Goal: Transaction & Acquisition: Book appointment/travel/reservation

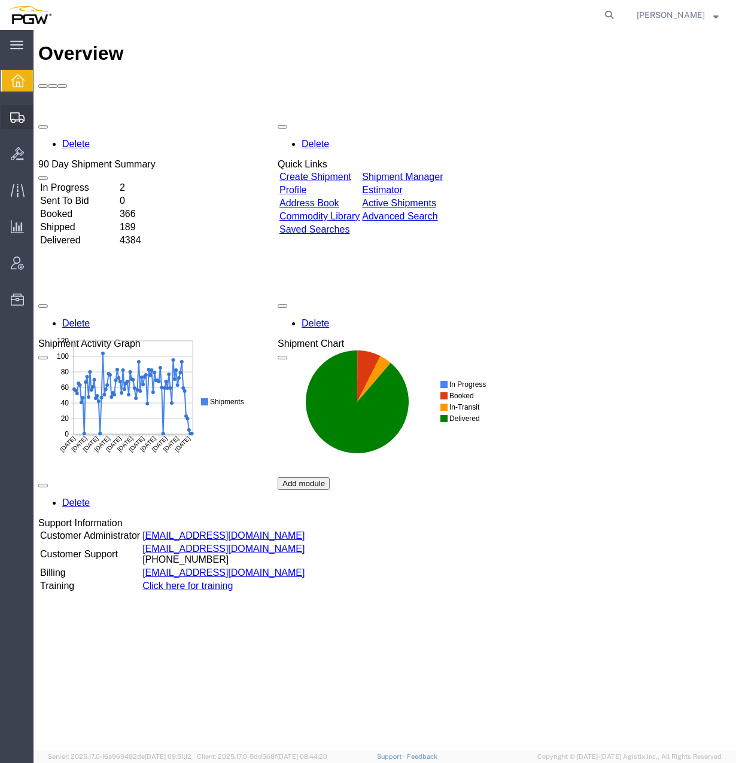
click at [0, 0] on span "Create from Template" at bounding box center [0, 0] width 0 height 0
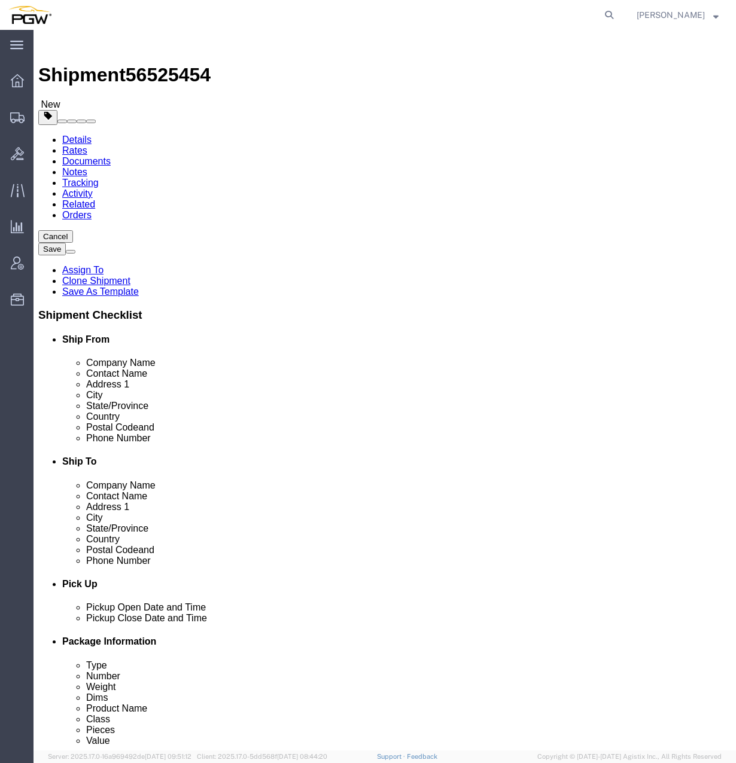
select select "28281"
select select "28253"
type input "5414"
select select "28267"
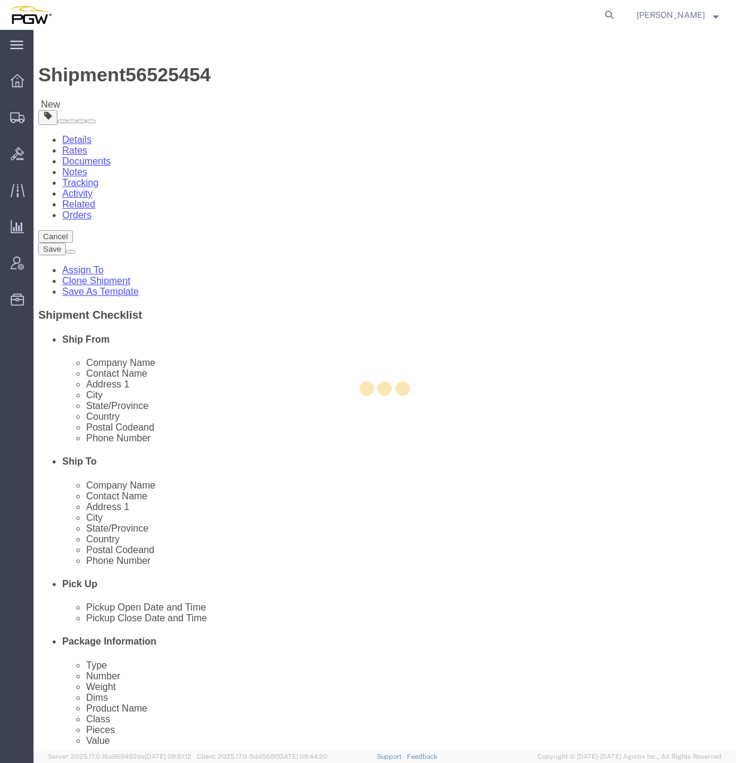
type input "5414"
type input "5414 Branch Manager"
type input "5800 Oakbrook Pkwy Suite A-1"
type input "Norcross"
type input "30093"
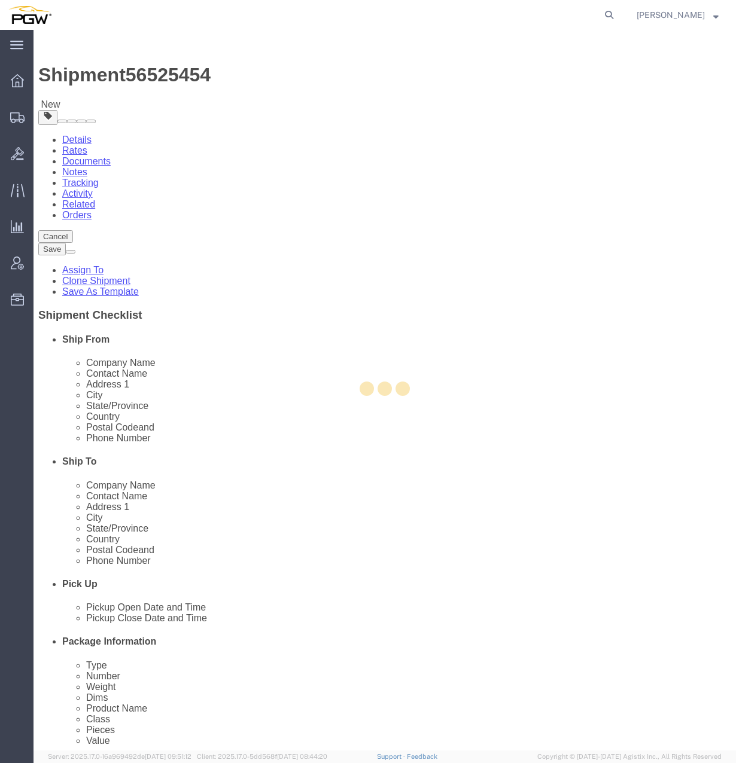
type input "770-368-8207"
type input "mcoxces@pgwag.com"
select select "GA"
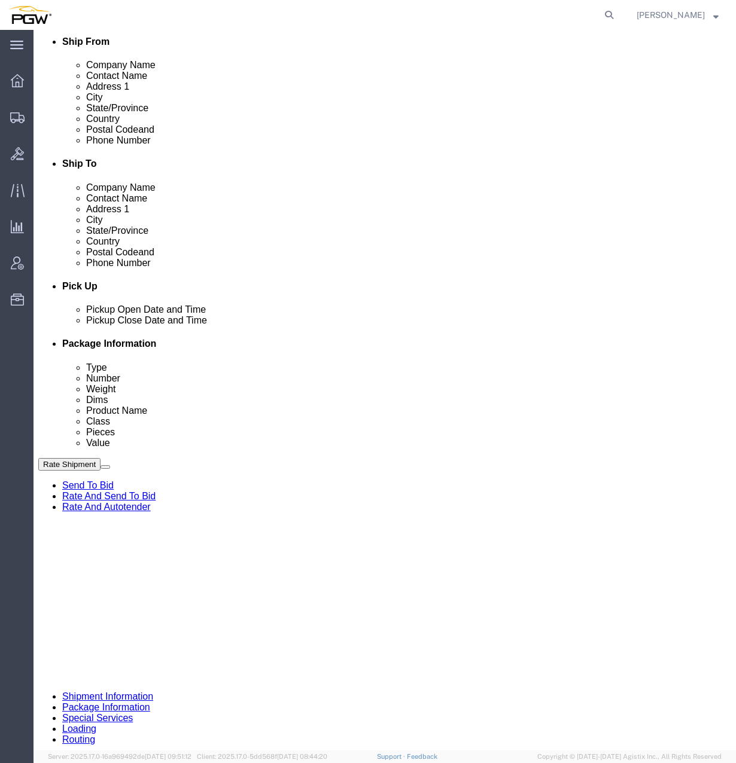
scroll to position [299, 0]
click link "Edit"
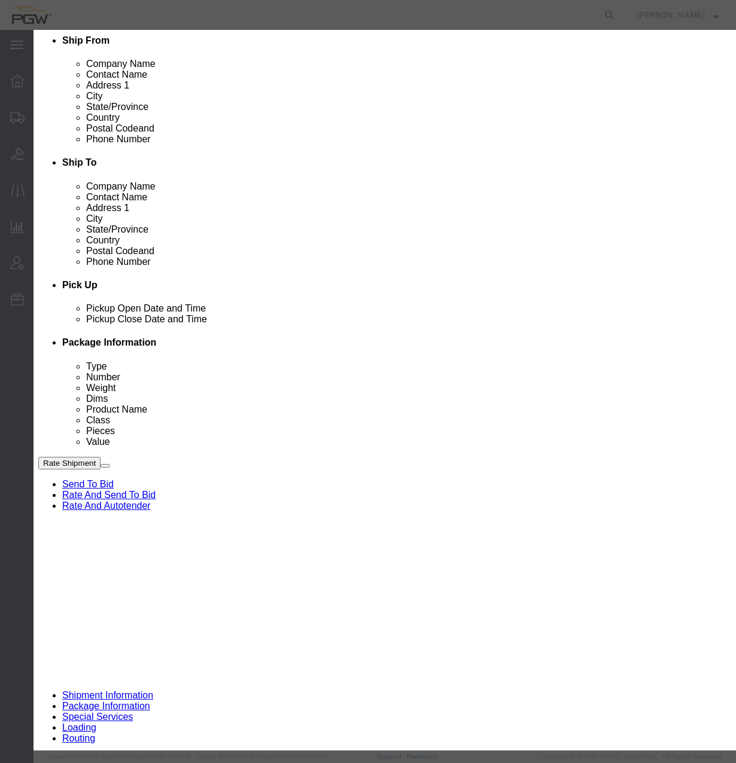
type input "5414"
select select "28267"
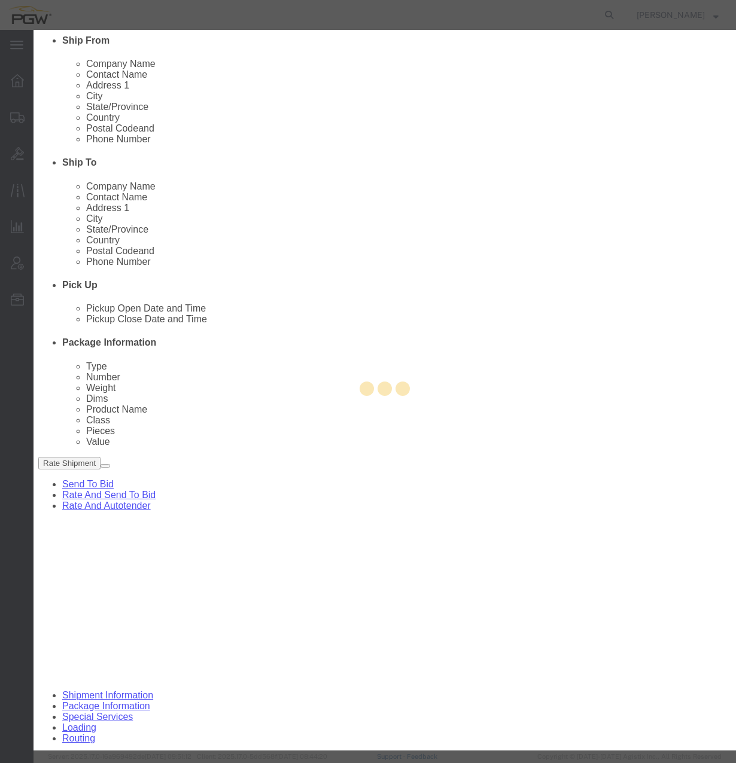
type input "5414"
type input "5414 Branch Manager"
type input "5800 Oakbrook Pkwy Suite A-1"
type input "Norcross"
type input "30093"
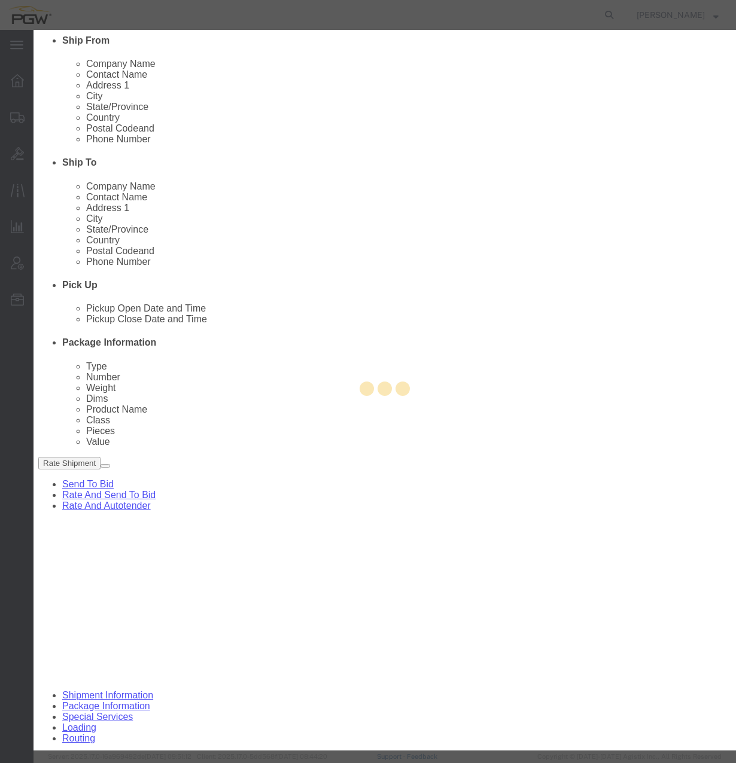
type input "770-368-8207"
type input "mcoxces@pgwag.com"
select select "GA"
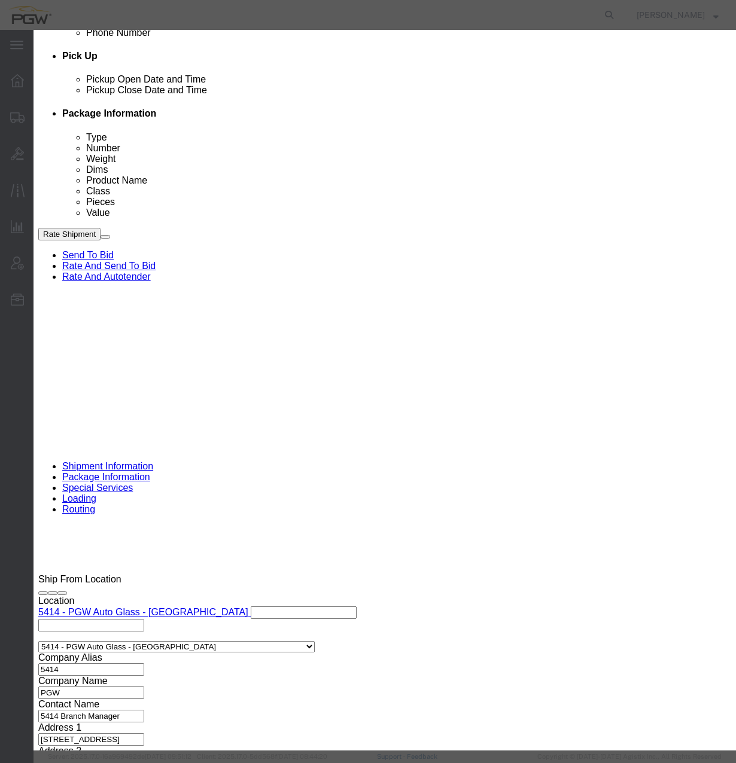
scroll to position [649, 0]
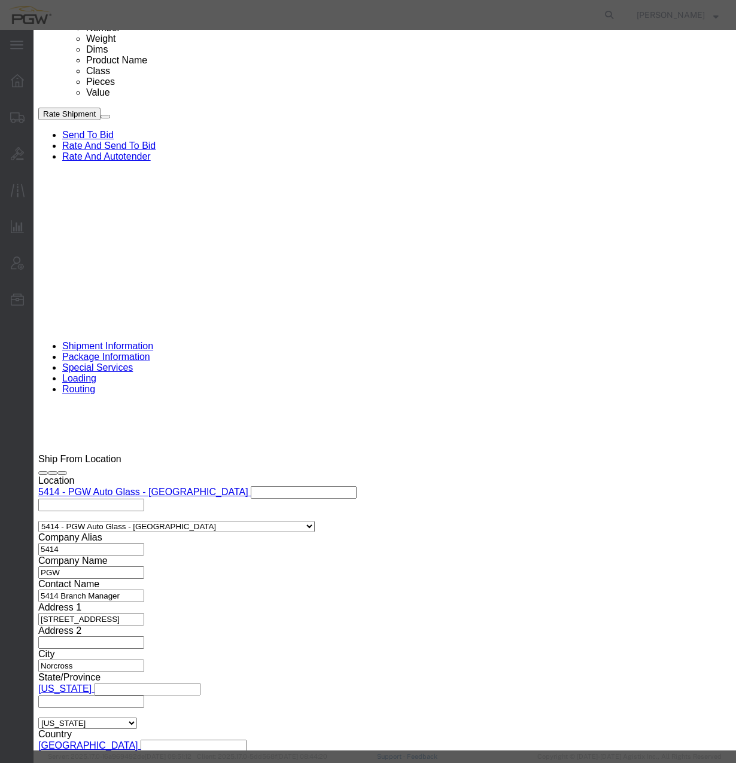
click div "Aug 18 2025 2:09 PM"
click input "2:09 PM"
type input "10:00 am"
click button "Apply"
click button "Save"
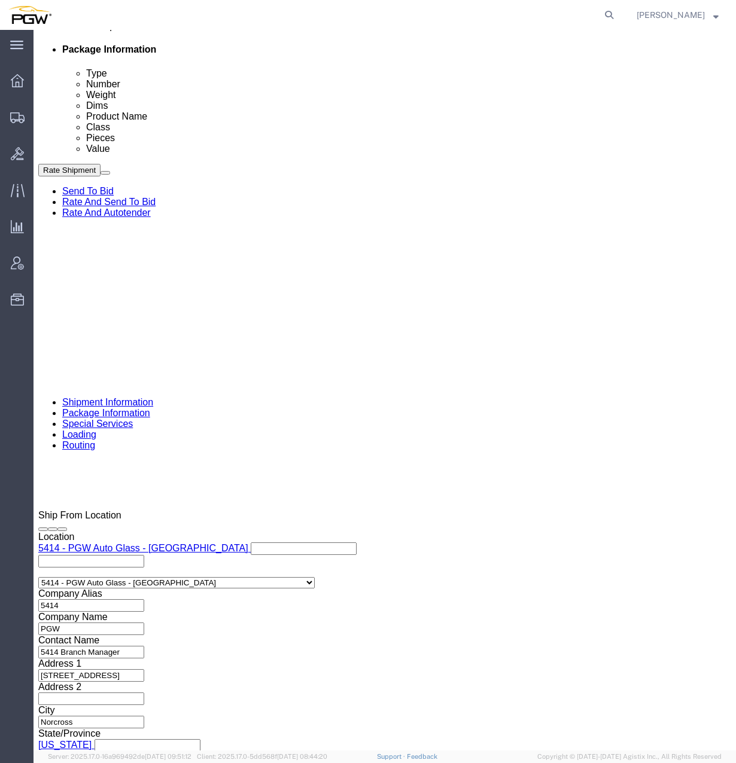
scroll to position [517, 0]
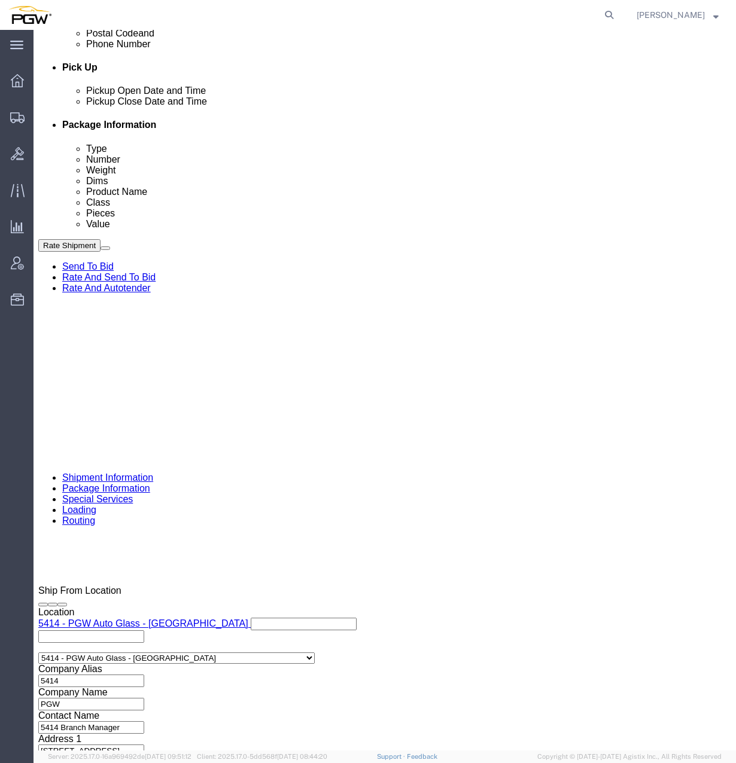
click link "Schedule appointment"
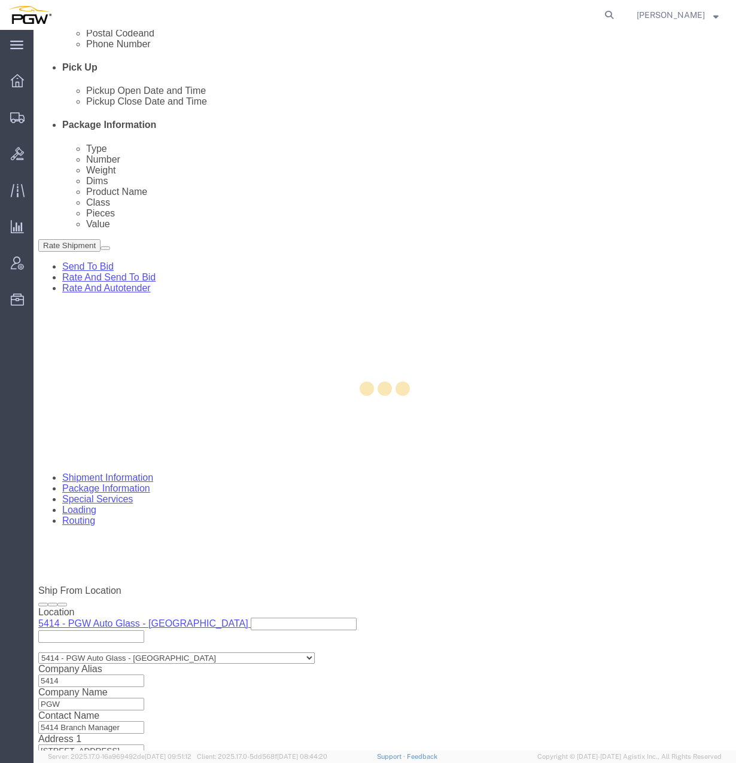
select select
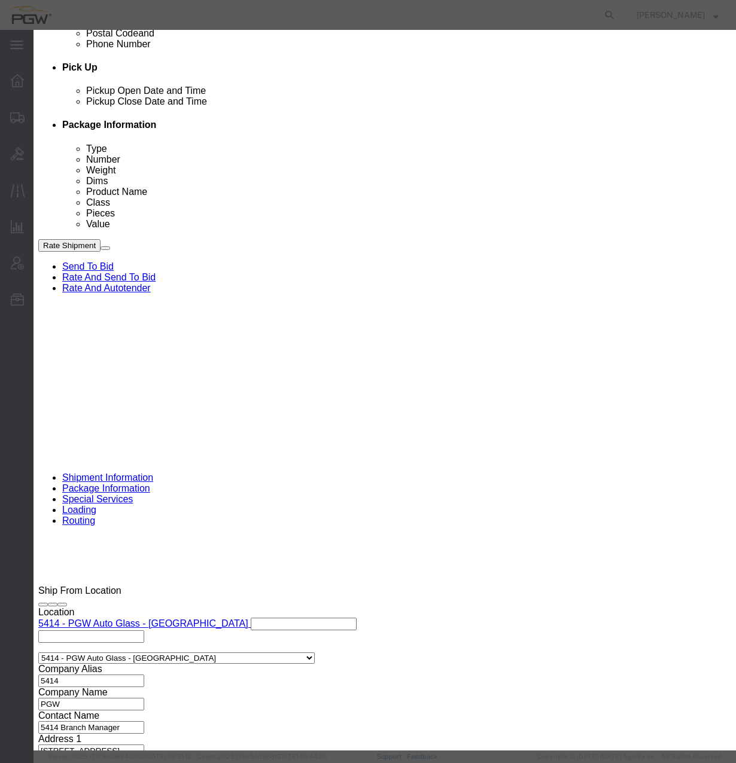
drag, startPoint x: 203, startPoint y: 83, endPoint x: 151, endPoint y: 77, distance: 52.3
click div "Event Title delivery 56525454 Location Dock Select Glass LTL Sundries Outbound …"
click input "56525454"
type input "56525454 - Norcross"
click select "Select Glass LTL Sundries Outbound Racks"
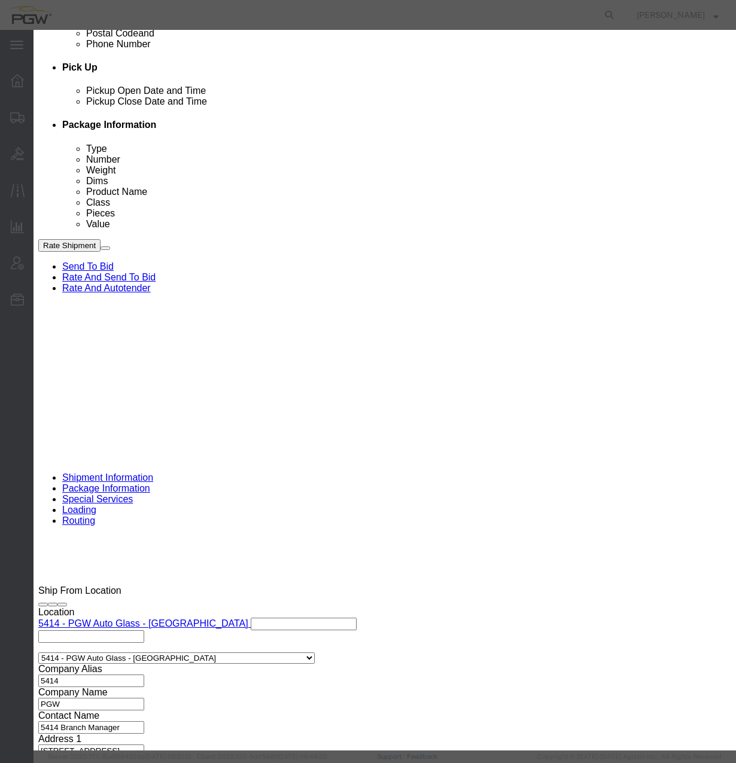
select select "3"
click select "Select Glass LTL Sundries Outbound Racks"
click select "Select 15 min 30 min 45 min 1 hr 2 hr 3 hr 4 hr"
select select "60"
click select "Select 15 min 30 min 45 min 1 hr 2 hr 3 hr 4 hr"
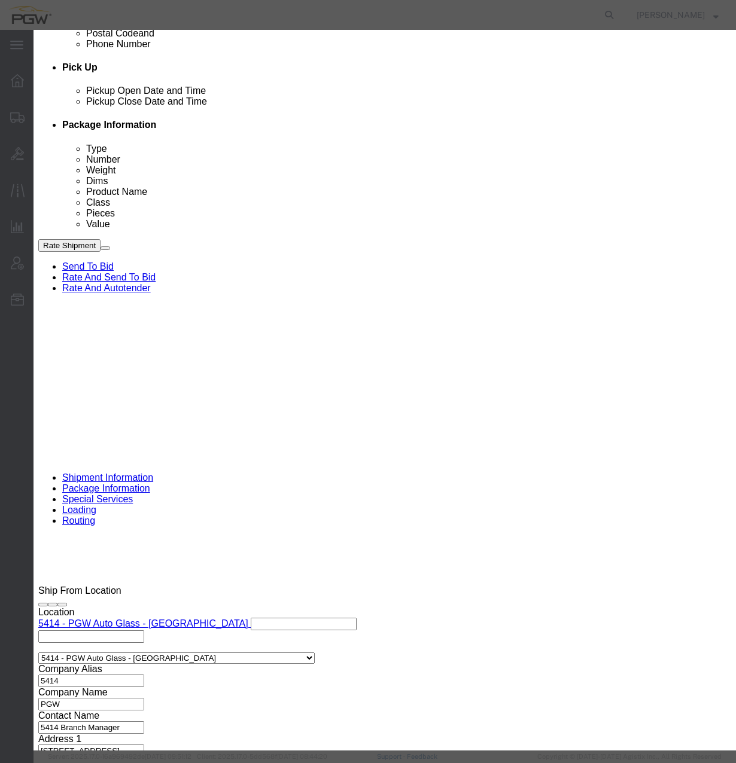
click input "08/18/2025"
click td "21"
type input "08/21/2025"
click input "6:00 PM"
type input "12:00 AM"
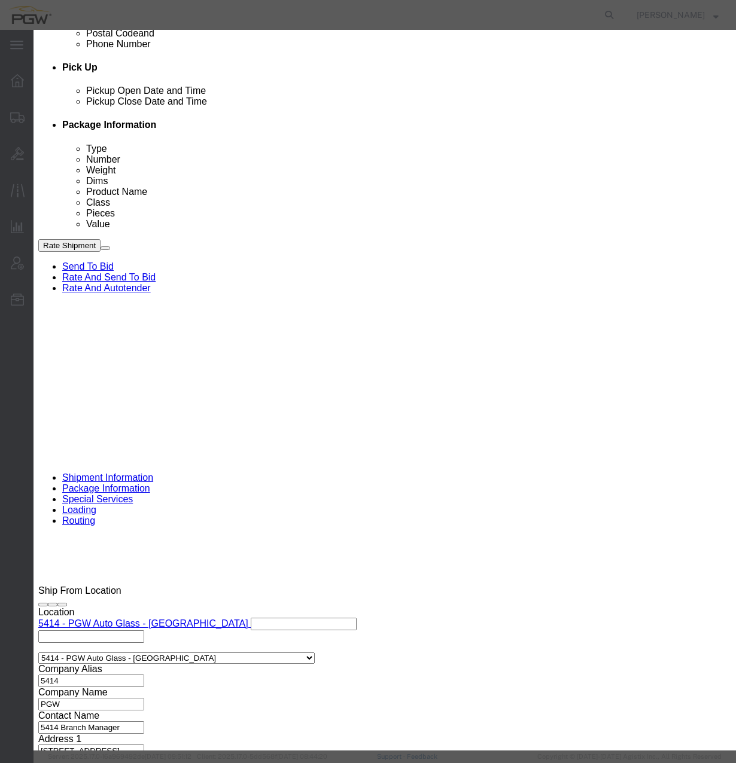
click button "Save"
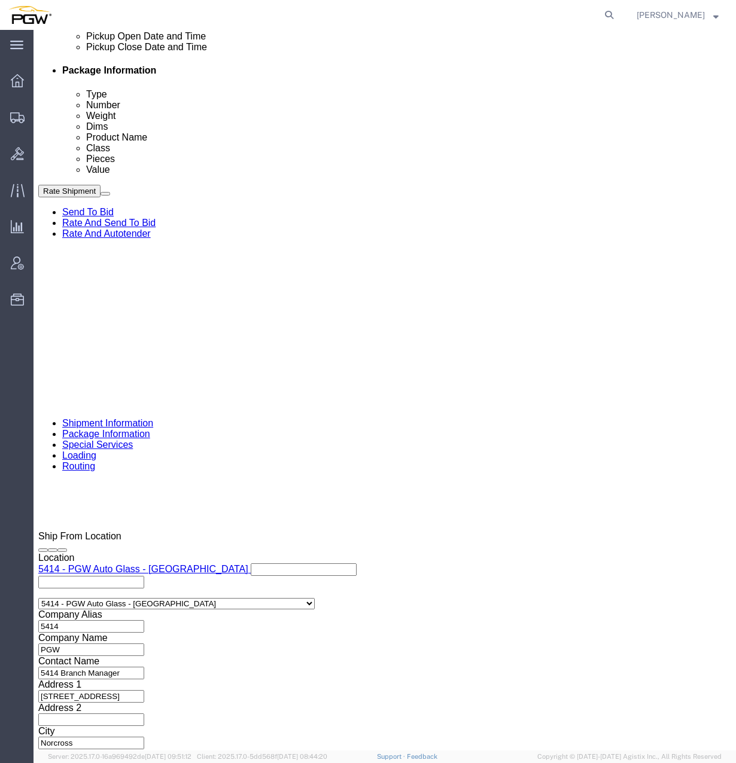
scroll to position [637, 0]
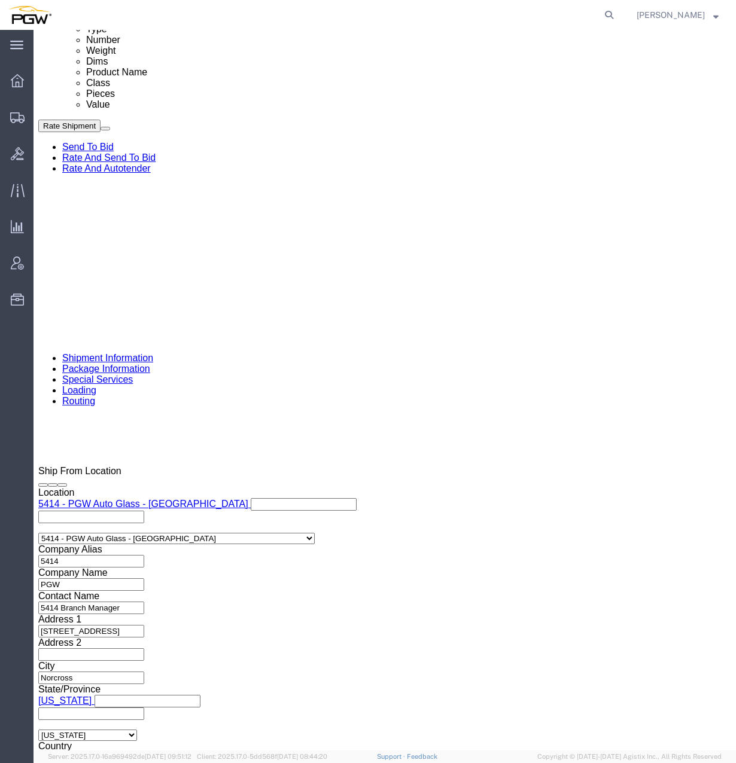
click span "56525454"
copy span "56525454"
click input "54833650"
drag, startPoint x: 153, startPoint y: 428, endPoint x: 44, endPoint y: 428, distance: 108.9
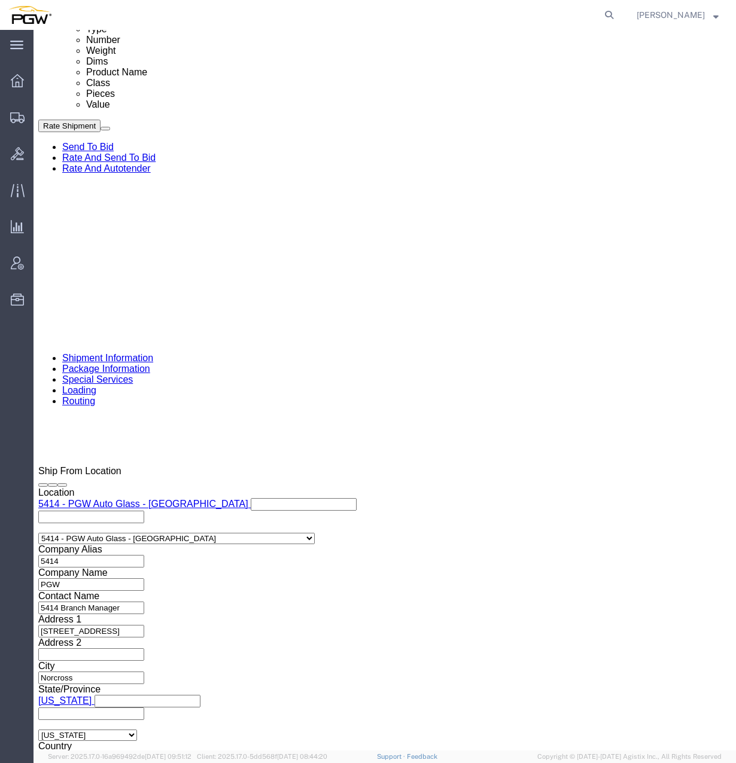
click div "Select Account Type Activity ID Airline Appointment Number ASN Batch Request # …"
paste input "6525454"
type input "56525454"
click link "Rates"
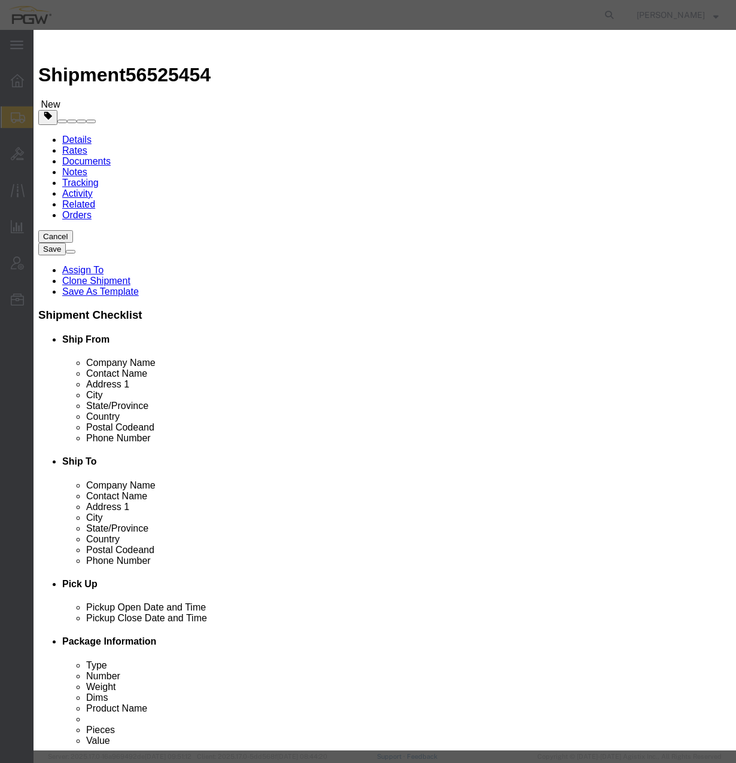
select select "4776"
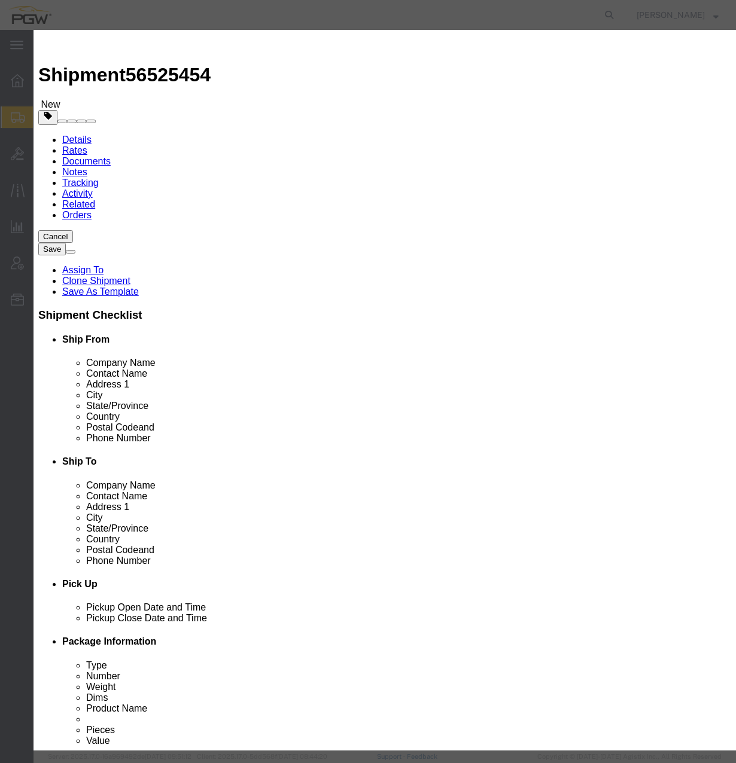
select select "14292"
paste input "56525454"
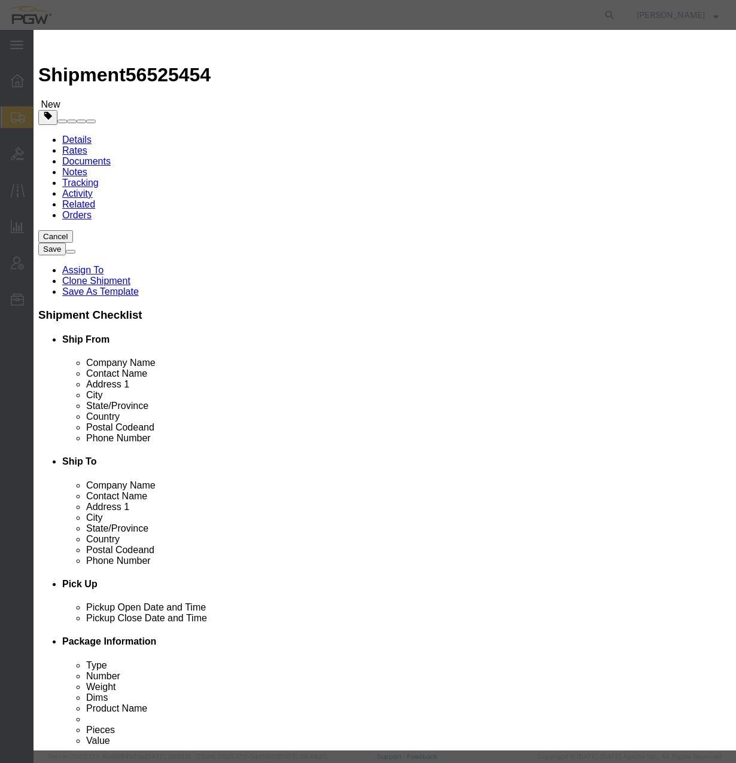
type input "56525454"
checkbox input "true"
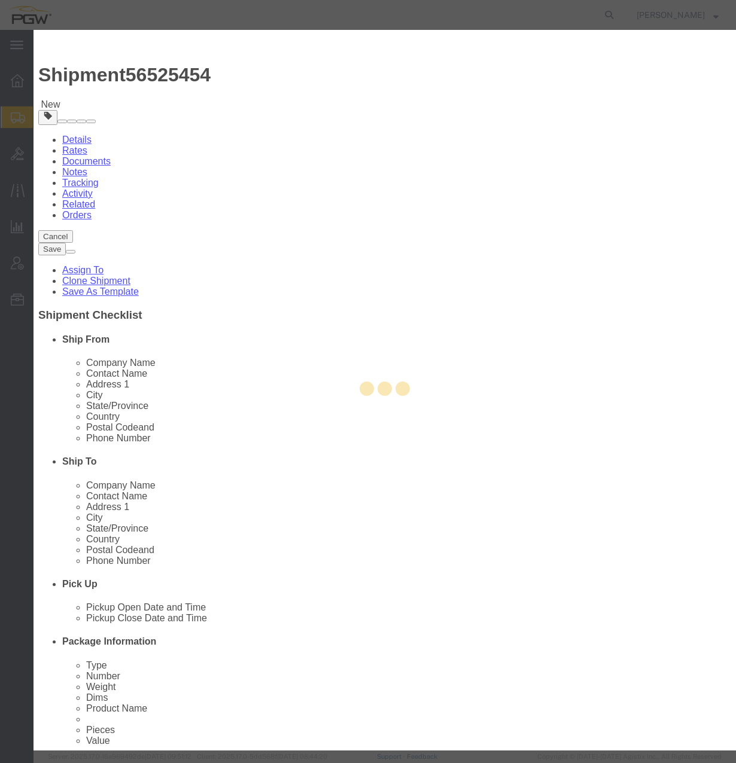
type input "[PERSON_NAME]"
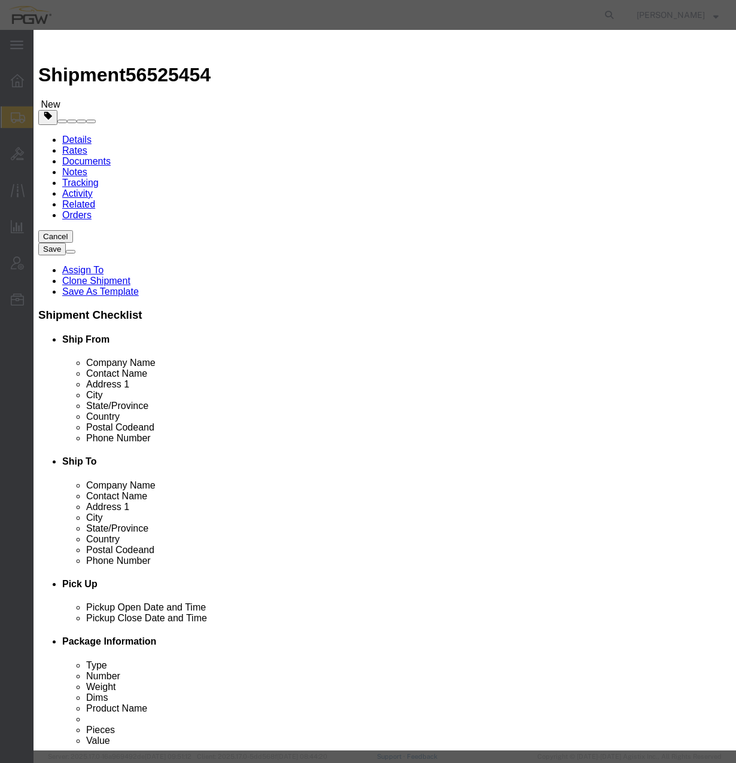
type input "1114.49"
type input "1,114.49"
type input "7402538648"
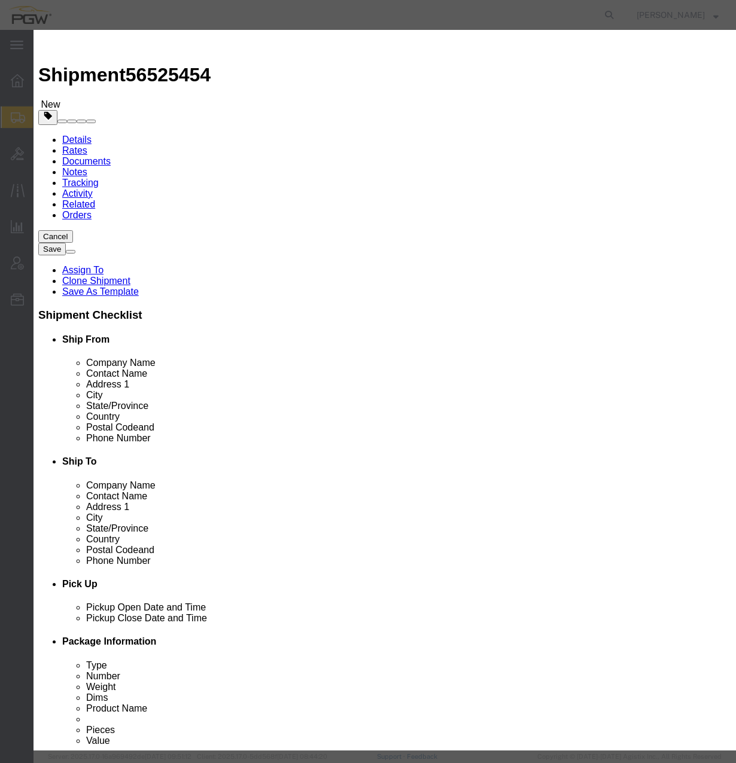
select select "1000"
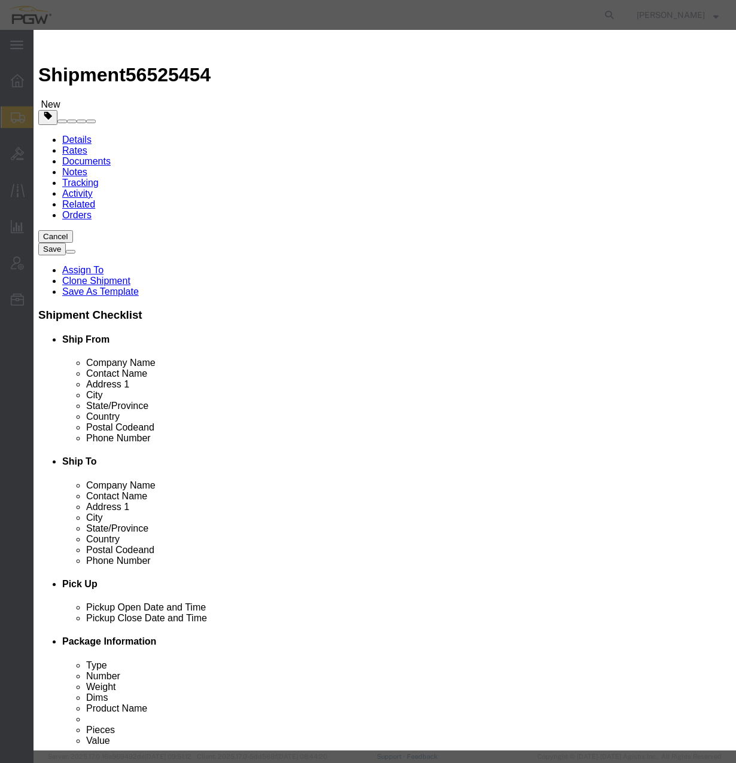
type input "08/21/2025"
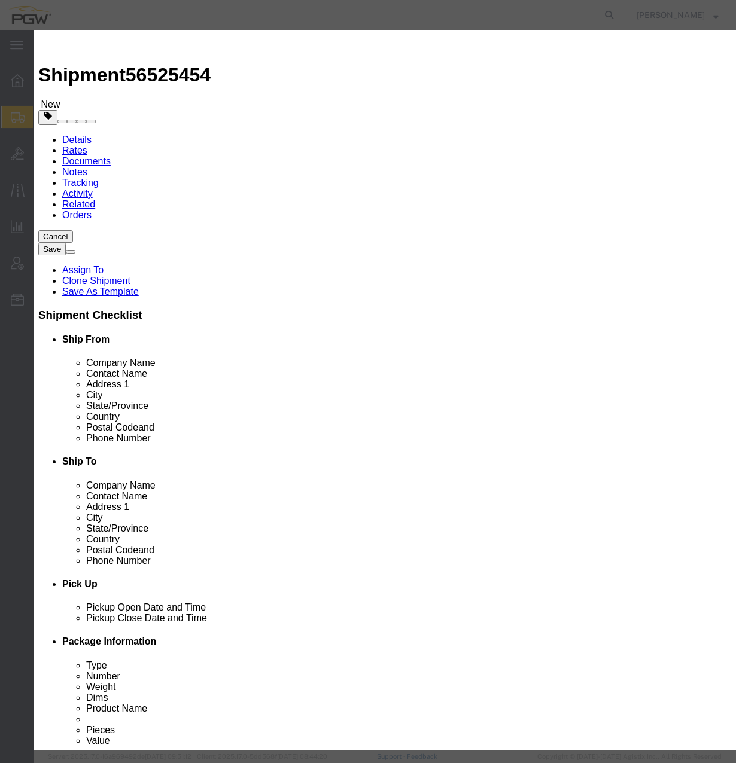
type input "[DATE]"
select select "2400"
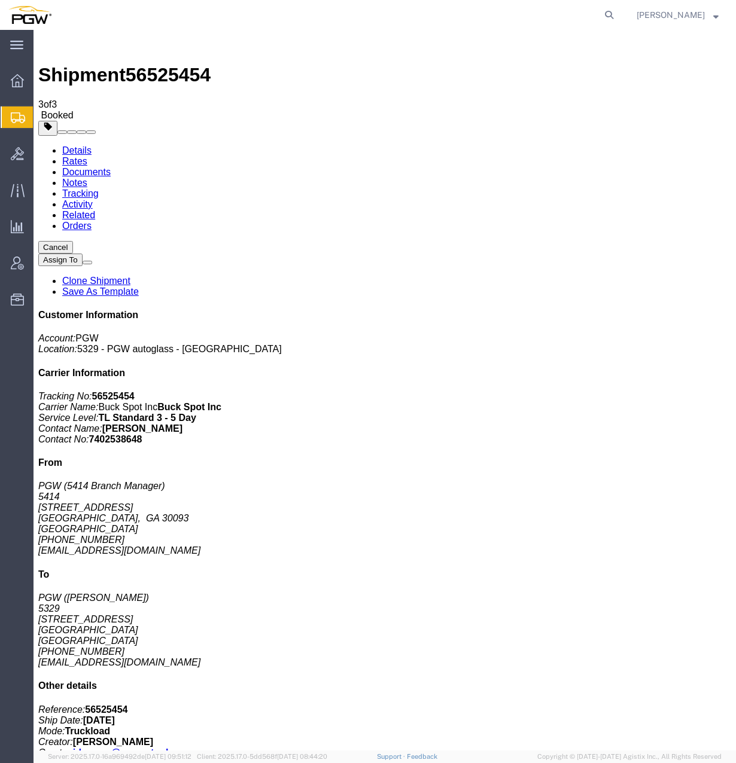
click at [0, 0] on span "Create from Template" at bounding box center [0, 0] width 0 height 0
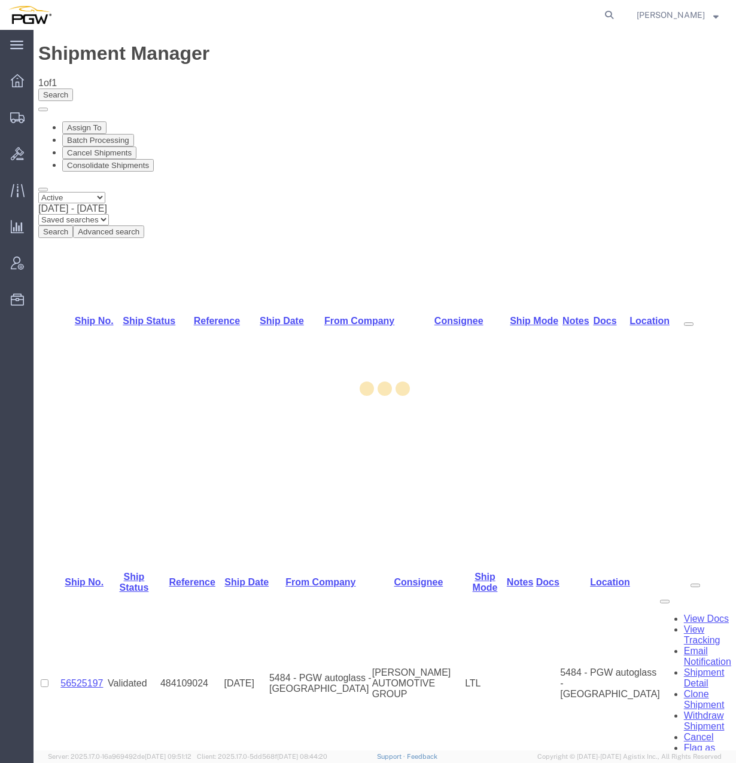
select select "28281"
select select "28253"
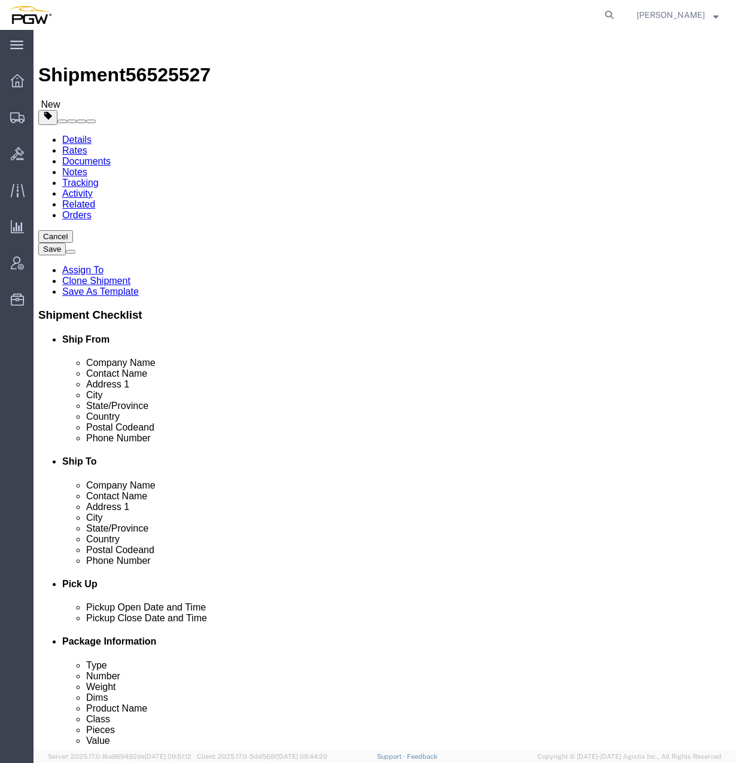
type input "491"
select select "34217"
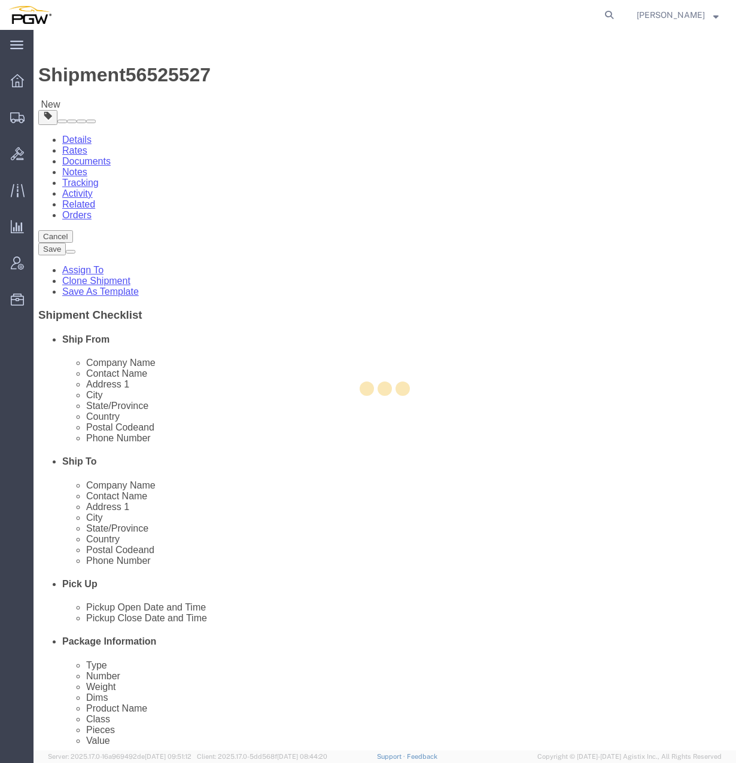
type input "5491"
type input "80011"
type input "[PHONE_NUMBER]"
type input "[EMAIL_ADDRESS][DOMAIN_NAME]"
select select "CO"
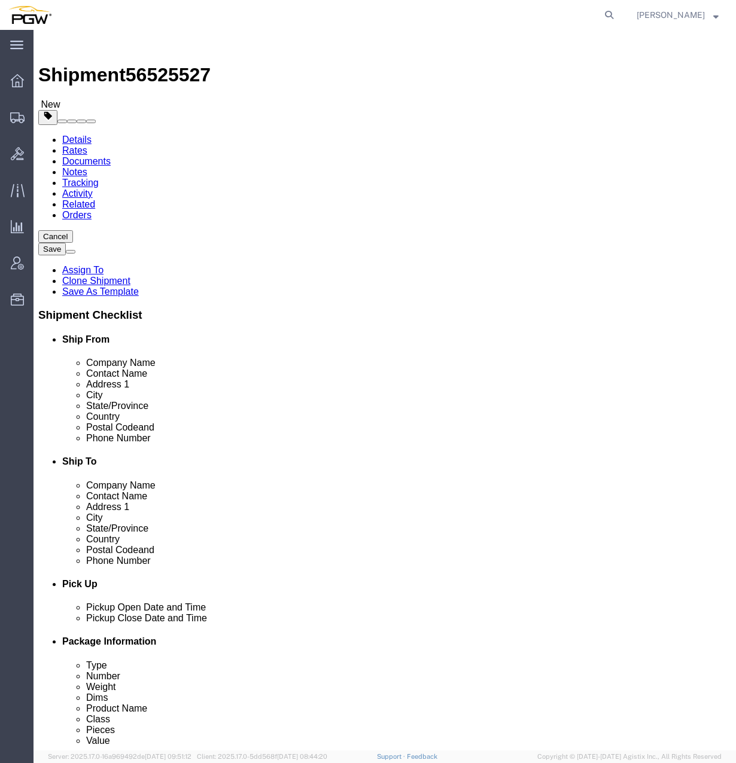
type input "phoenix"
select select "62351"
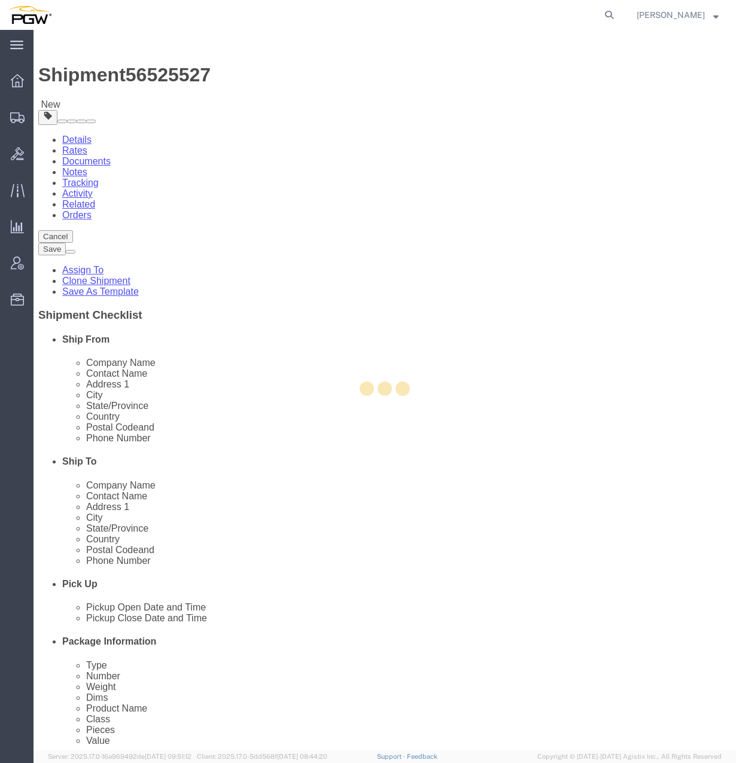
type input "5407"
type input "85307"
type input "[PHONE_NUMBER]"
type input "[EMAIL_ADDRESS][DOMAIN_NAME]"
select select "AZ"
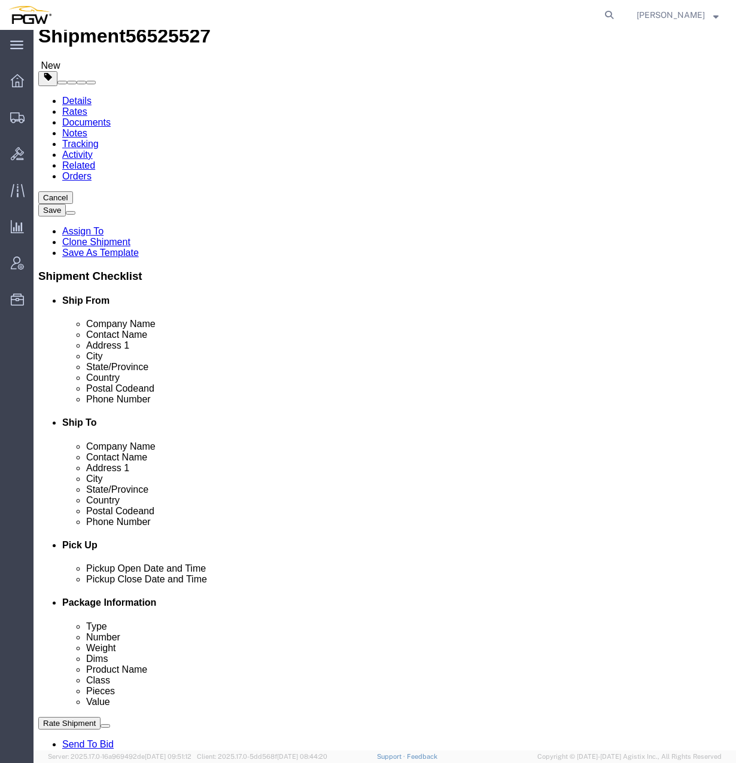
scroll to position [60, 0]
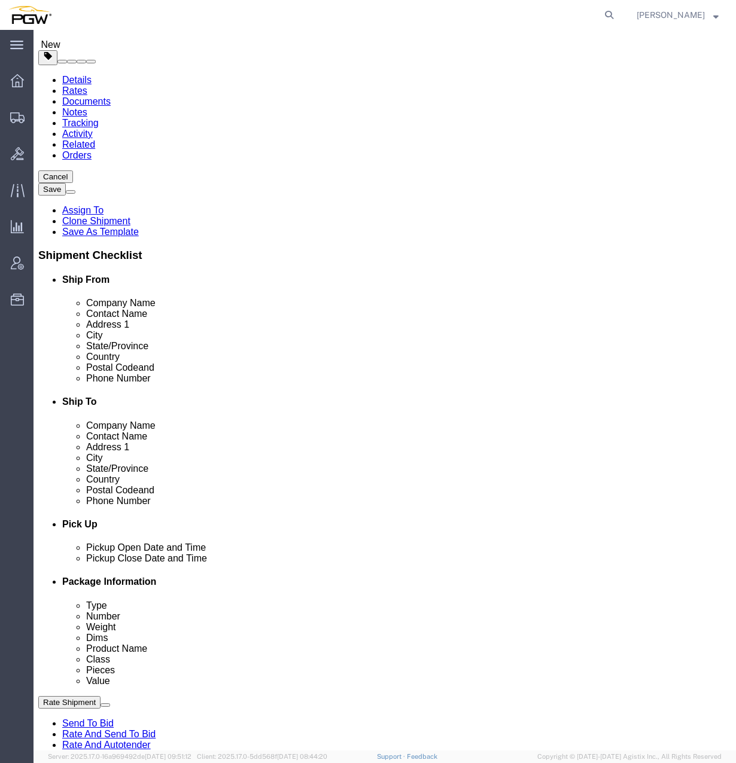
click button "Add Stop"
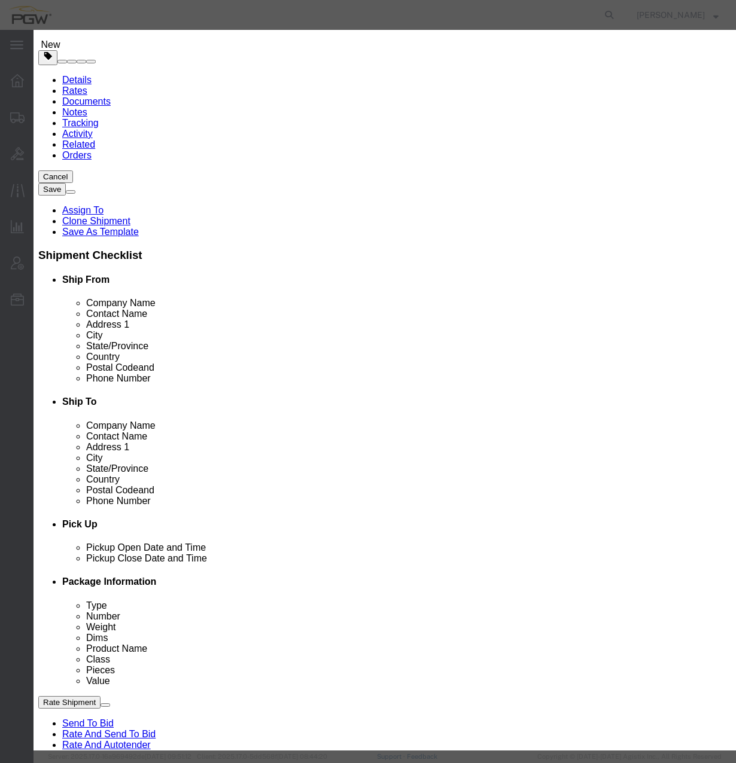
type input "598"
select select "28397"
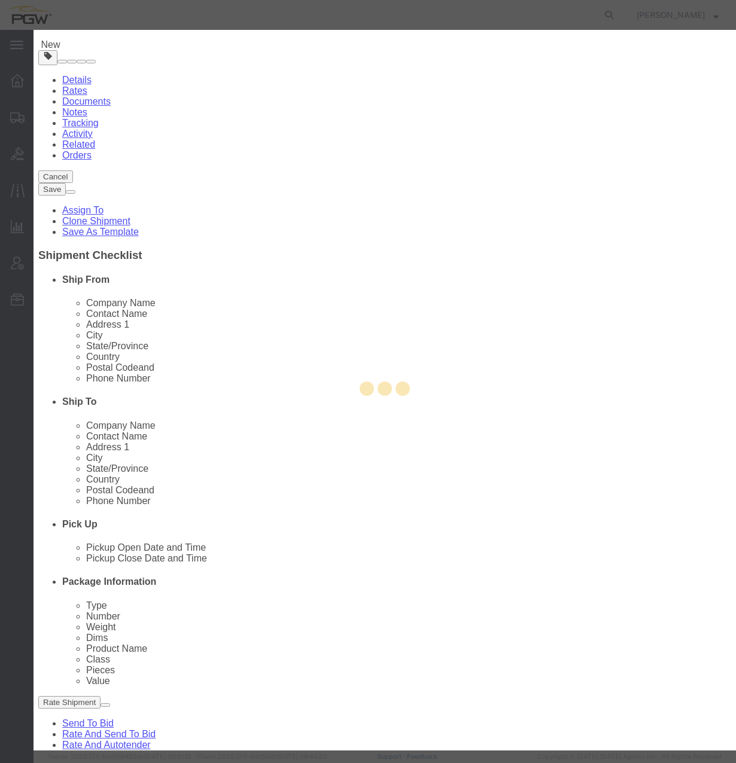
type input "5598"
type input "PGW"
type input "5598 Branch Manager"
type input "2510 AVIATION WAY"
type input "SUITE 150"
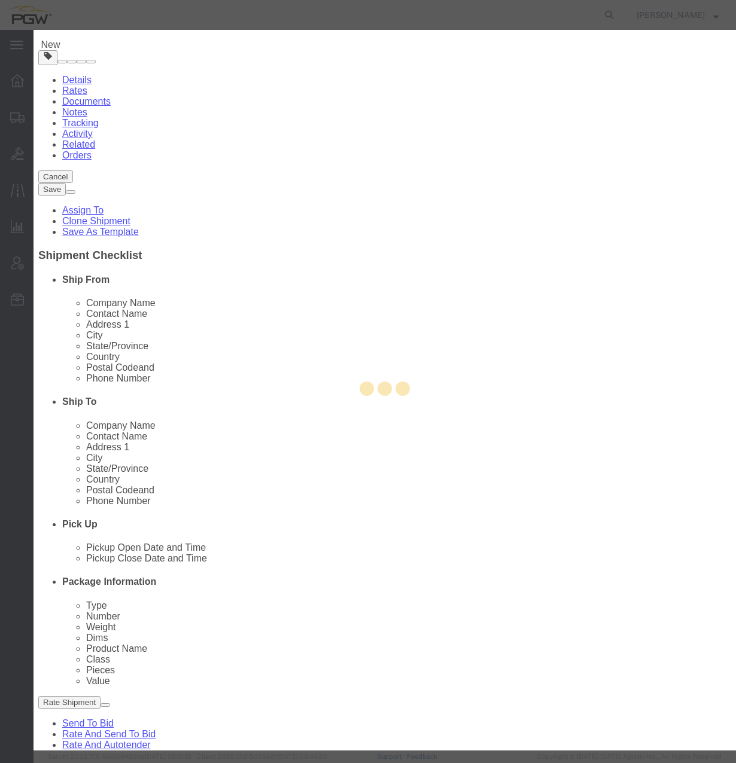
type input "Colorado Springs"
type input "80916"
type input "719-380-5492"
type input "lkqsp_o_pm_5598@pgwag.com"
checkbox input "true"
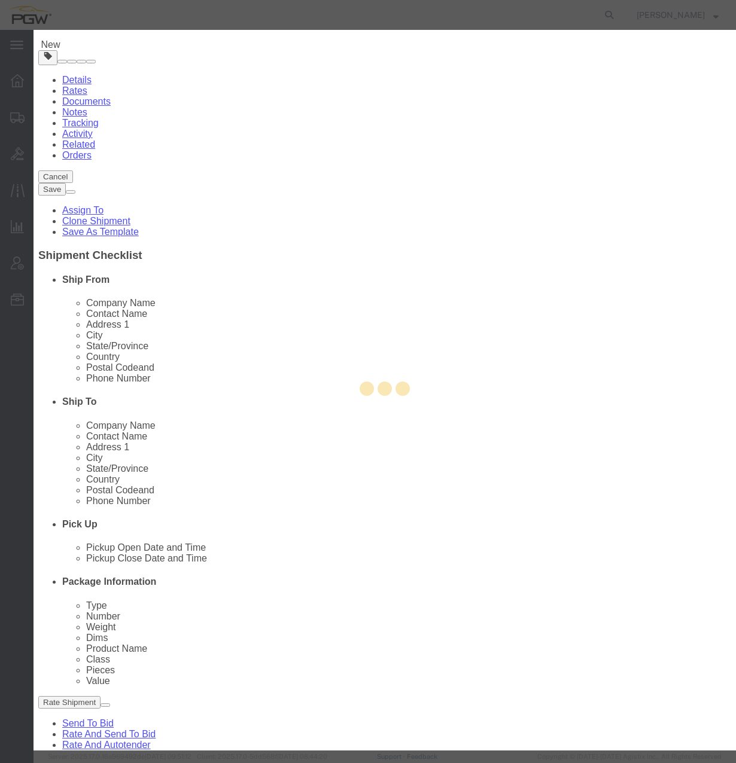
select select "CO"
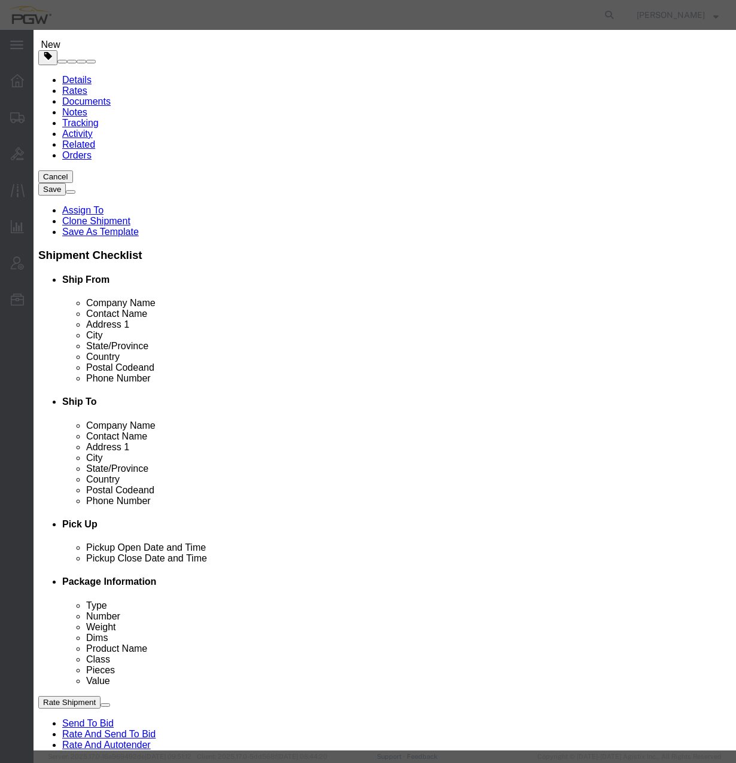
click button "Save"
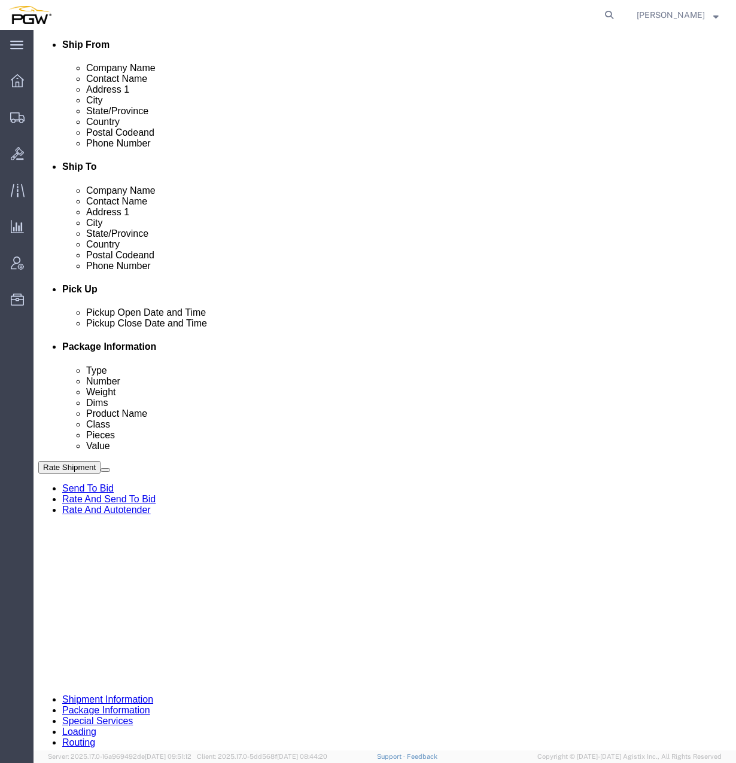
scroll to position [299, 0]
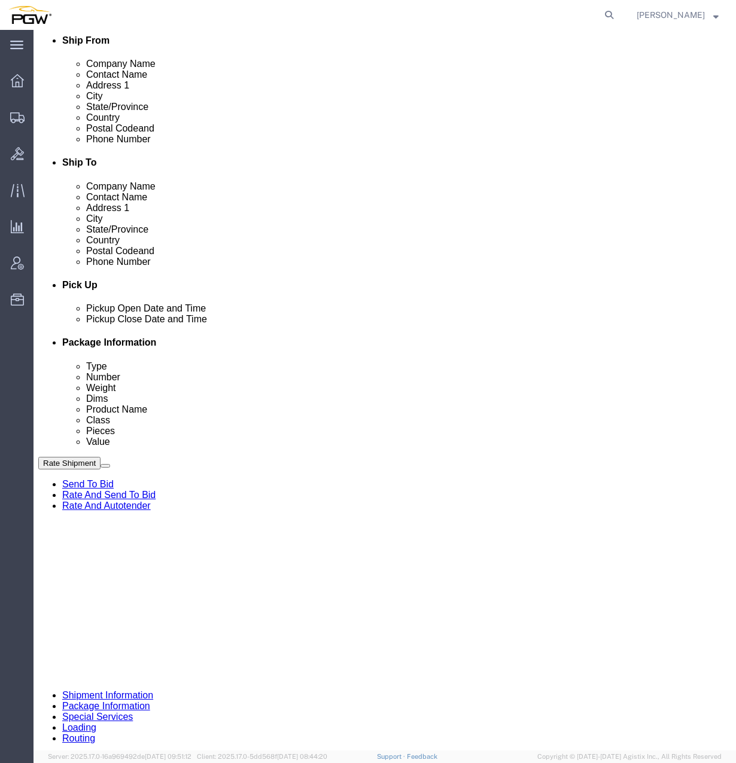
click link "Edit"
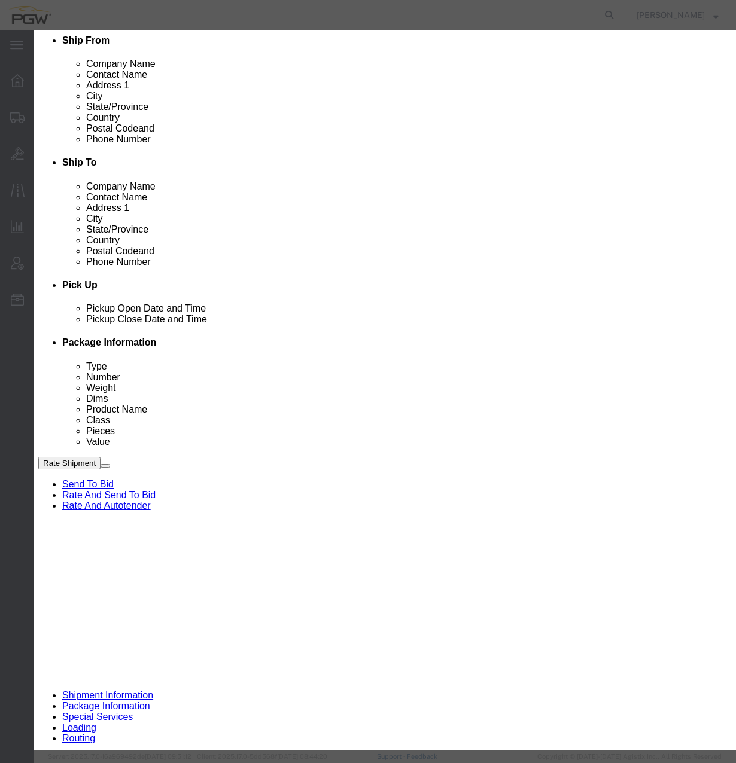
type input "491"
select select "34217"
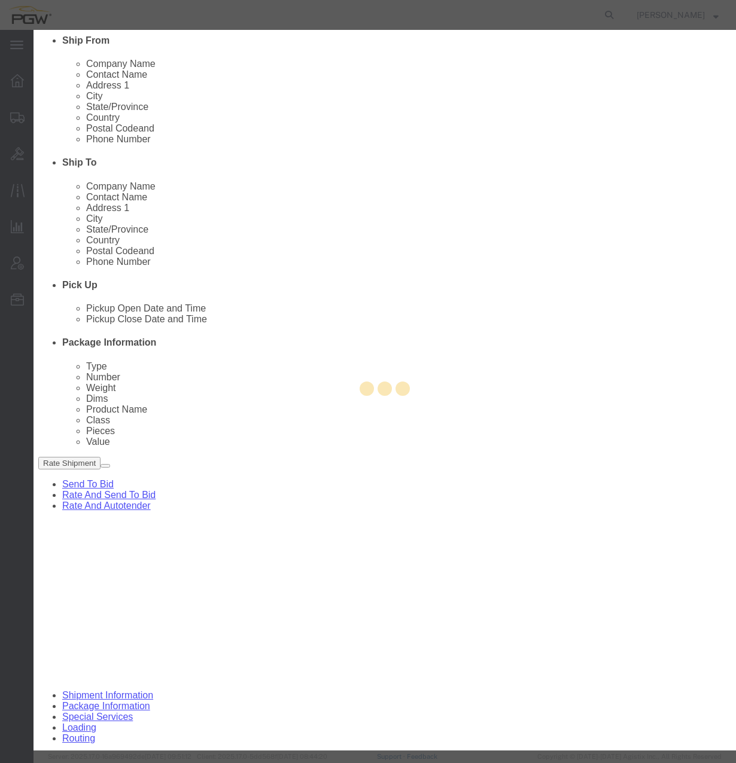
type input "5491"
type input "5491 Branch Manager"
type input "[STREET_ADDRESS]"
type input "Aurora"
type input "80011"
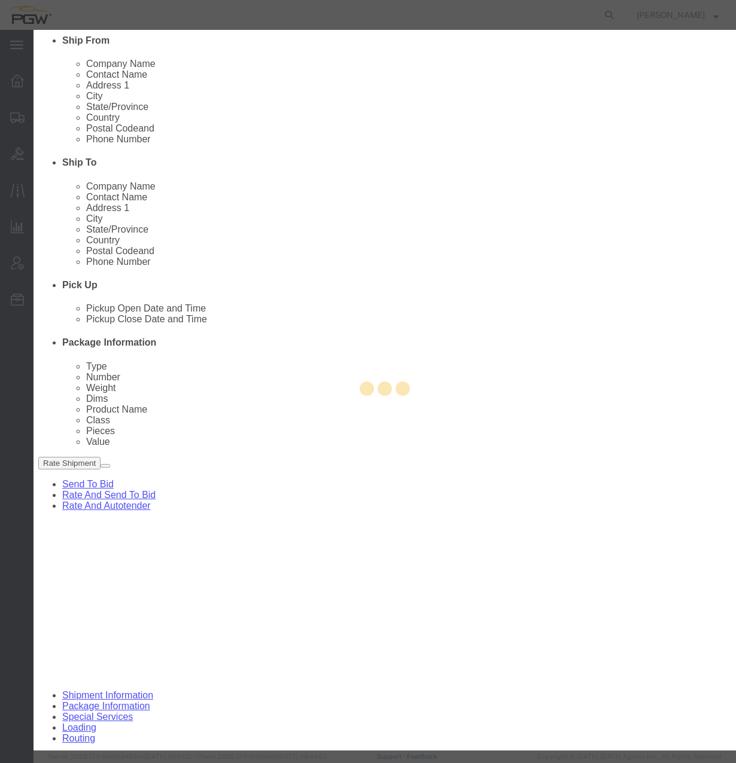
type input "[PHONE_NUMBER]"
type input "[EMAIL_ADDRESS][DOMAIN_NAME]"
select select "CO"
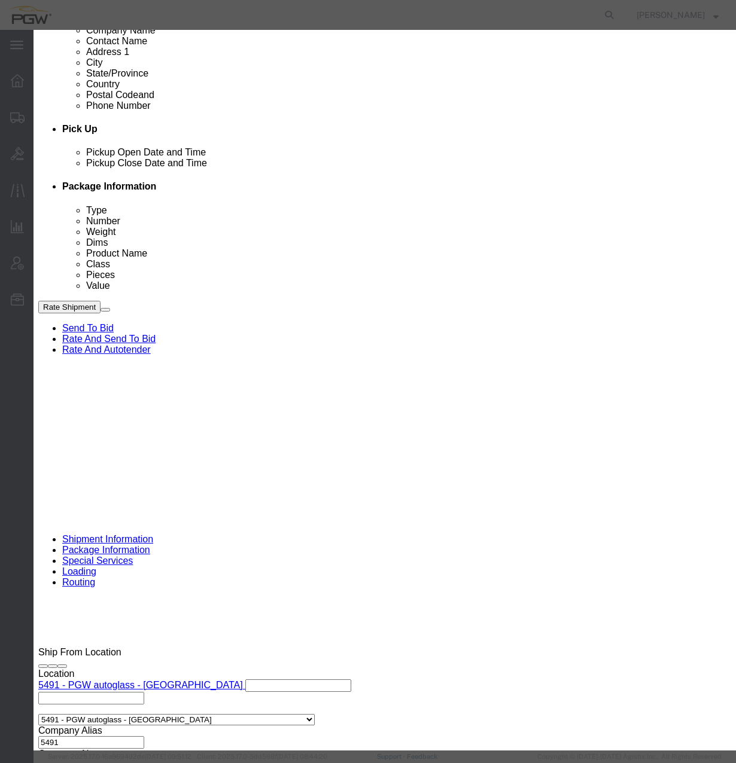
scroll to position [598, 0]
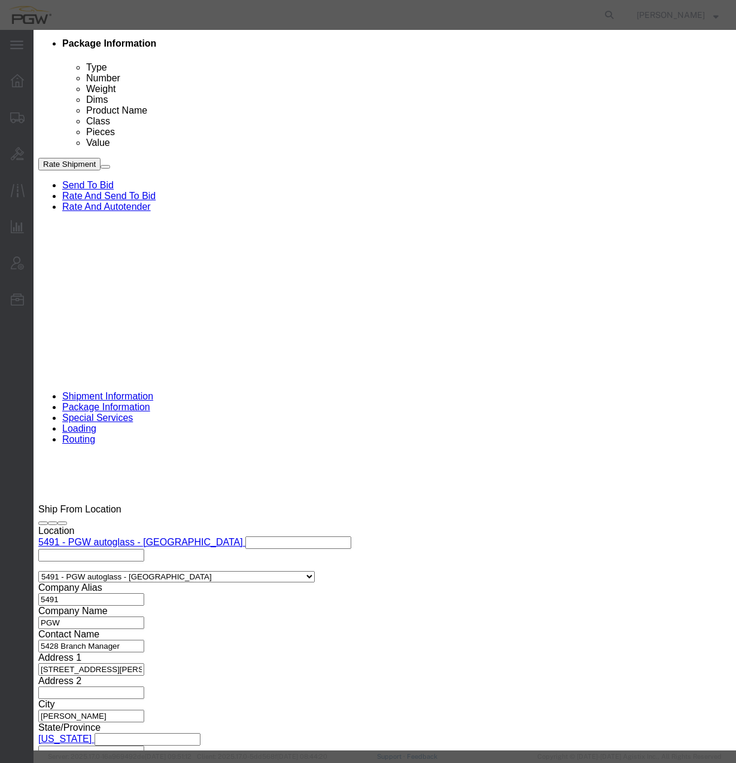
click div "Aug 18 2025 2:14 PM"
click input "2:14 PM"
click div "Open Time 8:00 am Aug 19 2025 2:14 PM - Aug 19 2025 2:14 PM Cancel Apply"
type input "8:00 AM"
click button "Apply"
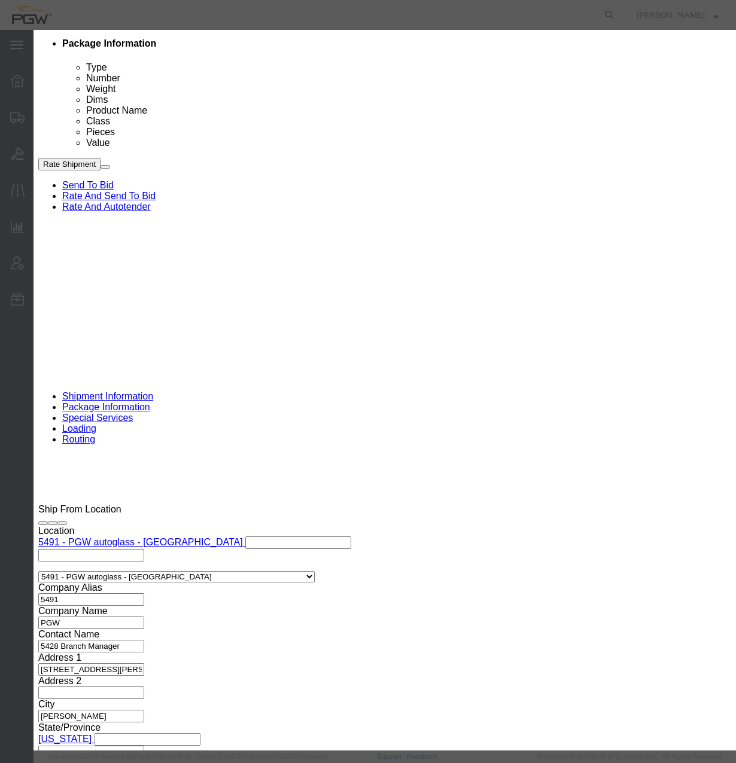
click button "Save"
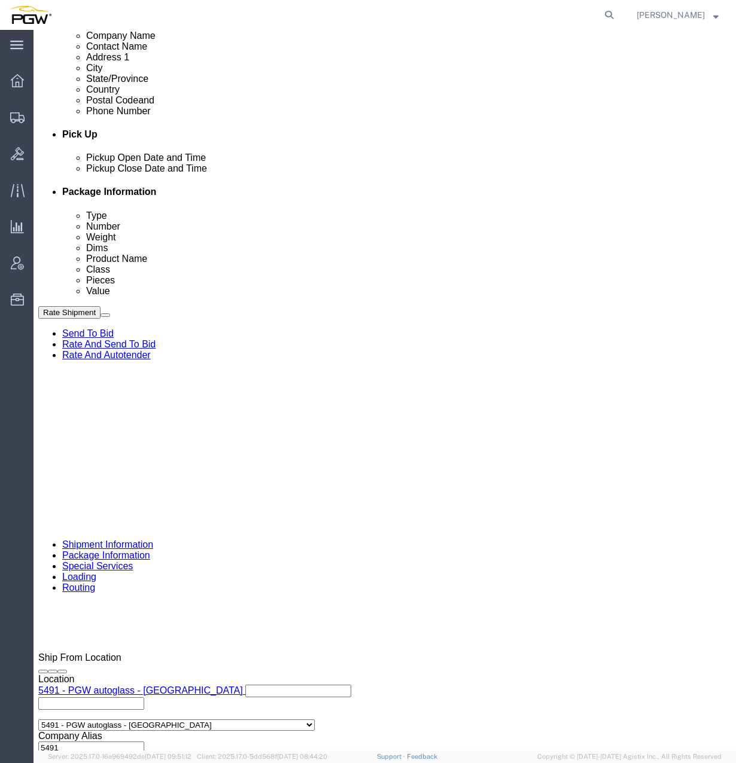
scroll to position [419, 0]
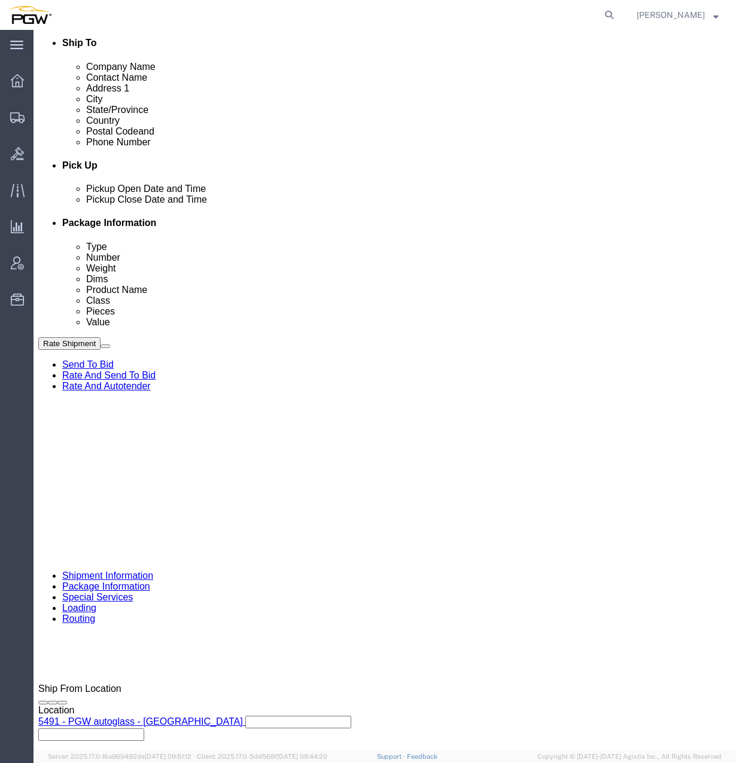
click link "Edit"
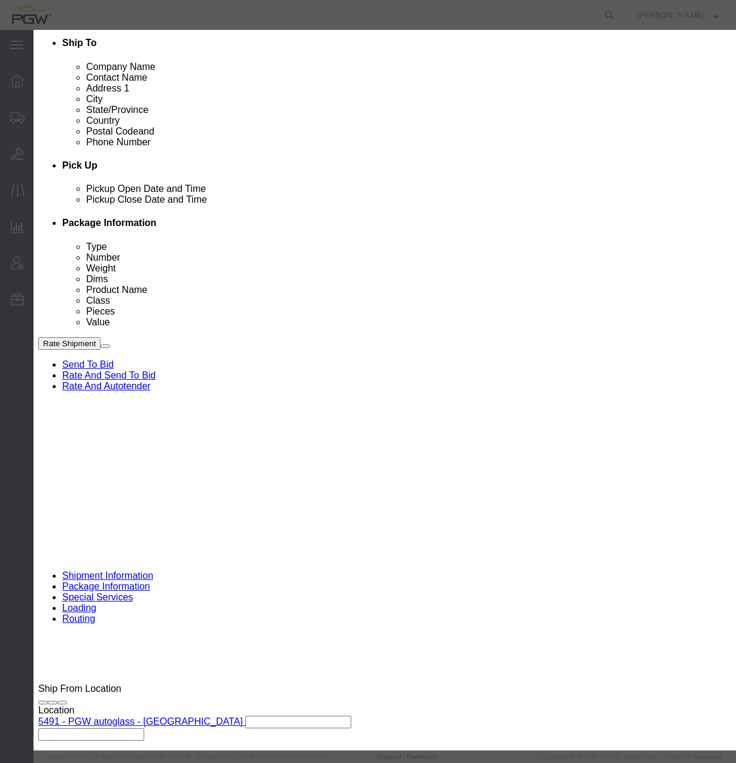
type input "598"
select select "28397"
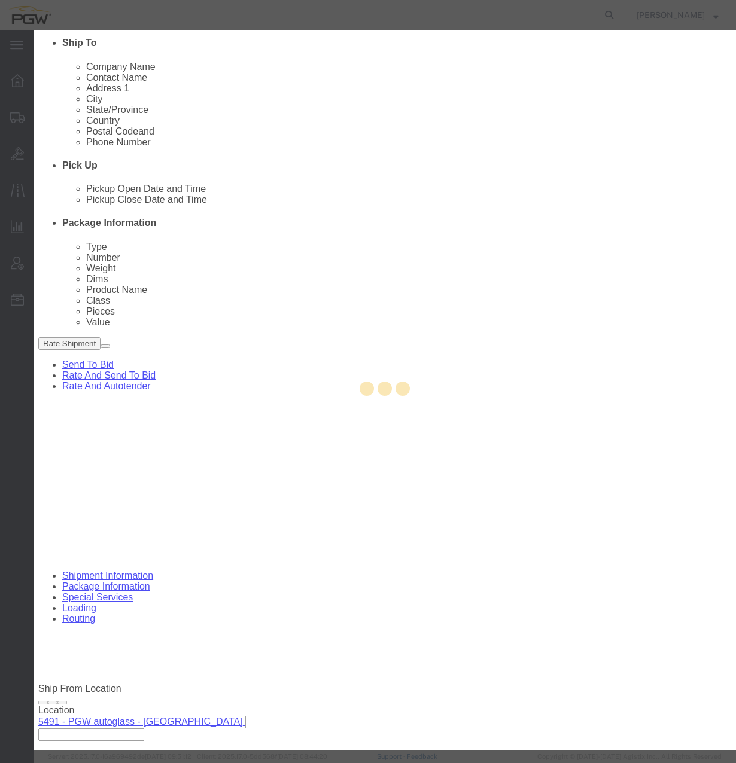
type input "5598"
select select "CO"
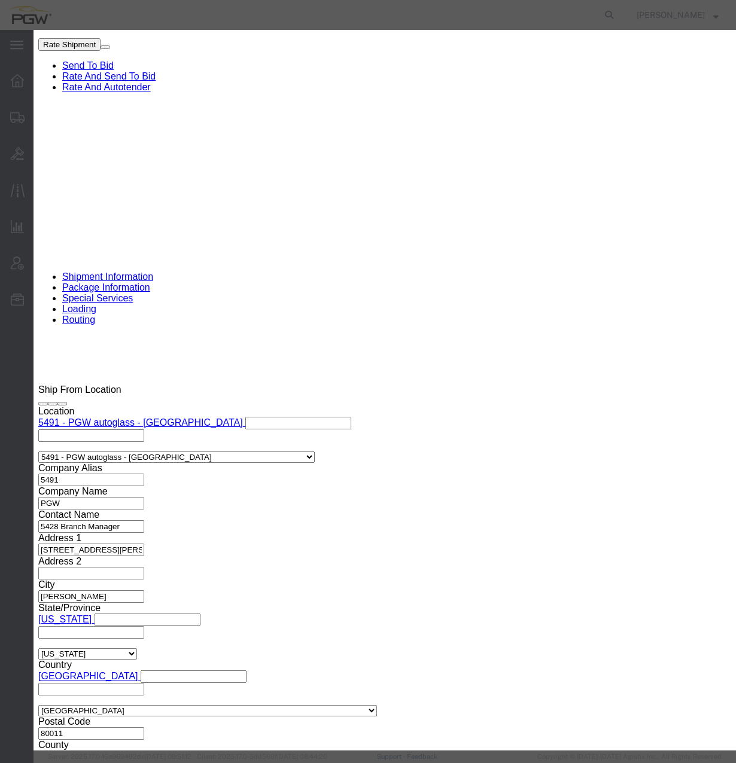
scroll to position [744, 0]
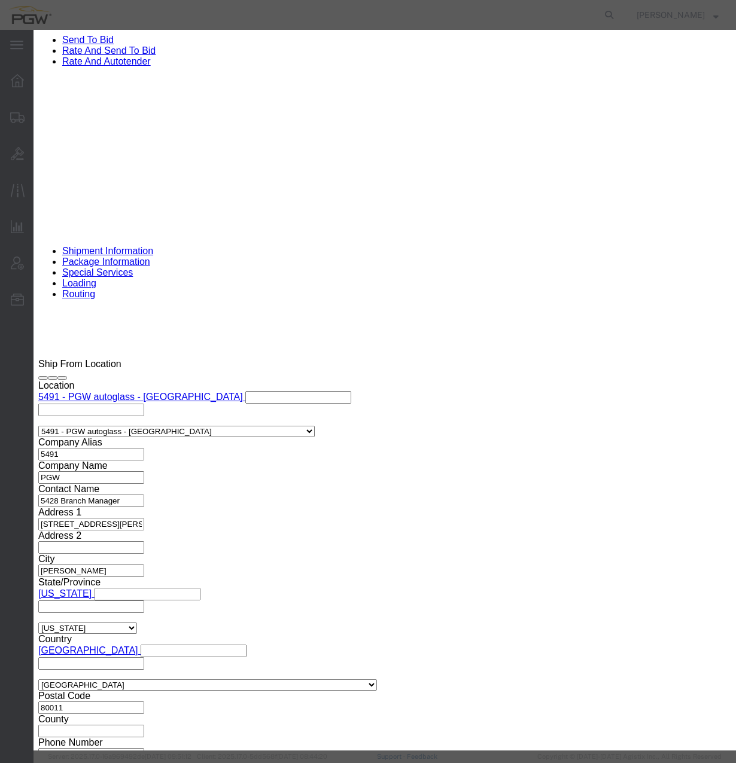
click div "Aug 18 2025 2:14 PM"
click input "2:14 PM"
type input "11:30 am"
click button "Apply"
click button "Save"
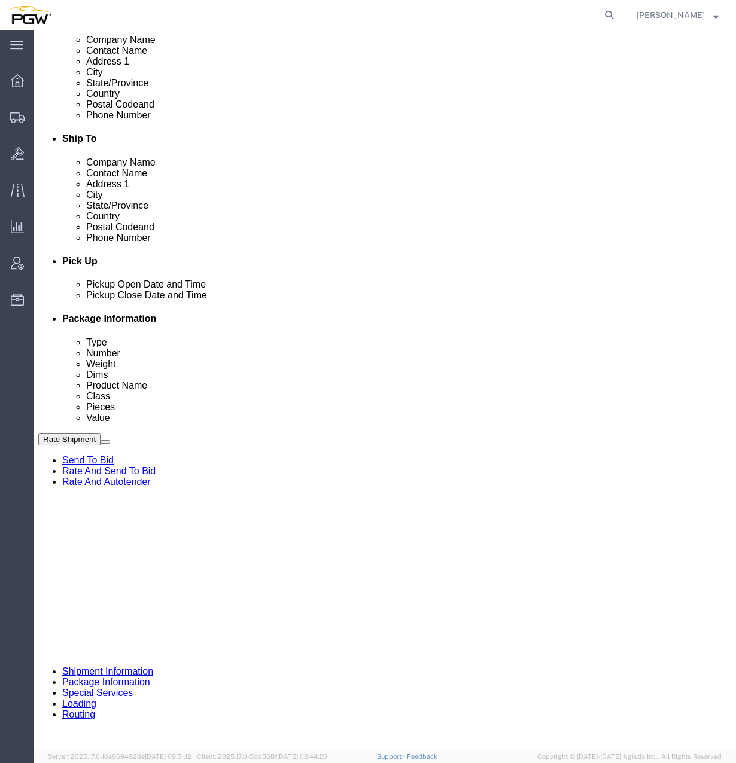
scroll to position [445, 0]
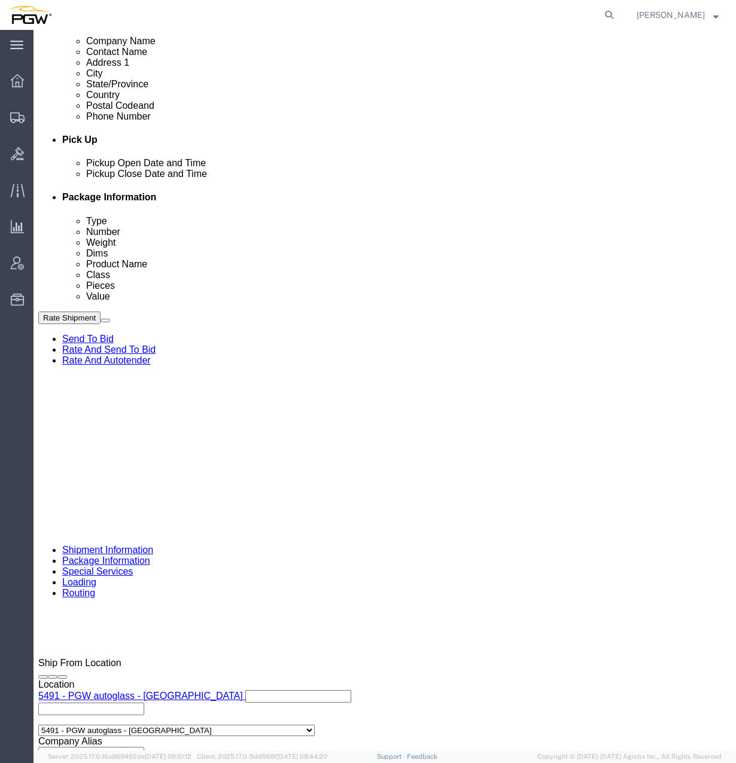
click div "Aug 18 2025 8:00 AM"
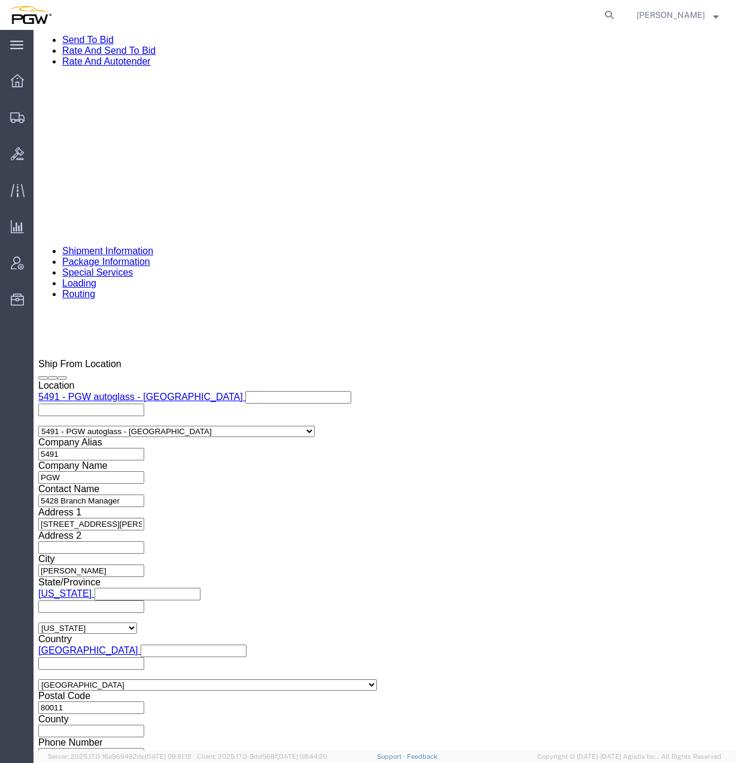
drag, startPoint x: 71, startPoint y: 451, endPoint x: 65, endPoint y: 452, distance: 6.8
click input "2:12 PM"
type input "8:00 AM"
click button "Apply"
click span "56525527"
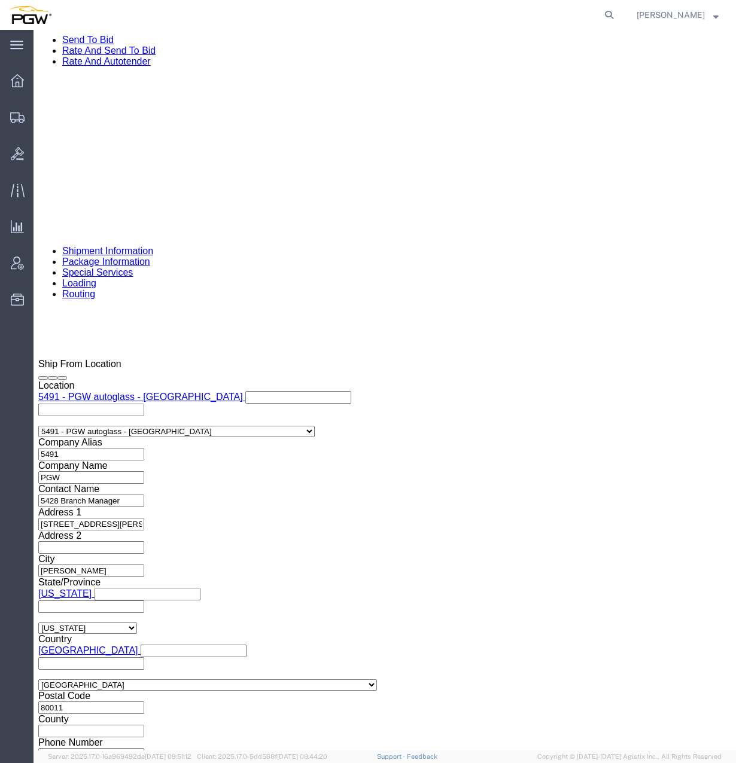
click span "56525527"
copy span "56525527"
click input "54833650"
drag, startPoint x: 157, startPoint y: 434, endPoint x: 44, endPoint y: 418, distance: 114.2
click div "Select Account Type Activity ID Airline Appointment Number ASN Batch Request # …"
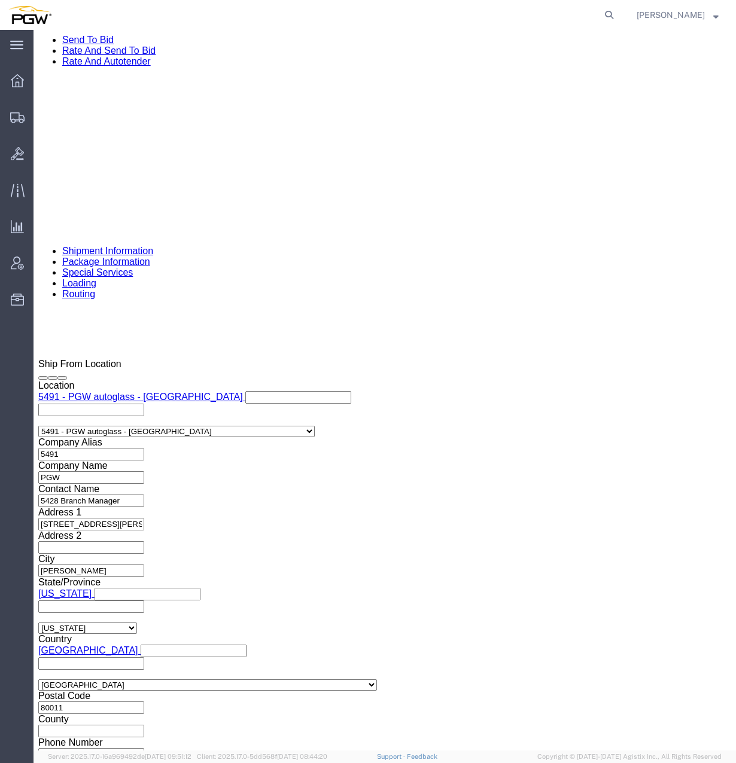
paste input "6525527"
click input "56525527"
type input "56525527"
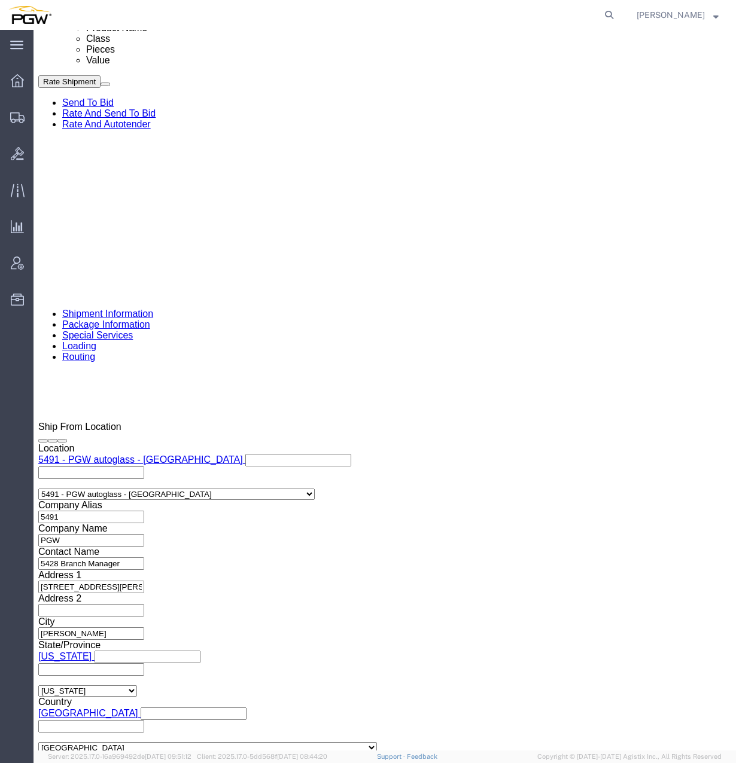
scroll to position [624, 0]
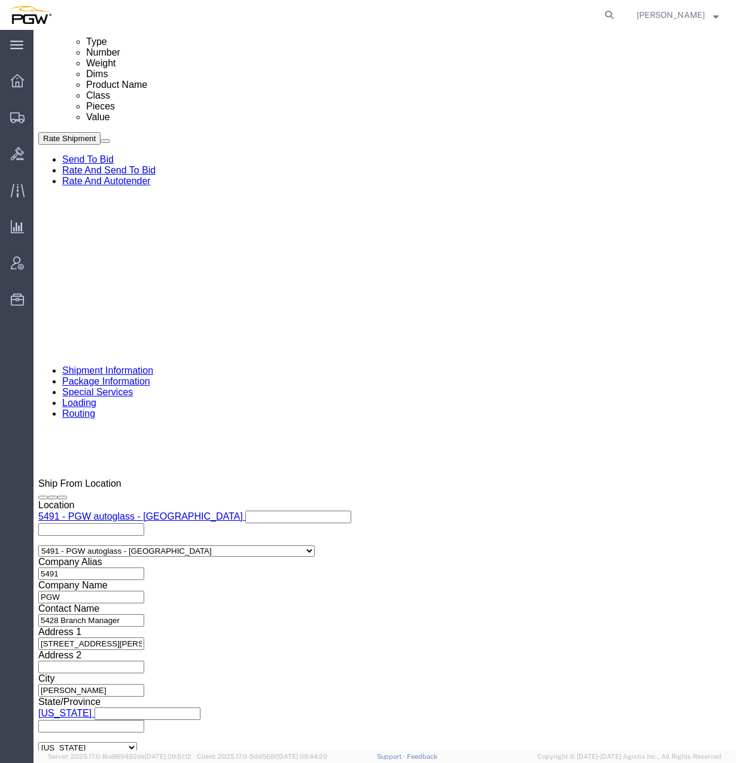
click div
click input "10:00 AM"
click button "Apply"
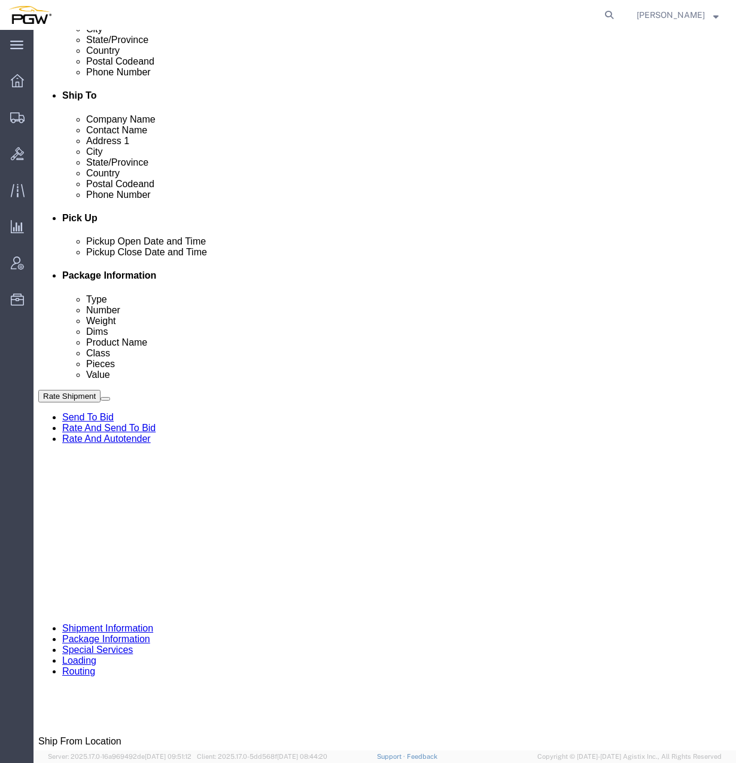
scroll to position [564, 0]
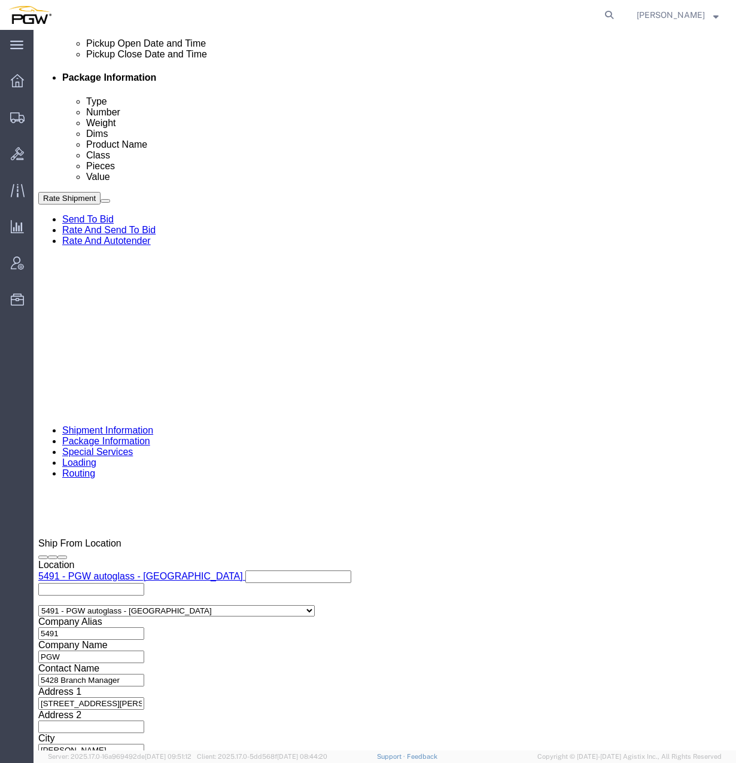
click div "Aug 20 2025 1:30 PM"
type input "2:30 PM"
click button "Apply"
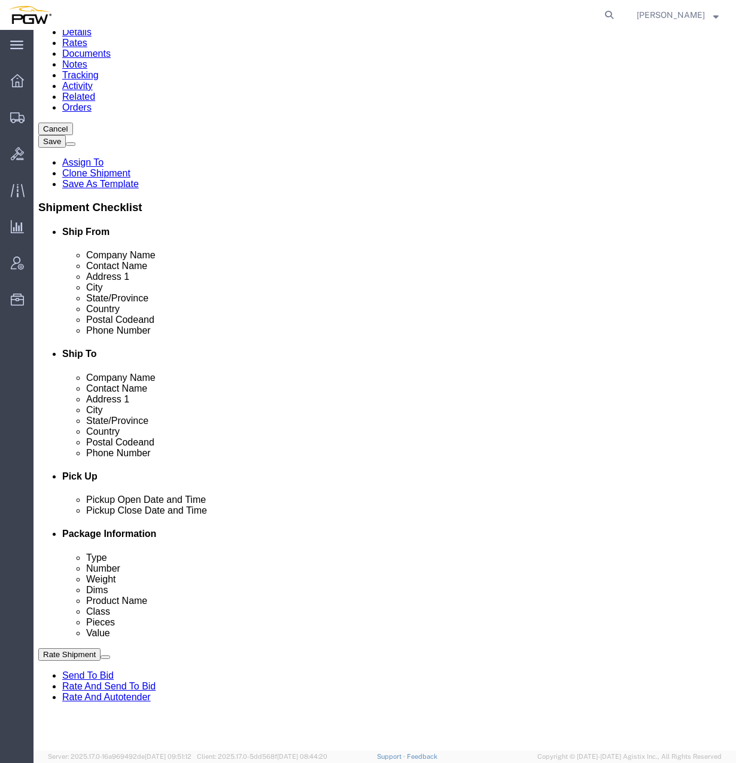
scroll to position [239, 0]
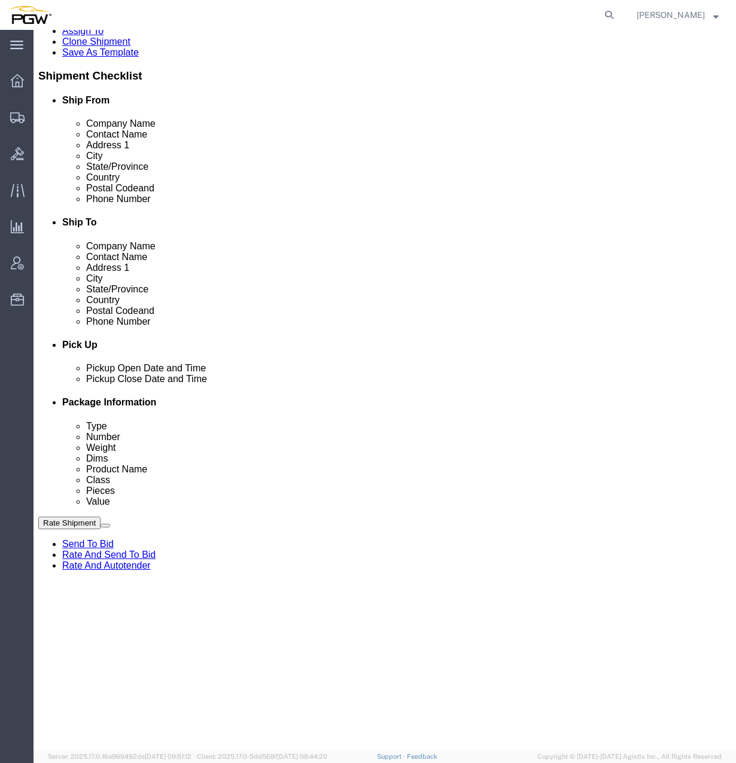
click icon
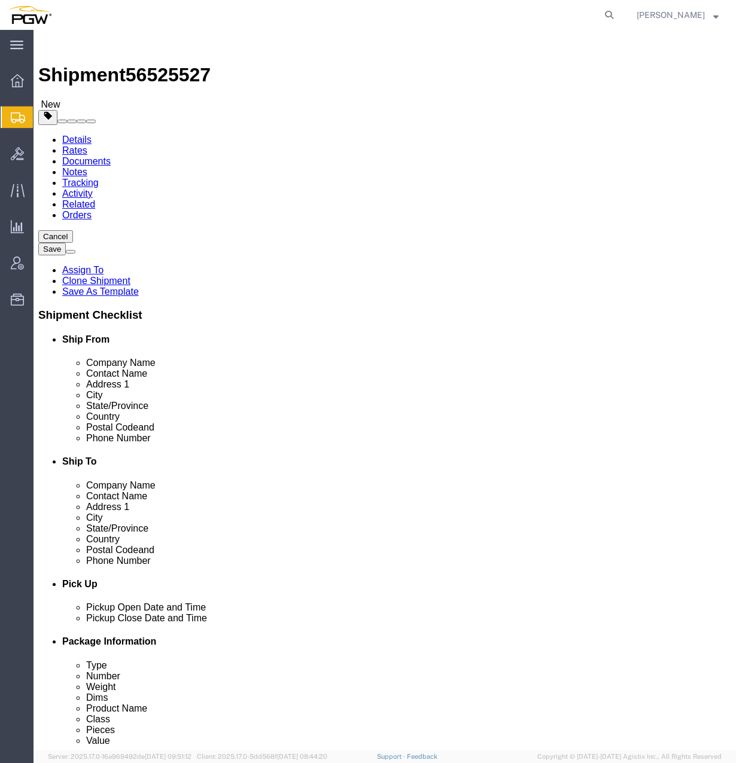
click input "15"
drag, startPoint x: 140, startPoint y: 247, endPoint x: 77, endPoint y: 243, distance: 63.0
click div "Number 15"
click input "15"
drag, startPoint x: 130, startPoint y: 252, endPoint x: 16, endPoint y: 238, distance: 115.1
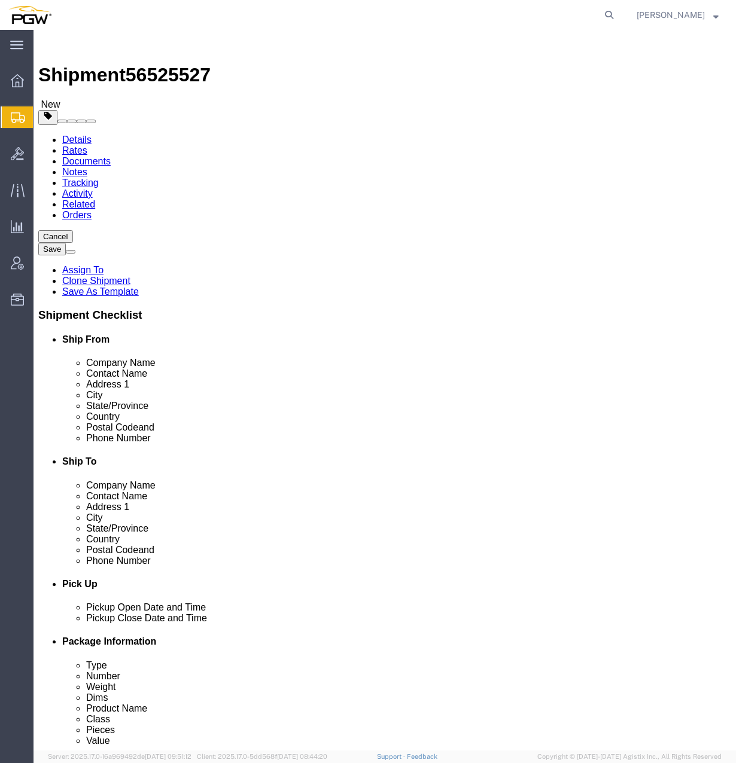
click div "Package Type Select Bale(s) Basket(s) Bolt(s) Bottle(s) Buckets Bulk Bundle(s) …"
type input "7"
drag, startPoint x: 136, startPoint y: 302, endPoint x: 143, endPoint y: 298, distance: 7.5
click input "44000.00"
drag, startPoint x: 148, startPoint y: 297, endPoint x: 24, endPoint y: 282, distance: 125.3
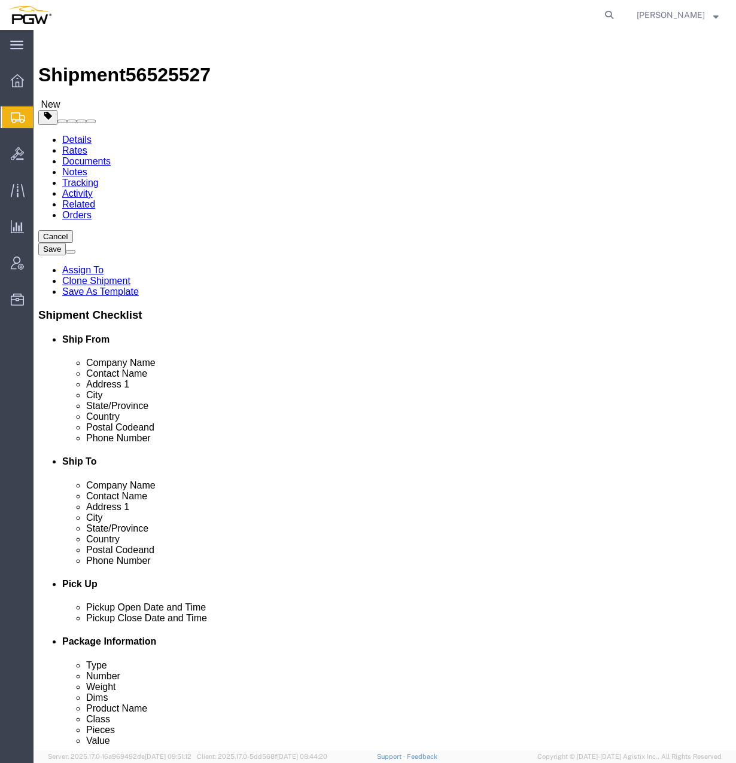
click div "Package Type Select Bale(s) Basket(s) Bolt(s) Bottle(s) Buckets Bulk Bundle(s) …"
type input "20000.00"
click dd "15.00 Each"
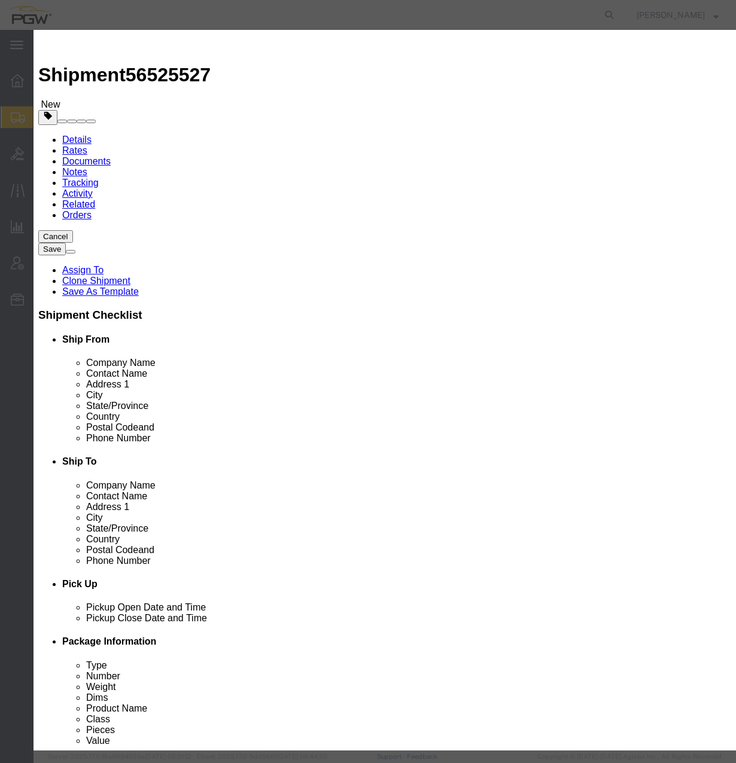
click input "15.00"
drag, startPoint x: 227, startPoint y: 115, endPoint x: 54, endPoint y: 91, distance: 174.0
click div "Product Name Steel Racks Pieces 15.00 Select Bag Barrels 100Board Feet Bottle B…"
type input "7.00"
click input "0.47"
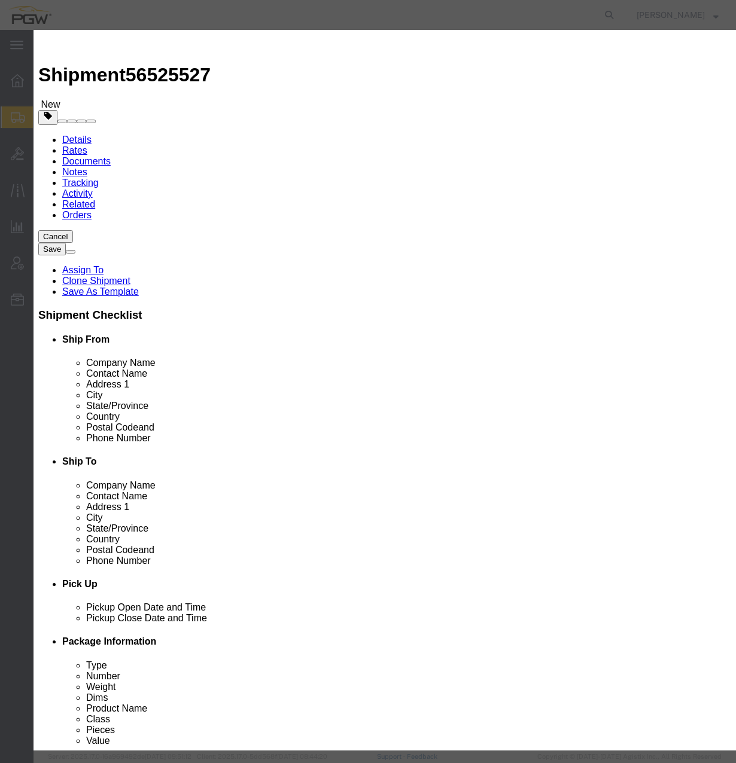
drag, startPoint x: 222, startPoint y: 135, endPoint x: 6, endPoint y: 101, distance: 218.8
click div "Edit content Commodity library Product Name Steel Racks Pieces 7.00 Select Bag …"
type input "1.00"
click button "Save & Close"
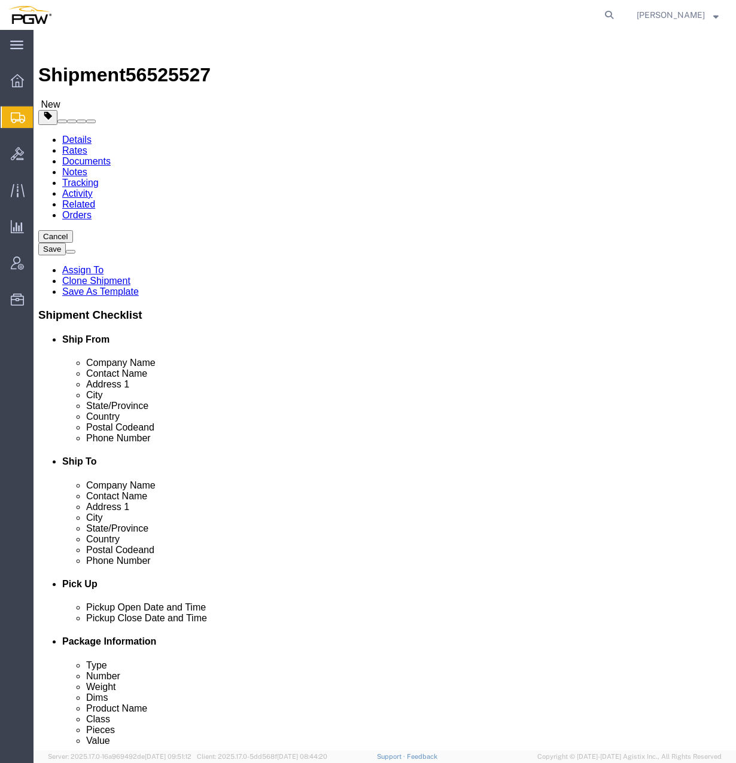
click span "button"
drag, startPoint x: 398, startPoint y: 252, endPoint x: 333, endPoint y: 250, distance: 64.7
click div "Number 7"
type input "8"
click div "20000.00 Select kgs lbs"
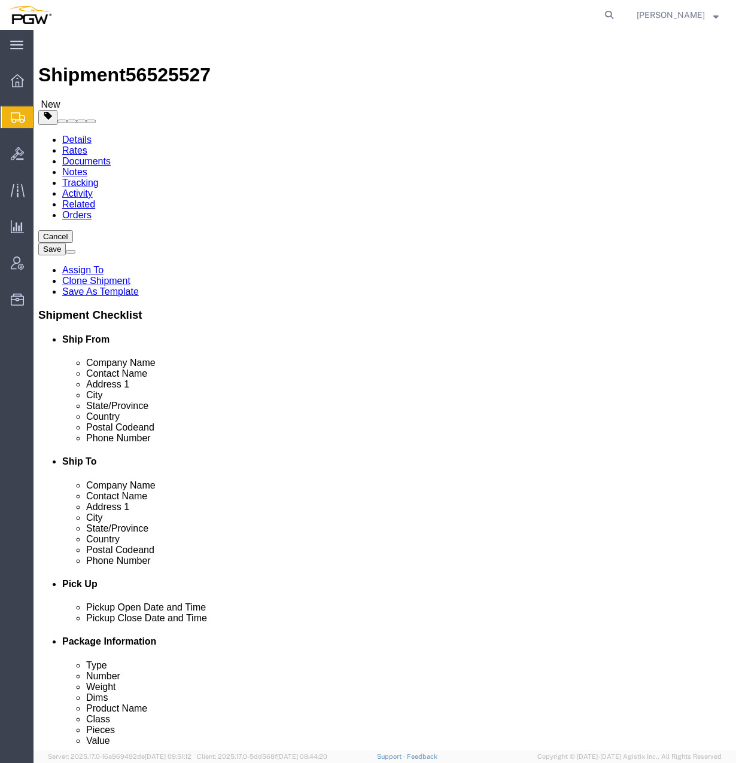
click div "20000.00 Select kgs lbs"
drag, startPoint x: 424, startPoint y: 299, endPoint x: 410, endPoint y: 299, distance: 13.8
click input "20000.00"
drag, startPoint x: 424, startPoint y: 301, endPoint x: 248, endPoint y: 285, distance: 176.6
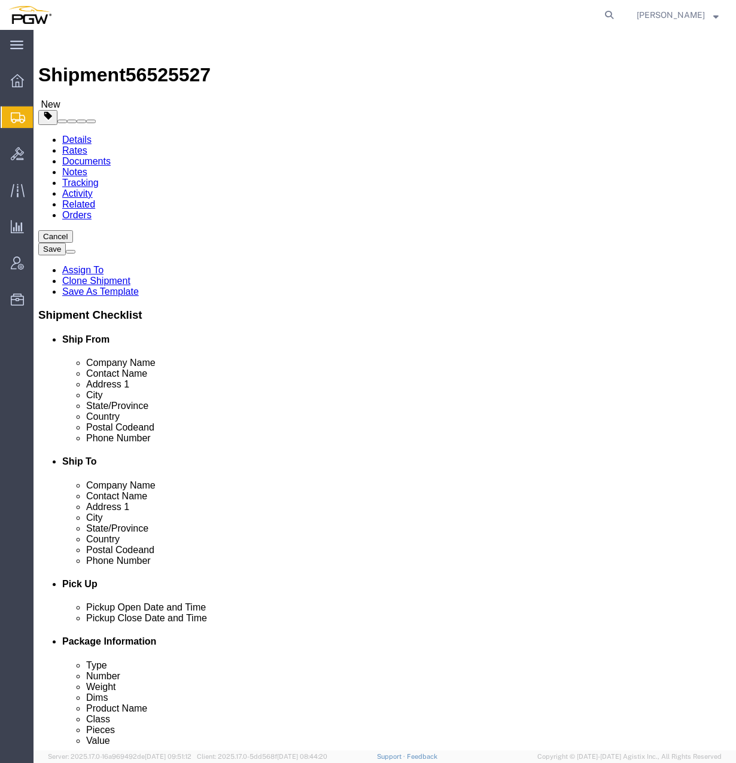
click div "7 x Your Packaging Package Type Select Bale(s) Basket(s) Bolt(s) Bottle(s) Buck…"
type input "23000.00"
click dd "7.00 Each"
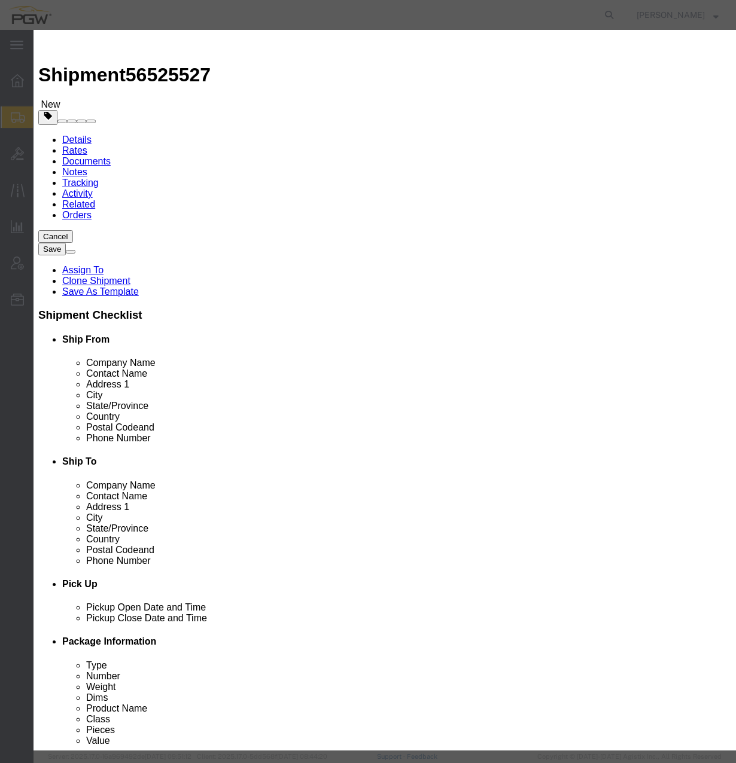
click input "7.00"
drag, startPoint x: 221, startPoint y: 112, endPoint x: -22, endPoint y: 80, distance: 244.4
click html "Shipment 56525527 New Details Rates Documents Notes Tracking Activity Related O…"
type input "8.00"
click input "1.14"
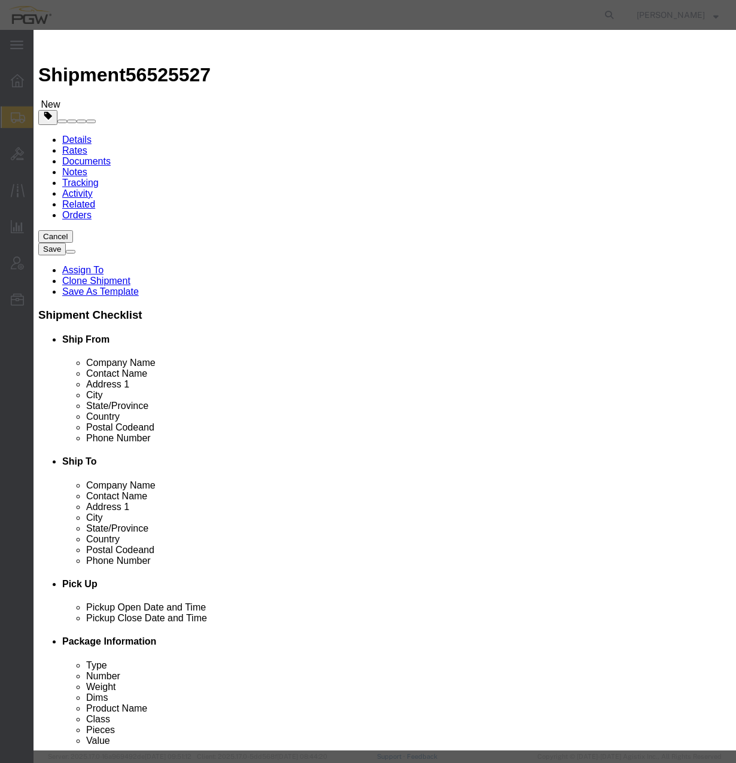
drag, startPoint x: 236, startPoint y: 139, endPoint x: 18, endPoint y: 119, distance: 218.7
click div "Edit content Commodity library Product Name Steel Racks Pieces 8.00 Select Bag …"
type input "1.00"
click button "Save & Close"
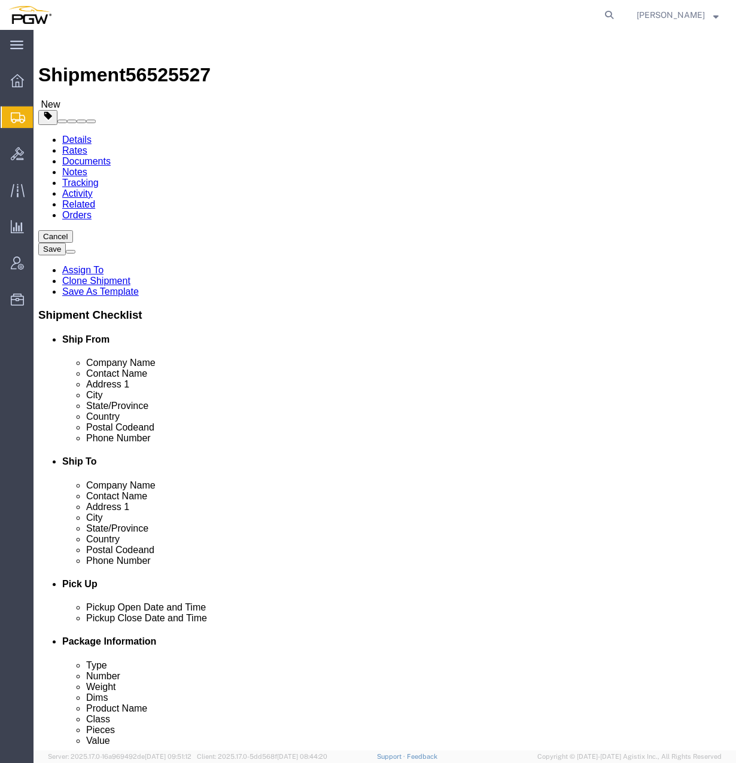
click link "Special Services"
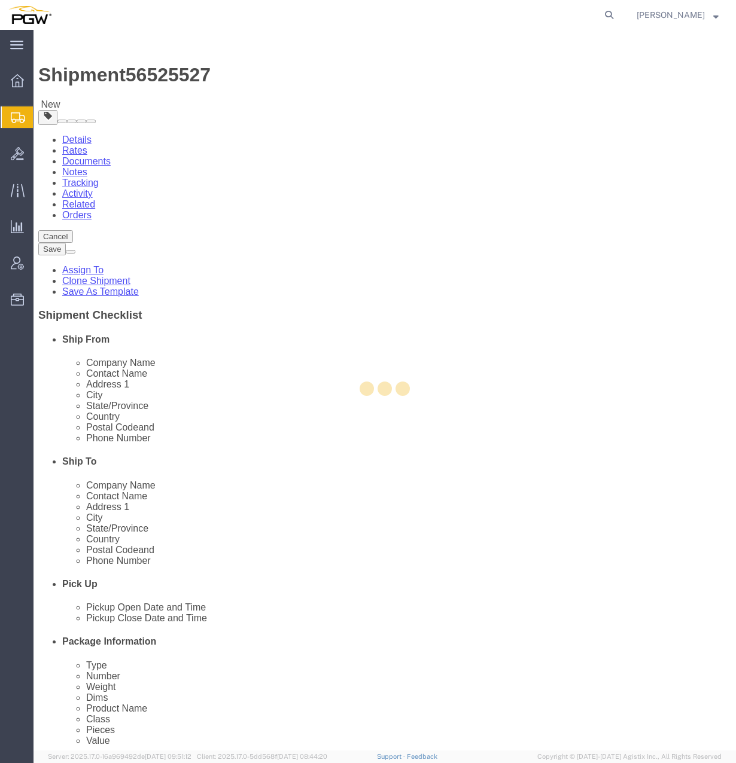
select select
select select "COSTCENTER"
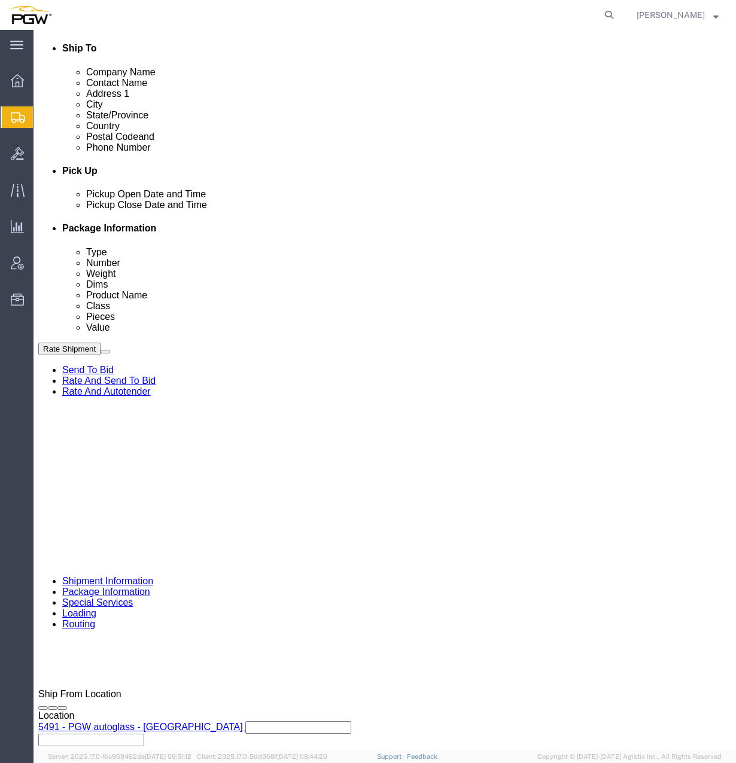
scroll to position [419, 0]
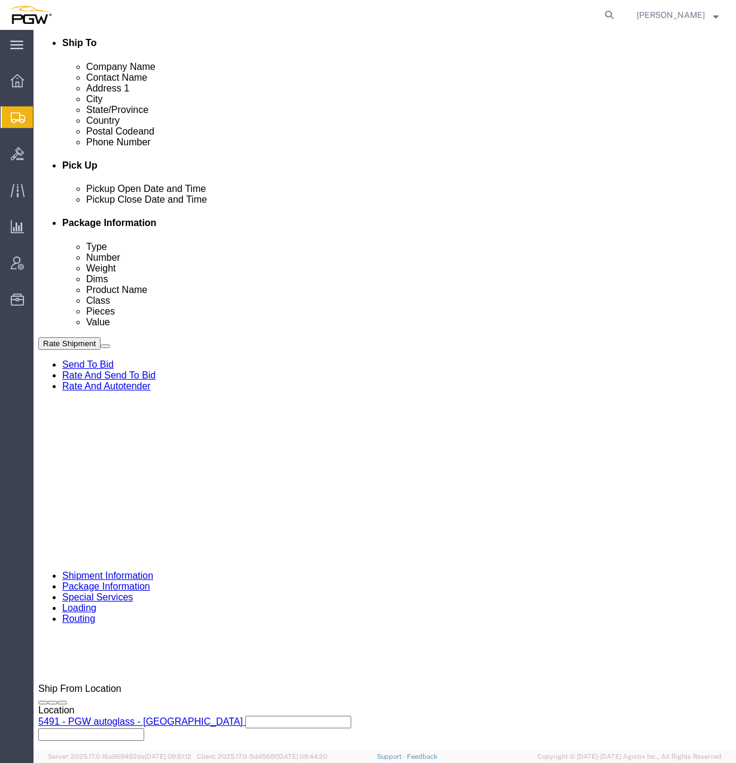
type input "5407"
click input "5329"
drag, startPoint x: 165, startPoint y: 458, endPoint x: 8, endPoint y: 436, distance: 158.3
click div "Account # 5329"
type input "5407"
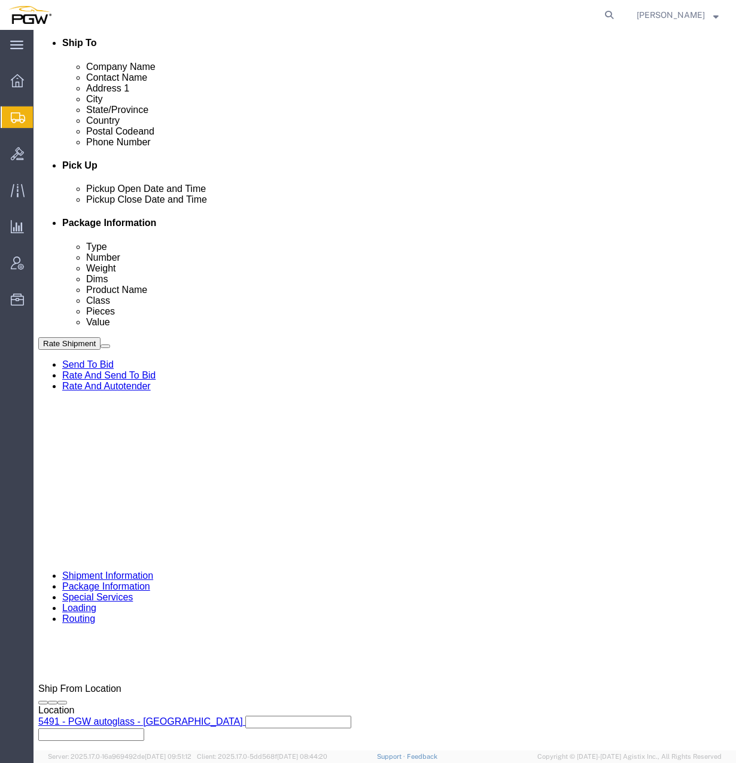
click link "Routing"
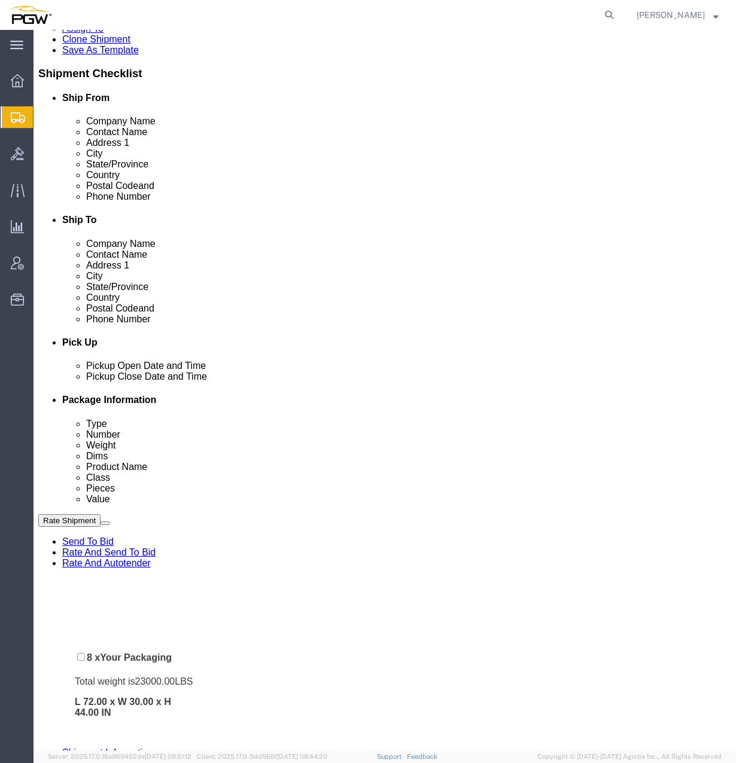
scroll to position [266, 0]
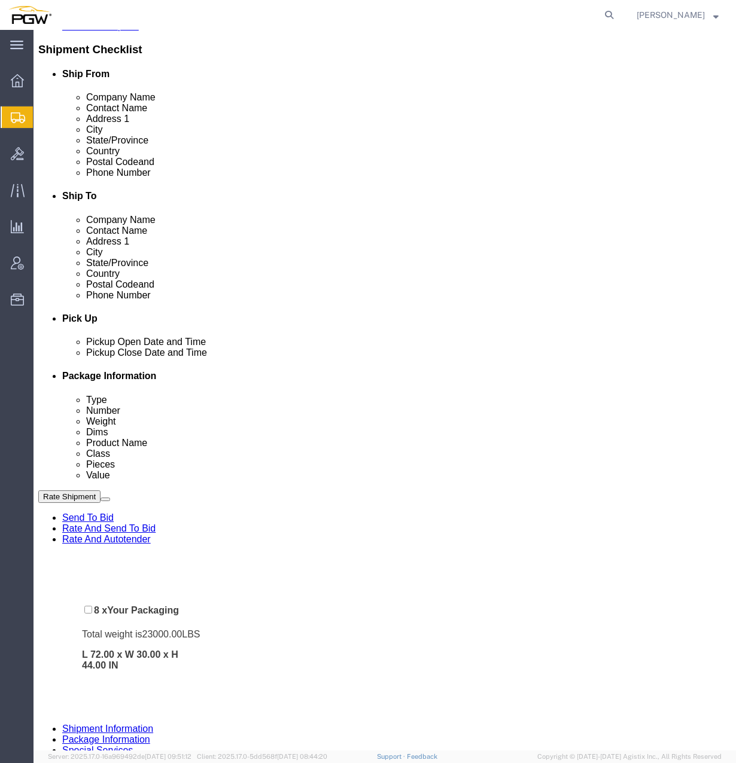
drag, startPoint x: 34, startPoint y: 248, endPoint x: 53, endPoint y: 564, distance: 317.1
click div "Pickups + Add Stop From : PGW - 5491 3225 Himalaya drive, Aurora, CO, 80011, US…"
click icon
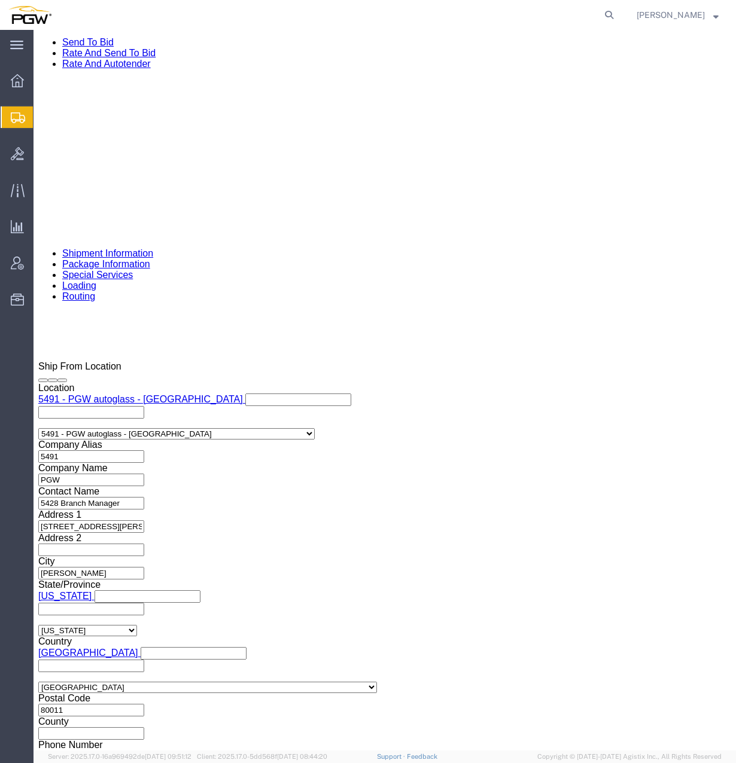
scroll to position [744, 0]
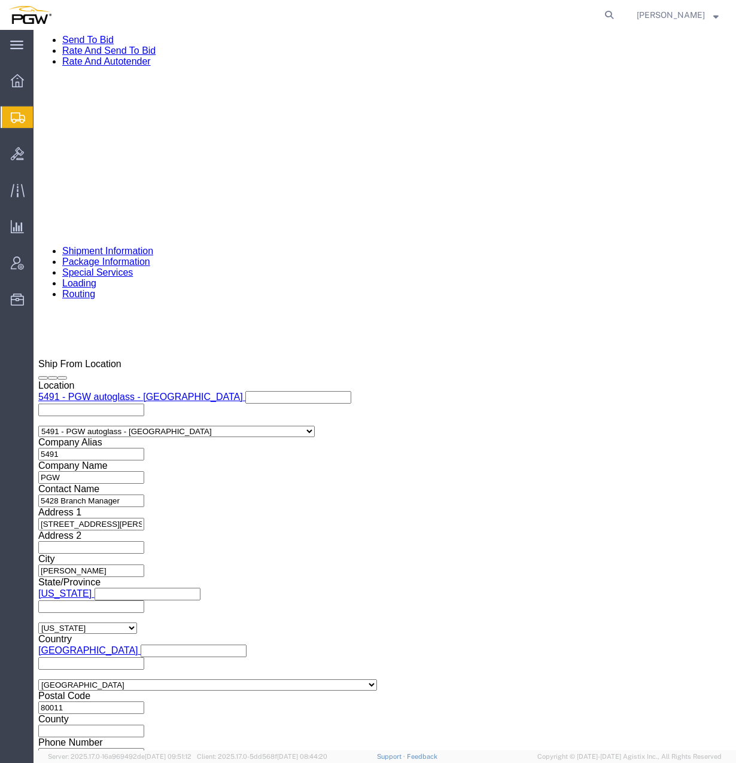
click select "Select Air Less than Truckload Multi-Leg Ocean Freight Rail Small Parcel Truckl…"
select select "TL"
click select "Select Air Less than Truckload Multi-Leg Ocean Freight Rail Small Parcel Truckl…"
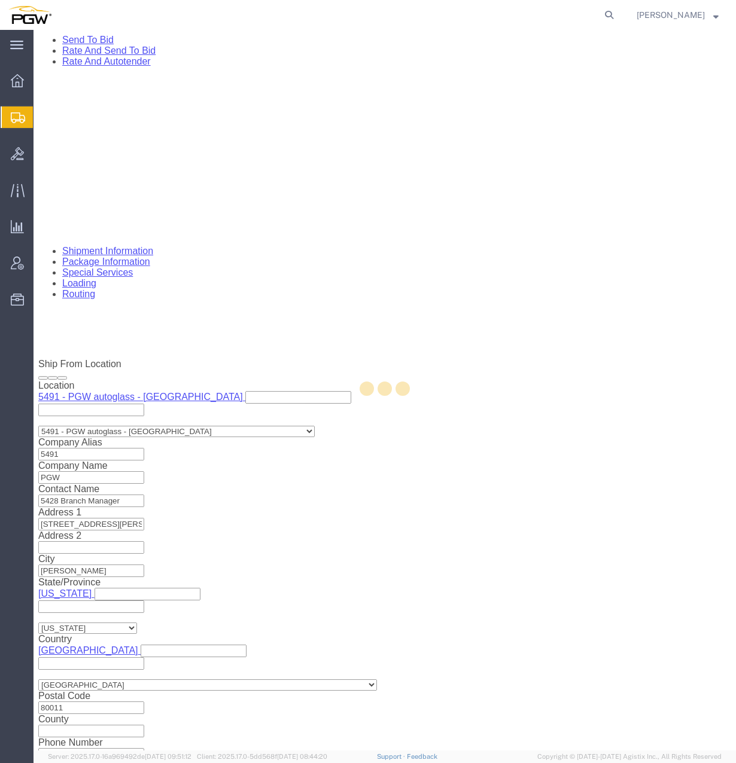
select select
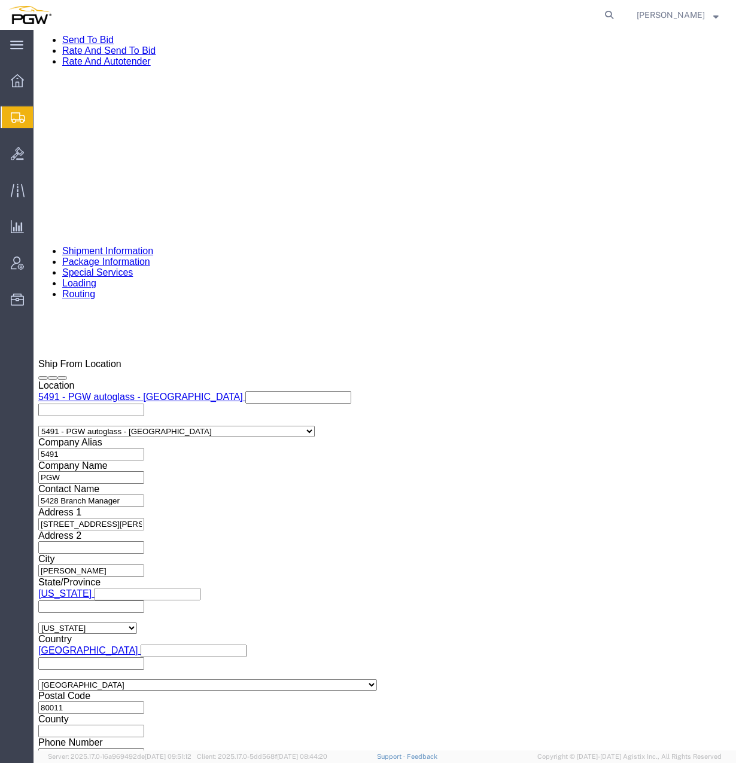
click button "Rate Shipment"
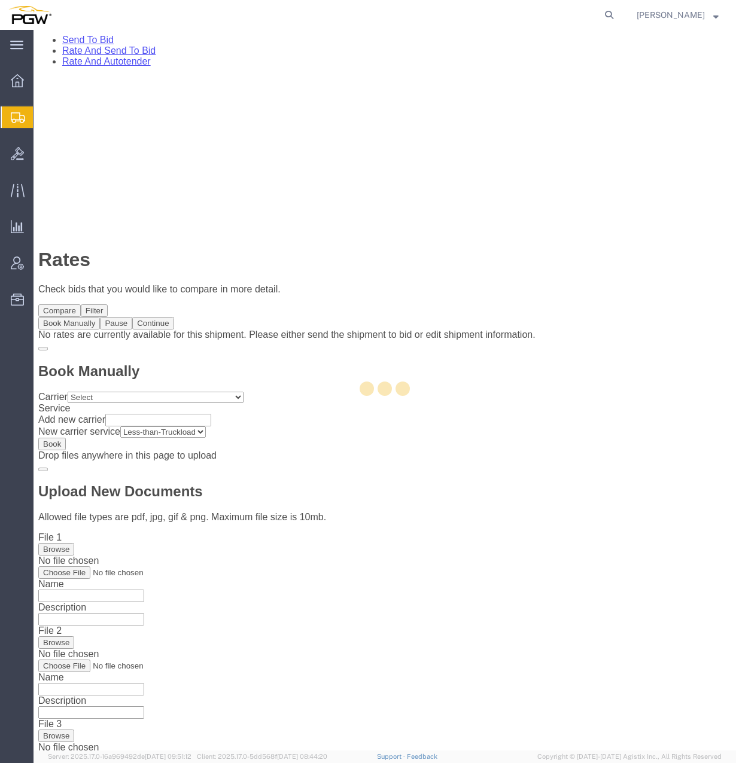
scroll to position [0, 0]
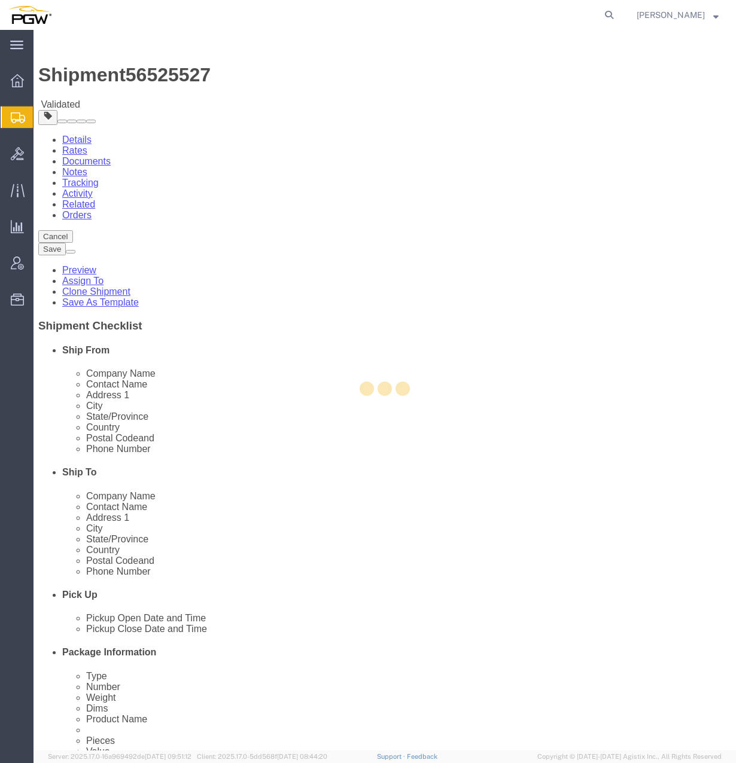
select select "34217"
select select "62351"
select select "34217"
select select "62351"
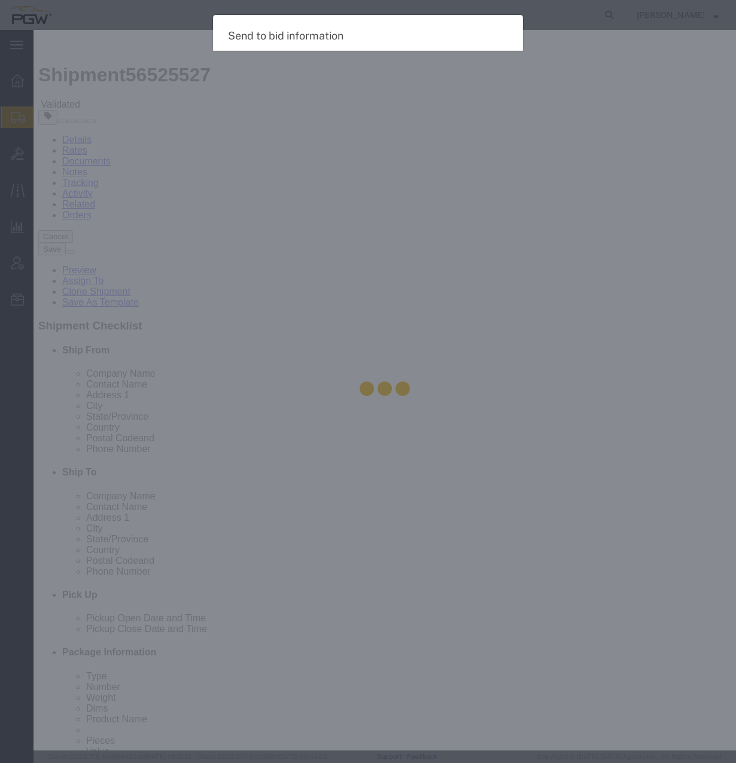
select select "TL"
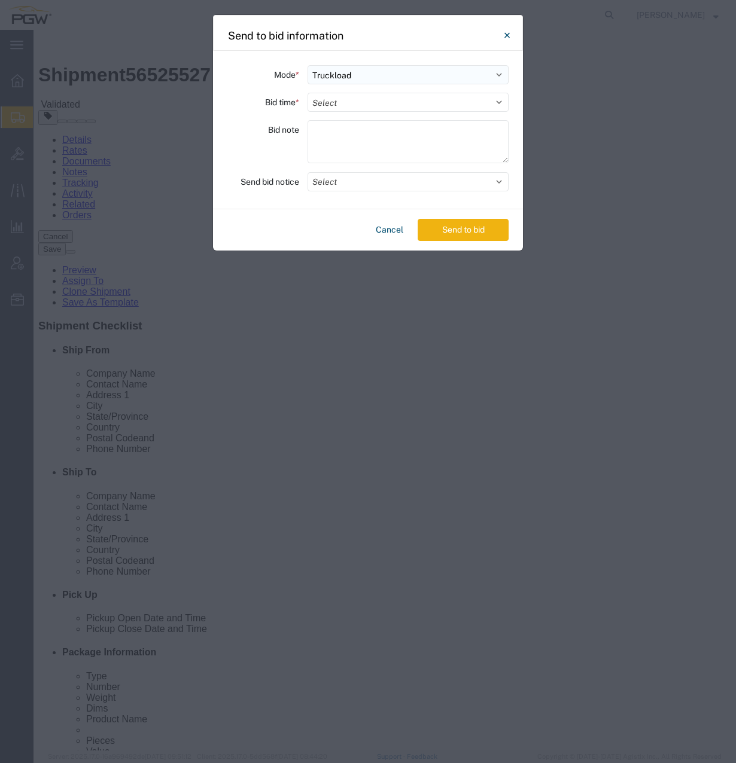
click at [342, 71] on select "Select Small Parcel Truckload Air Rail Less than Truckload Ocean Freight Multi-…" at bounding box center [408, 74] width 201 height 19
click at [423, 78] on select "Select Small Parcel Truckload Air Rail Less than Truckload Ocean Freight Multi-…" at bounding box center [408, 74] width 201 height 19
click at [399, 105] on select "Select 30 Min (Rush) 1 Hour (Rush) 2 Hours (Rush) 4 Hours (Rush) 8 Hours (Rush)…" at bounding box center [408, 102] width 201 height 19
select select "20"
click at [308, 93] on select "Select 30 Min (Rush) 1 Hour (Rush) 2 Hours (Rush) 4 Hours (Rush) 8 Hours (Rush)…" at bounding box center [408, 102] width 201 height 19
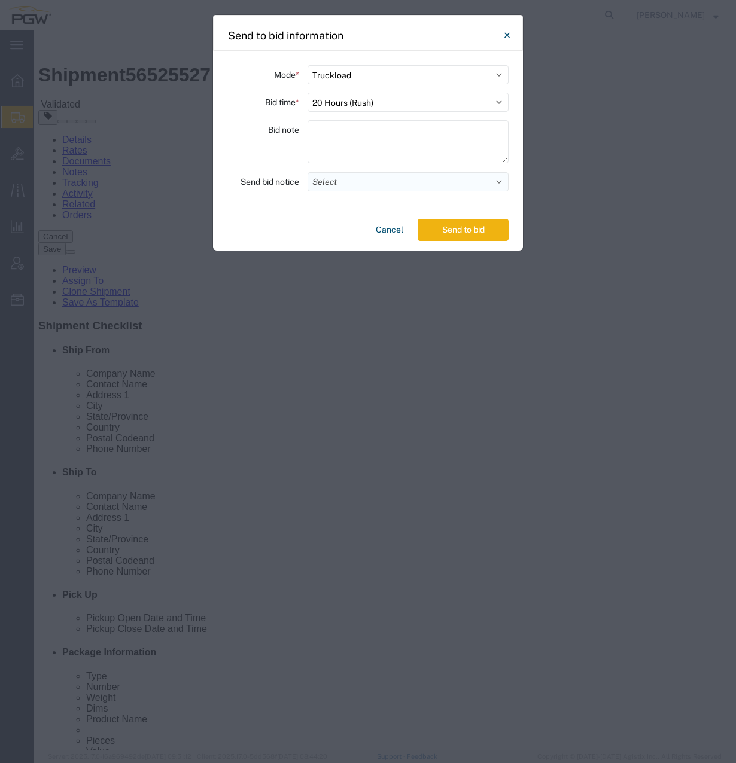
click at [379, 179] on button "Select" at bounding box center [408, 181] width 201 height 19
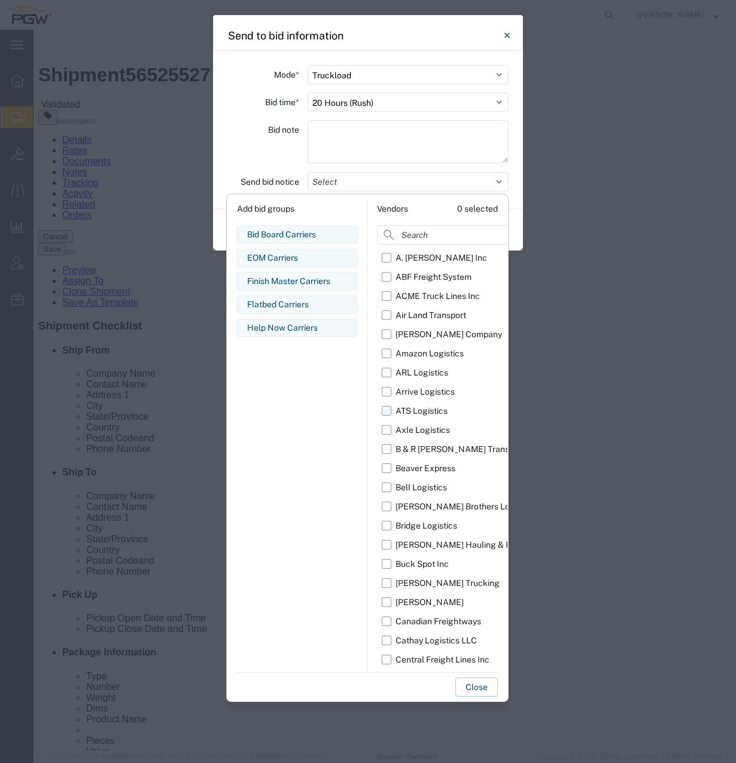
click at [390, 410] on label "ATS Logistics" at bounding box center [474, 410] width 184 height 19
click at [0, 0] on input "ATS Logistics" at bounding box center [0, 0] width 0 height 0
click at [467, 687] on button "Close" at bounding box center [476, 687] width 42 height 19
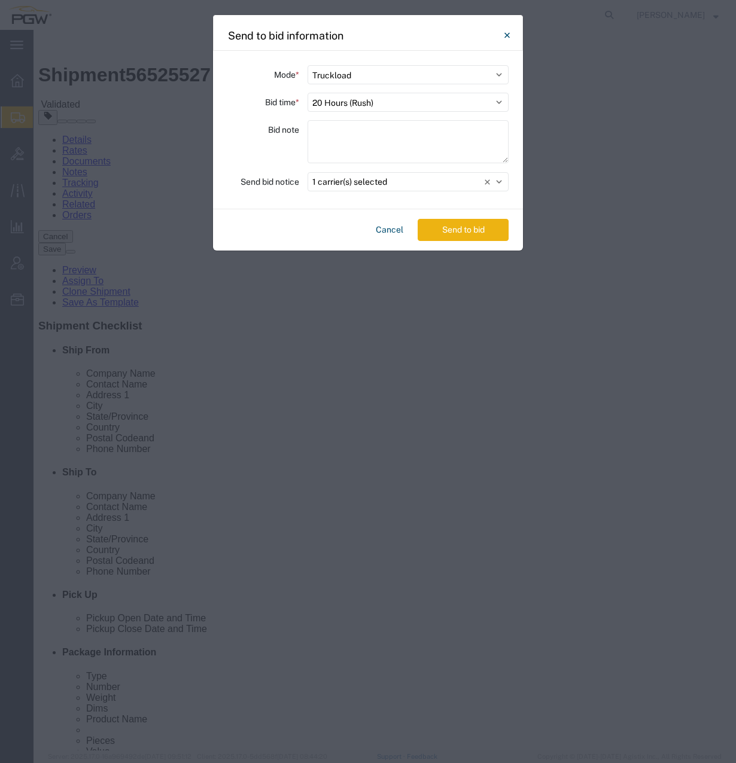
click at [471, 235] on button "Send to bid" at bounding box center [463, 230] width 91 height 22
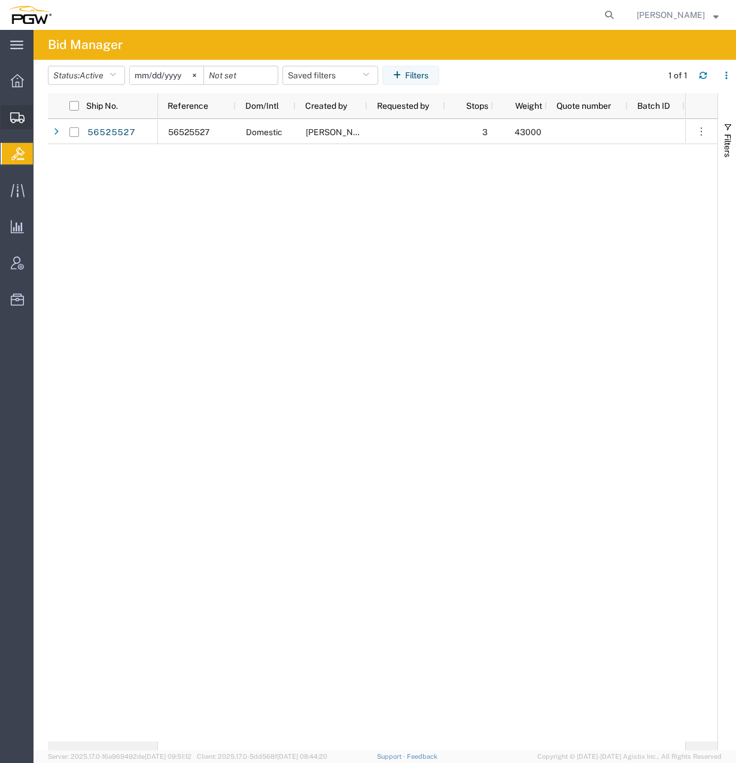
drag, startPoint x: 110, startPoint y: 176, endPoint x: 106, endPoint y: 182, distance: 6.8
click at [0, 0] on span "Create from Template" at bounding box center [0, 0] width 0 height 0
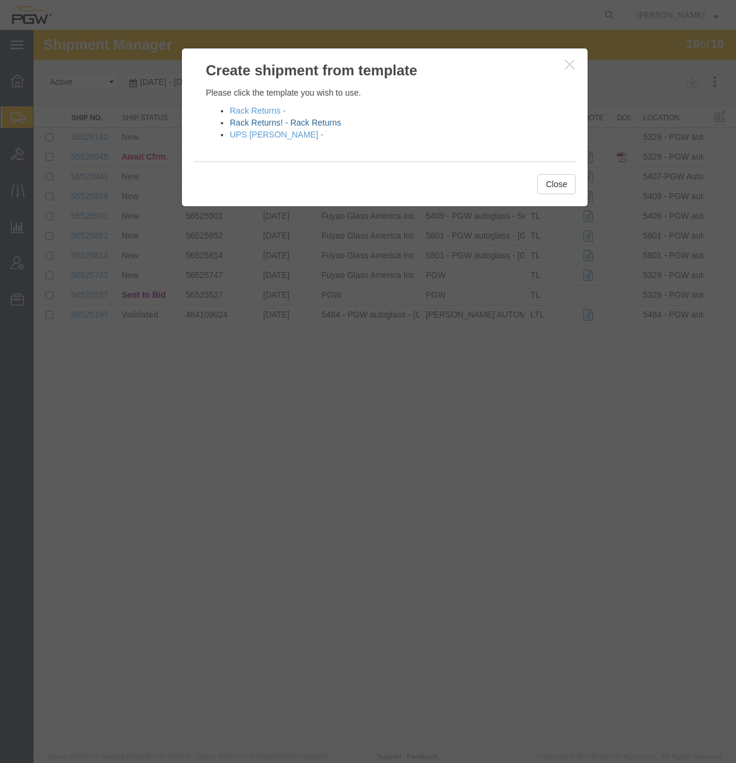
click at [275, 122] on link "Rack Returns! - Rack Returns" at bounding box center [285, 123] width 111 height 10
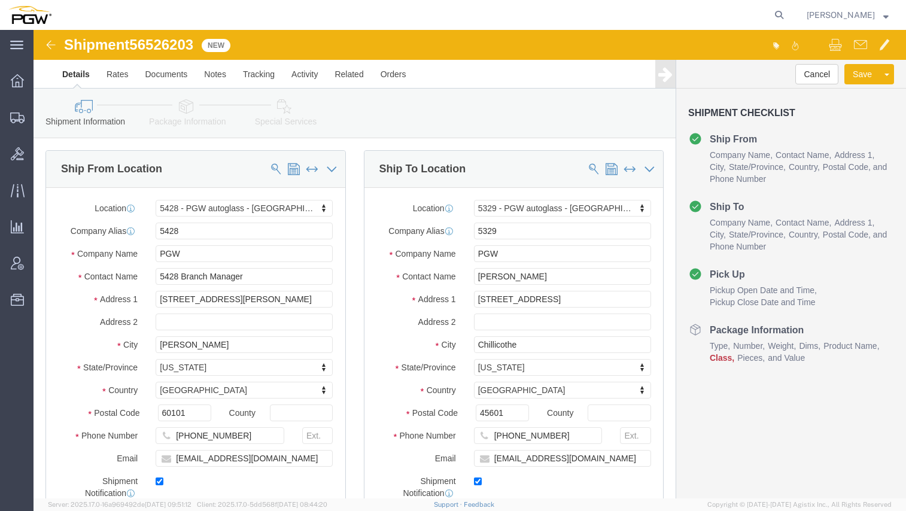
select select "28281"
select select "28253"
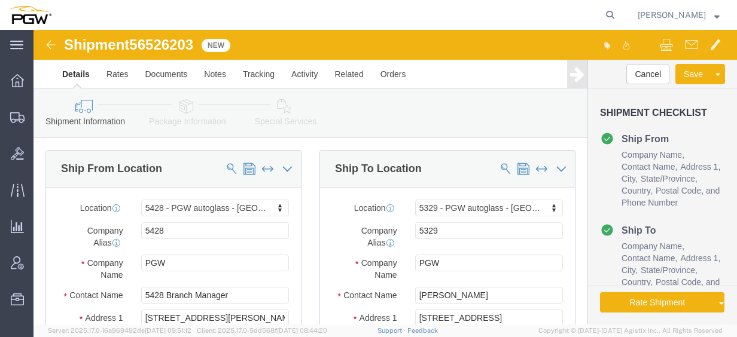
click span "56526203"
copy span "56526203"
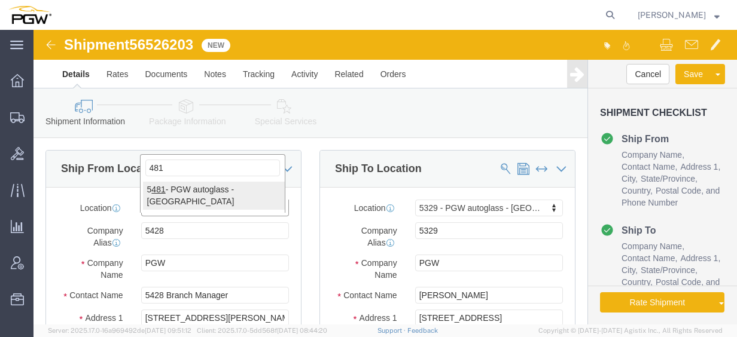
type input "481"
select select "28315"
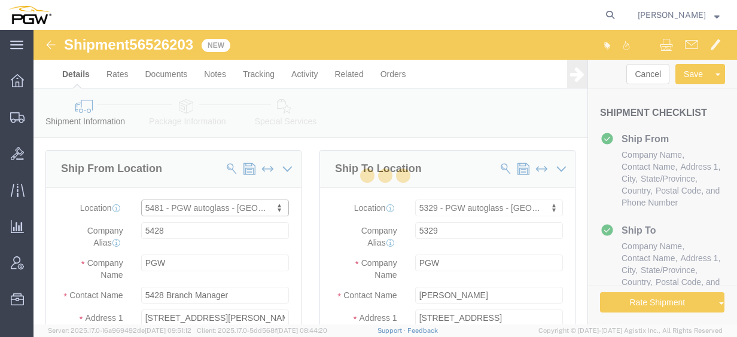
type input "5481"
type input "5481 Branch Manager"
type input "575 Forrest Parkway STE B"
type input "Atlanta"
type input "30349"
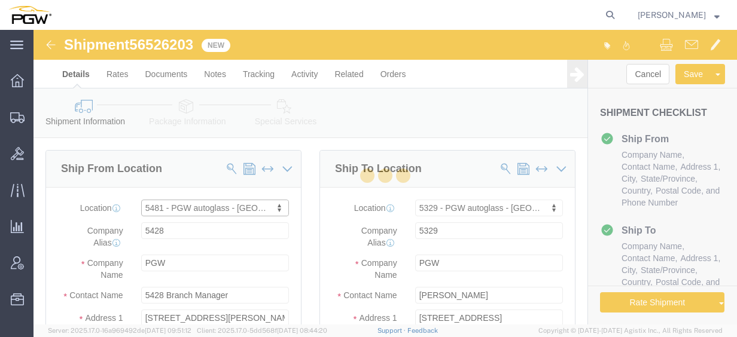
type input "470-230-8129"
type input "lkqsp_o_pm_5481@pgwag.com"
select select "GA"
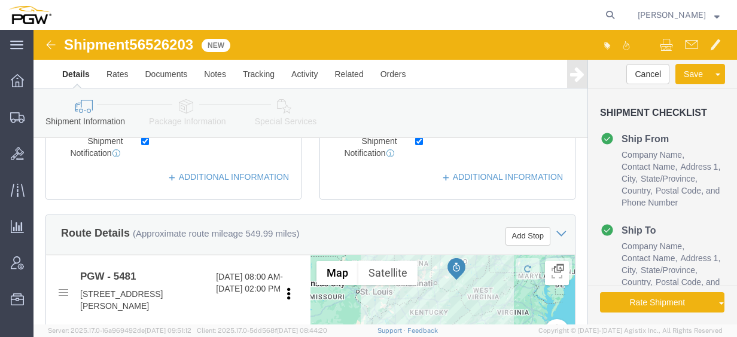
scroll to position [419, 0]
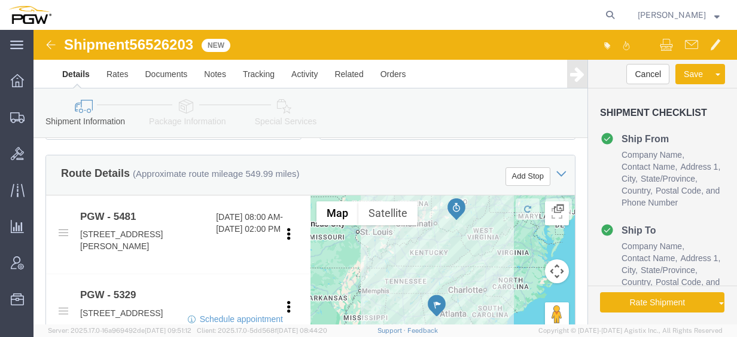
click div "Add Stop"
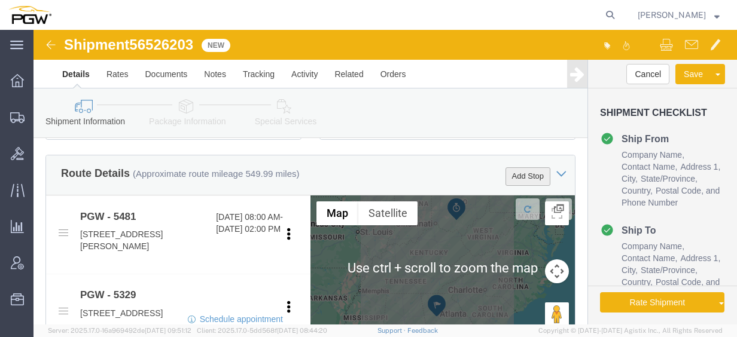
click button "Add Stop"
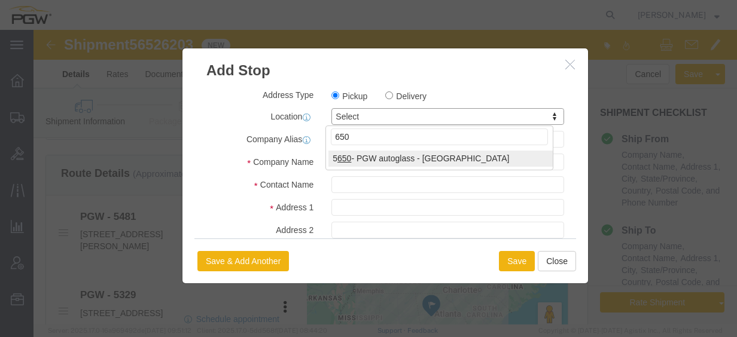
type input "650"
select select "28429"
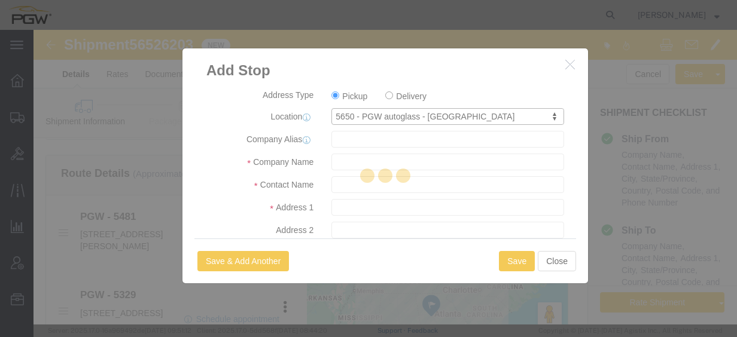
type input "5650"
type input "PGW"
type input "5650 Branch Manager"
type input "1801 Third Creek Rd Ste 113"
type input "Knoxville"
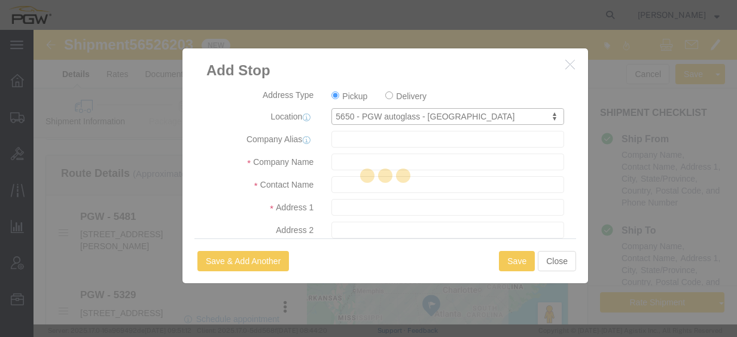
type input "37921"
type input "865-588-2838"
type input "lkqsp_o_pm_5650@pgwag.com"
checkbox input "true"
select select "TN"
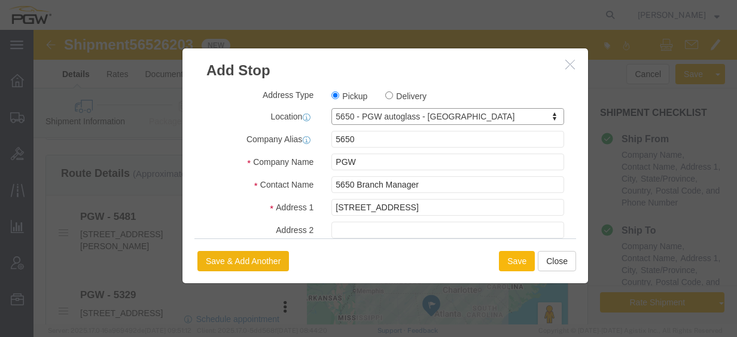
click button "Save"
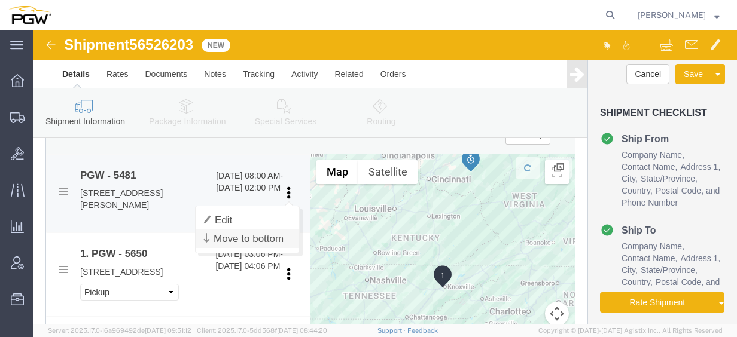
scroll to position [479, 0]
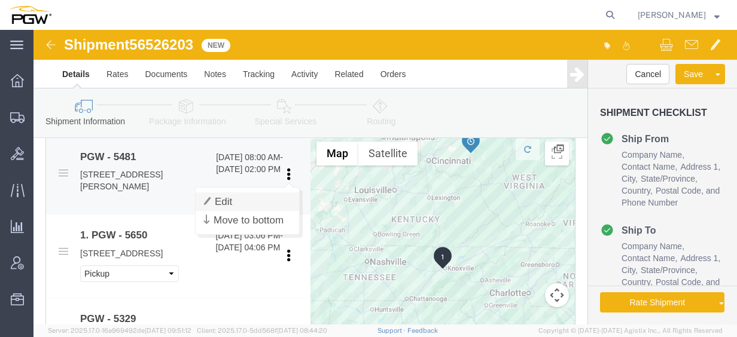
click link "Edit"
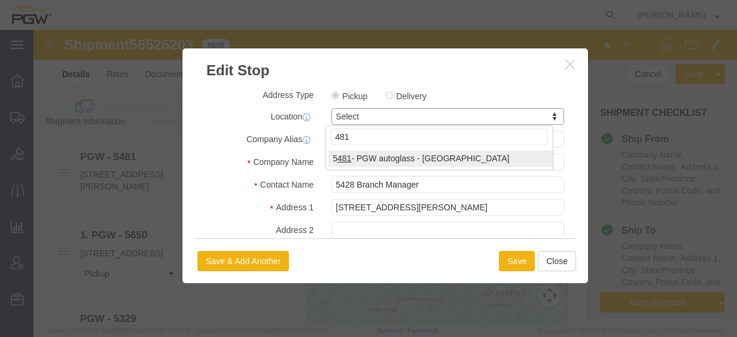
type input "481"
select select "28315"
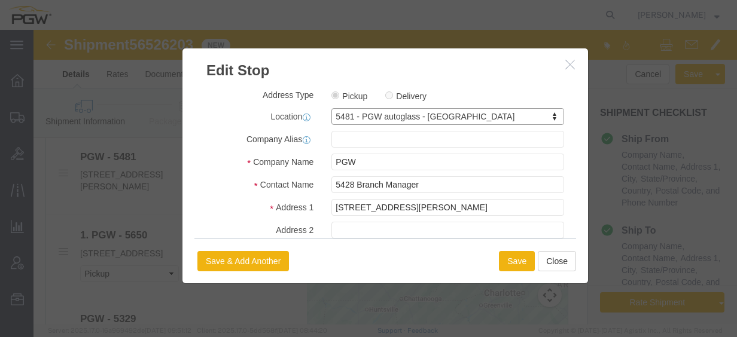
type input "5481"
type input "5481 Branch Manager"
type input "575 Forrest Parkway STE B"
type input "Atlanta"
type input "30349"
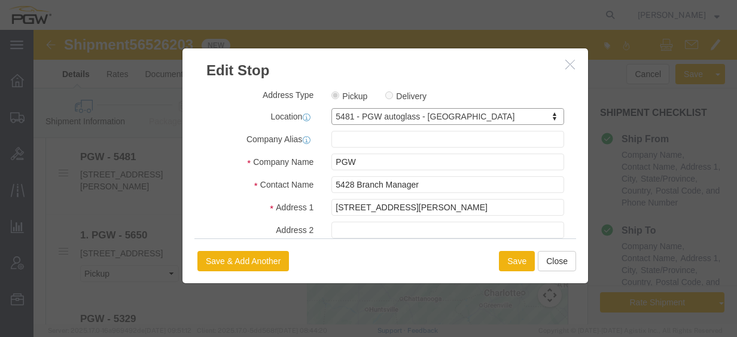
type input "470-230-8129"
type input "lkqsp_o_pm_5481@pgwag.com"
select select "GA"
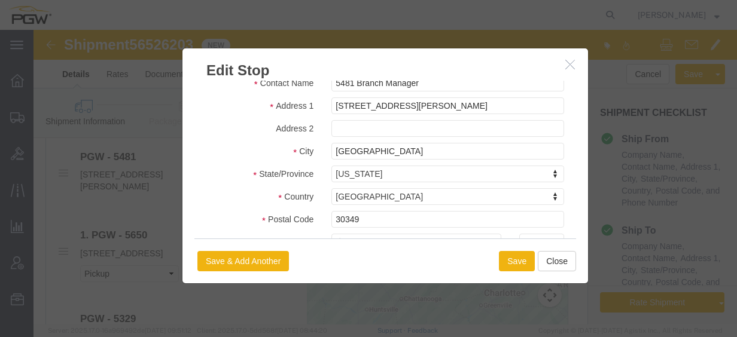
scroll to position [340, 0]
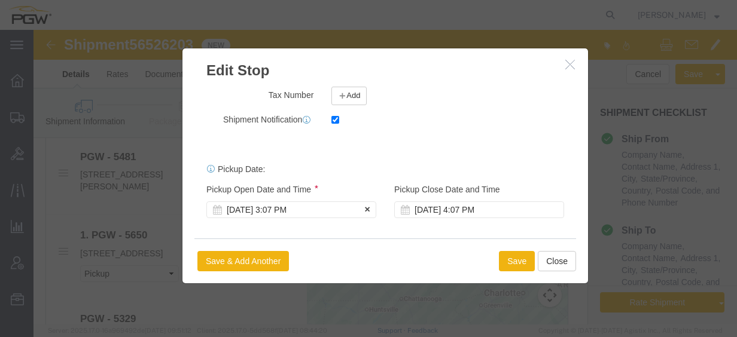
click div "Aug 18 2025 3:07 PM"
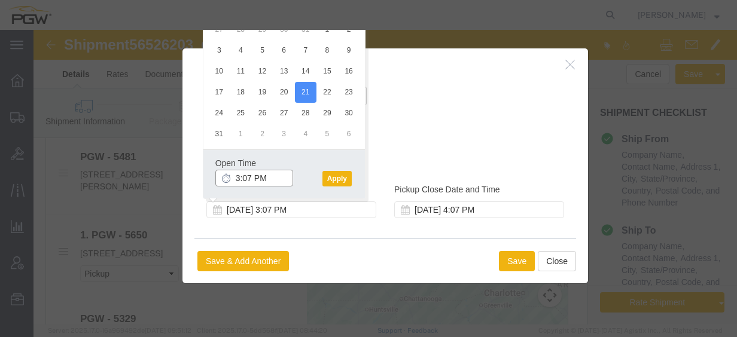
click input "3:07 PM"
type input "8:00 am"
click button "Apply"
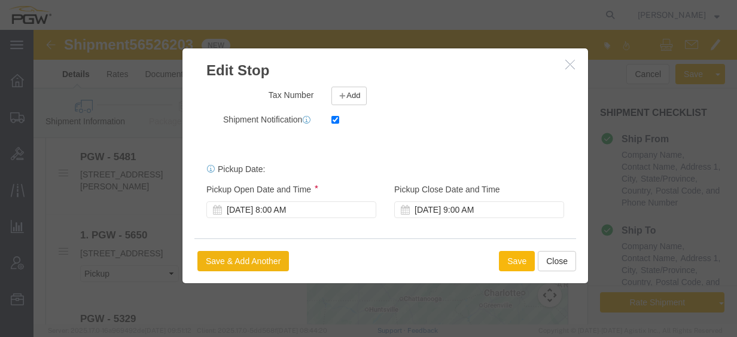
click button "Save"
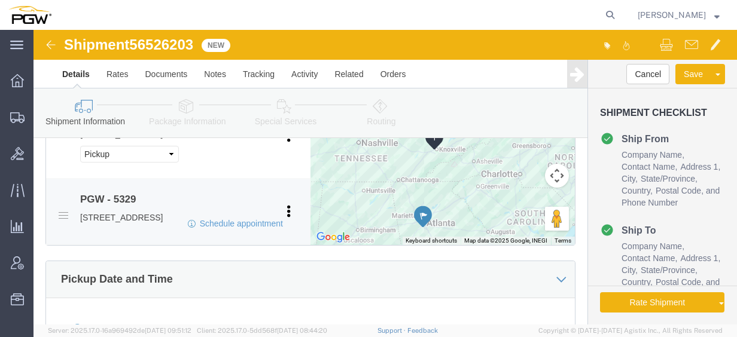
scroll to position [538, 0]
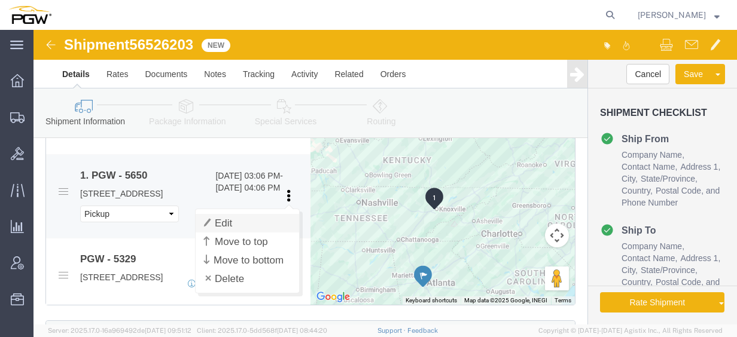
click link "Edit"
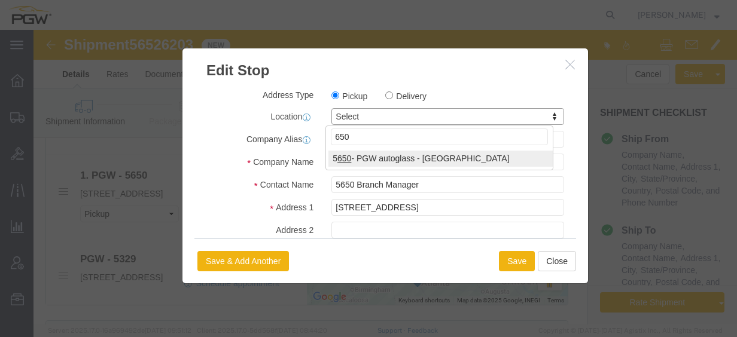
type input "650"
select select "28429"
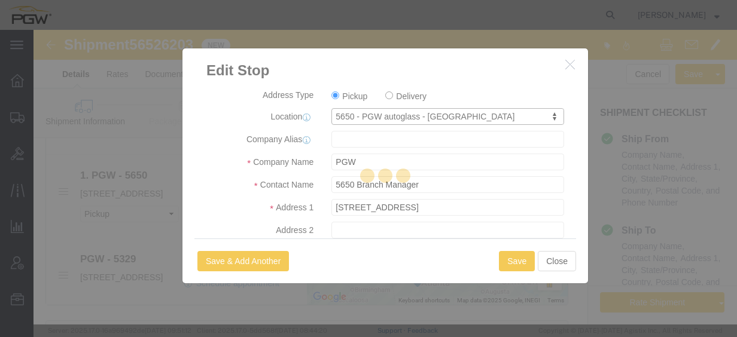
type input "5650"
select select "TN"
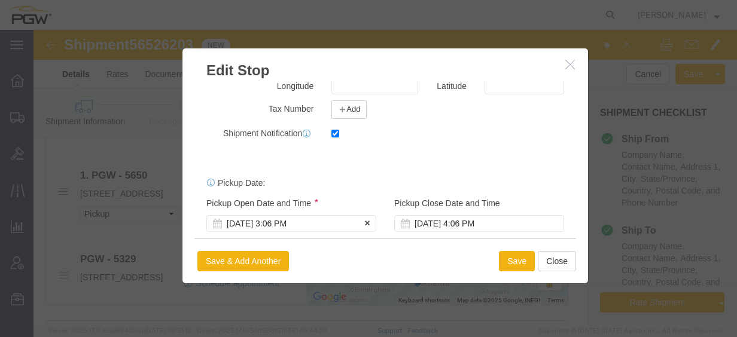
scroll to position [340, 0]
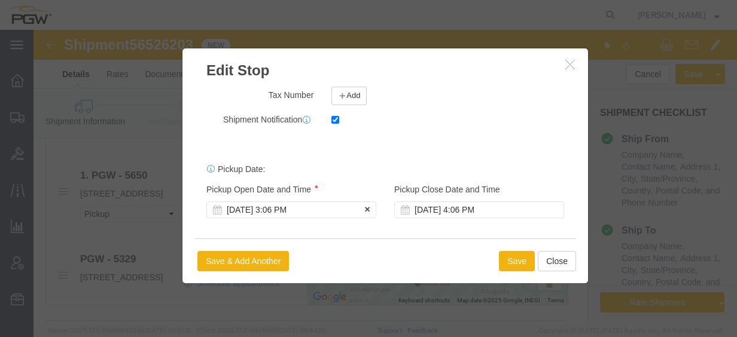
click div "Aug 18 2025 3:06 PM"
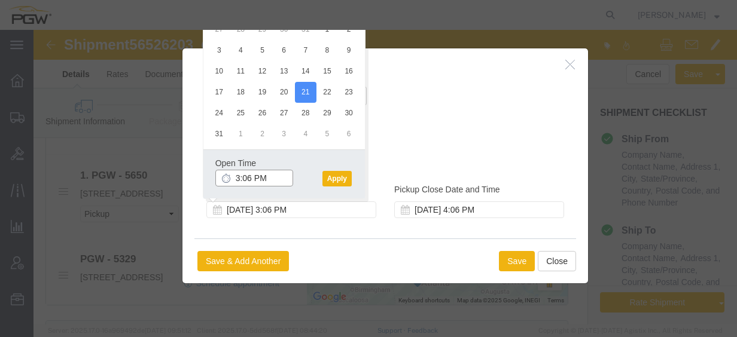
click input "3:06 PM"
type input "2:00 PM"
click button "Apply"
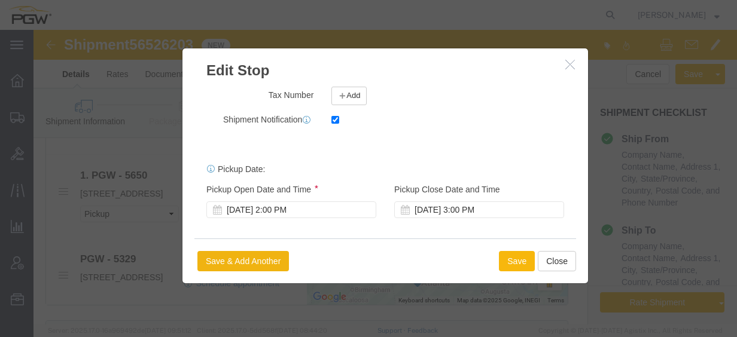
click button "Save"
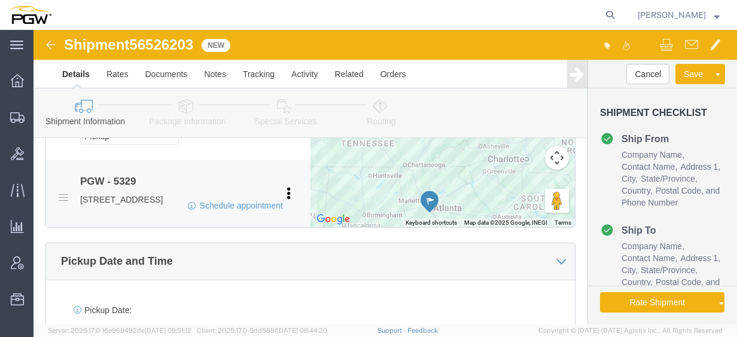
scroll to position [658, 0]
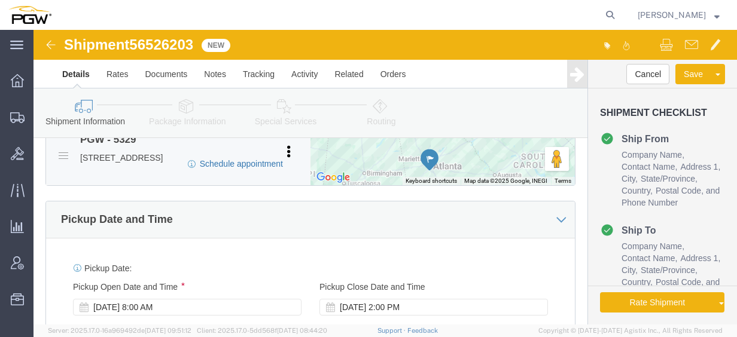
click link "Schedule appointment"
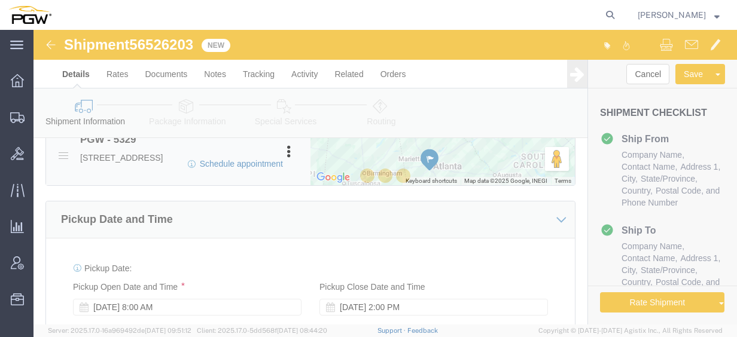
select select
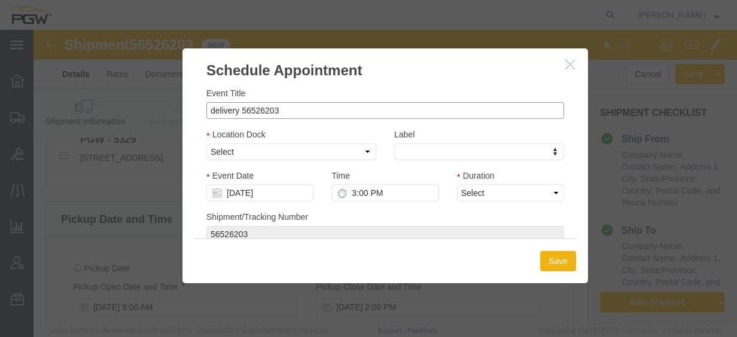
drag, startPoint x: 205, startPoint y: 80, endPoint x: 153, endPoint y: 79, distance: 52.7
click div "Event Title delivery 56526203 Location Dock Select Glass LTL Sundries Outbound …"
click input "56526203"
type input "56526203 - Knoxville / Atlanta"
click select "Select Glass LTL Sundries Outbound Racks"
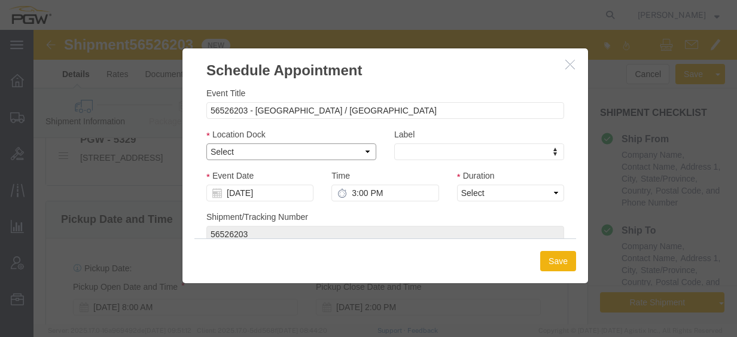
select select "3"
click select "Select Glass LTL Sundries Outbound Racks"
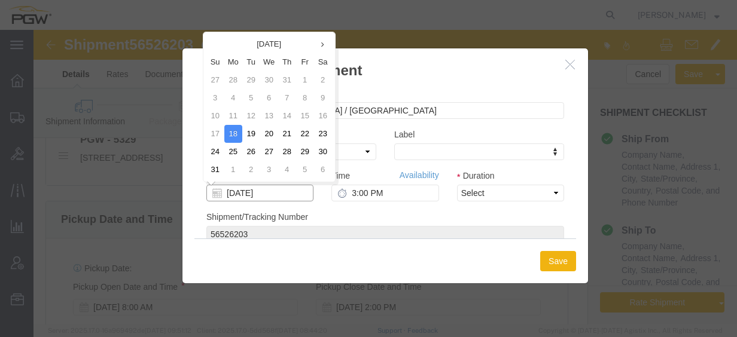
click input "08/18/2025"
click td "22"
type input "08/22/2025"
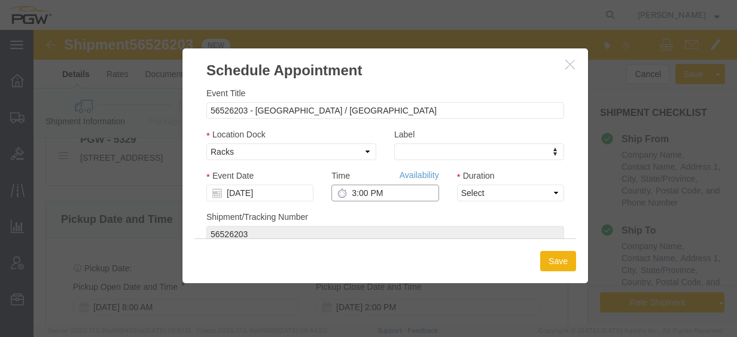
click input "3:00 PM"
type input "12:00 AM"
click select "Select 15 min 30 min 45 min 1 hr 2 hr 3 hr 4 hr"
select select "60"
click select "Select 15 min 30 min 45 min 1 hr 2 hr 3 hr 4 hr"
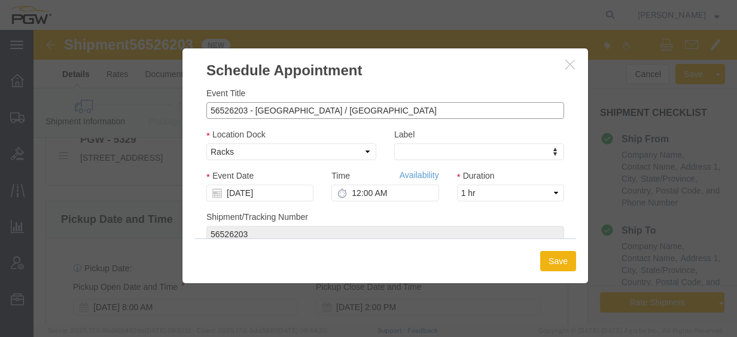
click input "56526203 - Knoxville / Atlanta"
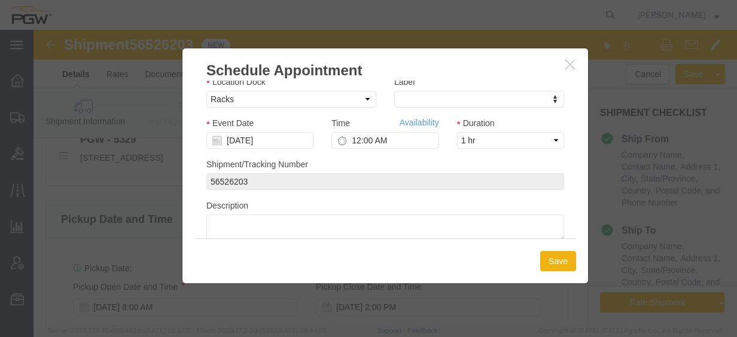
scroll to position [81, 0]
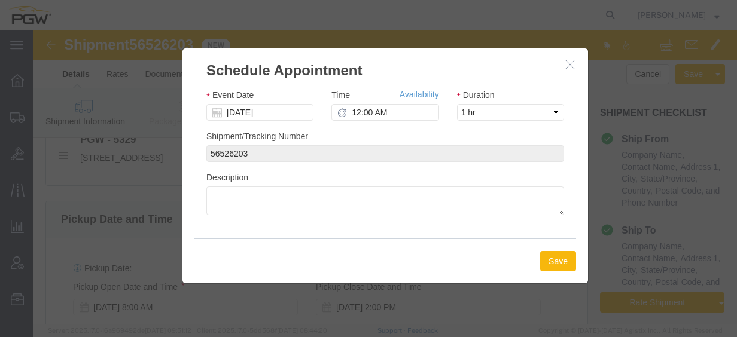
type input "56526203 - Knoxville / Atlanta (May arrive in afternoon)"
click button "Save"
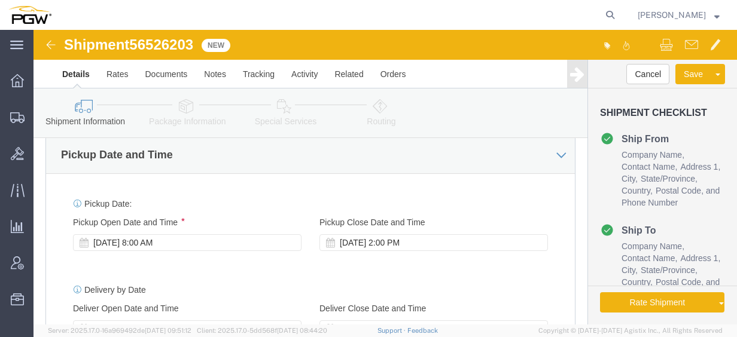
scroll to position [838, 0]
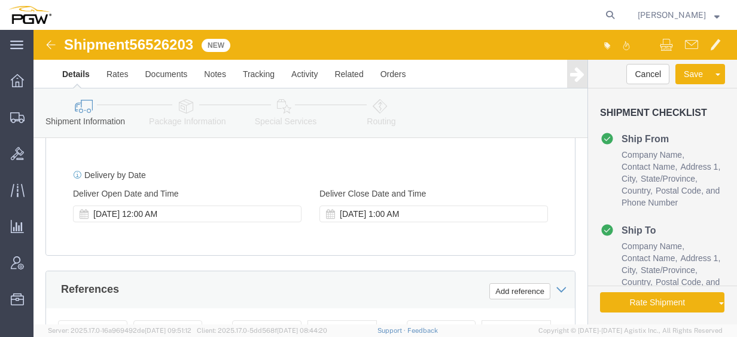
click div "Aug 18 2025 8:00 AM"
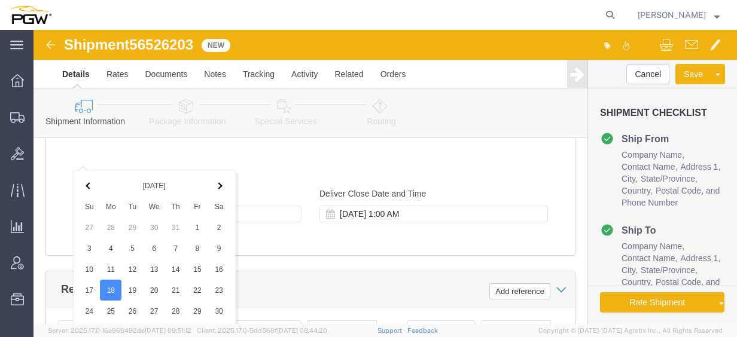
scroll to position [1034, 0]
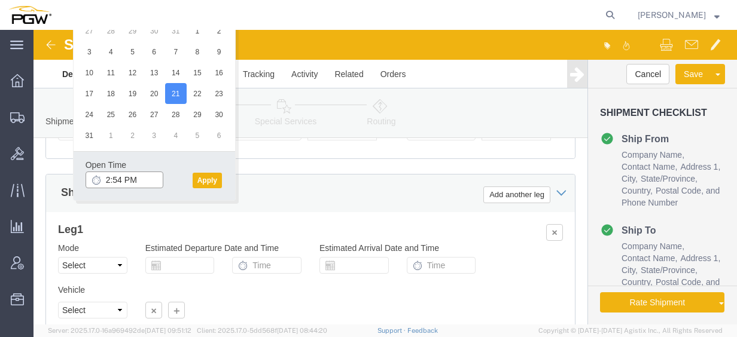
click input "2:54 PM"
type input "8:00 AM"
click button "Apply"
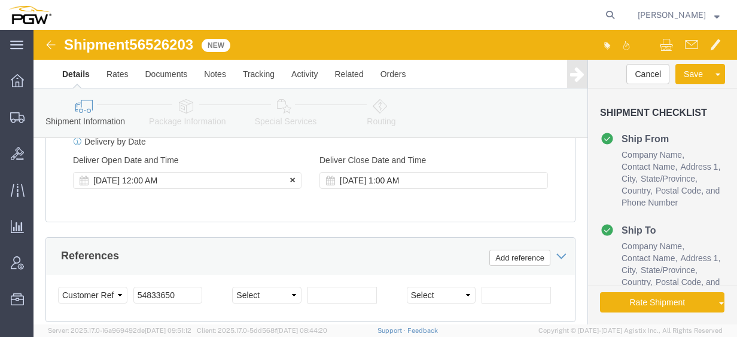
scroll to position [915, 0]
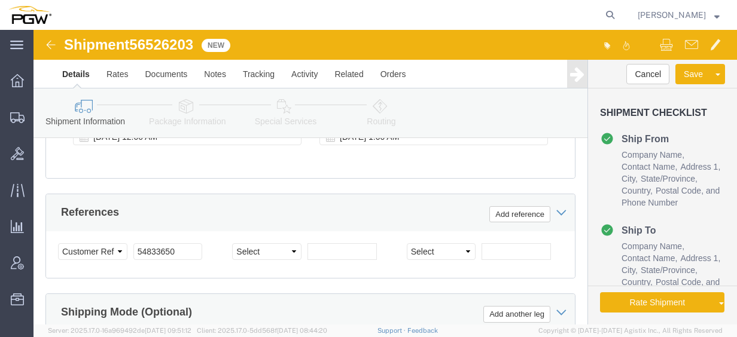
click span "56526203"
copy span "56526203"
click input "54833650"
drag, startPoint x: 154, startPoint y: 253, endPoint x: -11, endPoint y: 240, distance: 165.1
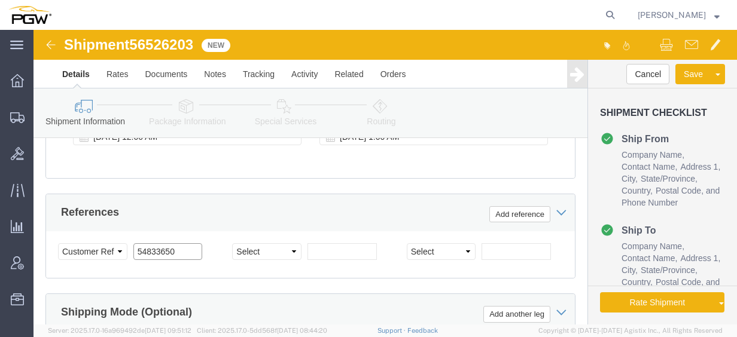
click html "Shipment 56526203 New Details Rates Documents Notes Tracking Activity Related O…"
paste input "6526203"
click input "56526203"
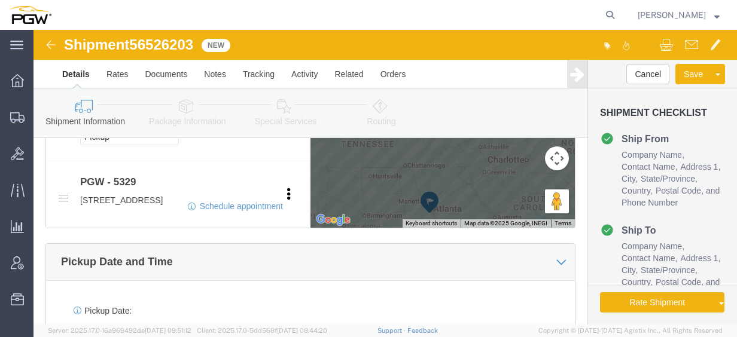
scroll to position [795, 0]
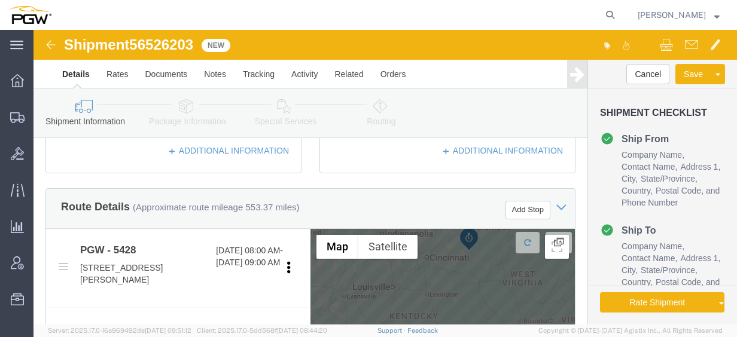
type input "56526203"
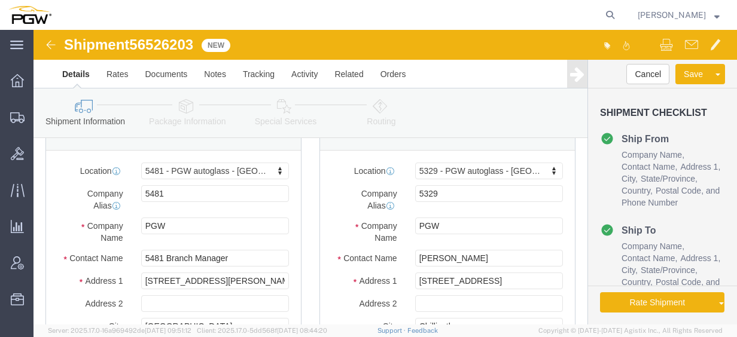
scroll to position [0, 0]
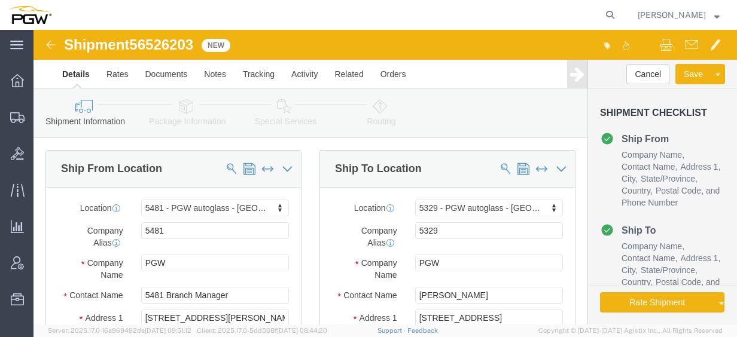
click icon
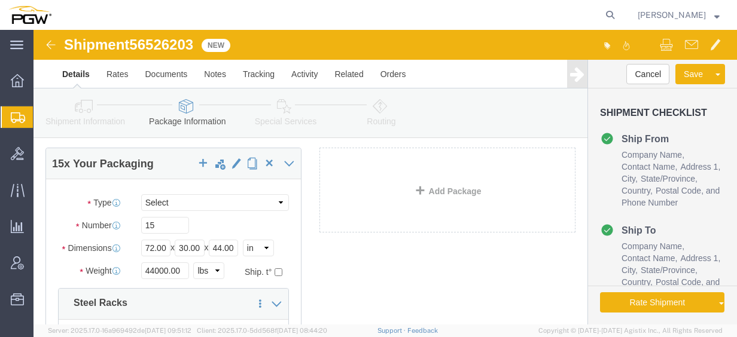
scroll to position [60, 0]
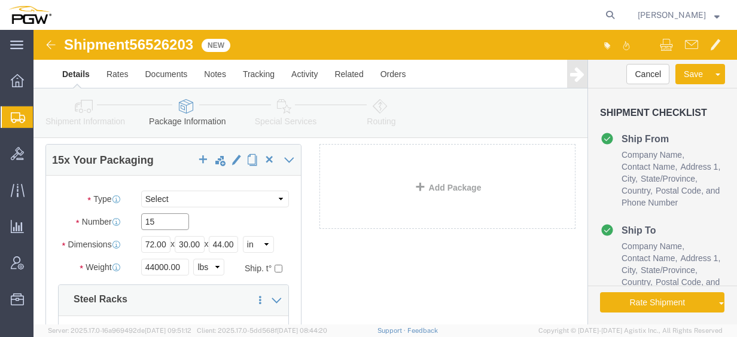
drag, startPoint x: 127, startPoint y: 197, endPoint x: 136, endPoint y: 195, distance: 8.6
click input "15"
drag, startPoint x: 140, startPoint y: 194, endPoint x: 14, endPoint y: 180, distance: 126.4
click div "Package Type Select Bale(s) Basket(s) Bolt(s) Bottle(s) Buckets Bulk Bundle(s) …"
type input "4"
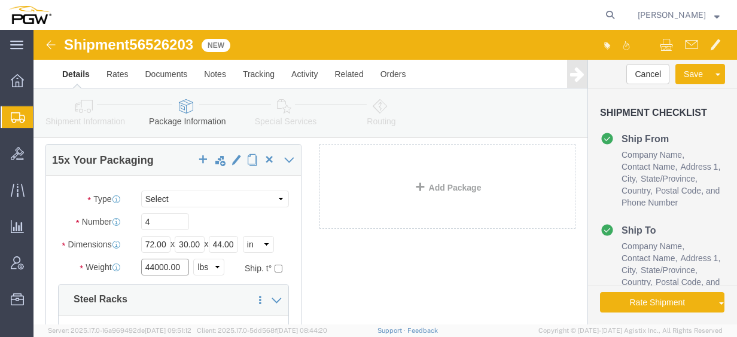
click input "44000.00"
drag, startPoint x: 151, startPoint y: 236, endPoint x: 36, endPoint y: 221, distance: 116.4
click div "Package Type Select Bale(s) Basket(s) Bolt(s) Bottle(s) Buckets Bulk Bundle(s) …"
type input "11000.00"
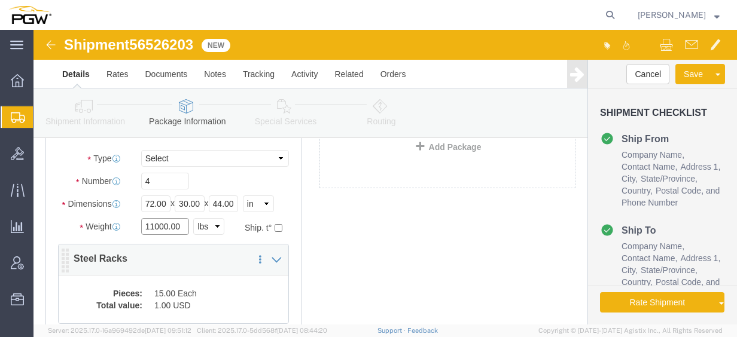
scroll to position [120, 0]
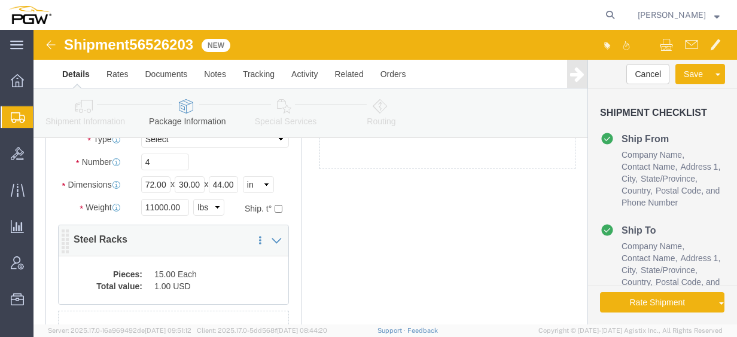
click dd "15.00 Each"
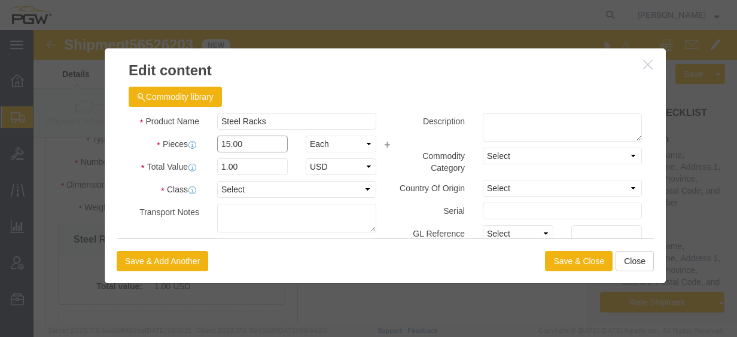
drag, startPoint x: 218, startPoint y: 114, endPoint x: 225, endPoint y: 114, distance: 7.2
click input "15.00"
drag, startPoint x: 225, startPoint y: 114, endPoint x: 65, endPoint y: 92, distance: 161.8
click div "Product Name Steel Racks Pieces 15.00 Select Bag Barrels 100Board Feet Bottle B…"
type input "4.00"
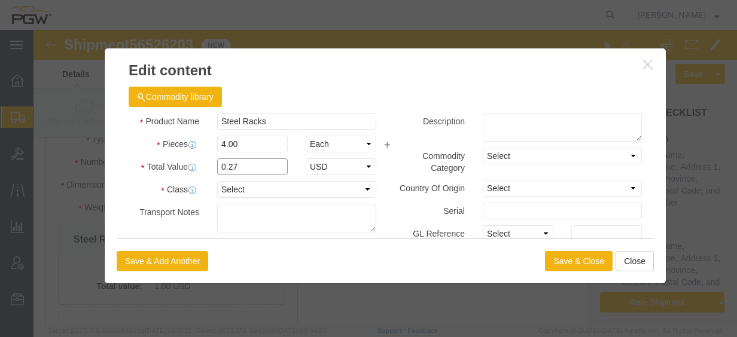
click input "0.27"
drag, startPoint x: 223, startPoint y: 137, endPoint x: 37, endPoint y: 117, distance: 186.6
click div "Edit content Commodity library Product Name Steel Racks Pieces 4.00 Select Bag …"
type input "1.00"
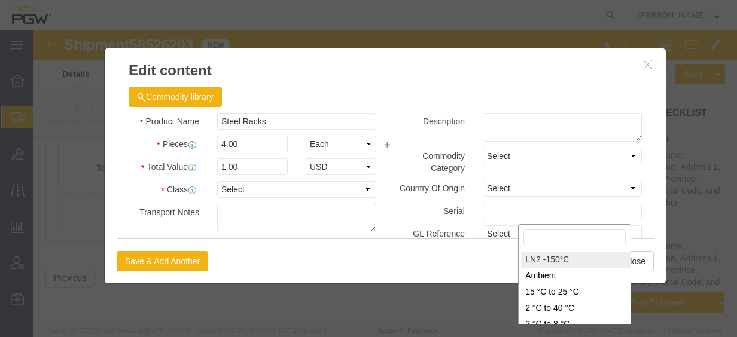
scroll to position [183, 0]
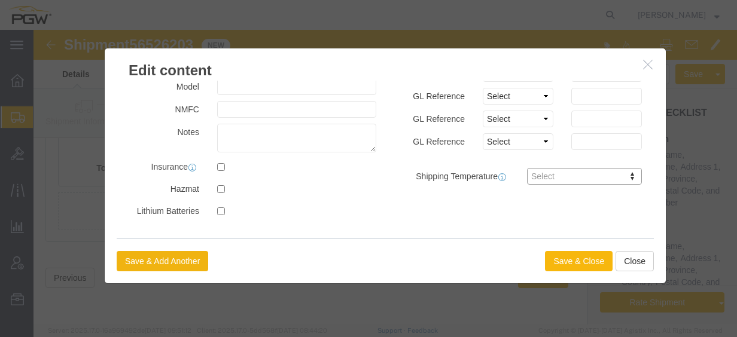
click button "Save & Close"
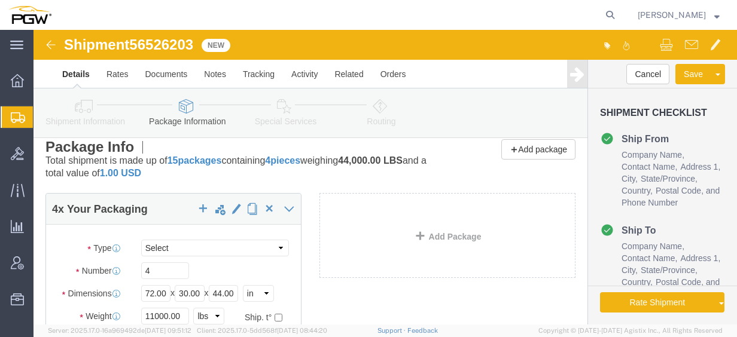
scroll to position [0, 0]
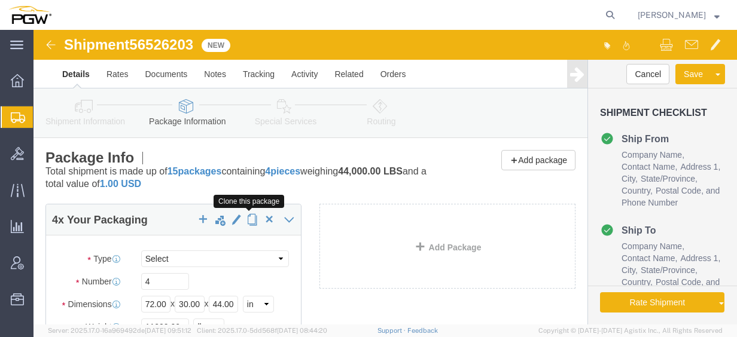
click span "button"
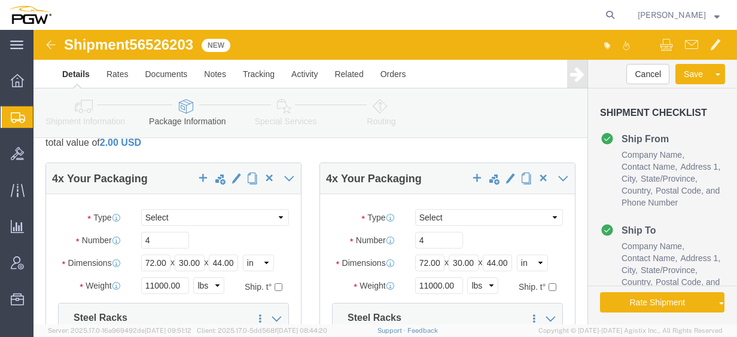
scroll to position [60, 0]
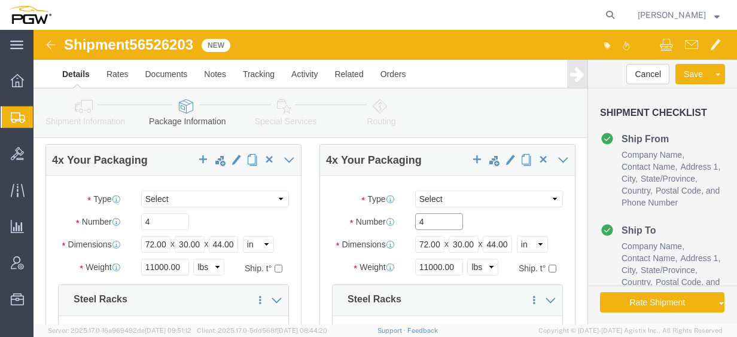
drag, startPoint x: 397, startPoint y: 188, endPoint x: 361, endPoint y: 186, distance: 36.6
click input "4"
type input "9"
click input "11000.00"
drag, startPoint x: 421, startPoint y: 237, endPoint x: 316, endPoint y: 236, distance: 104.1
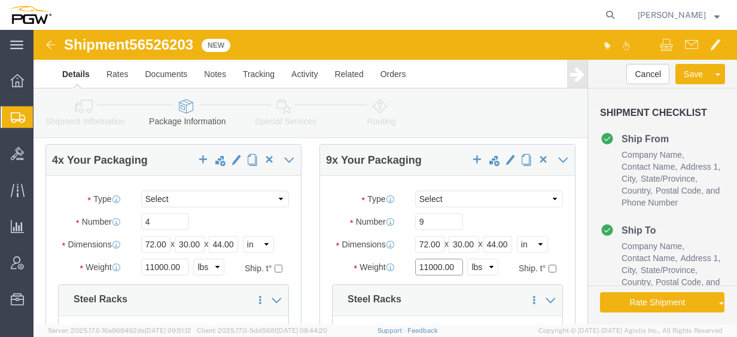
click div "Weight 11000.00 Select kgs lbs Ship. t°"
type input "6"
type input "26000.00"
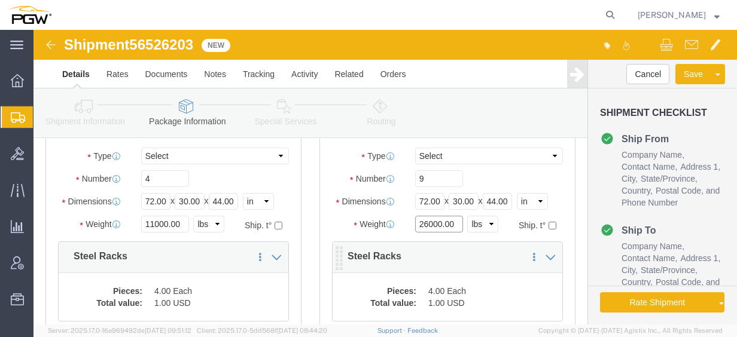
scroll to position [120, 0]
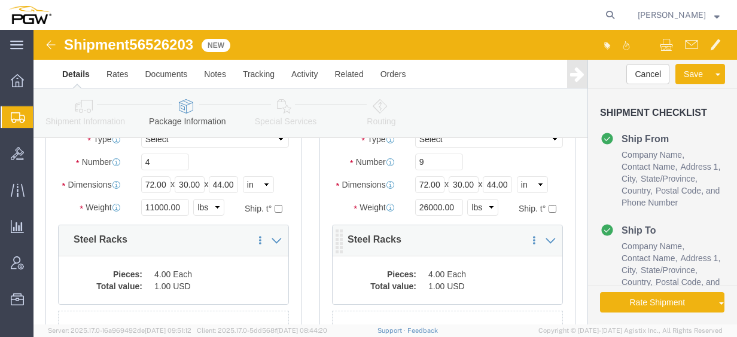
click dl "Pieces: 4.00 Each Total value: 1.00 USD"
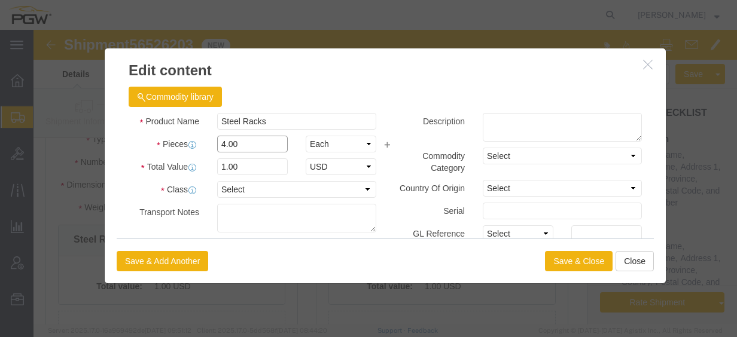
click input "4.00"
drag, startPoint x: 229, startPoint y: 115, endPoint x: 48, endPoint y: 101, distance: 180.7
click div "Pieces 4.00 Select Bag Barrels 100Board Feet Bottle Box Blister Pack Carats Can…"
type input "9.00"
click input "2.25"
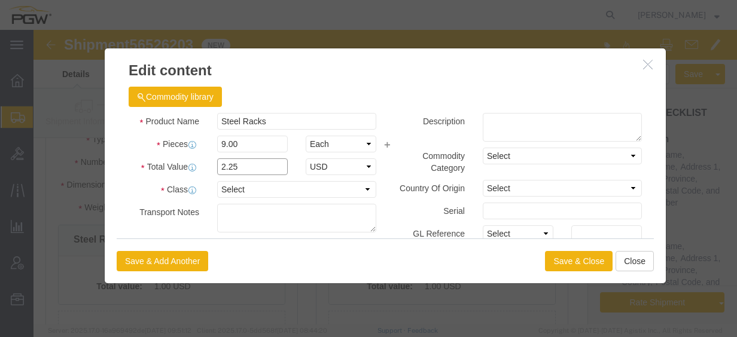
drag, startPoint x: 230, startPoint y: 139, endPoint x: 58, endPoint y: 125, distance: 172.9
click div "Total Value 2.25 Select ADP AED AFN ALL AMD AOA ARS ATS AUD AWG AZN BAM BBD BDT…"
type input "1.00"
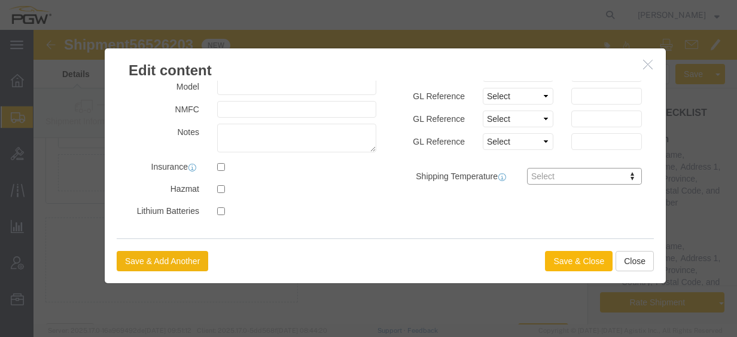
click button "Save & Close"
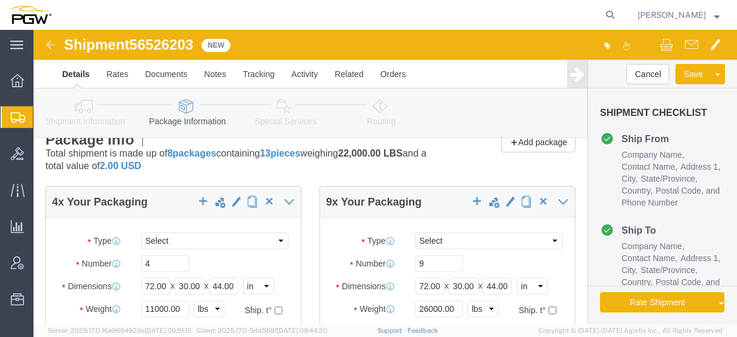
scroll to position [0, 0]
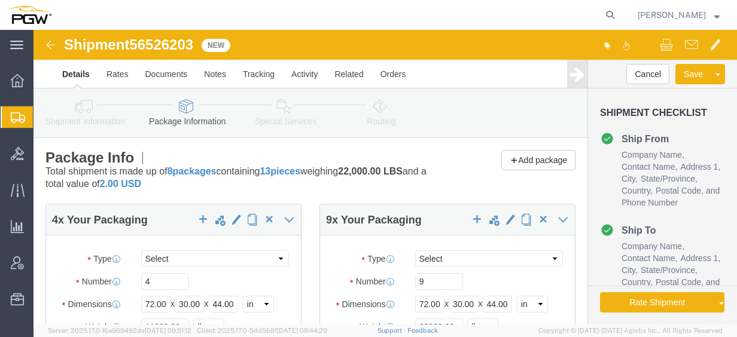
click icon
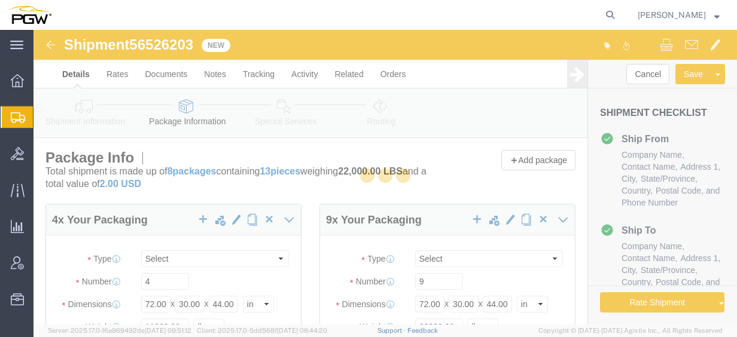
select select
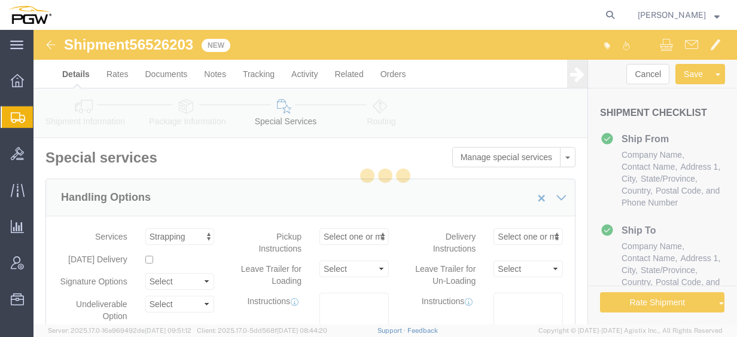
select select "COSTCENTER"
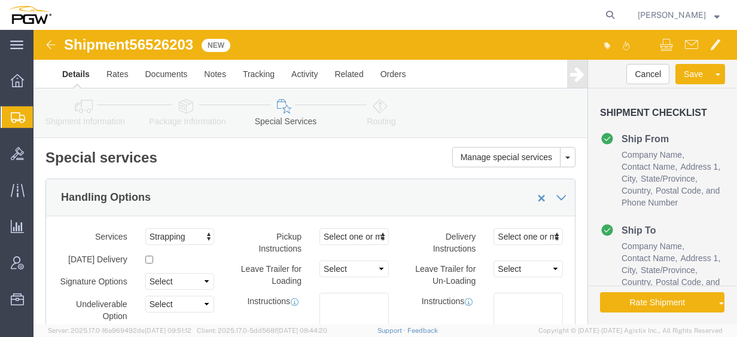
click div "Shipment Information Package Information Special Services Loading Routing"
click icon
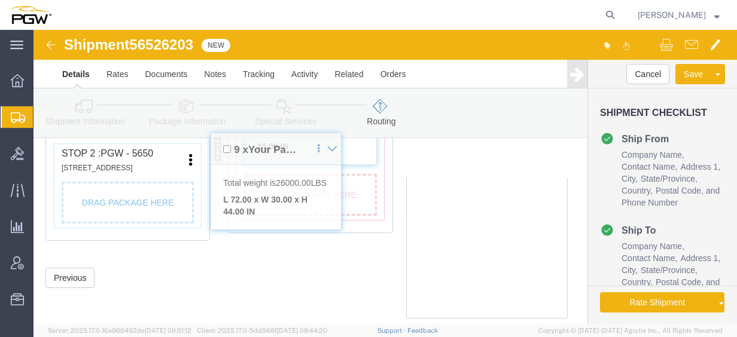
scroll to position [589, 0]
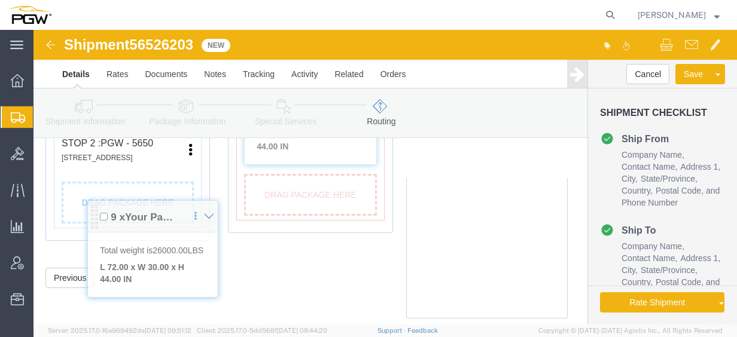
drag, startPoint x: 37, startPoint y: 168, endPoint x: 59, endPoint y: 170, distance: 22.2
click div "Pickups + Add Stop From : PGW - 5481 575 Forrest Parkway STE B, Atlanta, GA, 30…"
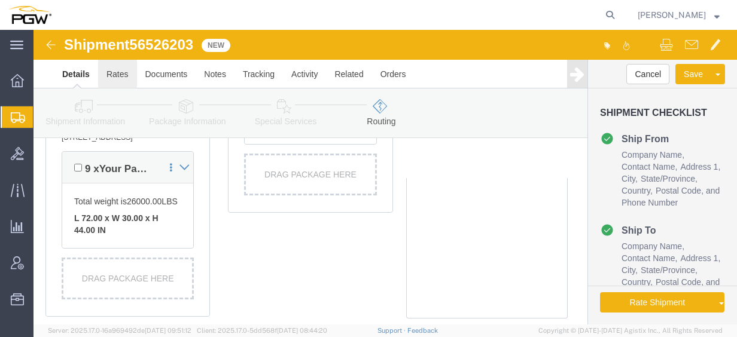
click link "Rates"
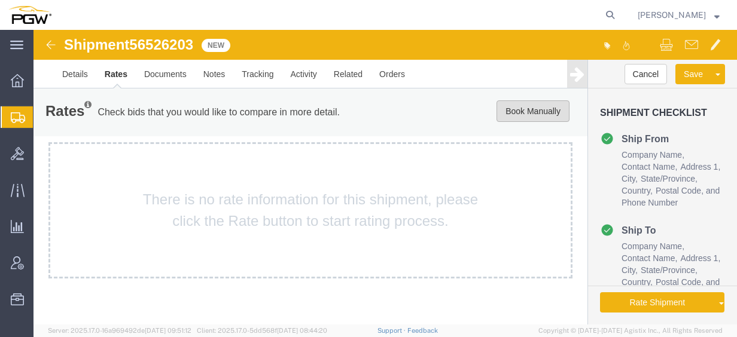
click at [513, 114] on button "Book Manually" at bounding box center [533, 112] width 73 height 22
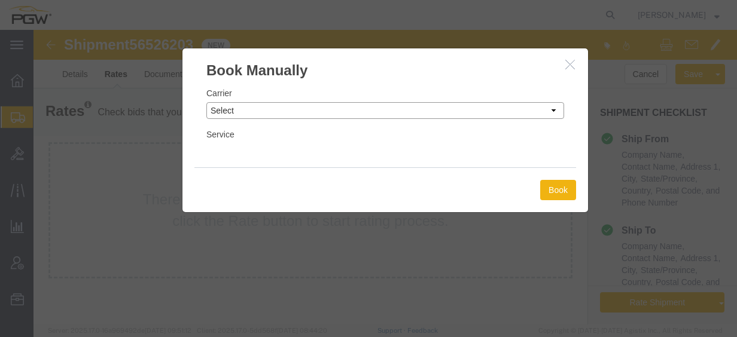
click at [291, 109] on select "Select Add New Carrier (and default service) A. Duie Pyle Inc ABF Freight Syste…" at bounding box center [385, 110] width 358 height 17
select select "4776"
click at [206, 102] on select "Select Add New Carrier (and default service) A. Duie Pyle Inc ABF Freight Syste…" at bounding box center [385, 110] width 358 height 17
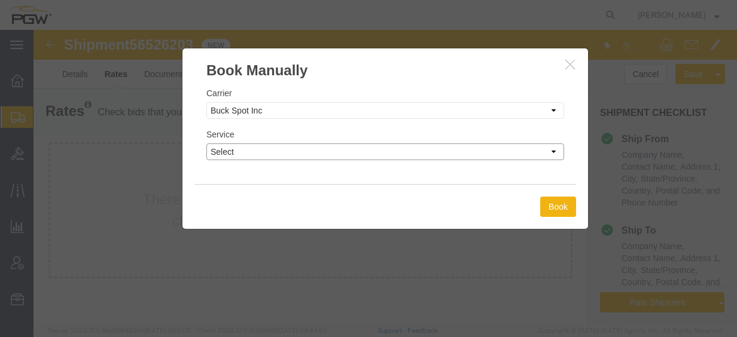
click at [288, 156] on select "Select TL Standard 3 - 5 Day" at bounding box center [385, 152] width 358 height 17
select select "14292"
click at [206, 144] on select "Select TL Standard 3 - 5 Day" at bounding box center [385, 152] width 358 height 17
click at [560, 205] on button "Book" at bounding box center [558, 207] width 36 height 20
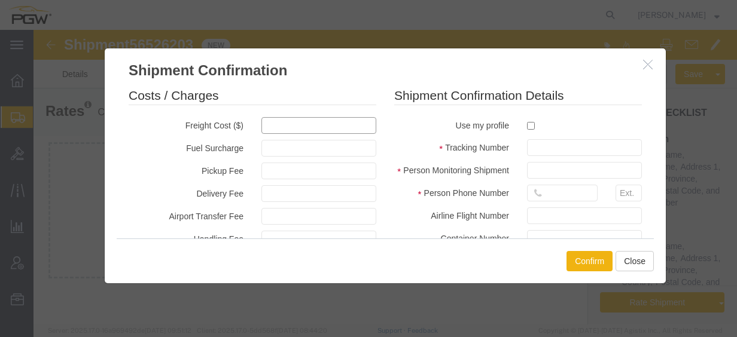
click at [280, 128] on input "text" at bounding box center [318, 125] width 115 height 17
type input "1191.08"
type input "1,191.08"
click at [529, 118] on label at bounding box center [584, 125] width 115 height 16
click at [529, 122] on input "checkbox" at bounding box center [531, 126] width 8 height 8
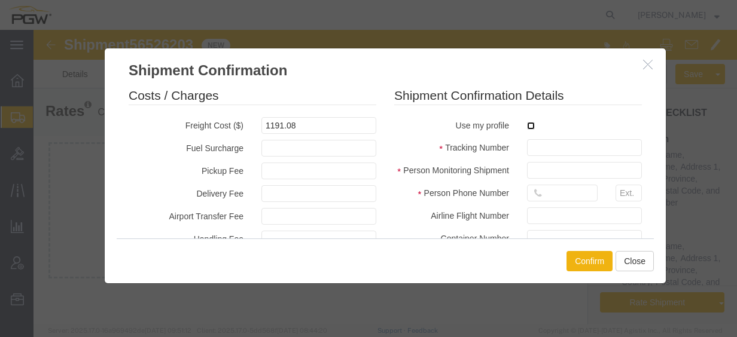
checkbox input "true"
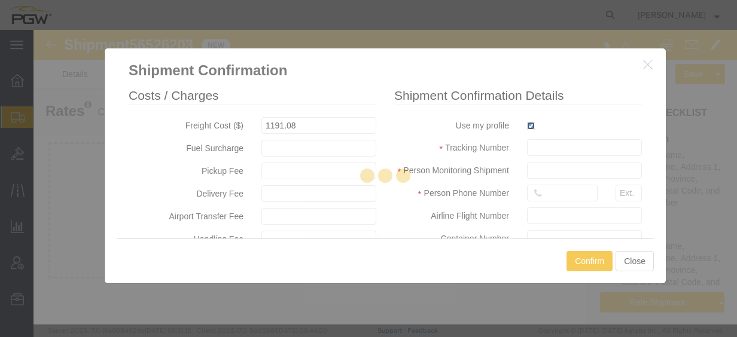
type input "[PERSON_NAME]"
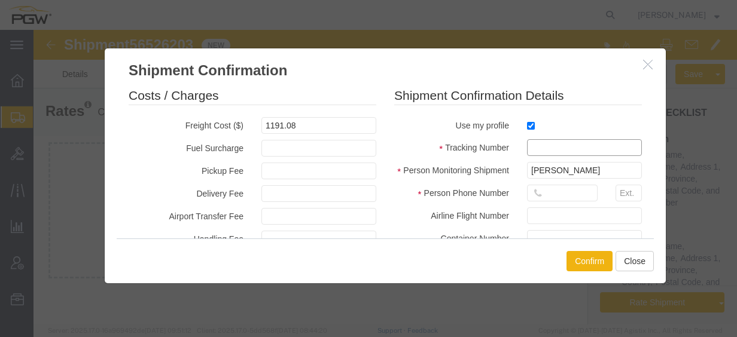
click at [557, 153] on input "text" at bounding box center [584, 147] width 115 height 17
paste input "56526203"
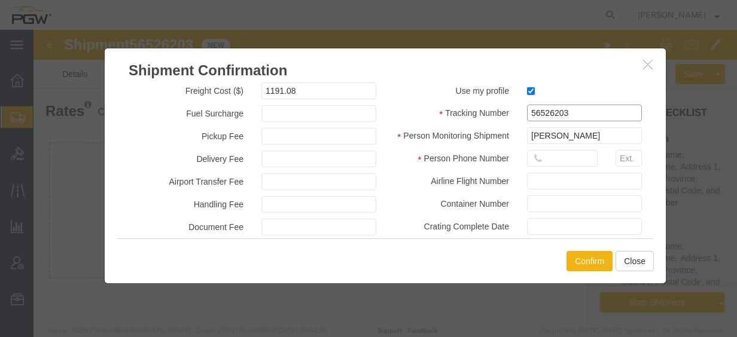
scroll to position [60, 0]
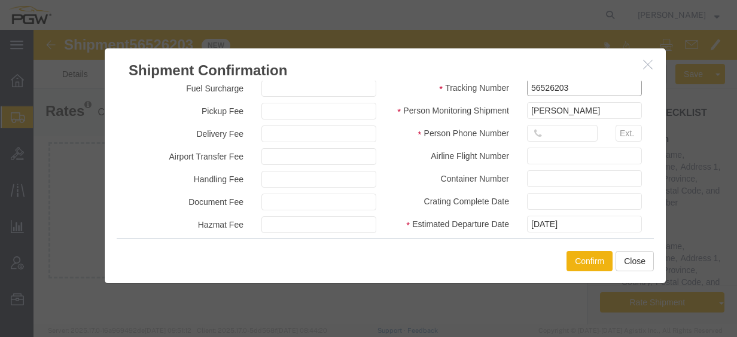
type input "56526203"
click at [571, 141] on input "text" at bounding box center [562, 133] width 71 height 17
type input "7402538648"
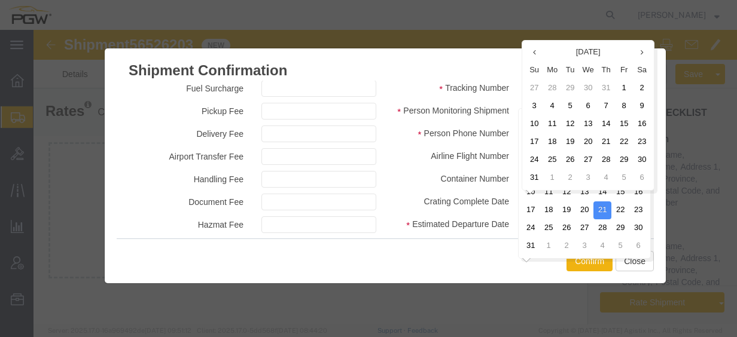
click at [490, 200] on label "Crating Complete Date" at bounding box center [451, 200] width 133 height 14
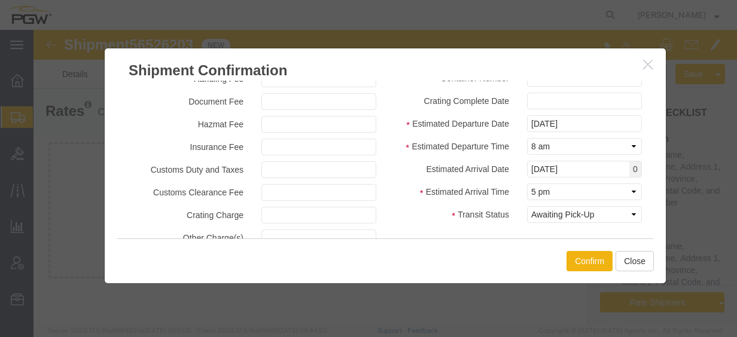
scroll to position [179, 0]
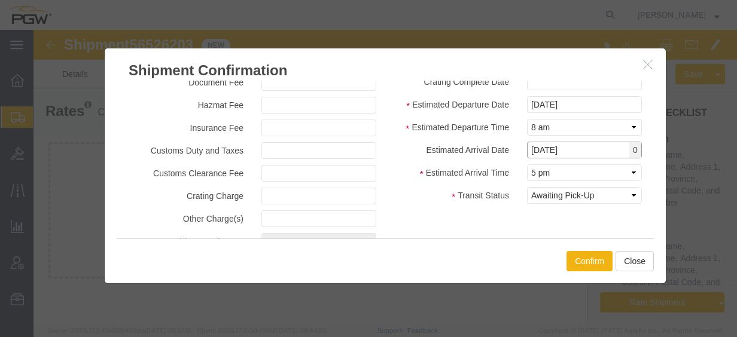
click at [561, 156] on input "08/21/2025" at bounding box center [584, 150] width 115 height 17
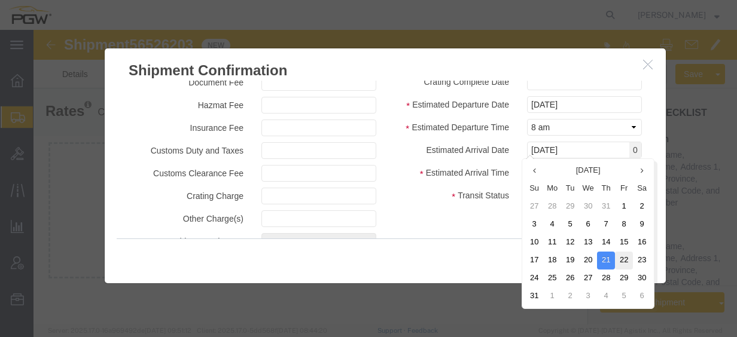
click at [622, 255] on td "22" at bounding box center [624, 261] width 18 height 18
type input "08/22/2025"
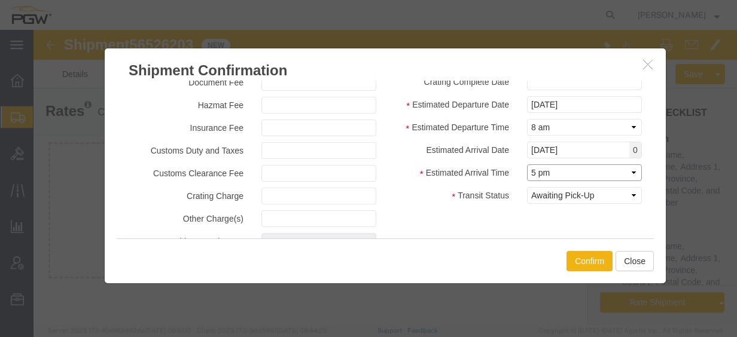
click at [549, 170] on select "Select Midnight 1 am 2 am 3 am 4 am 5 am 6 am 7 am 8 am 9 am 10 am 11 am 12 Noo…" at bounding box center [584, 173] width 115 height 17
select select "2400"
click at [527, 165] on select "Select Midnight 1 am 2 am 3 am 4 am 5 am 6 am 7 am 8 am 9 am 10 am 11 am 12 Noo…" at bounding box center [584, 173] width 115 height 17
click at [588, 255] on button "Confirm" at bounding box center [590, 261] width 46 height 20
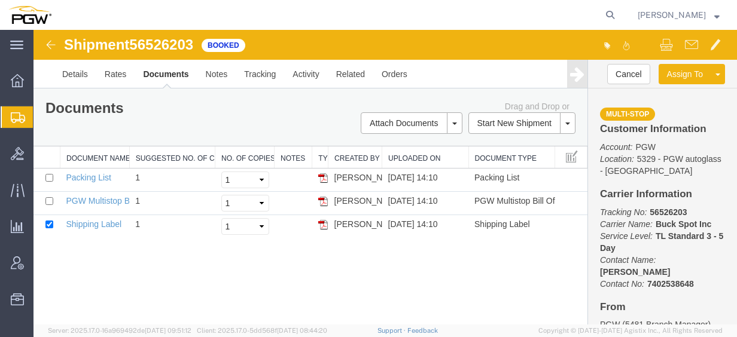
click at [0, 0] on span "Create from Template" at bounding box center [0, 0] width 0 height 0
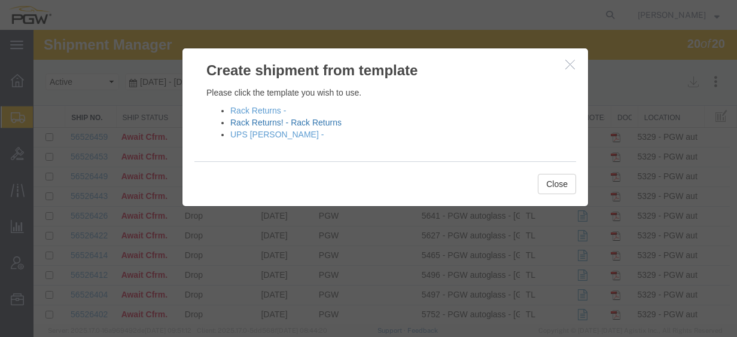
click at [287, 123] on link "Rack Returns! - Rack Returns" at bounding box center [285, 123] width 111 height 10
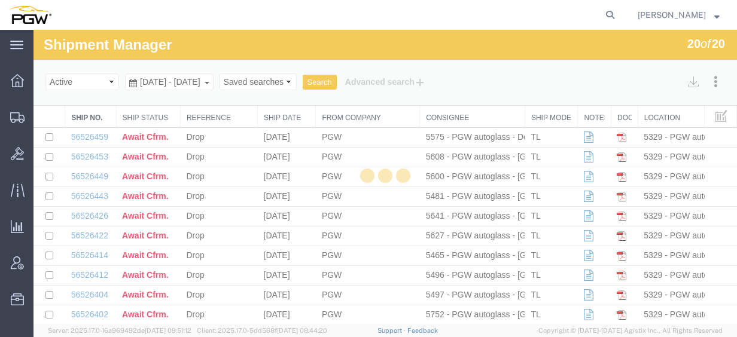
select select "28281"
select select "28253"
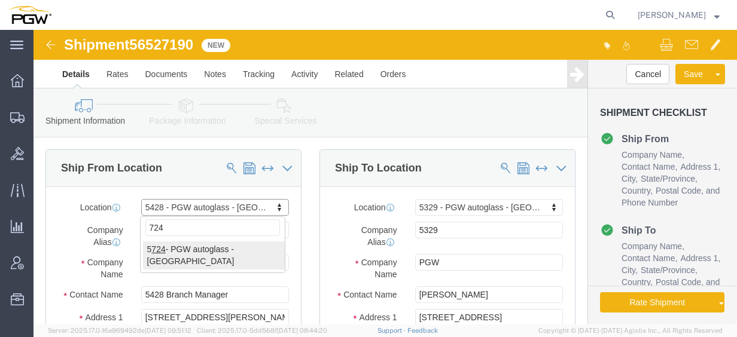
type input "724"
select select "28485"
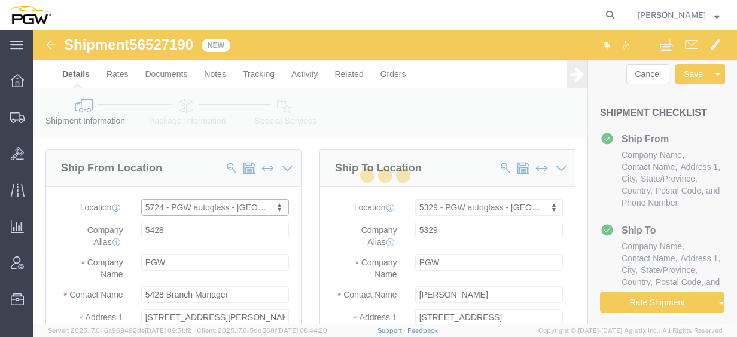
type input "5724"
type input "5724 Branch Manager"
type input "4284 Transport St. #3"
type input "Ventura"
type input "93003"
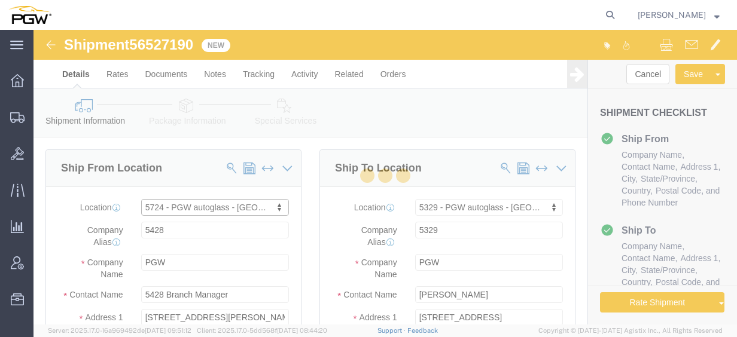
type input "805-650-8984"
type input "lkqsp_o_pm_5724@pgwag.com"
select select "CA"
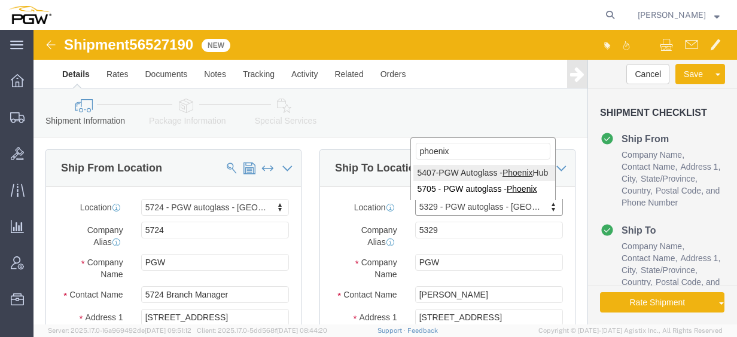
type input "phoenix"
select select "62351"
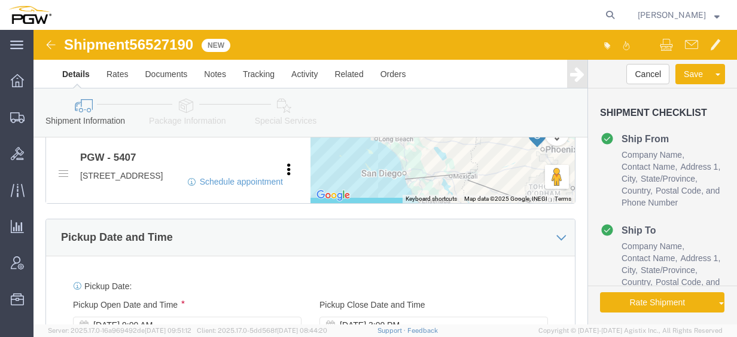
scroll to position [658, 0]
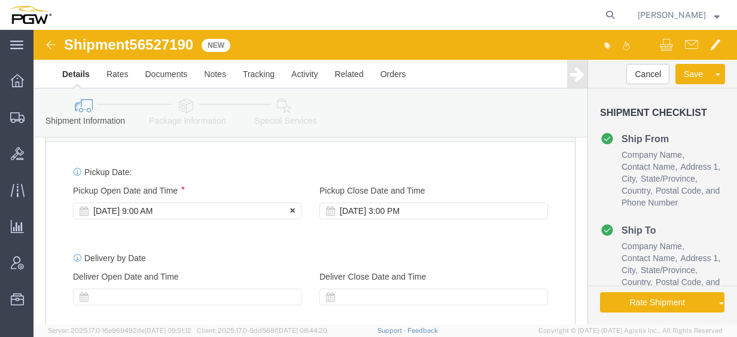
click div "Aug 18 2025 9:00 AM"
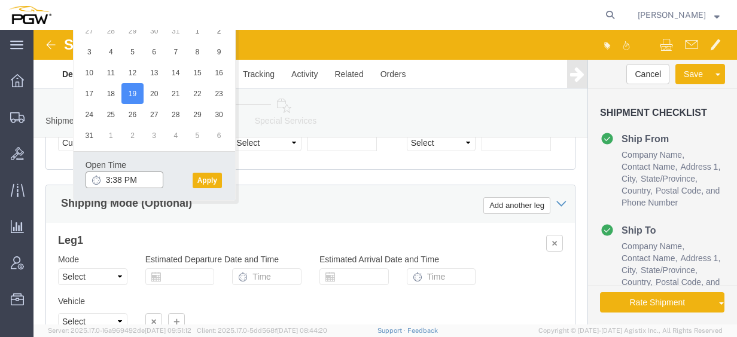
click input "3:38 PM"
click button "Apply"
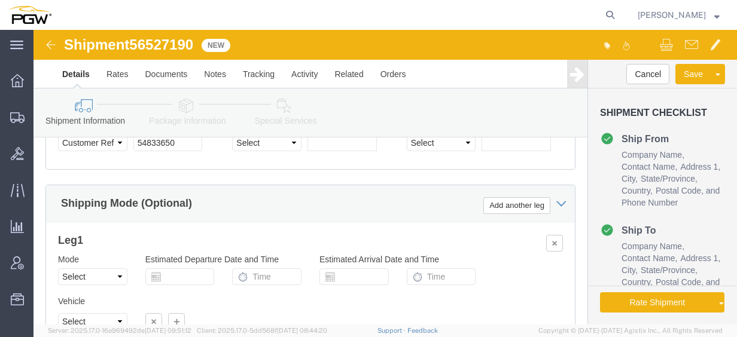
click span "56527190"
copy span "56527190"
click input "54833650"
drag, startPoint x: 154, startPoint y: 132, endPoint x: 4, endPoint y: 117, distance: 150.9
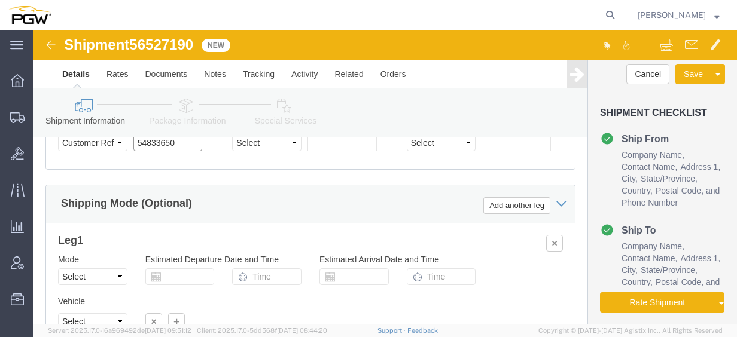
click div "Please fix the following errors Ship From Location Location 5724 - PGW autoglas…"
paste input "652719"
click input "56527190"
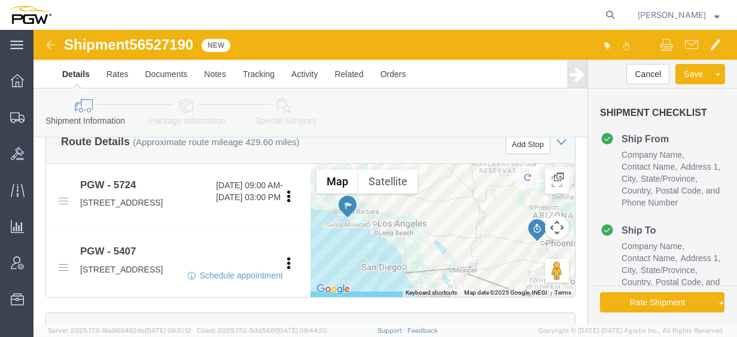
scroll to position [449, 0]
click button "Add Stop"
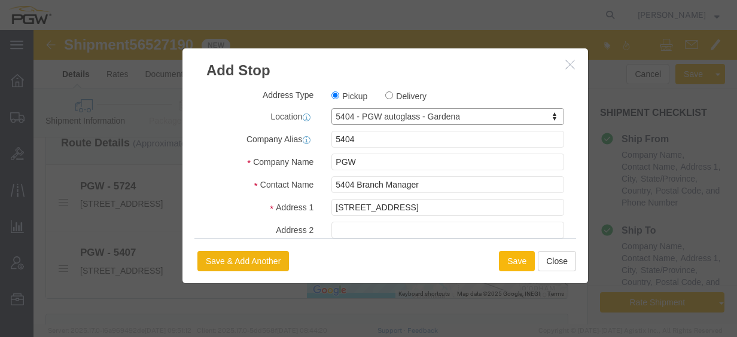
click button "Save"
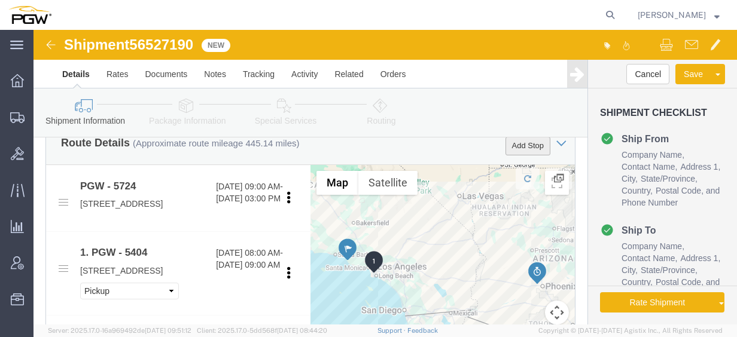
click button "Add Stop"
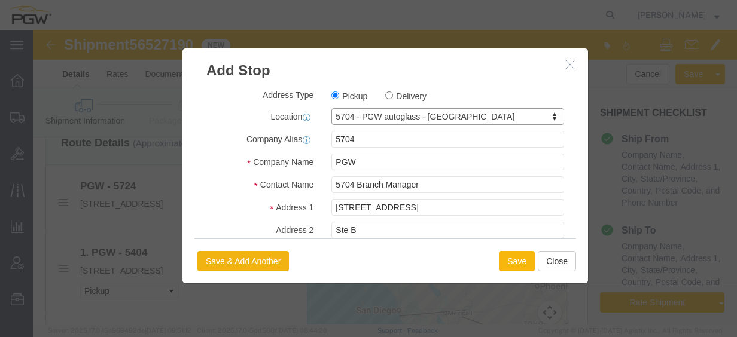
click button "Save"
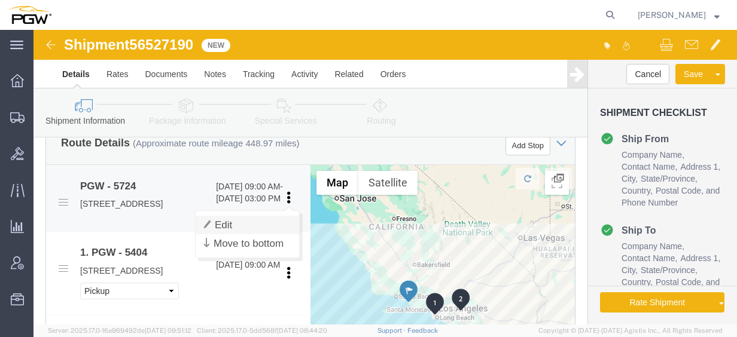
click link "Edit"
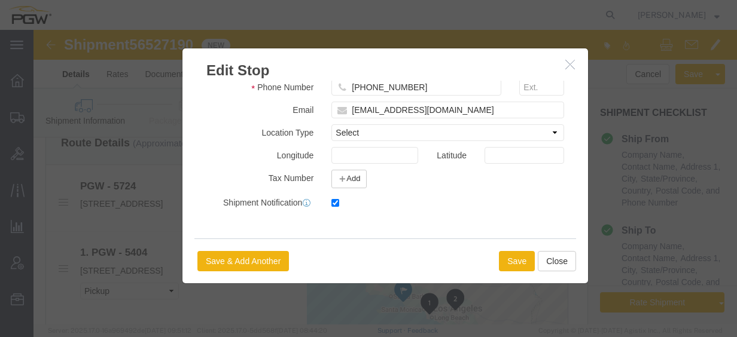
scroll to position [340, 0]
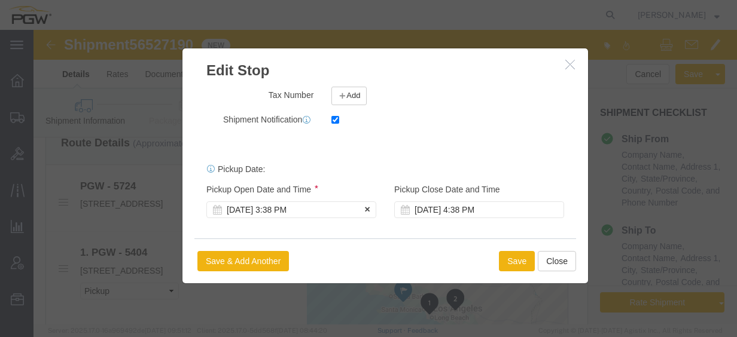
click div "Aug 18 2025 3:38 PM"
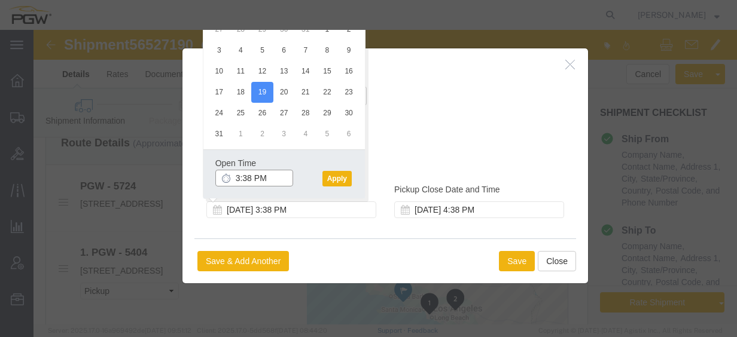
click input "3:38 PM"
click div "Open Time 7:30 AM Aug 19 2025 3:38 PM - Aug 19 2025 3:38 PM Cancel Apply"
click button "Apply"
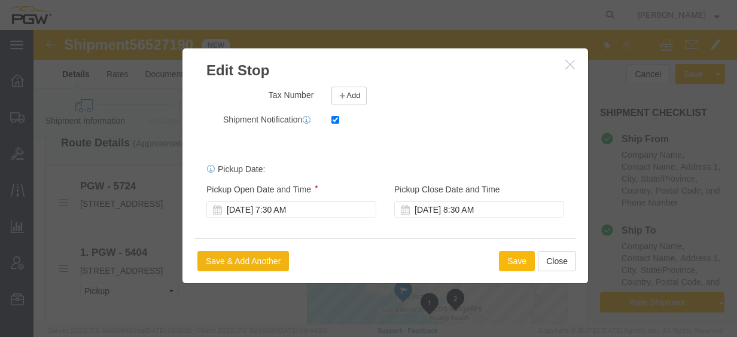
click button "Save"
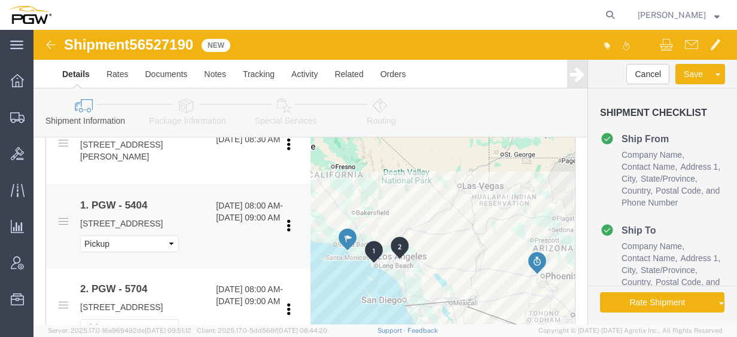
scroll to position [509, 0]
click link "Edit"
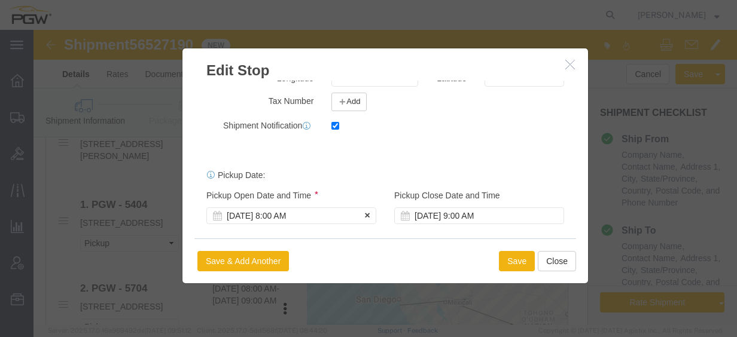
scroll to position [340, 0]
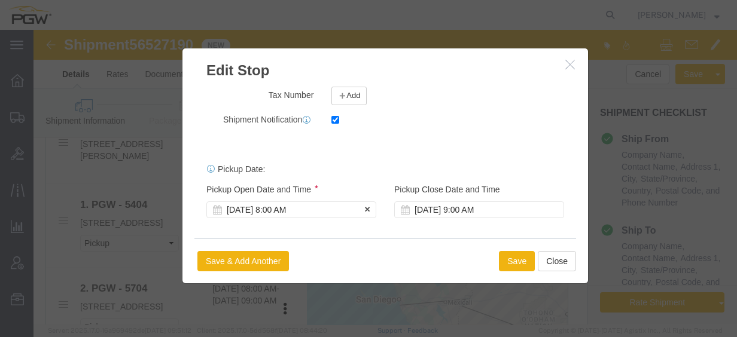
click div "[DATE] 8:00 AM"
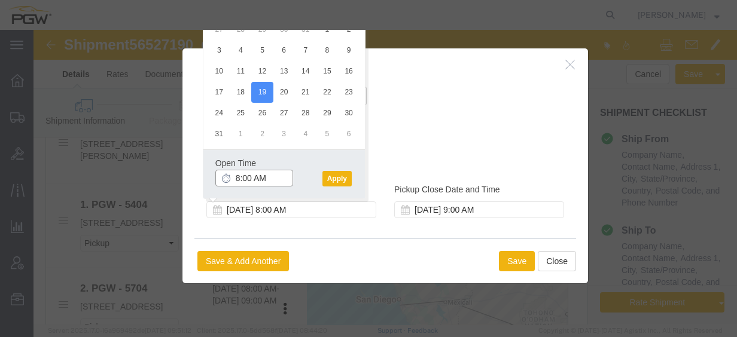
click input "8:00 AM"
click div "Open Time 11:00 AM Aug 19 2025 8:00 AM - Aug 19 2025 8:00 AM Cancel Apply"
click button "Apply"
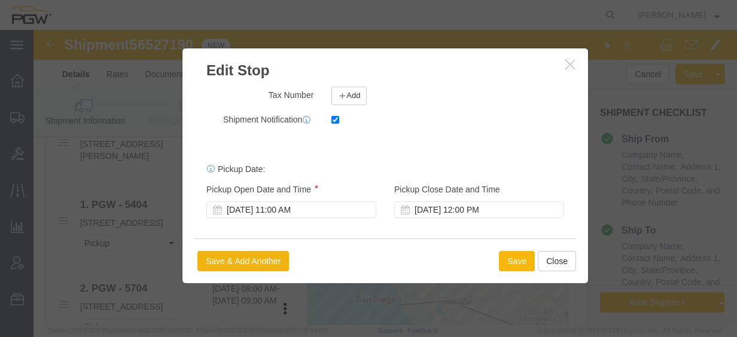
click button "Save"
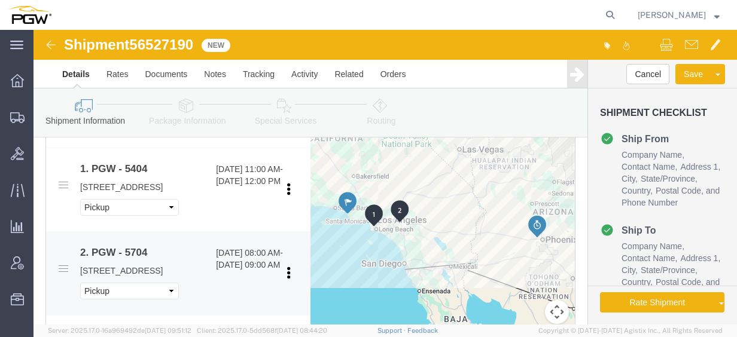
scroll to position [568, 0]
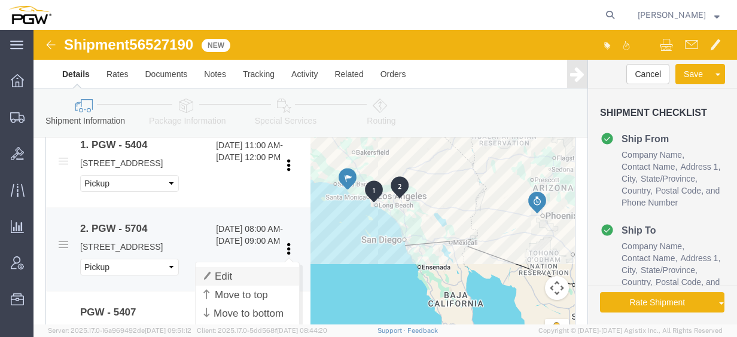
click link "Edit"
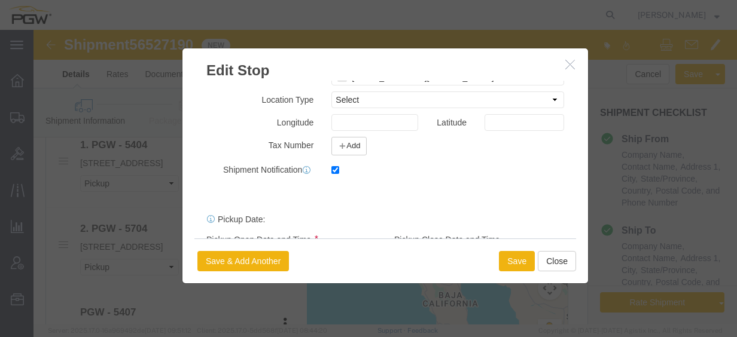
scroll to position [340, 0]
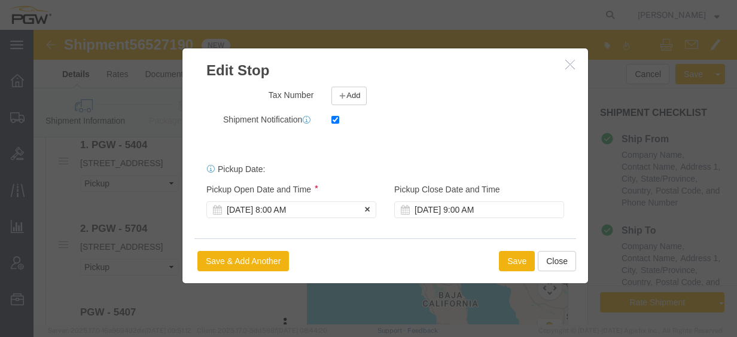
click div "[DATE] 8:00 AM"
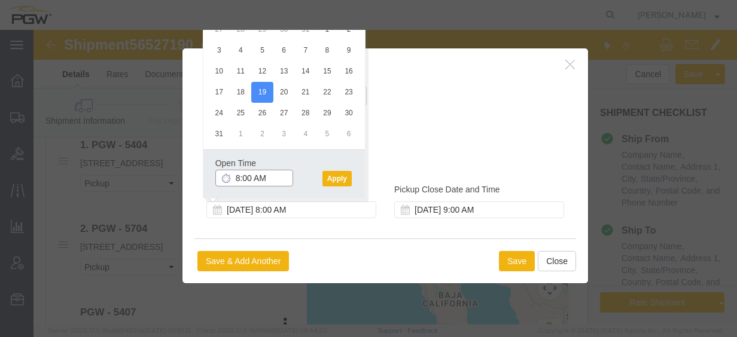
click input "8:00 AM"
click button "Apply"
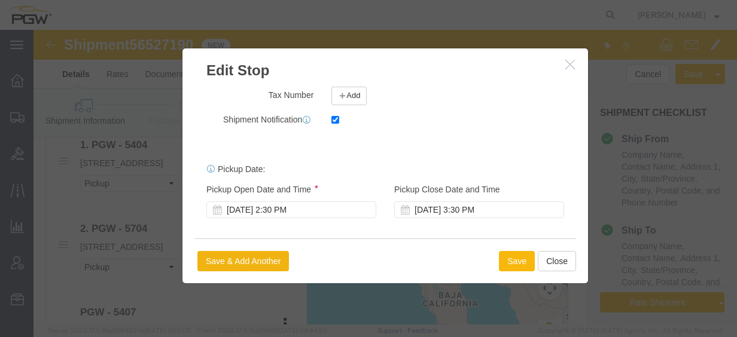
click button "Save"
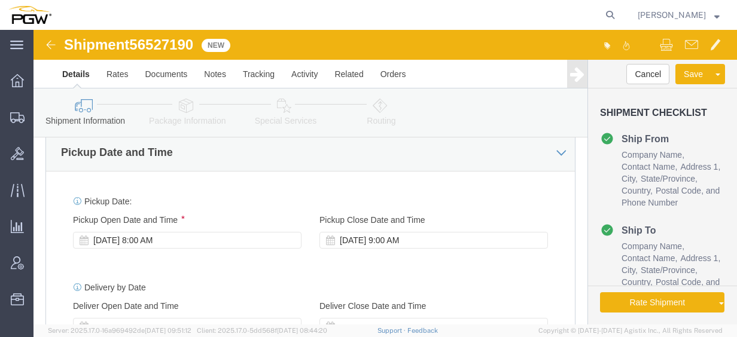
drag, startPoint x: 141, startPoint y: 236, endPoint x: 139, endPoint y: 199, distance: 37.7
click div "[DATE] 8:00 AM"
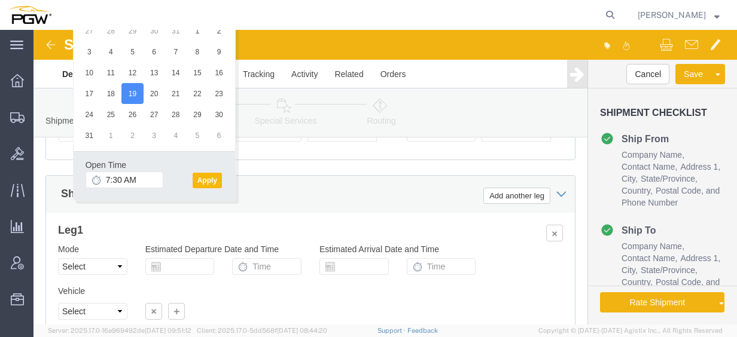
click button "Apply"
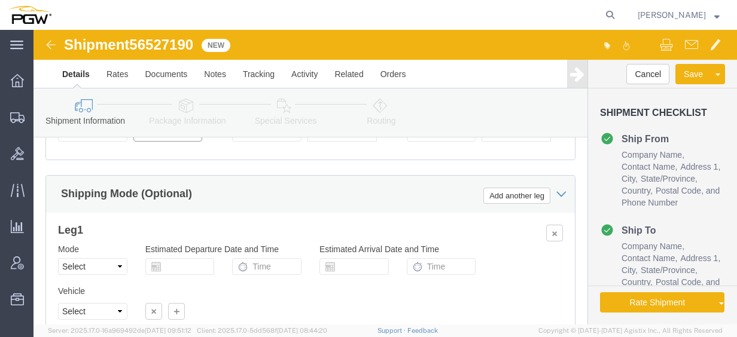
click input "56527190"
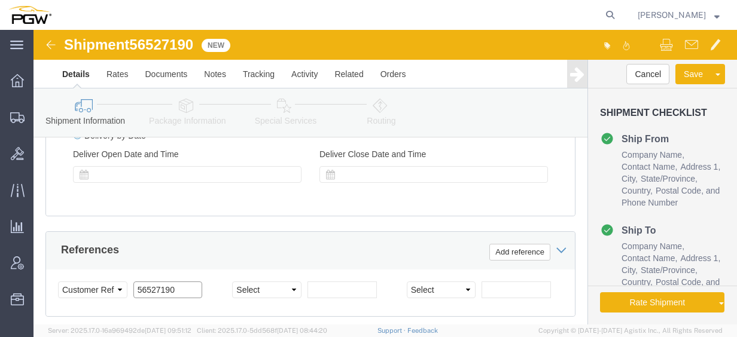
scroll to position [877, 0]
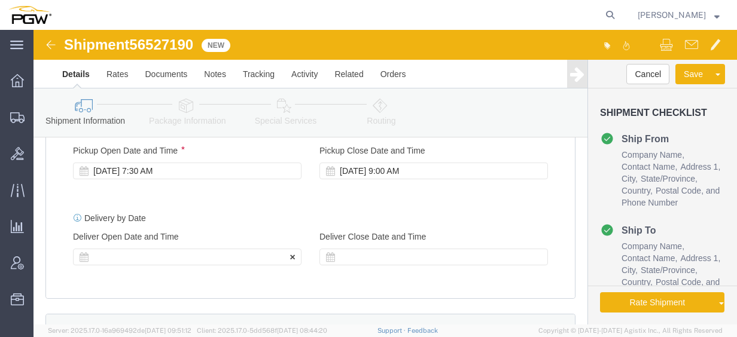
click div
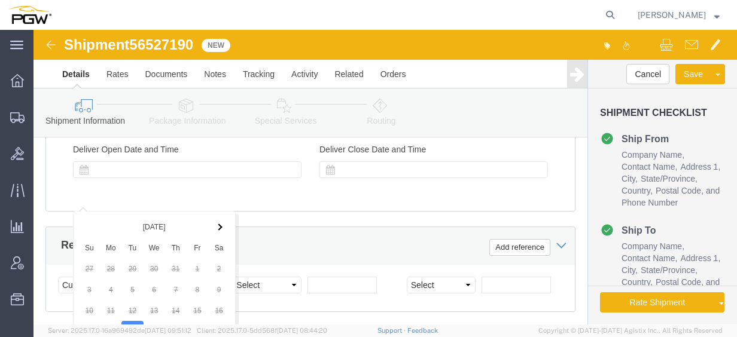
scroll to position [1083, 0]
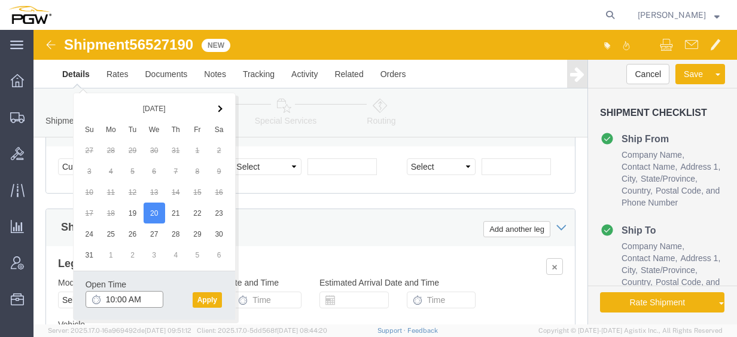
click input "10:00 AM"
click button "Apply"
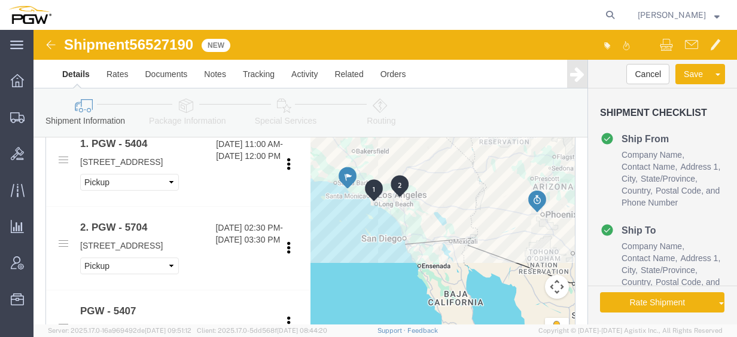
scroll to position [425, 0]
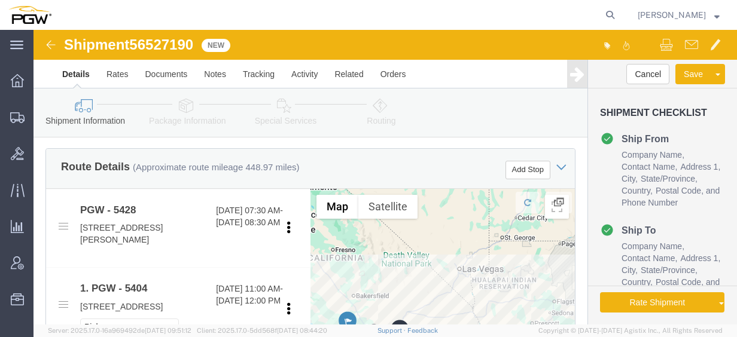
click icon
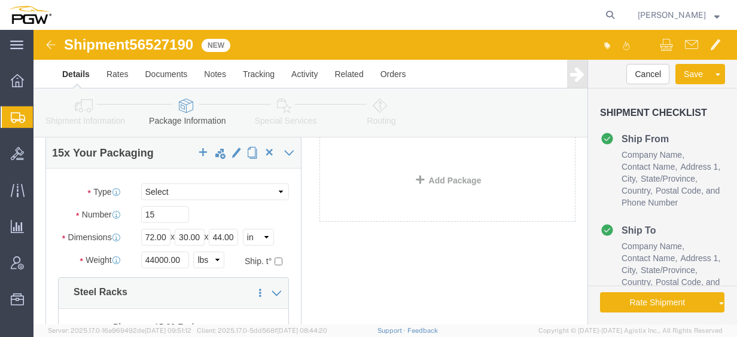
scroll to position [49, 0]
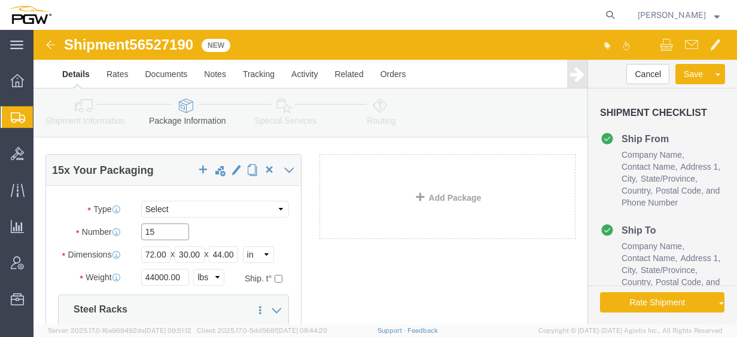
click input "15"
drag, startPoint x: 148, startPoint y: 207, endPoint x: 20, endPoint y: 200, distance: 128.2
click div "Number 15"
click input "44000.00"
click div "5 x Your Packaging Package Type Select Bale(s) Basket(s) Bolt(s) Bottle(s) Buck…"
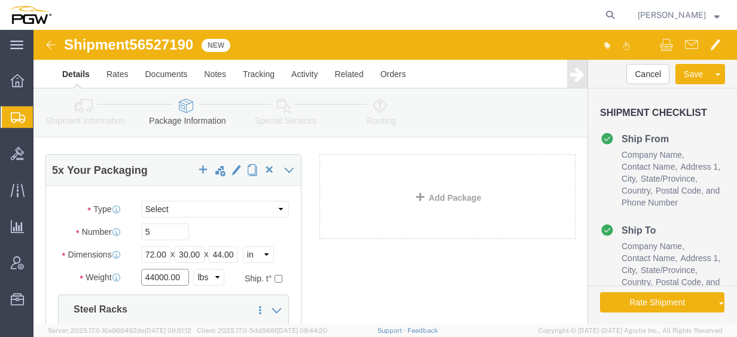
click input "44000.00"
drag, startPoint x: 148, startPoint y: 250, endPoint x: 8, endPoint y: 235, distance: 140.8
click div "Package Type Select Bale(s) Basket(s) Bolt(s) Bottle(s) Buckets Bulk Bundle(s) …"
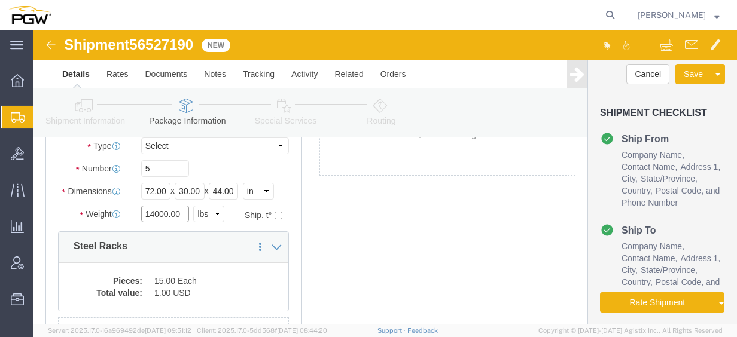
scroll to position [229, 0]
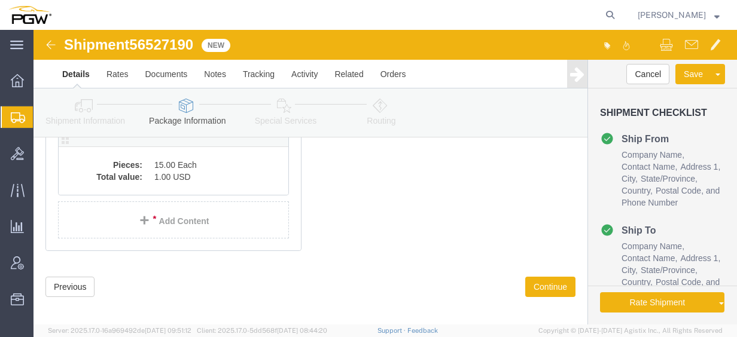
click dd "15.00 Each"
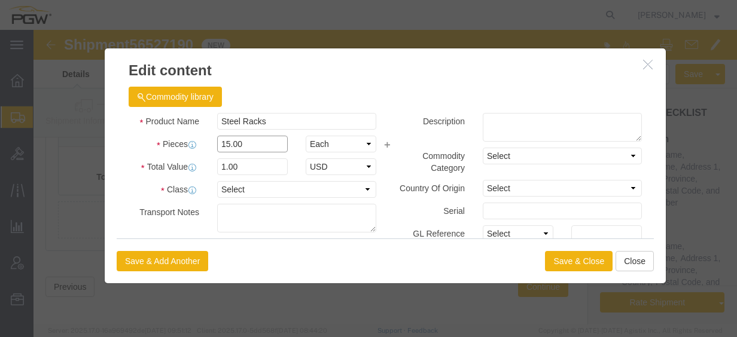
click input "15.00"
drag, startPoint x: 225, startPoint y: 117, endPoint x: 85, endPoint y: 113, distance: 140.0
click div "Pieces 15.00 Select Bag Barrels 100Board Feet Bottle Box Blister Pack Carats Ca…"
click input "0.33"
drag, startPoint x: 223, startPoint y: 138, endPoint x: 49, endPoint y: 123, distance: 174.7
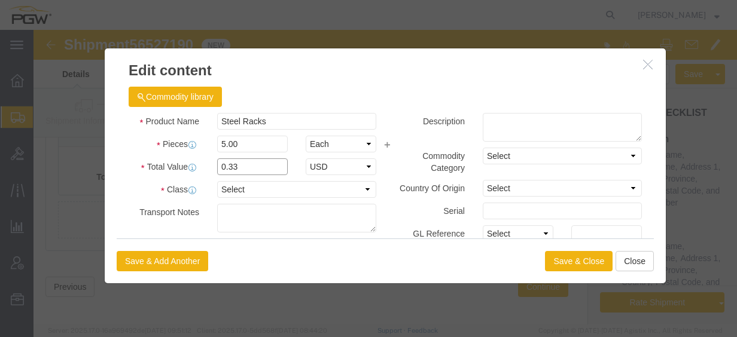
click div "Total Value 0.33 Select ADP AED AFN ALL AMD AOA ARS ATS AUD AWG AZN BAM BBD BDT…"
click button "Save & Close"
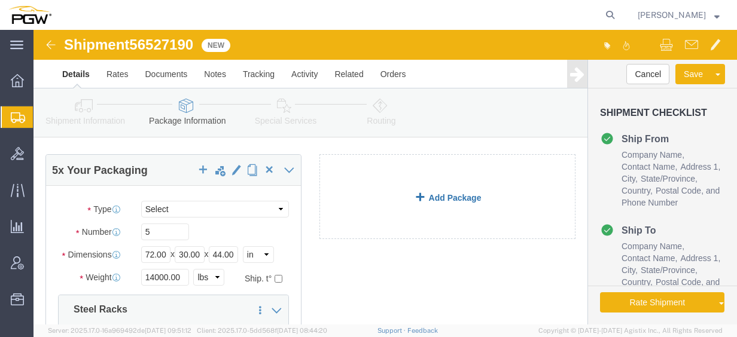
scroll to position [0, 0]
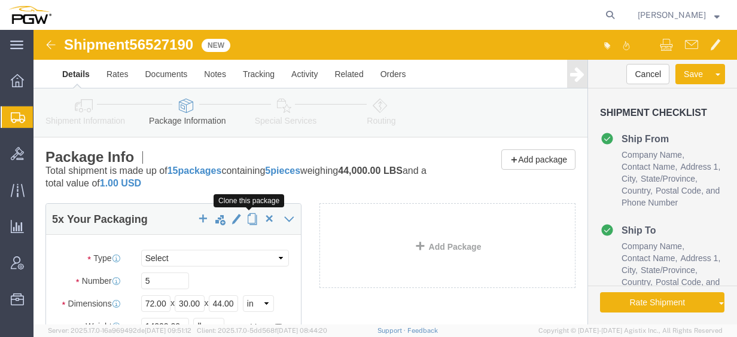
click span "button"
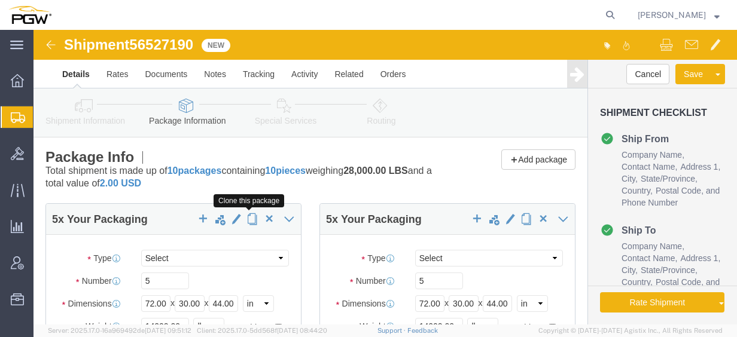
click span "button"
click icon
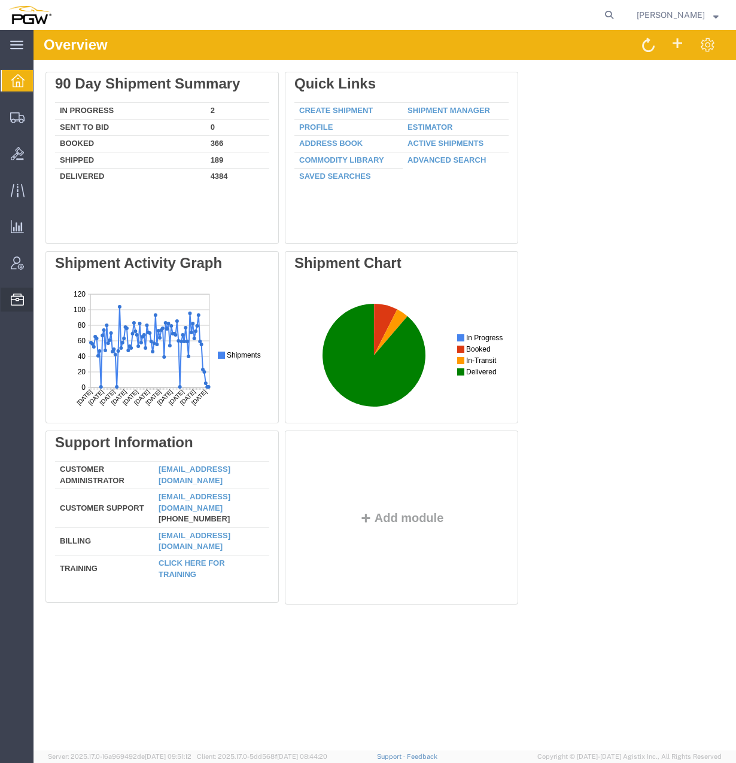
click at [0, 0] on span "Location Appointment" at bounding box center [0, 0] width 0 height 0
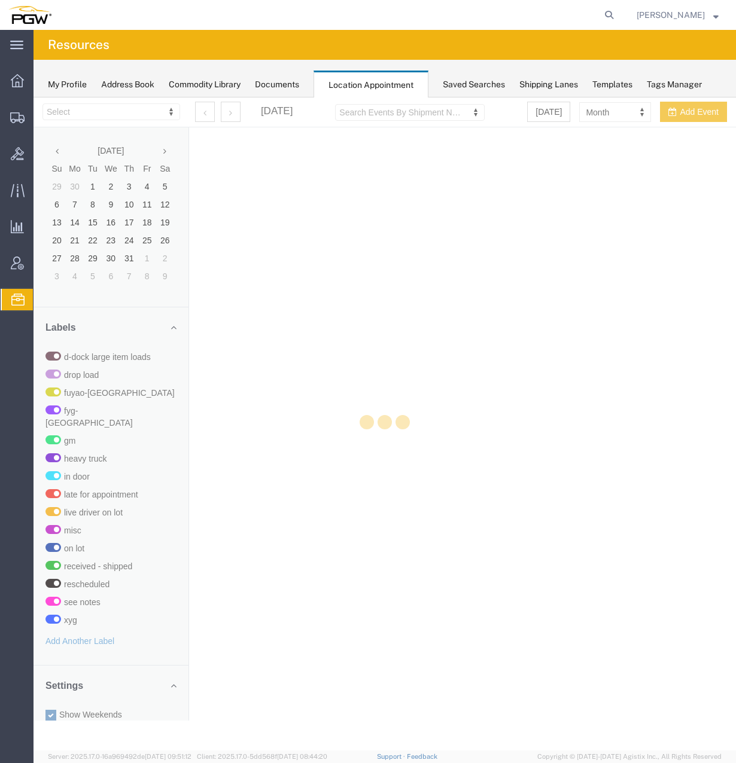
select select "28253"
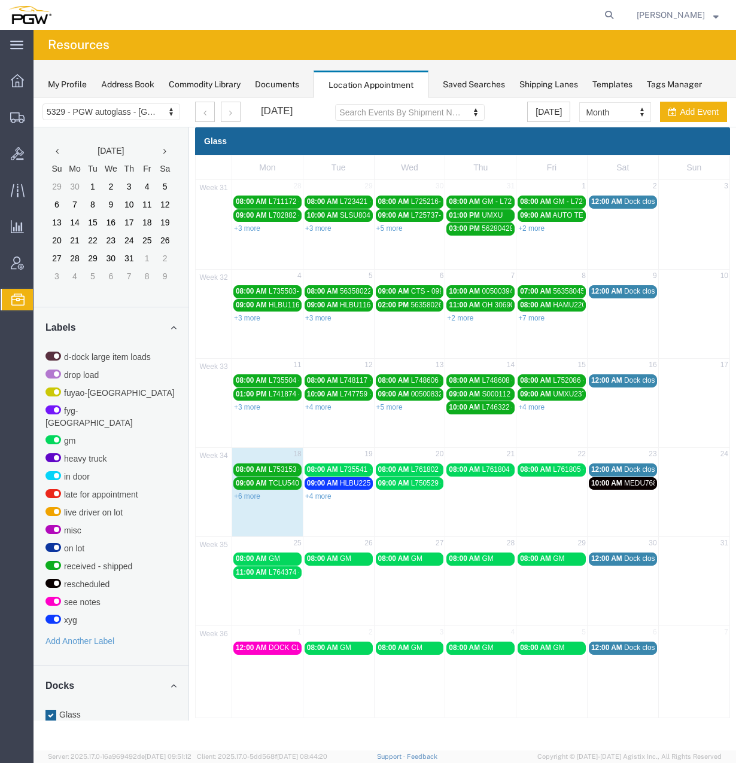
scroll to position [119, 0]
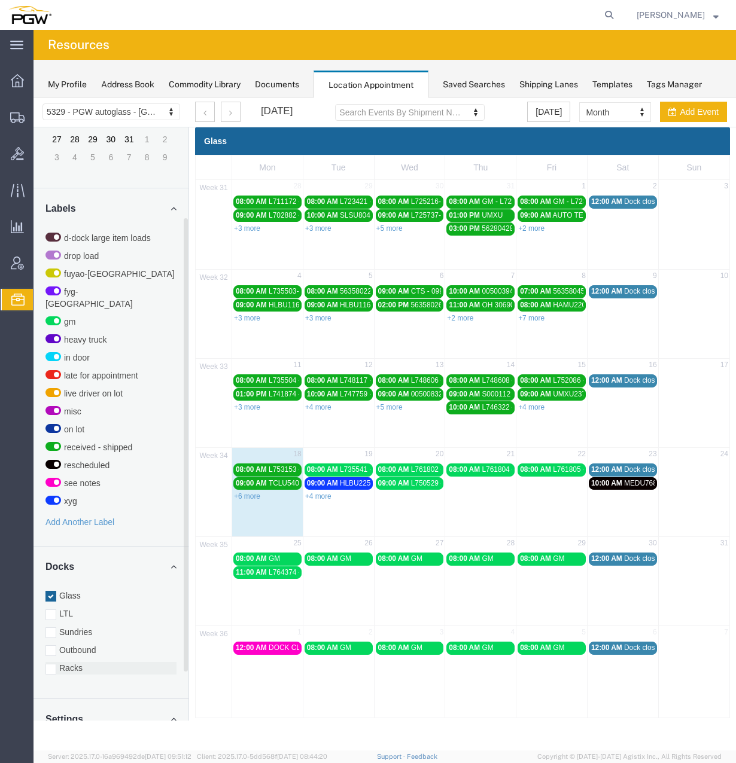
click at [63, 662] on label "Racks" at bounding box center [110, 668] width 131 height 12
click at [34, 98] on input "Racks" at bounding box center [34, 98] width 0 height 0
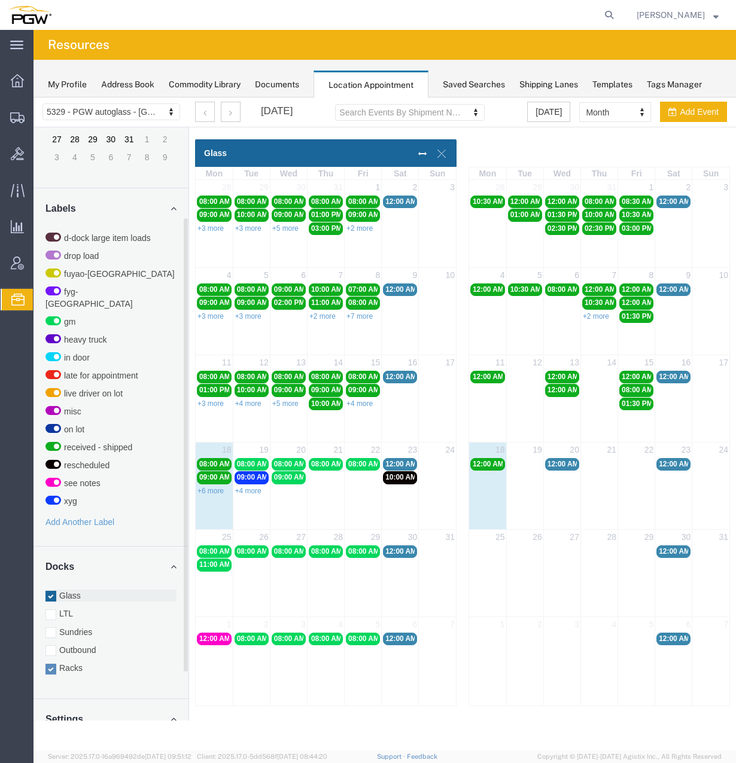
click at [73, 590] on label "Glass" at bounding box center [110, 596] width 131 height 12
click at [34, 98] on input "Glass" at bounding box center [34, 98] width 0 height 0
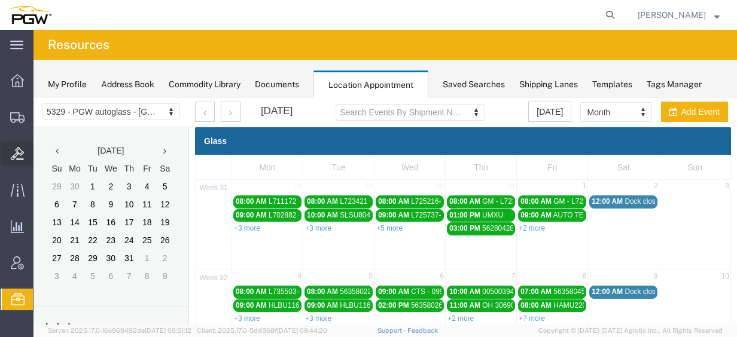
click at [41, 151] on span "Bids" at bounding box center [37, 154] width 8 height 24
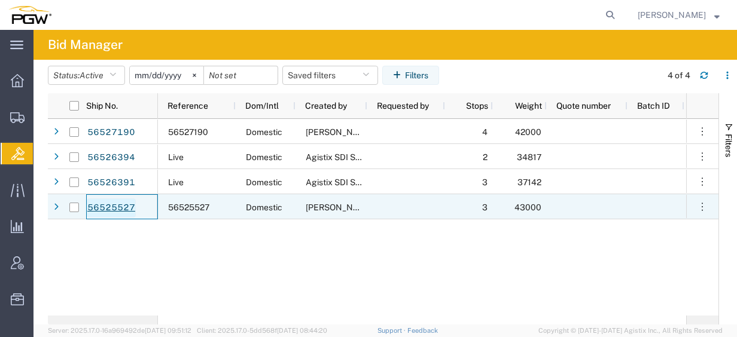
click at [112, 203] on link "56525527" at bounding box center [111, 208] width 49 height 19
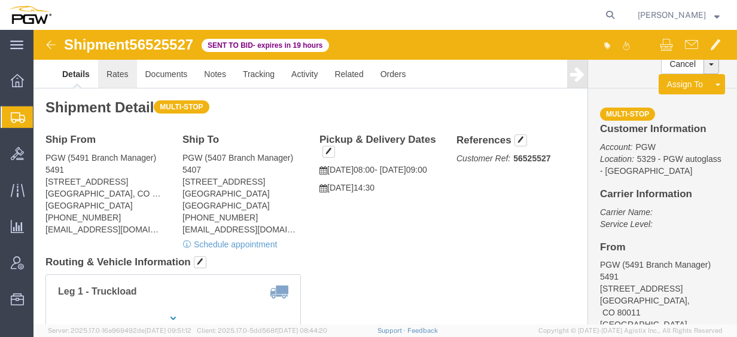
click link "Rates"
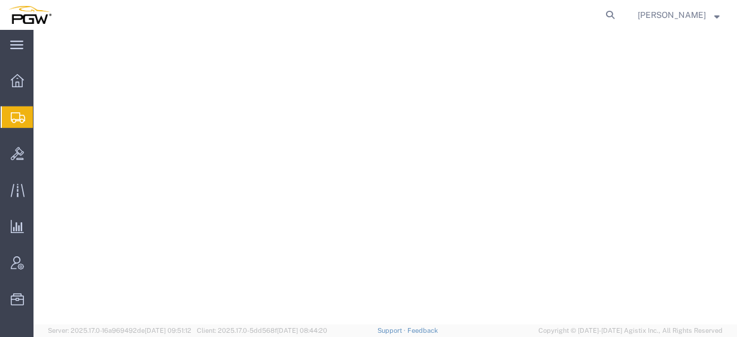
select select
select select "COSTCENTER"
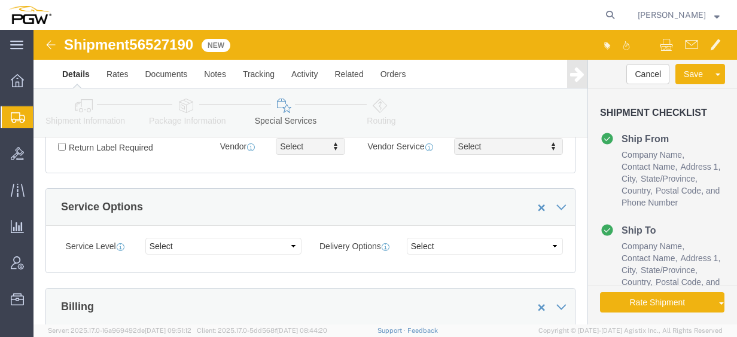
scroll to position [479, 0]
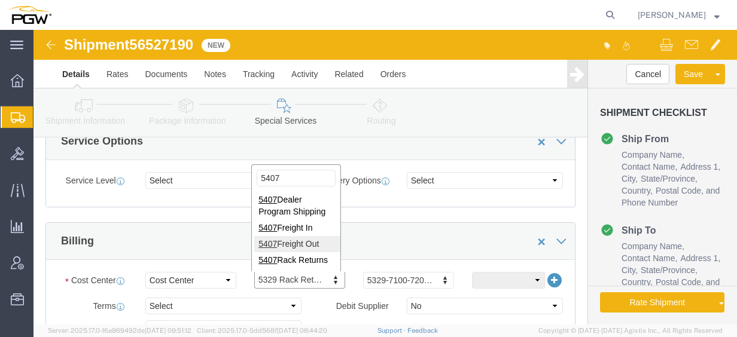
type input "5407"
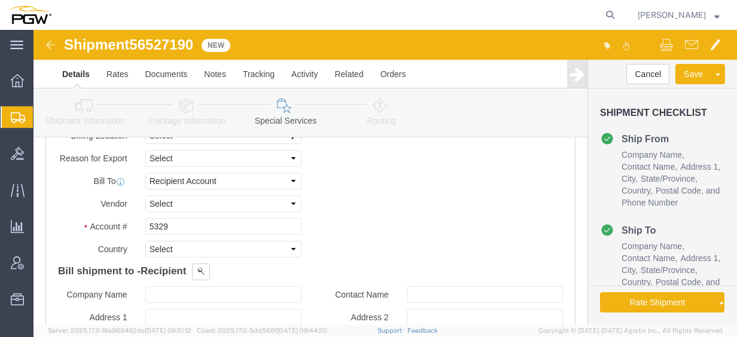
scroll to position [658, 0]
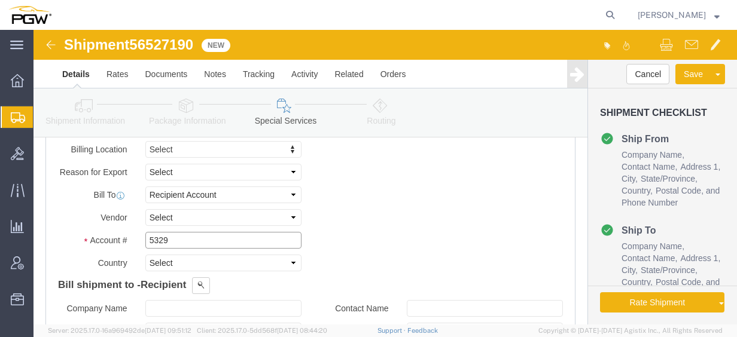
click input "5329"
drag, startPoint x: 150, startPoint y: 210, endPoint x: 28, endPoint y: 206, distance: 122.1
click div "Account # 5329"
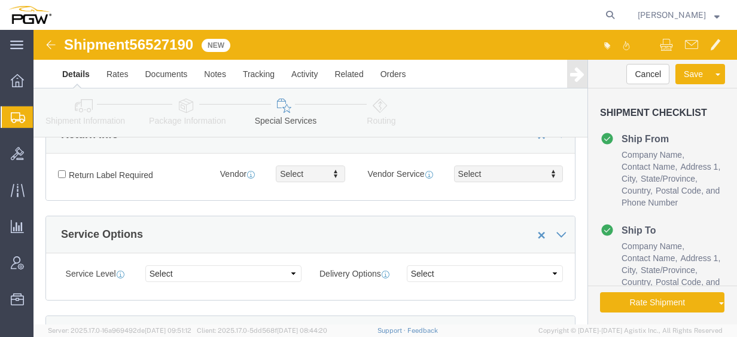
scroll to position [239, 0]
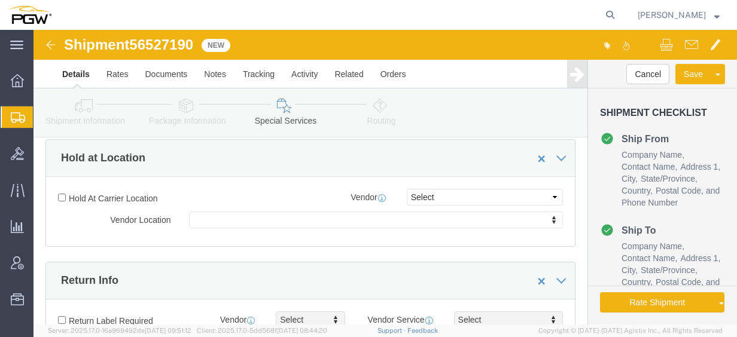
type input "5407"
click icon
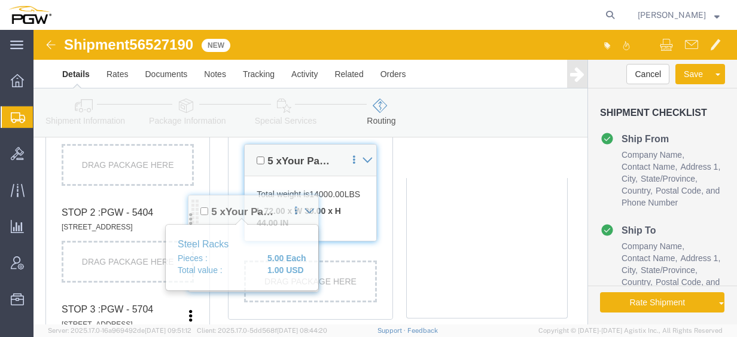
scroll to position [658, 0]
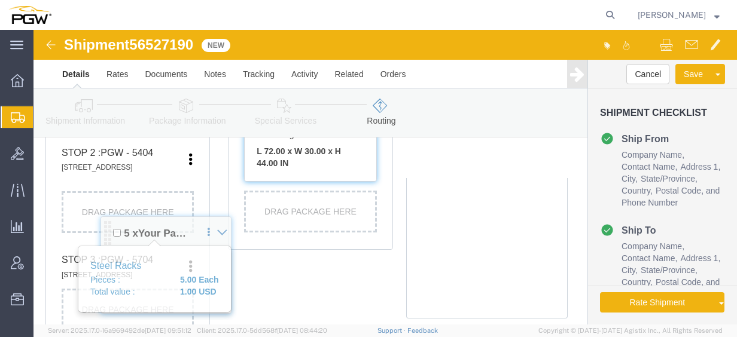
drag, startPoint x: 35, startPoint y: 160, endPoint x: 69, endPoint y: 204, distance: 55.8
click div "Pickups + Add Stop From : PGW - 5724 4284 Transport St. #3, Ventura, CA, 93003,…"
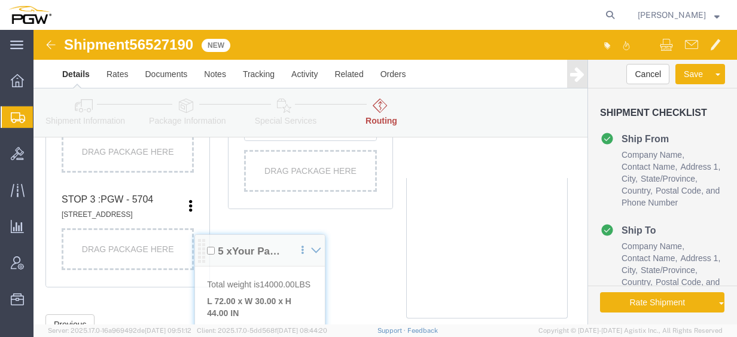
scroll to position [778, 0]
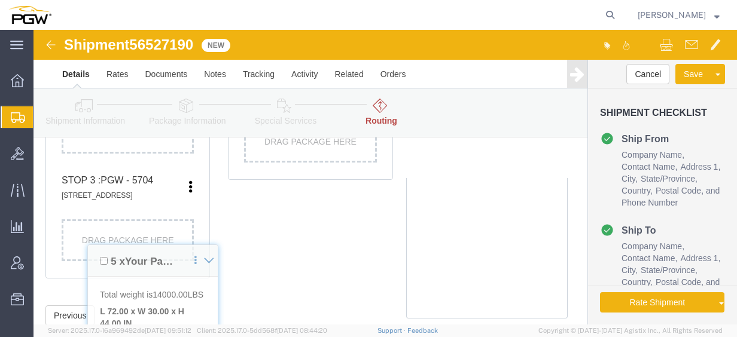
drag, startPoint x: 35, startPoint y: 213, endPoint x: 42, endPoint y: 235, distance: 22.7
click div "Pickups + Add Stop From : PGW - 5724 4284 Transport St. #3, Ventura, CA, 93003,…"
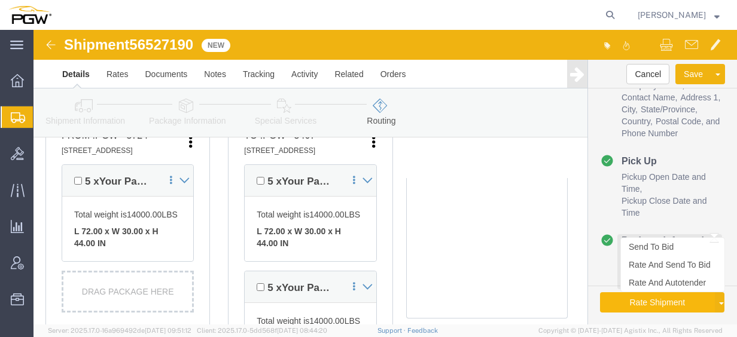
scroll to position [369, 0]
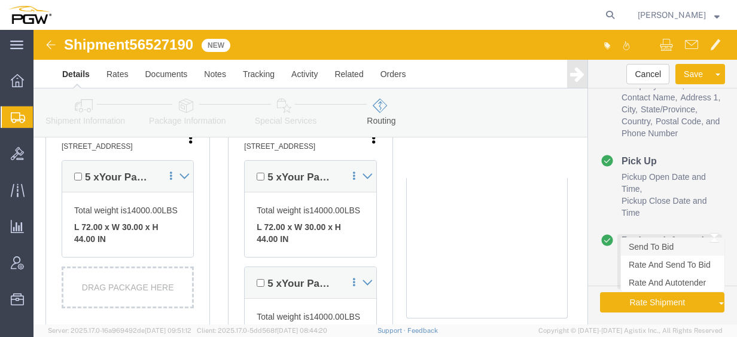
click link "Send To Bid"
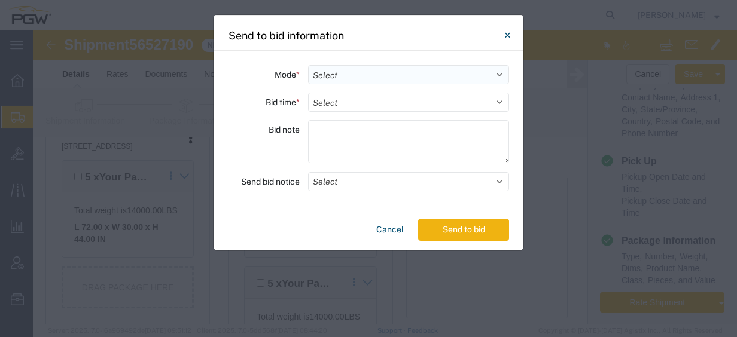
click at [342, 74] on select "Select Small Parcel Truckload Air Rail Less than Truckload Ocean Freight Multi-…" at bounding box center [408, 74] width 201 height 19
select select "TL"
click at [308, 65] on select "Select Small Parcel Truckload Air Rail Less than Truckload Ocean Freight Multi-…" at bounding box center [408, 74] width 201 height 19
click at [360, 106] on select "Select 30 Min (Rush) 1 Hour (Rush) 2 Hours (Rush) 4 Hours (Rush) 8 Hours (Rush)…" at bounding box center [408, 102] width 201 height 19
click at [308, 93] on select "Select 30 Min (Rush) 1 Hour (Rush) 2 Hours (Rush) 4 Hours (Rush) 8 Hours (Rush)…" at bounding box center [408, 102] width 201 height 19
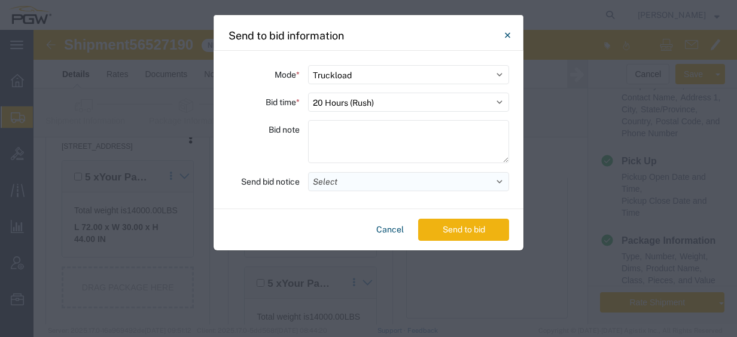
click at [372, 185] on button "Select" at bounding box center [408, 181] width 201 height 19
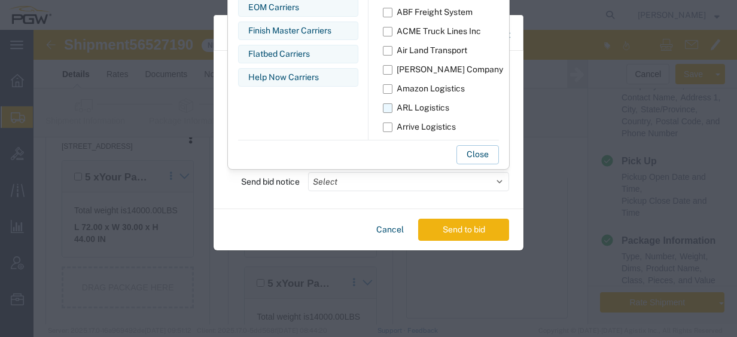
scroll to position [22, 0]
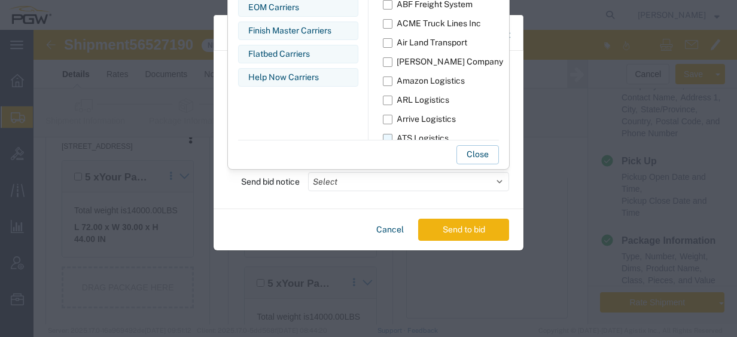
click at [394, 136] on label "ATS Logistics" at bounding box center [475, 138] width 184 height 19
click at [0, 0] on input "ATS Logistics" at bounding box center [0, 0] width 0 height 0
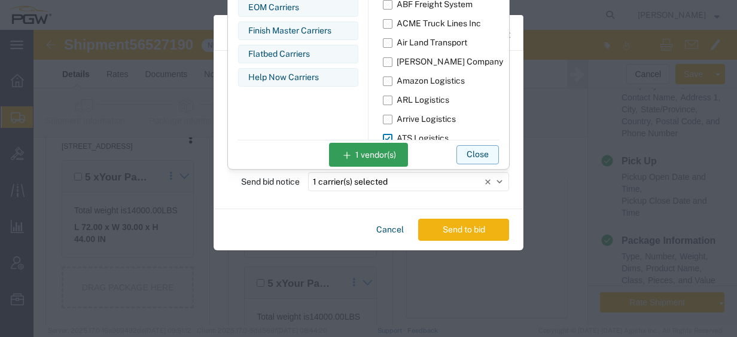
click at [480, 154] on button "Close" at bounding box center [477, 154] width 42 height 19
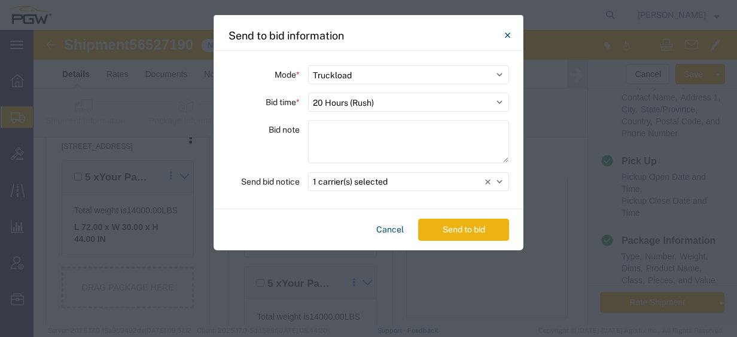
click at [488, 233] on button "Send to bid" at bounding box center [463, 230] width 91 height 22
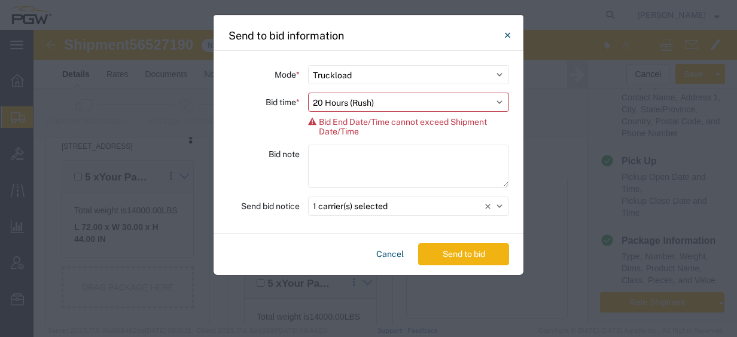
click at [389, 90] on div "Mode * Select Small Parcel Truckload Air Rail Less than Truckload Ocean Freight…" at bounding box center [369, 142] width 310 height 183
click at [394, 100] on select "Select 30 Min (Rush) 1 Hour (Rush) 2 Hours (Rush) 4 Hours (Rush) 8 Hours (Rush)…" at bounding box center [408, 102] width 201 height 19
select select "16"
click at [308, 93] on select "Select 30 Min (Rush) 1 Hour (Rush) 2 Hours (Rush) 4 Hours (Rush) 8 Hours (Rush)…" at bounding box center [408, 102] width 201 height 19
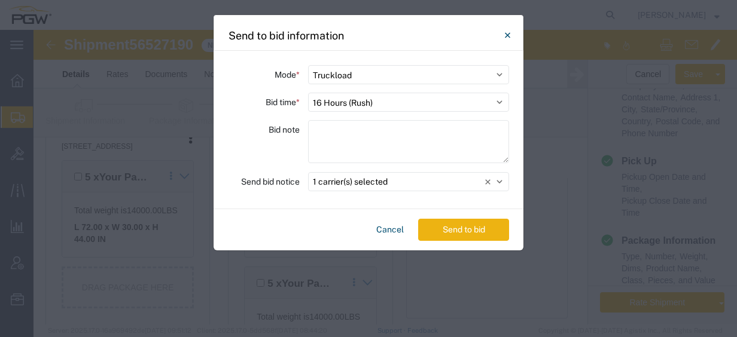
click at [467, 230] on button "Send to bid" at bounding box center [463, 230] width 91 height 22
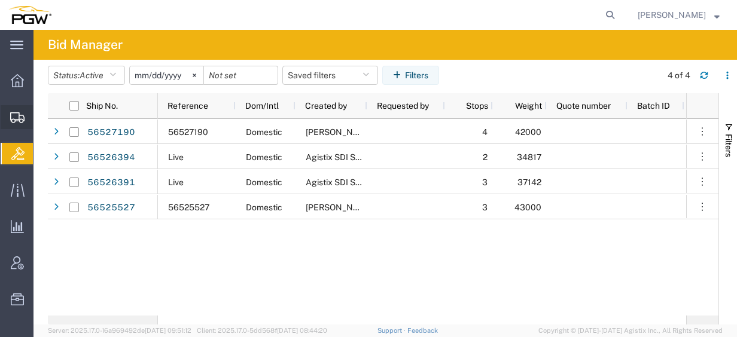
click at [0, 0] on span "Create from Template" at bounding box center [0, 0] width 0 height 0
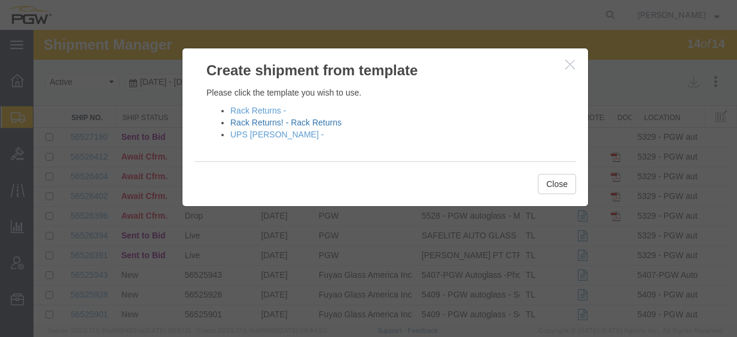
click at [334, 122] on link "Rack Returns! - Rack Returns" at bounding box center [285, 123] width 111 height 10
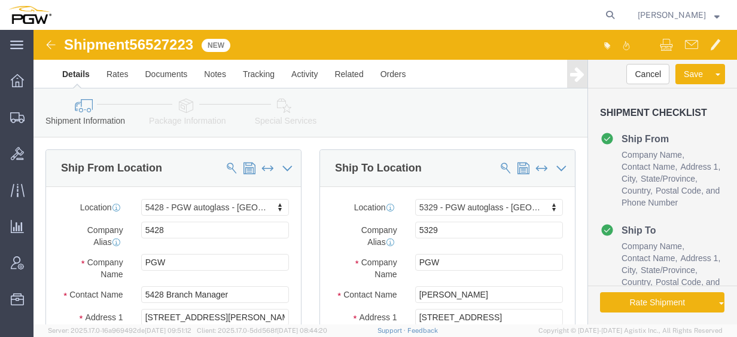
select select "28281"
select select "28253"
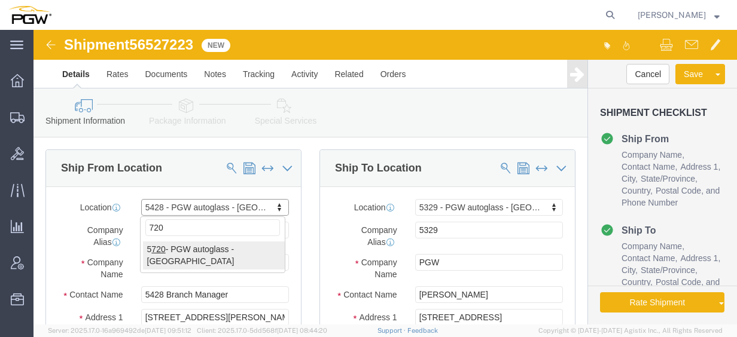
type input "720"
select select "28479"
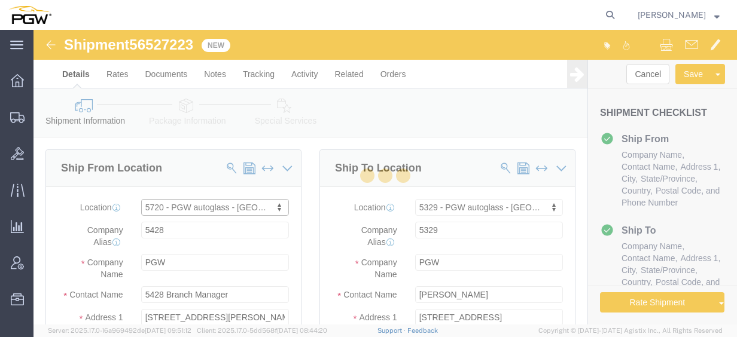
type input "5720"
type input "5720 Branch Manager"
type input "813 W Arrington St"
type input "Farmington"
type input "87401"
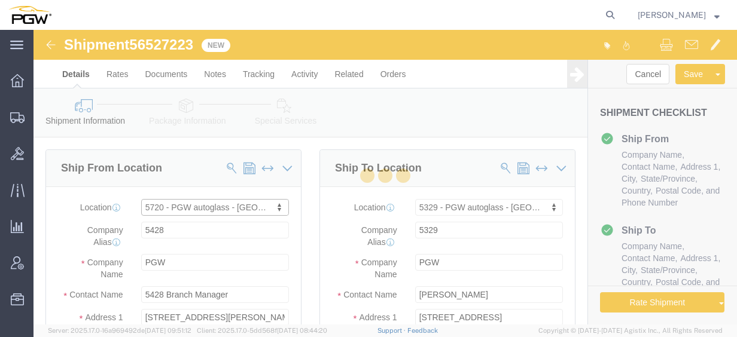
type input "505-327-9972"
type input "lkqsp_o_pm_5720@pgwag.com"
select select "NM"
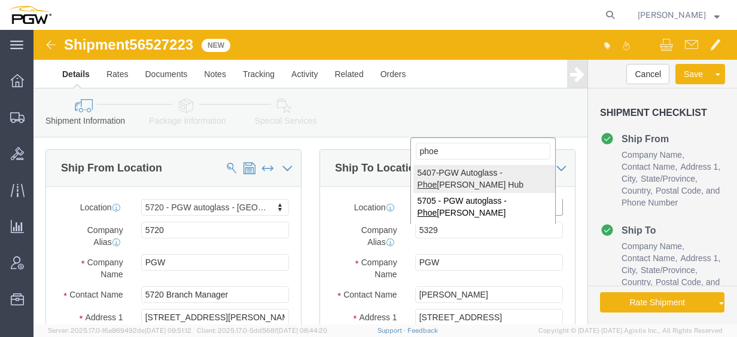
type input "phoe"
select select "62351"
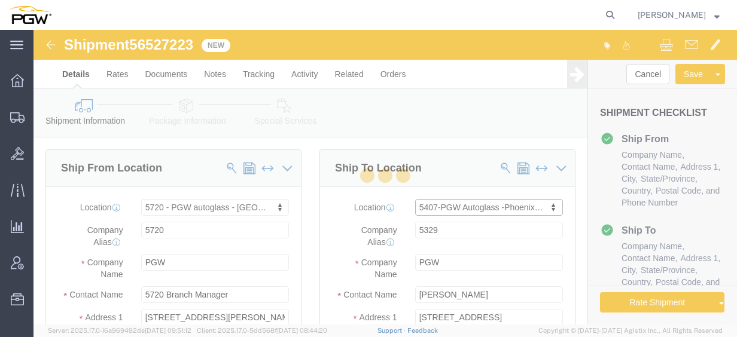
type input "5407"
type input "5407 Branch Manager"
type input "[STREET_ADDRESS]"
type input "[GEOGRAPHIC_DATA]"
type input "85307"
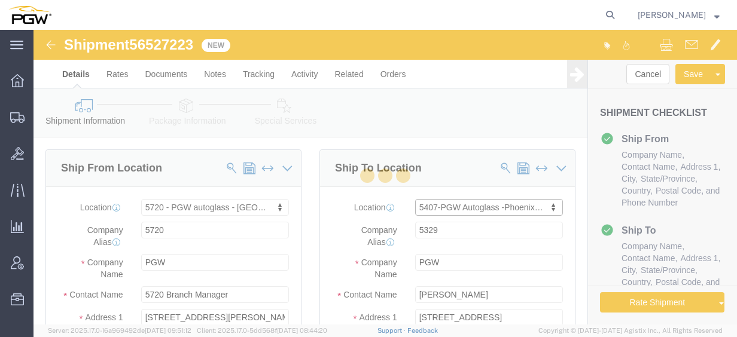
type input "[PHONE_NUMBER]"
type input "[EMAIL_ADDRESS][DOMAIN_NAME]"
select select "AZ"
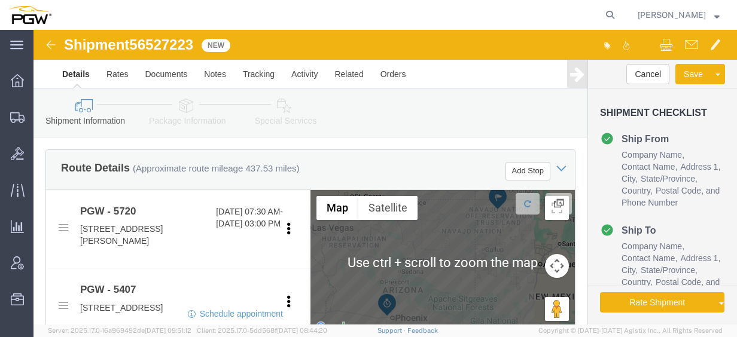
scroll to position [419, 0]
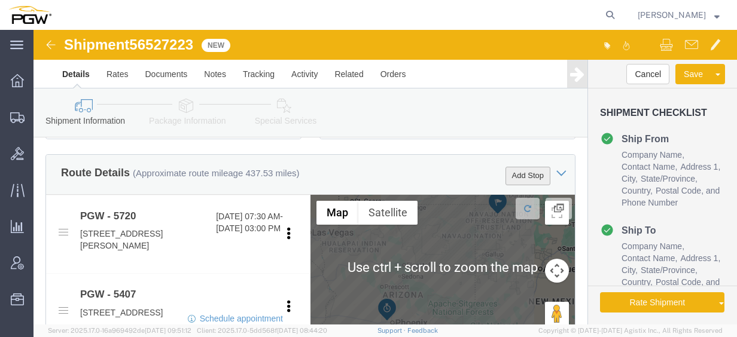
click button "Add Stop"
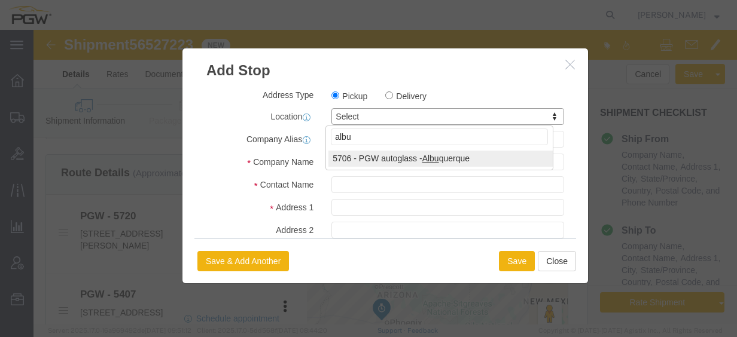
type input "albu"
select select "28463"
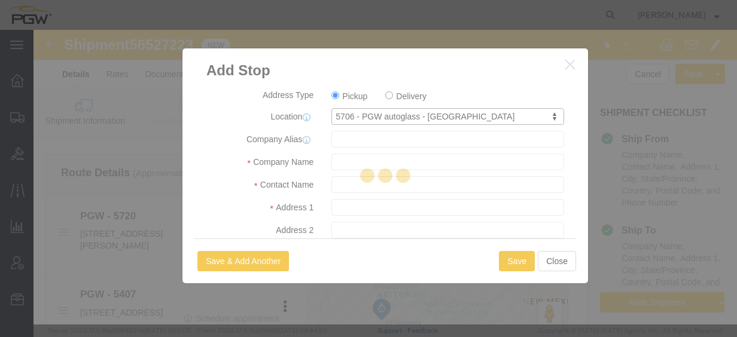
type input "5706"
type input "PGW"
type input "5706 Branch Manager"
type input "2621 Comanche Rd NE"
type input "Albuquerque"
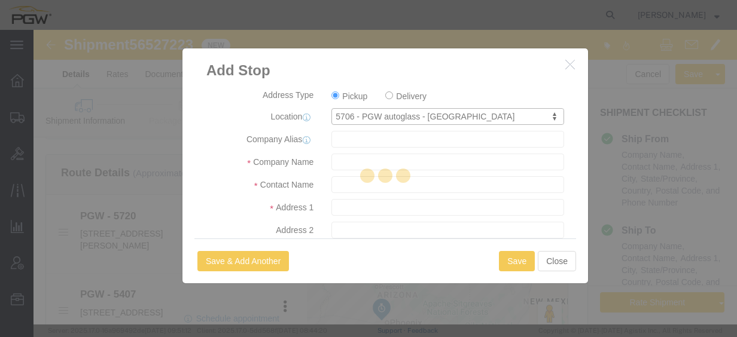
type input "87107"
type input "505-883-1974"
type input "lkqsp_o_pm_5706@pgwag.com"
checkbox input "true"
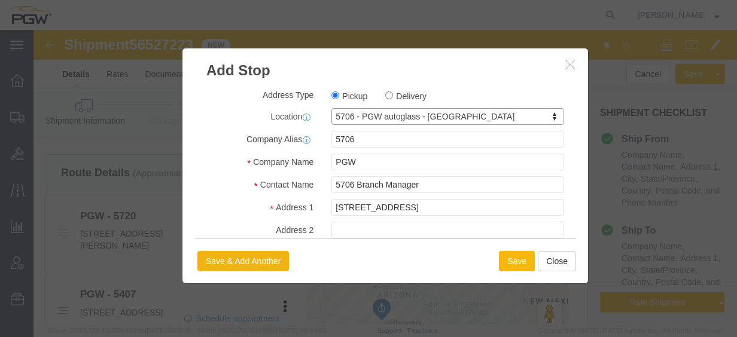
select select "NM"
click button "Save"
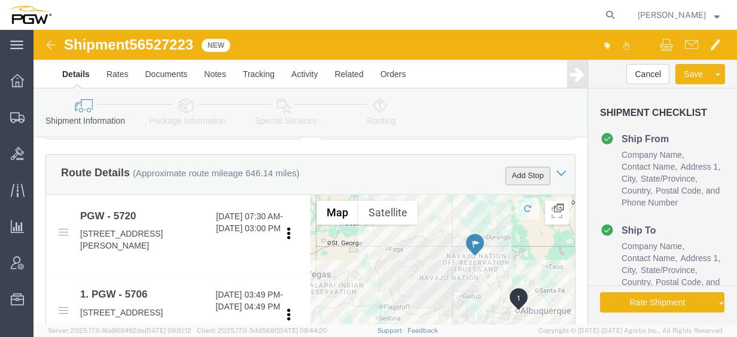
click button "Add Stop"
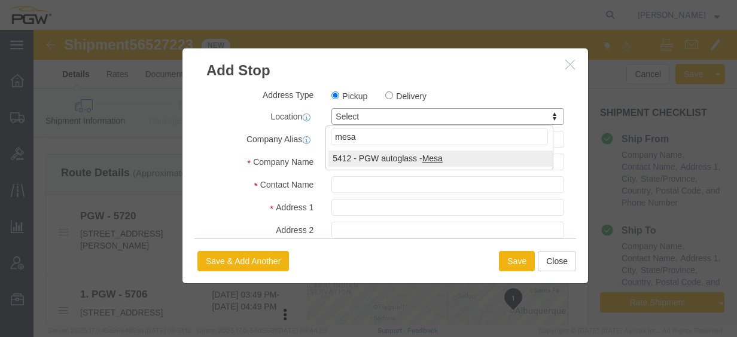
type input "mesa"
select select "38239"
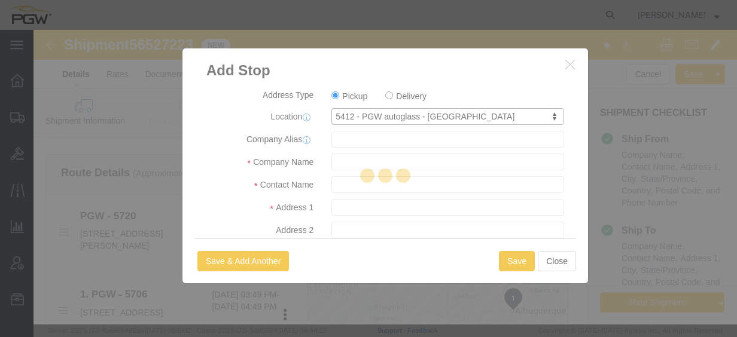
type input "5412"
type input "PGW"
type input "5412 Branch Manager"
type input "709 East Auto Center Drive"
type input "Suite 129"
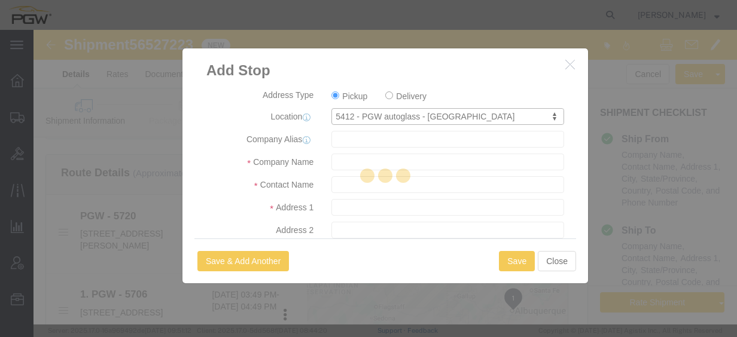
type input "Mesa"
type input "85204"
type input "502-966-8216"
type input "lkqsp_o_pm_5412@pgwag.com"
select select "BWLD"
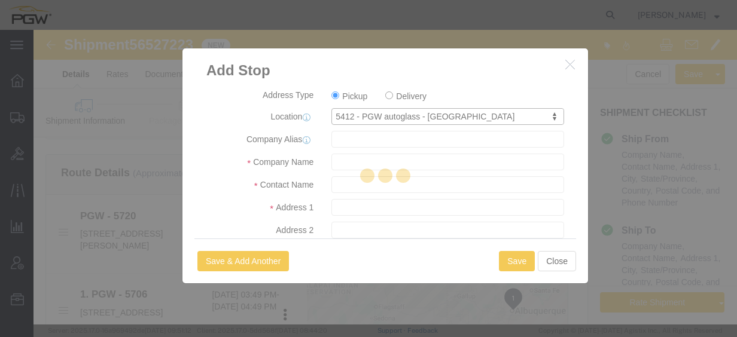
checkbox input "true"
select select "AZ"
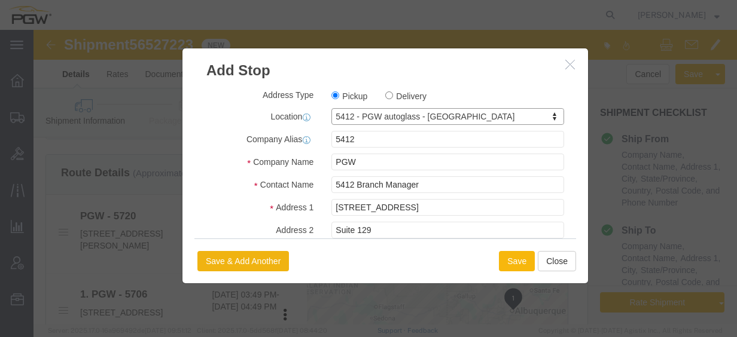
click button "Save"
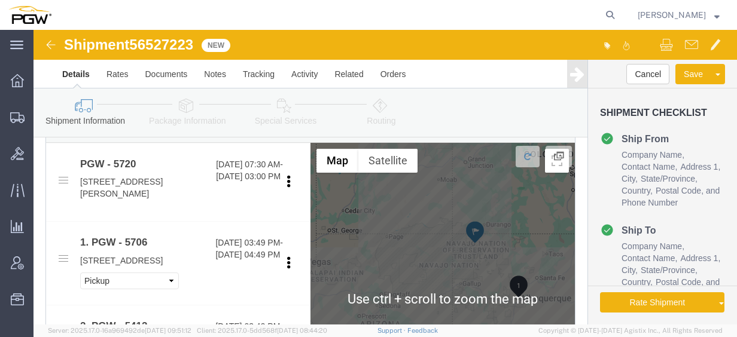
scroll to position [479, 0]
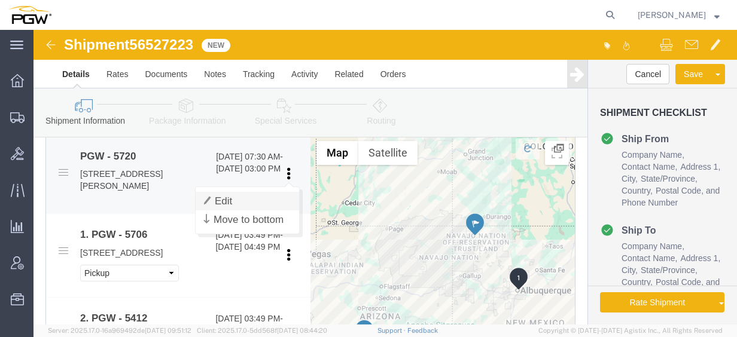
click link "Edit"
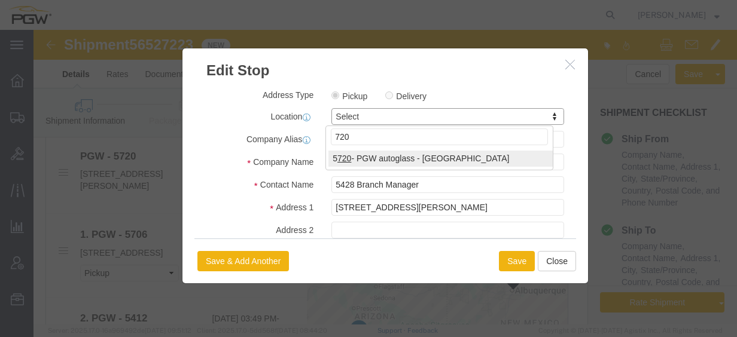
type input "720"
select select "28479"
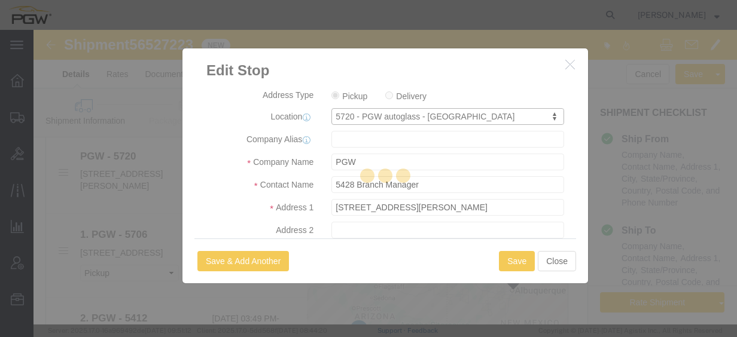
type input "5720"
type input "5720 Branch Manager"
type input "813 W Arrington St"
type input "Farmington"
type input "87401"
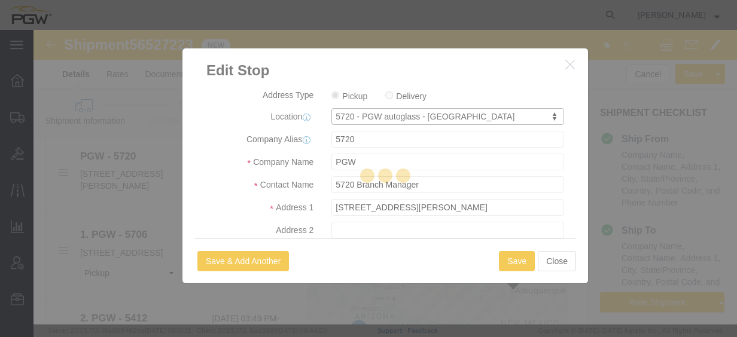
type input "505-327-9972"
type input "lkqsp_o_pm_5720@pgwag.com"
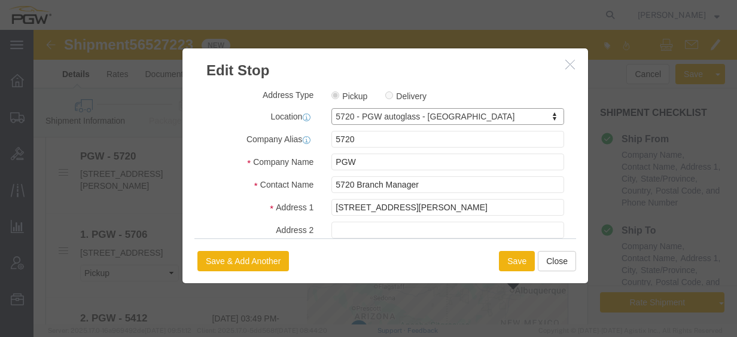
select select "NM"
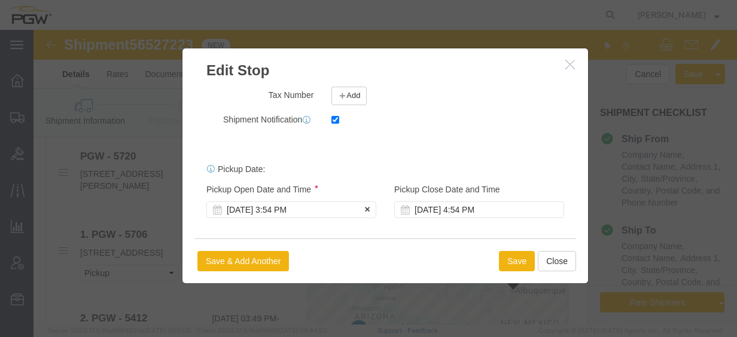
click div "Aug 18 2025 3:54 PM"
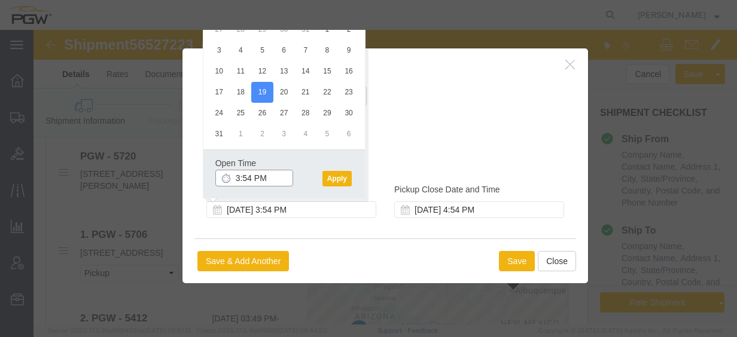
click input "3:54 PM"
click input "8:30 AM"
type input "8:00 AM"
click button "Apply"
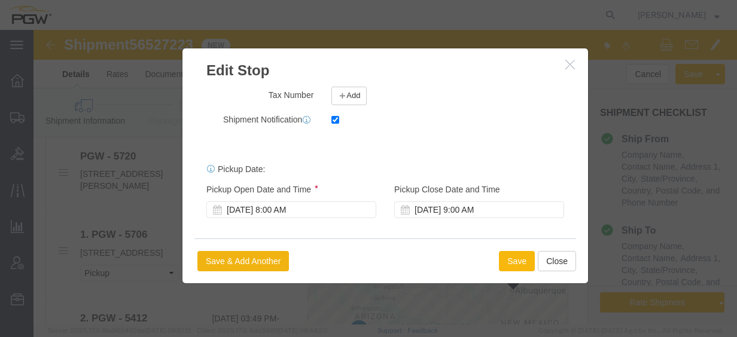
click button "Save"
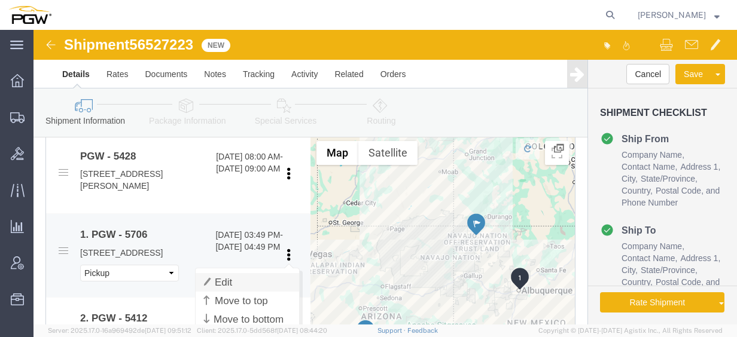
click link "Edit"
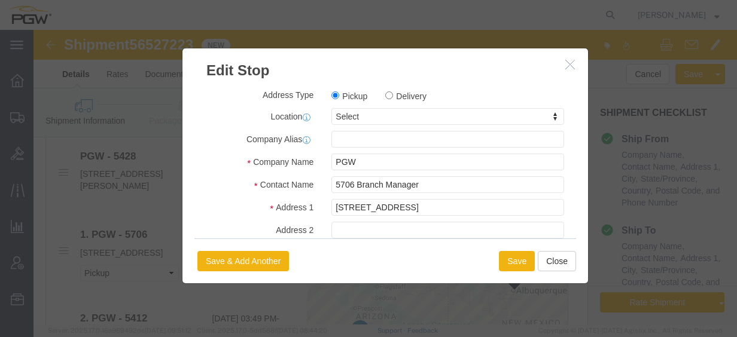
click icon "button"
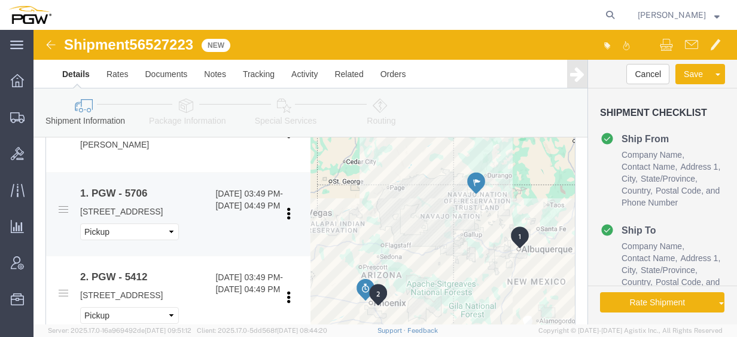
scroll to position [538, 0]
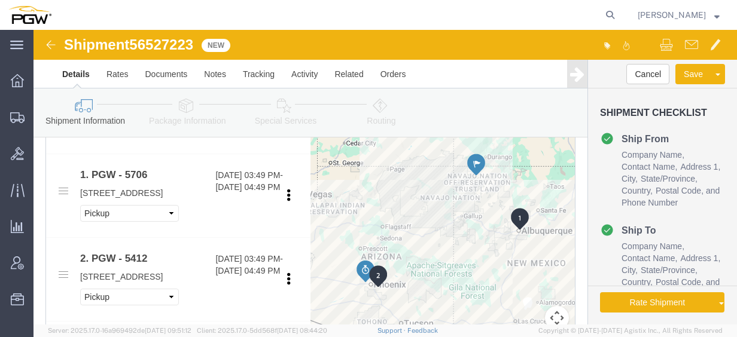
click link "Edit"
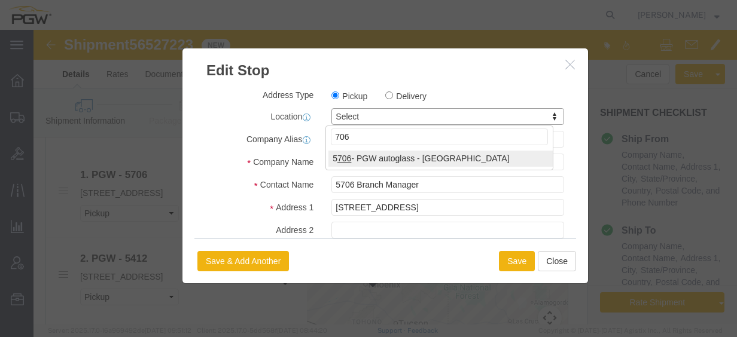
type input "706"
select select "28463"
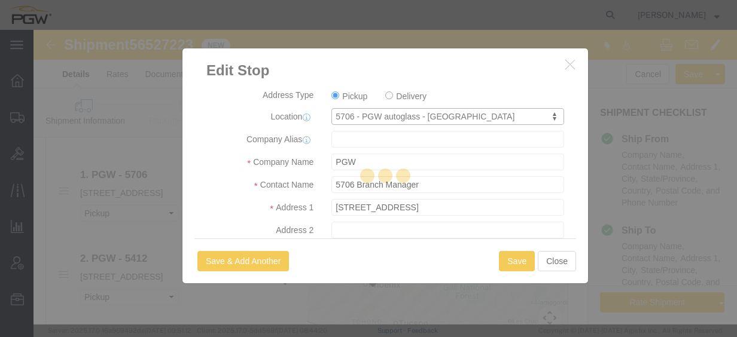
type input "5706"
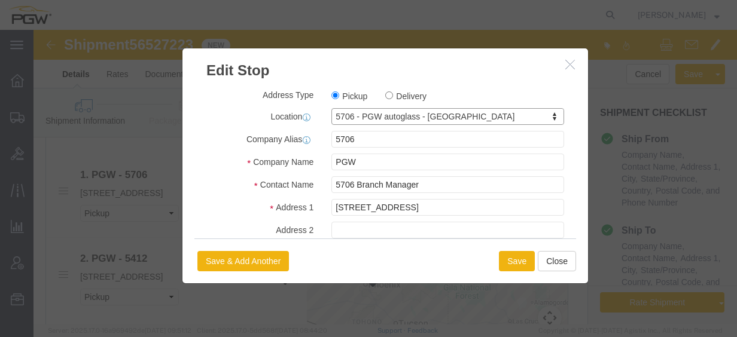
select select "NM"
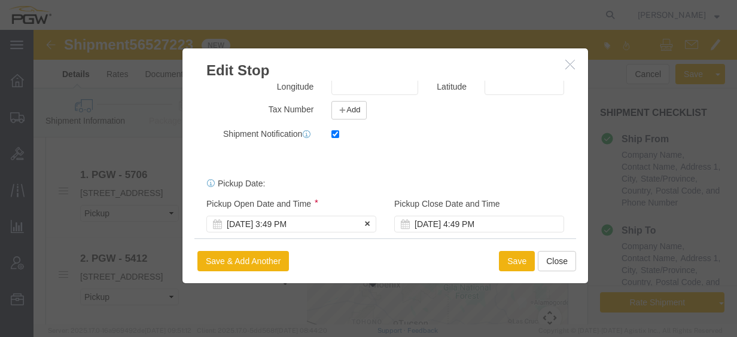
scroll to position [340, 0]
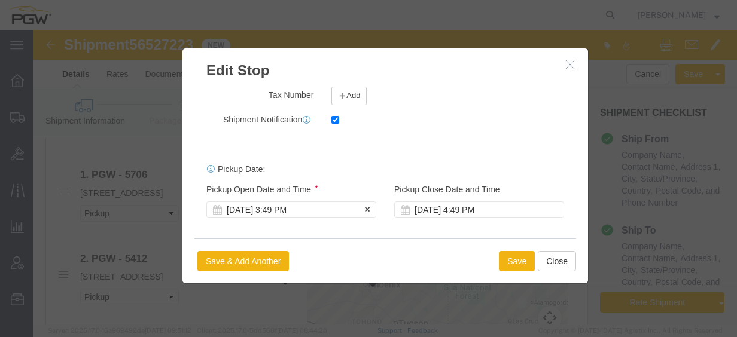
click div "Aug 18 2025 3:49 PM"
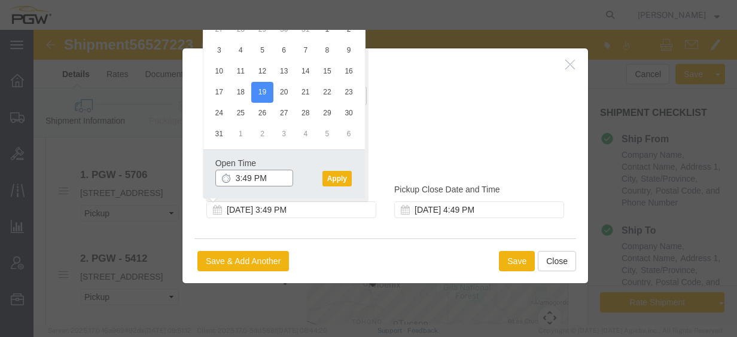
click input "3:49 PM"
type input "2:00 PM"
click button "Apply"
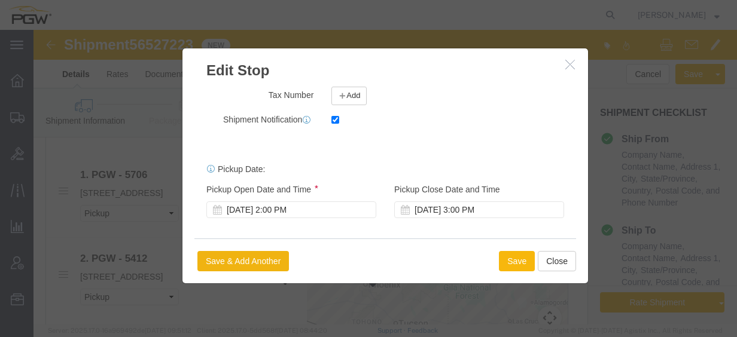
click button "Save"
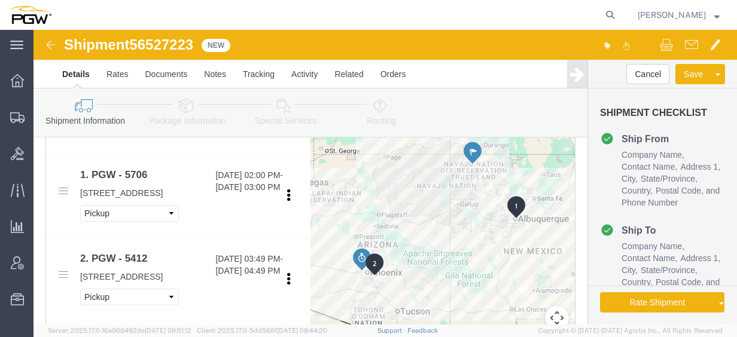
drag, startPoint x: 318, startPoint y: 188, endPoint x: 388, endPoint y: 176, distance: 70.4
click div "To navigate, press the arrow keys."
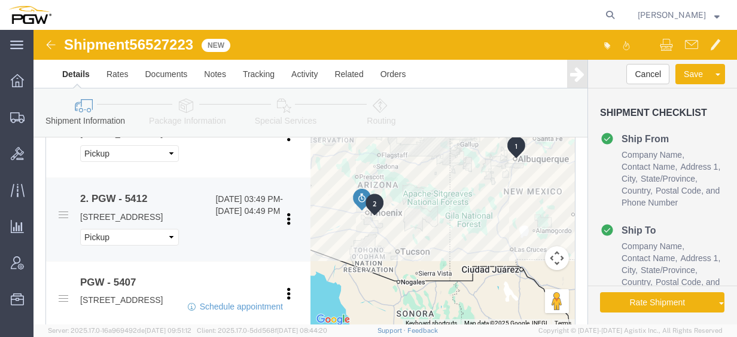
scroll to position [658, 0]
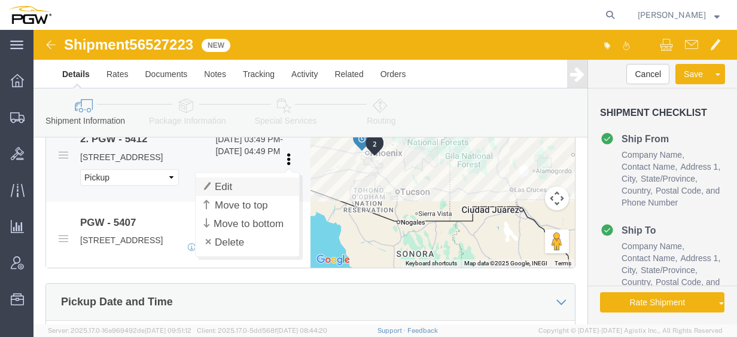
click link "Edit"
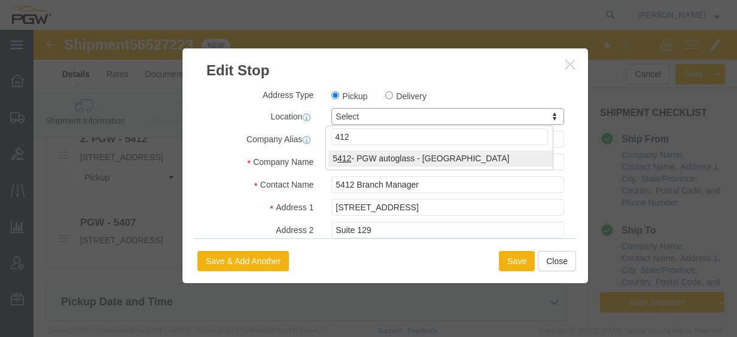
type input "412"
select select "38239"
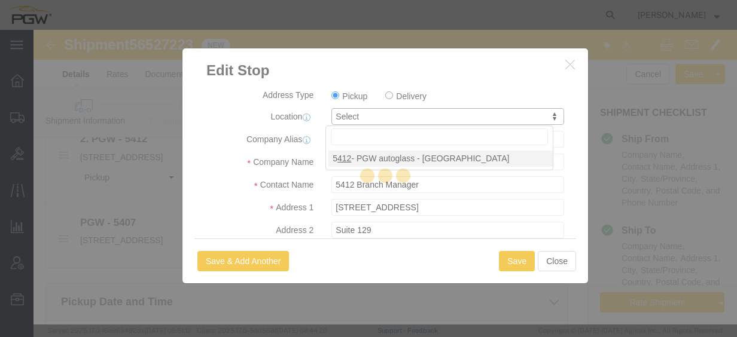
type input "5412"
select select "AZ"
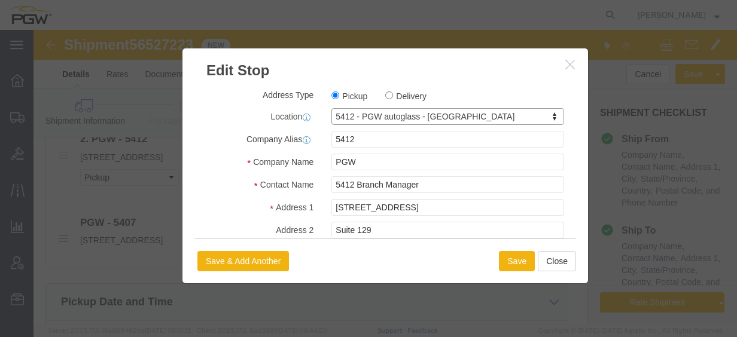
scroll to position [340, 0]
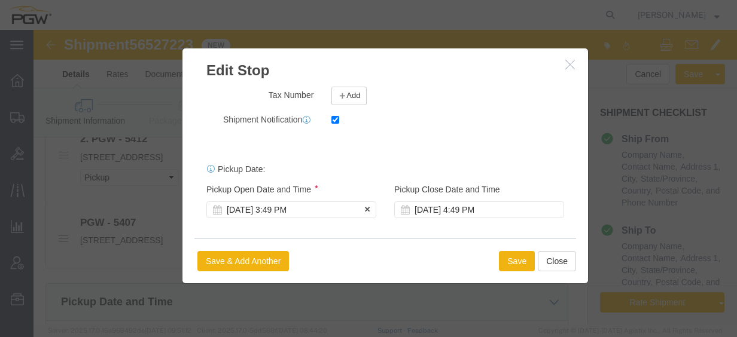
click div "Aug 18 2025 3:49 PM"
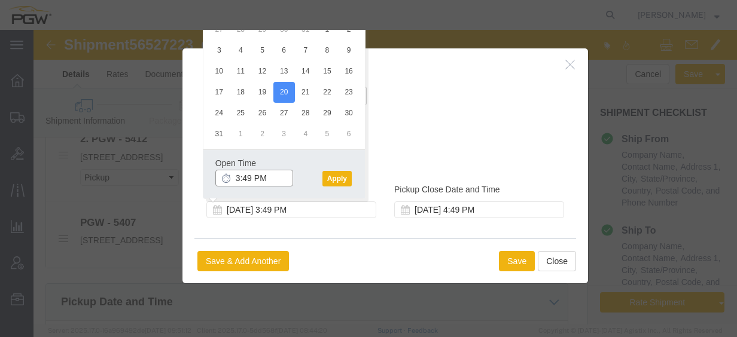
click input "3:49 PM"
click input "10:00 PM"
type input "10:30 AM"
click button "Apply"
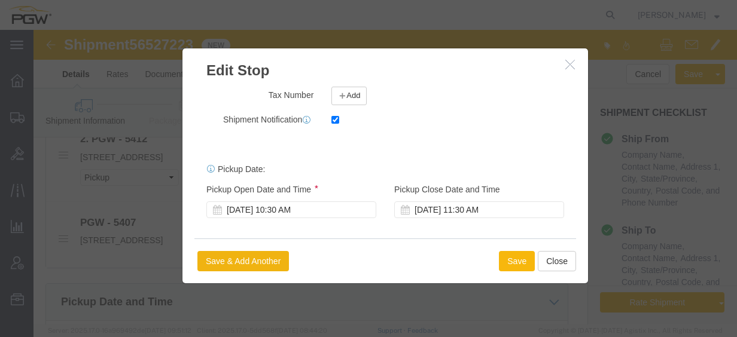
click button "Save"
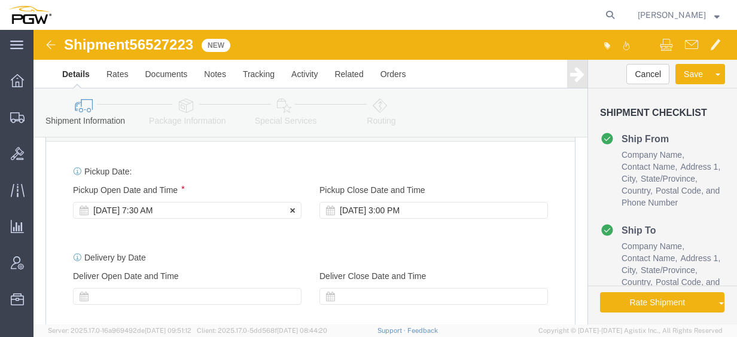
click div "Aug 18 2025 7:30 AM"
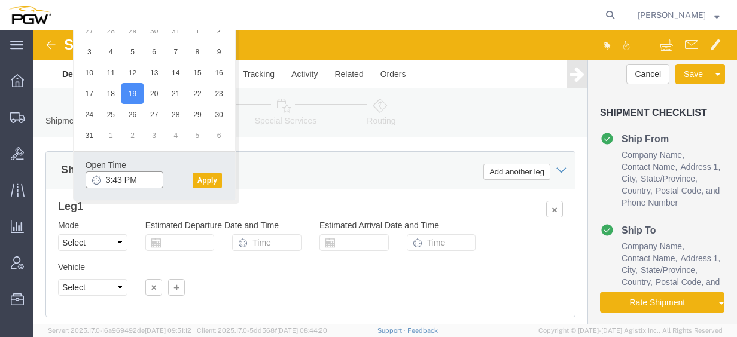
click input "3:43 PM"
type input "8:00 AM"
click button "Apply"
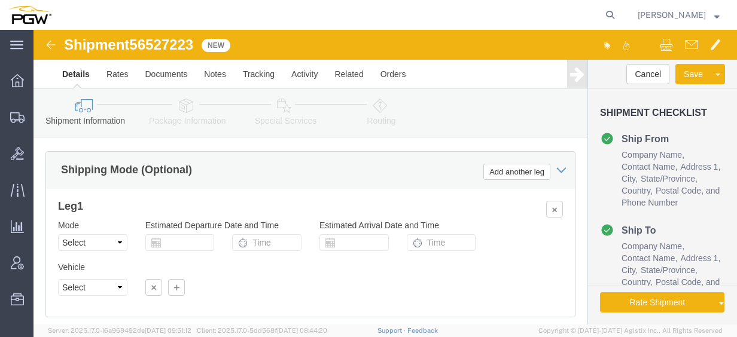
click div "Shipment 56527223 New Details Rates Documents Notes Tracking Activity Related O…"
drag, startPoint x: 111, startPoint y: 5, endPoint x: 114, endPoint y: 12, distance: 7.8
click span "56527223"
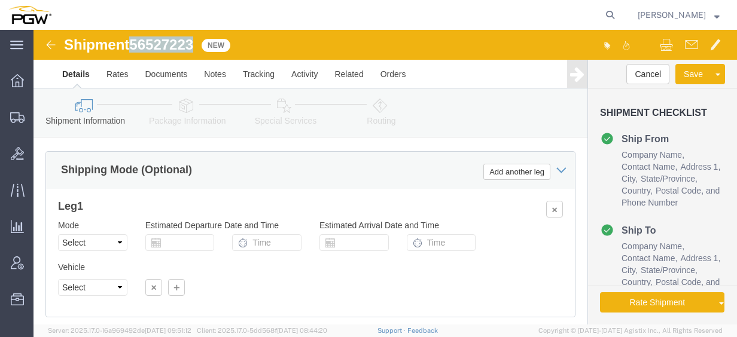
copy span "56527223"
click div "Select Account Type Activity ID Airline Appointment Number ASN Batch Request # …"
click input "54833650"
drag, startPoint x: 151, startPoint y: 132, endPoint x: 52, endPoint y: 134, distance: 99.3
click div "Select Account Type Activity ID Airline Appointment Number ASN Batch Request # …"
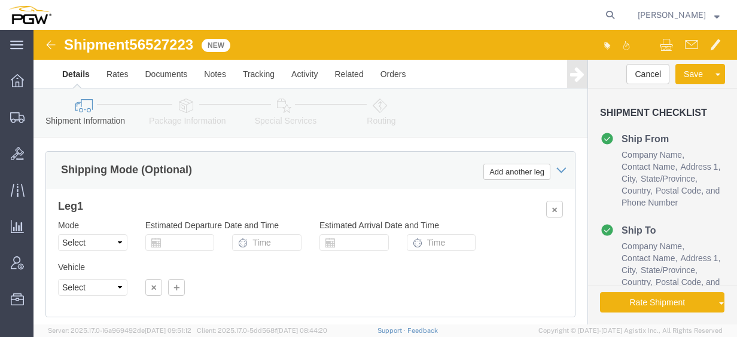
paste input "6527223"
click input "56527223"
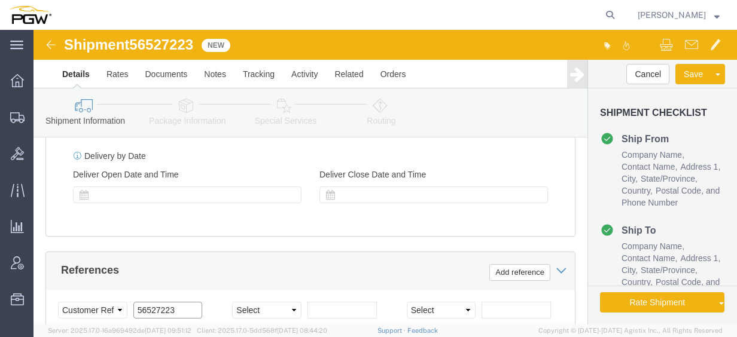
scroll to position [901, 0]
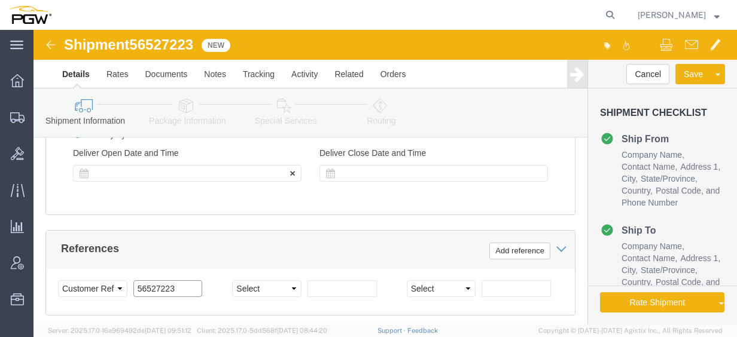
type input "56527223"
click div
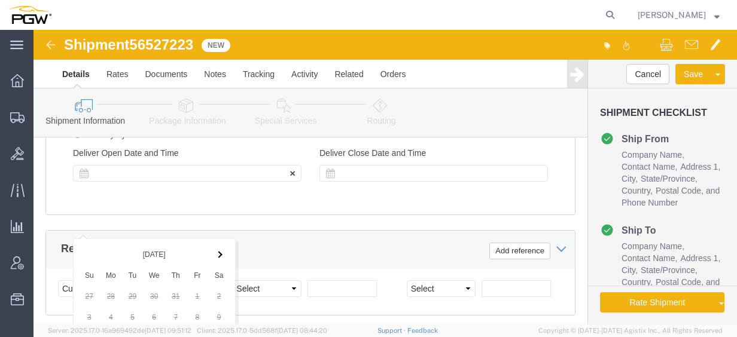
scroll to position [1226, 0]
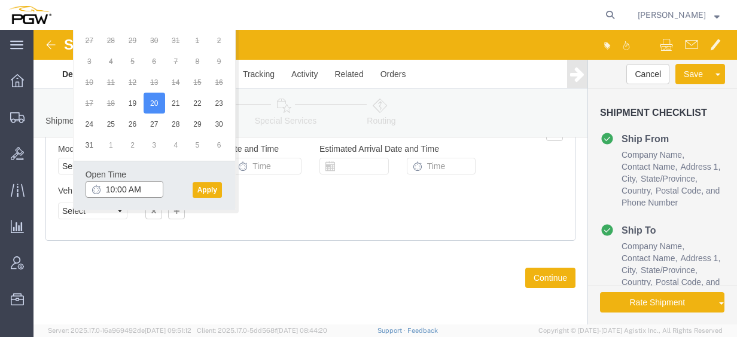
click input "10:00 AM"
type input "1:30 PM"
click button "Apply"
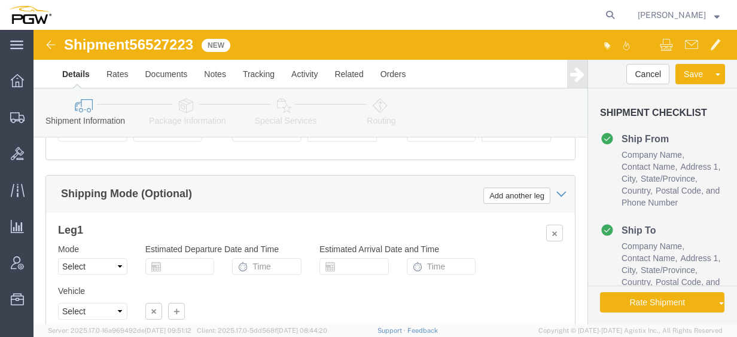
scroll to position [987, 0]
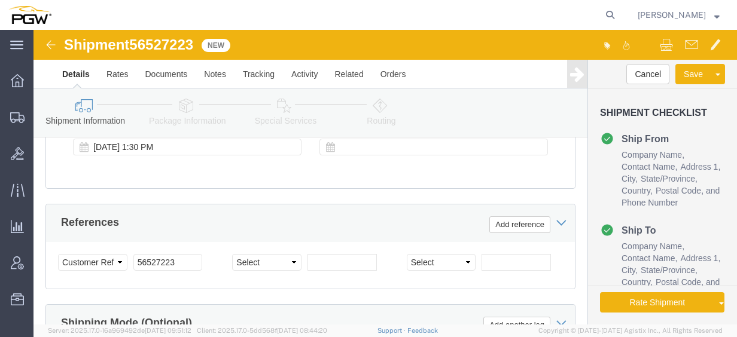
click icon
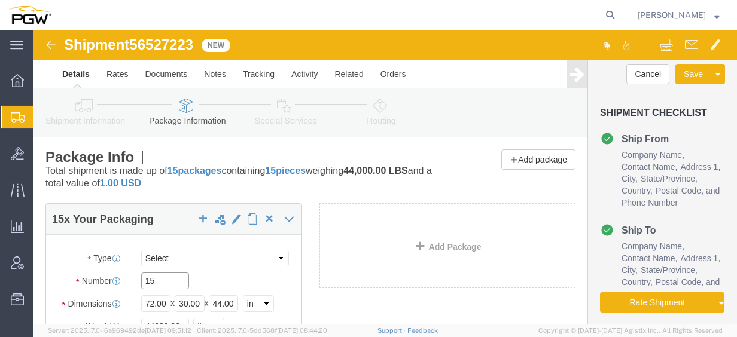
click input "15"
drag, startPoint x: 144, startPoint y: 251, endPoint x: 81, endPoint y: 246, distance: 62.4
click div "Number 15"
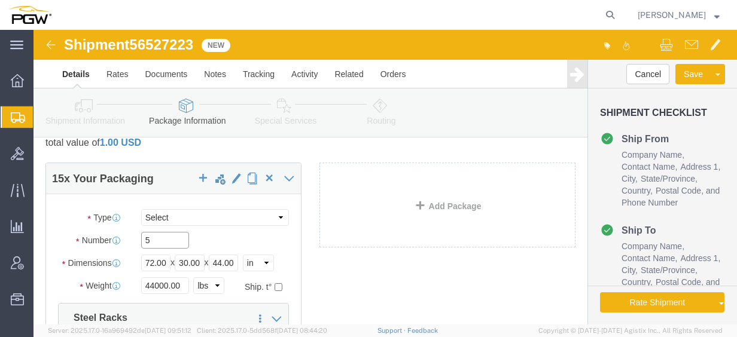
scroll to position [60, 0]
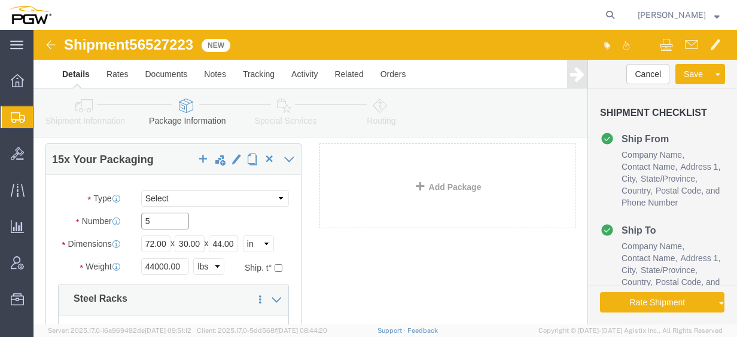
type input "5"
click input "44000.00"
drag, startPoint x: 151, startPoint y: 236, endPoint x: 44, endPoint y: 236, distance: 106.5
click div "Weight 44000.00 Select kgs lbs Ship. t°"
type input "14000.00"
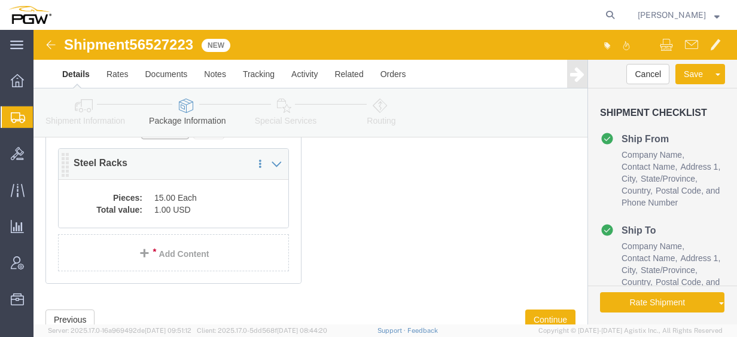
scroll to position [177, 0]
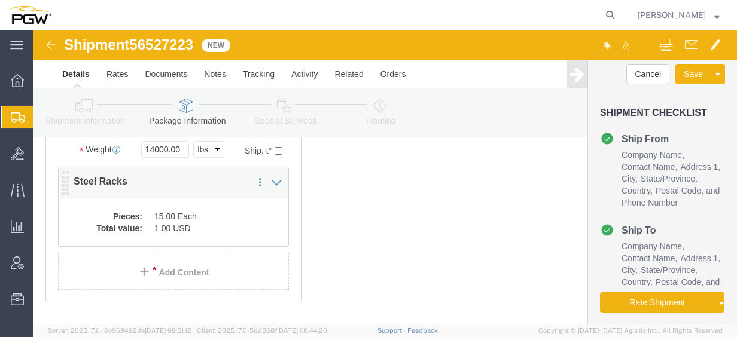
click dd "15.00 Each"
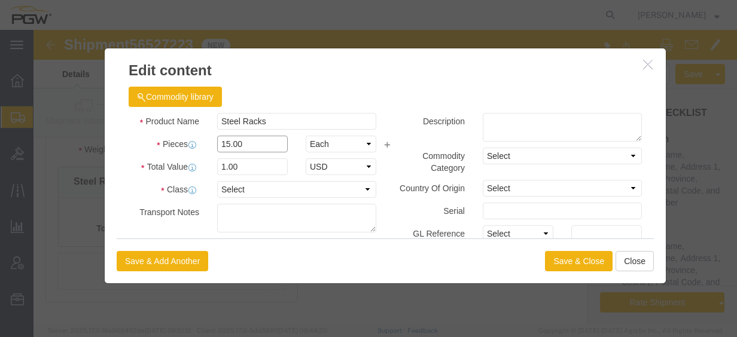
click input "15.00"
drag, startPoint x: 215, startPoint y: 114, endPoint x: 48, endPoint y: 89, distance: 168.7
click div "Edit content Commodity library Product Name Steel Racks Pieces 15.00 Select Bag…"
type input "5.00"
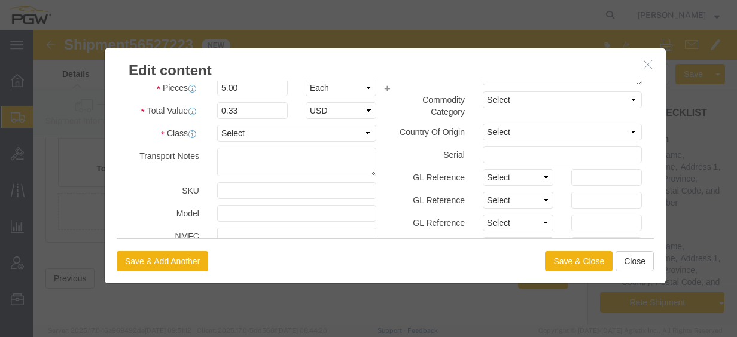
scroll to position [0, 0]
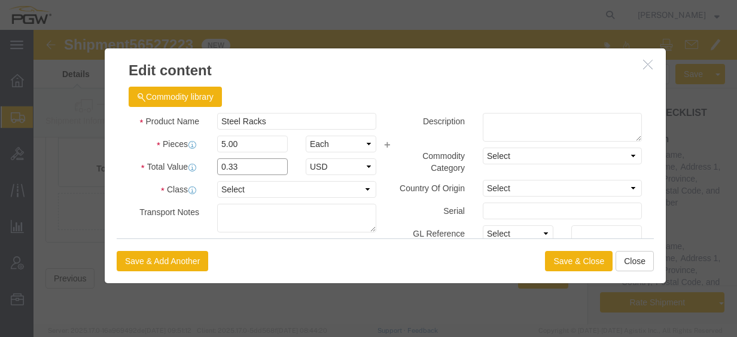
click input "0.33"
drag, startPoint x: 226, startPoint y: 138, endPoint x: 102, endPoint y: 127, distance: 124.9
click div "Product Name Steel Racks Pieces 5.00 Select Bag Barrels 100Board Feet Bottle Bo…"
type input "1.00"
click button "Save & Close"
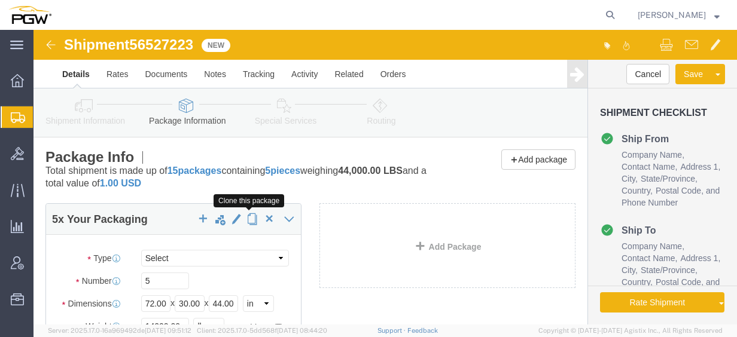
click span "button"
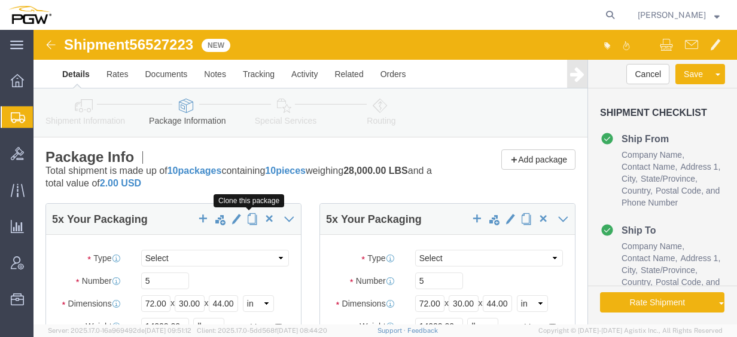
click span "button"
click icon
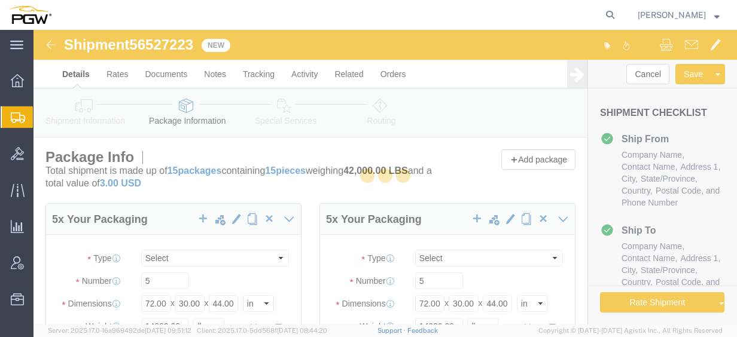
select select
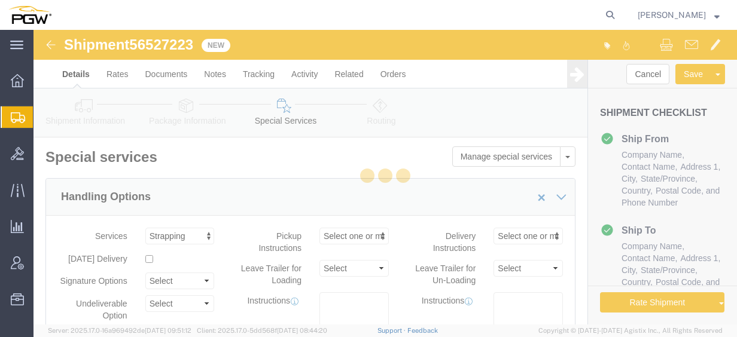
select select "COSTCENTER"
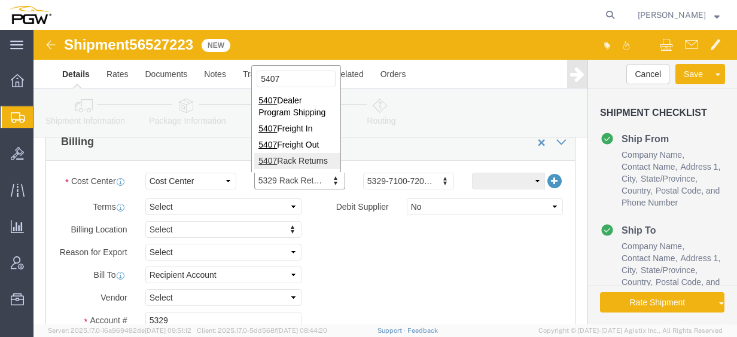
scroll to position [578, 0]
type input "5407"
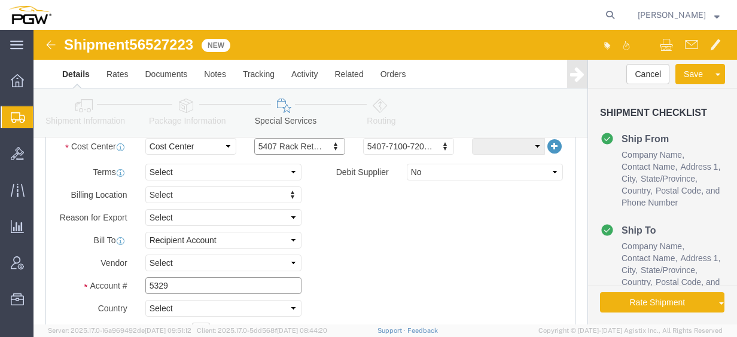
click div "Billing Location Select Select My Profile Location 5303 - PGW autoglass - Corpo…"
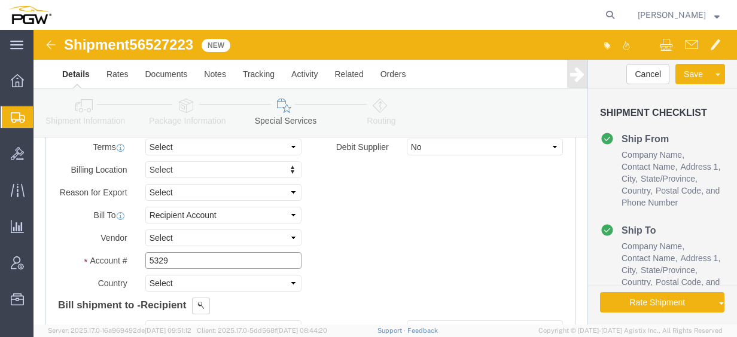
click input "5329"
drag, startPoint x: 148, startPoint y: 228, endPoint x: 30, endPoint y: 217, distance: 118.4
click div "Billing Location Select Select My Profile Location 5303 - PGW autoglass - Corpo…"
type input "5407"
click icon
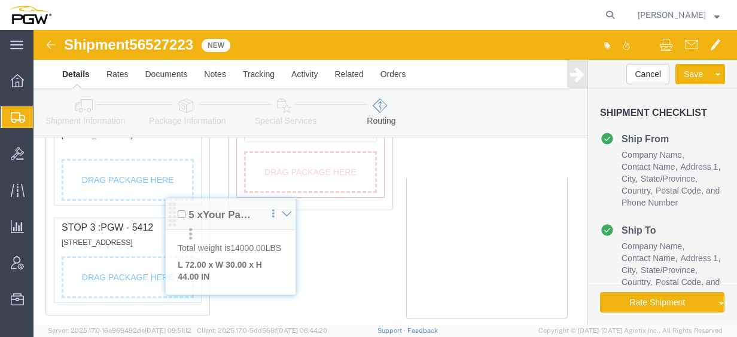
scroll to position [688, 0]
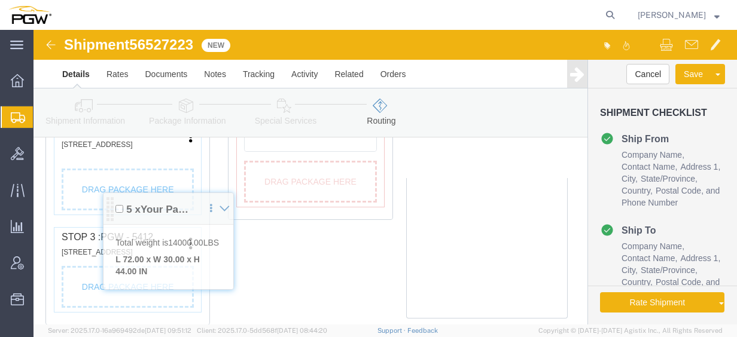
drag, startPoint x: 34, startPoint y: 130, endPoint x: 51, endPoint y: 182, distance: 54.3
click div "Pickups + Add Stop From : PGW - 5720 813 W Arrington St, Farmington, NM, 87401,…"
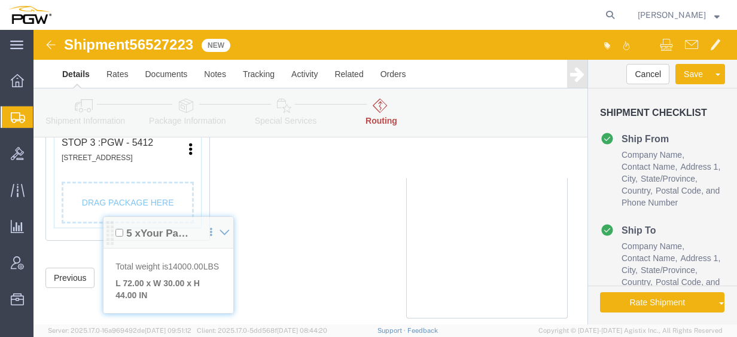
scroll to position [827, 0]
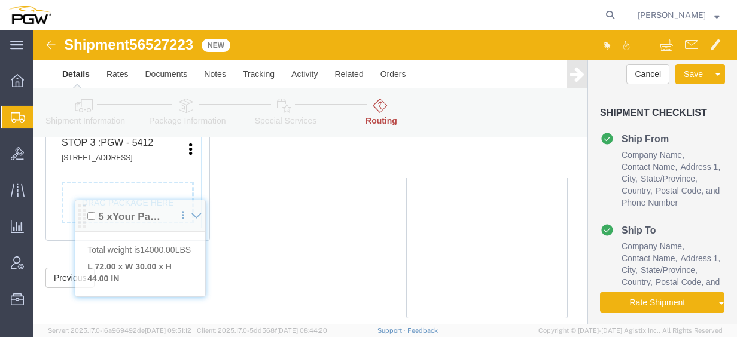
drag, startPoint x: 34, startPoint y: 157, endPoint x: 47, endPoint y: 187, distance: 32.9
click div "Pickups + Add Stop From : PGW - 5720 813 W Arrington St, Farmington, NM, 87401,…"
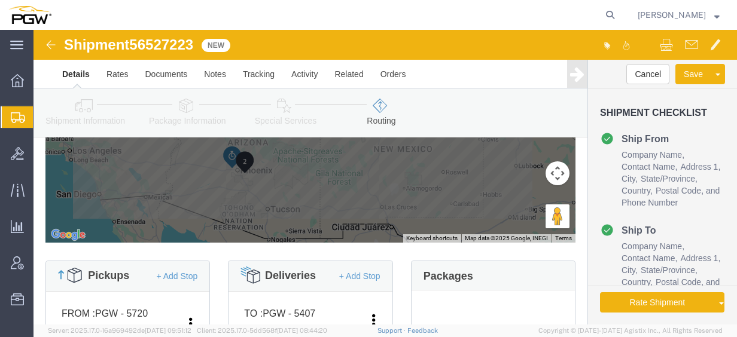
scroll to position [239, 0]
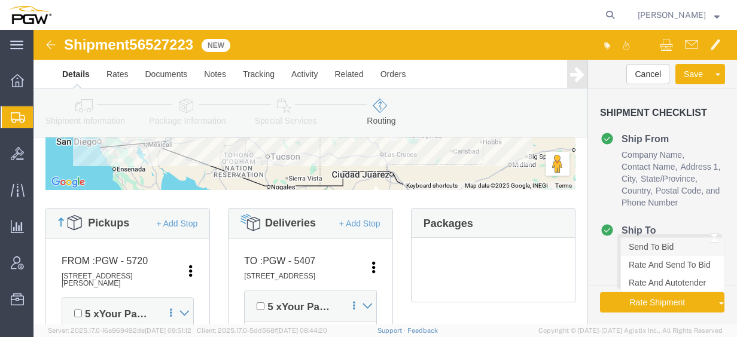
click link "Send To Bid"
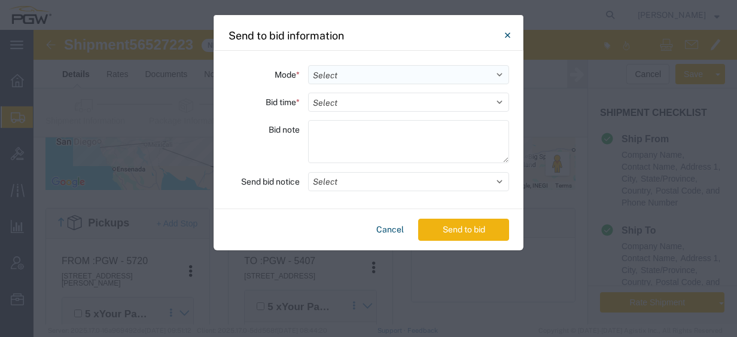
click at [363, 71] on select "Select Small Parcel Truckload Air Rail Less than Truckload Ocean Freight Multi-…" at bounding box center [408, 74] width 201 height 19
select select "TL"
click at [308, 65] on select "Select Small Parcel Truckload Air Rail Less than Truckload Ocean Freight Multi-…" at bounding box center [408, 74] width 201 height 19
click at [344, 95] on select "Select 30 Min (Rush) 1 Hour (Rush) 2 Hours (Rush) 4 Hours (Rush) 8 Hours (Rush)…" at bounding box center [408, 102] width 201 height 19
select select "16"
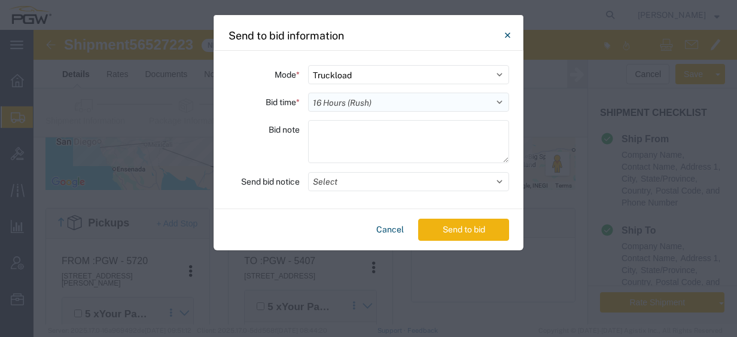
click at [308, 93] on select "Select 30 Min (Rush) 1 Hour (Rush) 2 Hours (Rush) 4 Hours (Rush) 8 Hours (Rush)…" at bounding box center [408, 102] width 201 height 19
click at [381, 183] on button "Select" at bounding box center [408, 181] width 201 height 19
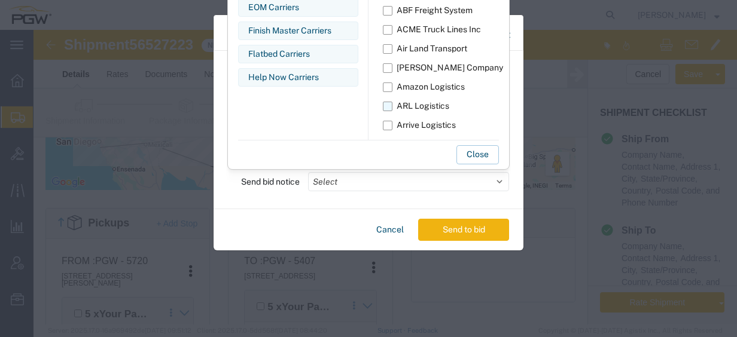
scroll to position [22, 0]
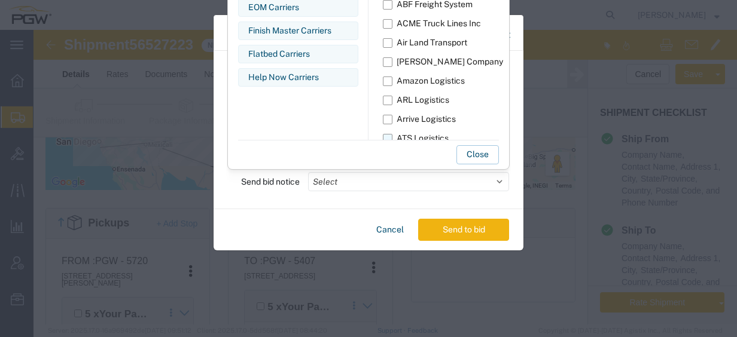
click at [391, 137] on label "ATS Logistics" at bounding box center [475, 138] width 184 height 19
click at [0, 0] on input "ATS Logistics" at bounding box center [0, 0] width 0 height 0
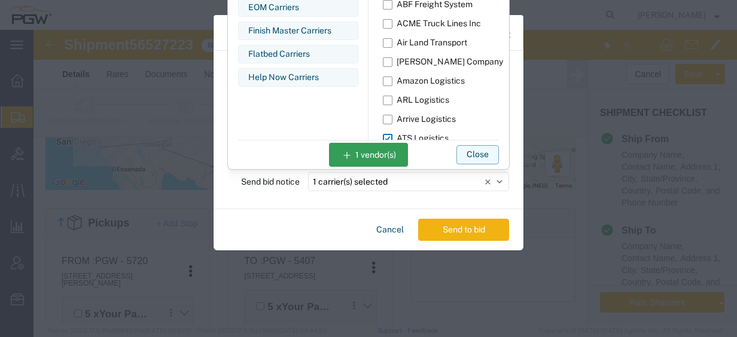
click at [470, 155] on button "Close" at bounding box center [477, 154] width 42 height 19
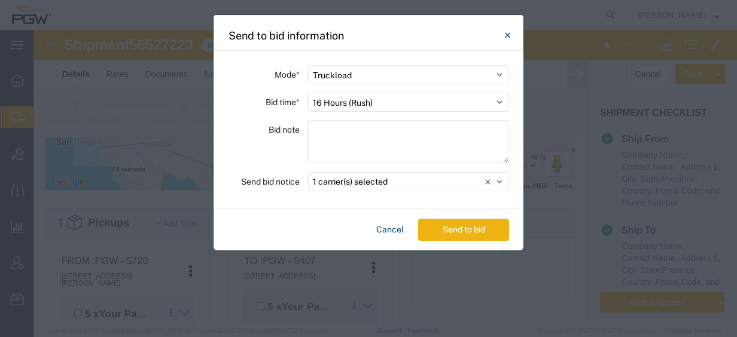
click at [479, 231] on button "Send to bid" at bounding box center [463, 230] width 91 height 22
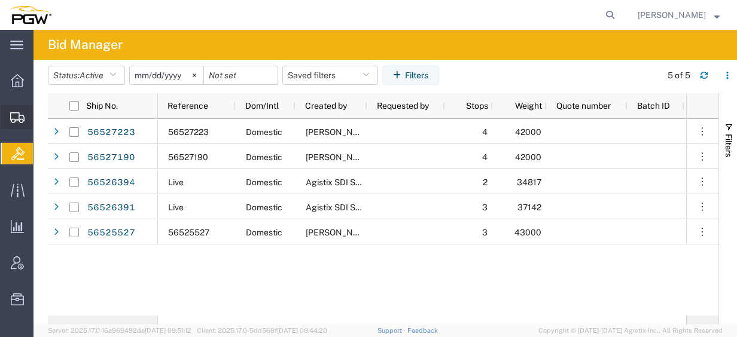
click at [0, 0] on span "Create from Template" at bounding box center [0, 0] width 0 height 0
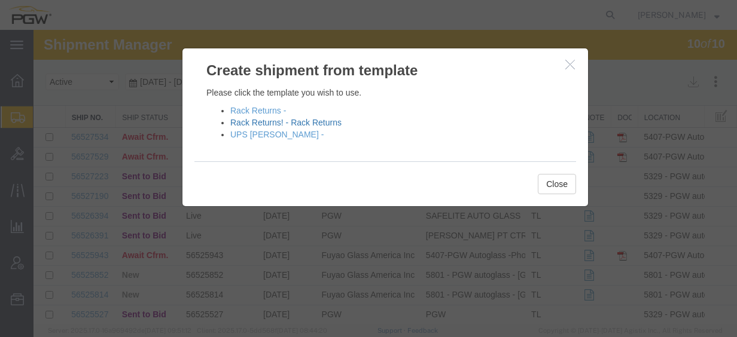
click at [281, 123] on link "Rack Returns! - Rack Returns" at bounding box center [285, 123] width 111 height 10
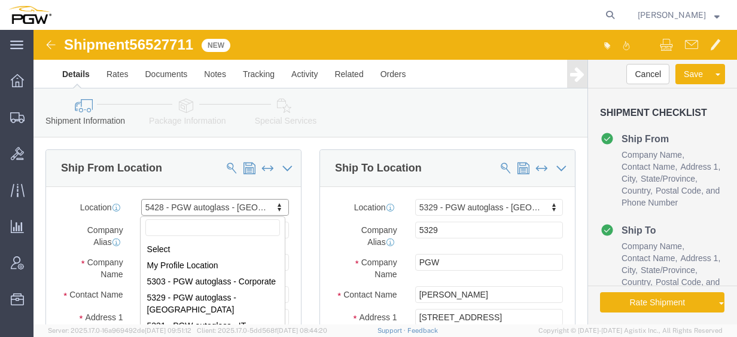
scroll to position [218, 0]
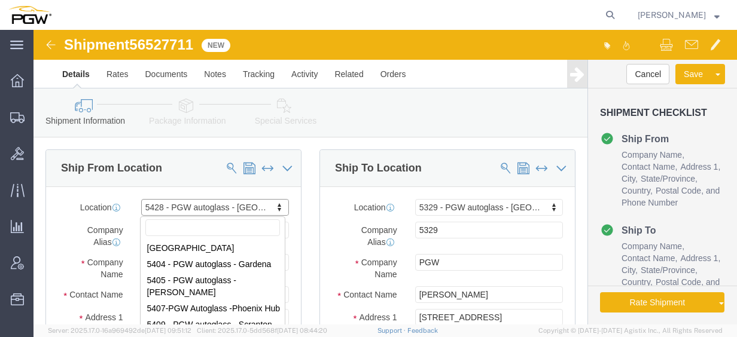
select select "28281"
select select "28253"
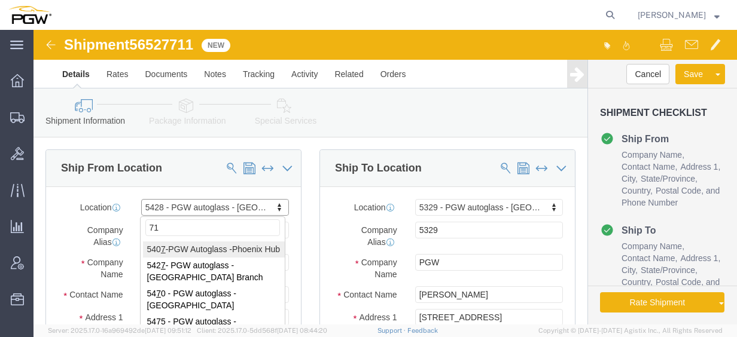
type input "714"
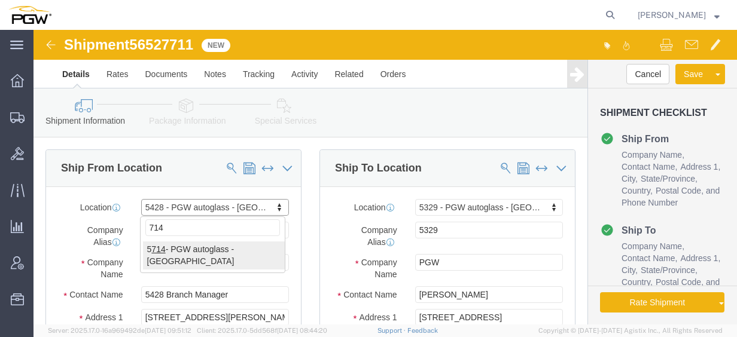
select select "28469"
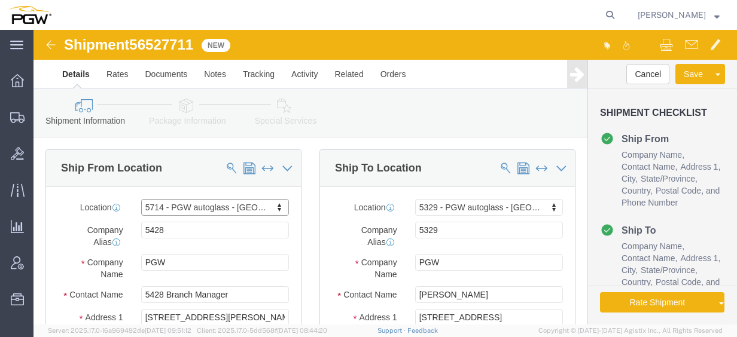
type input "5714"
type input "5714 Branch Manager"
type input "815 Professor Lane"
type input "Sacramento"
type input "95834"
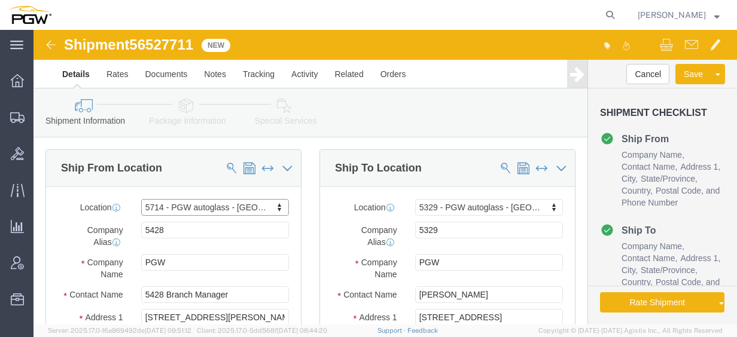
type input "916-419-1853"
type input "lkqsp_o_pm_5714@pgwag.com"
select select "CA"
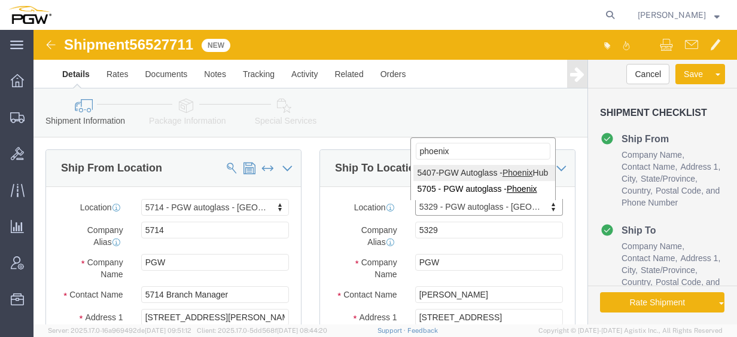
type input "phoenix"
select select "62351"
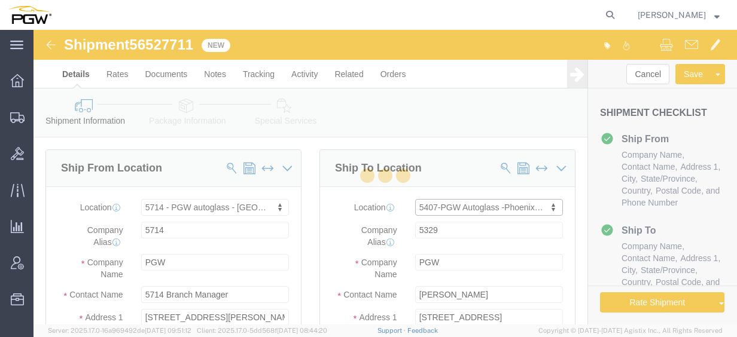
type input "5407"
type input "5407 Branch Manager"
type input "[STREET_ADDRESS]"
type input "[GEOGRAPHIC_DATA]"
type input "85307"
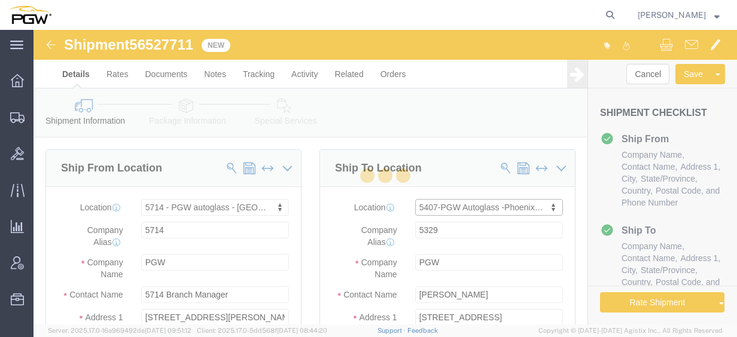
type input "[PHONE_NUMBER]"
type input "[EMAIL_ADDRESS][DOMAIN_NAME]"
select select "AZ"
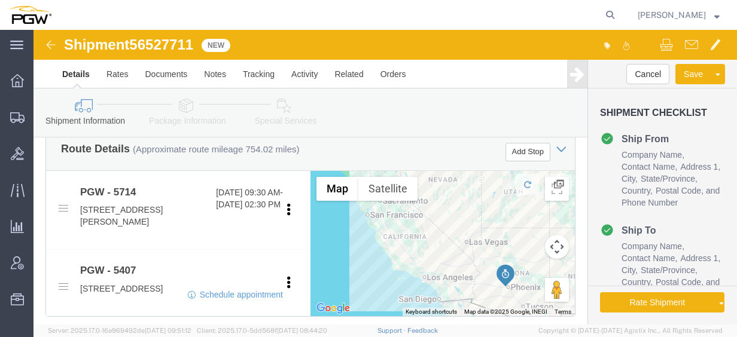
scroll to position [299, 0]
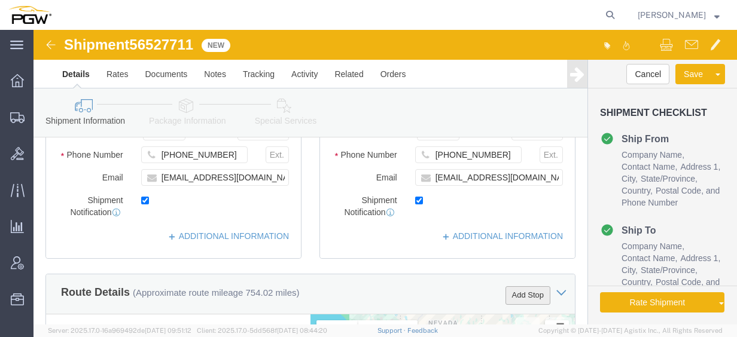
click button "Add Stop"
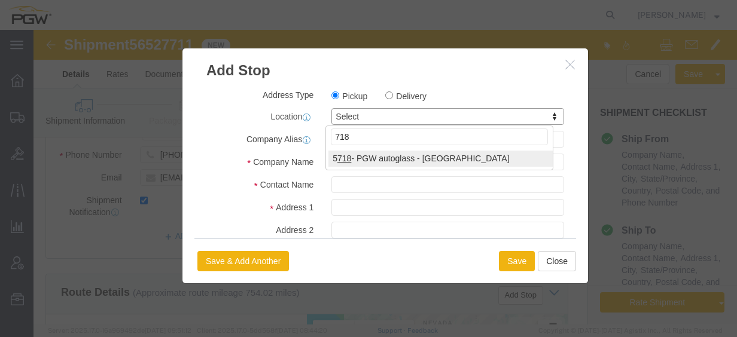
type input "718"
drag, startPoint x: 377, startPoint y: 126, endPoint x: 451, endPoint y: 190, distance: 98.4
select select "28475"
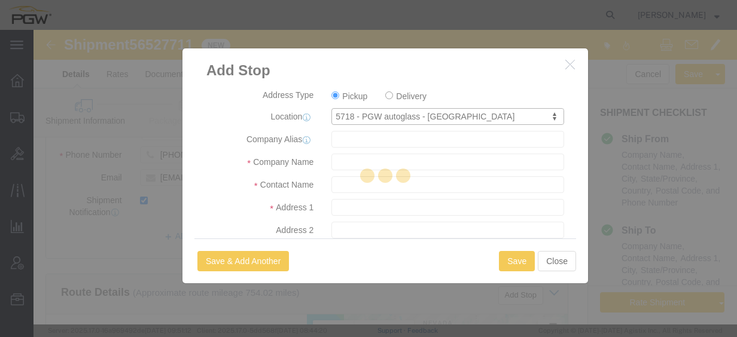
type input "5718"
type input "PGW"
type input "5718 Branch Manager"
type input "701 Willow Pass Road"
type input "Suite 7"
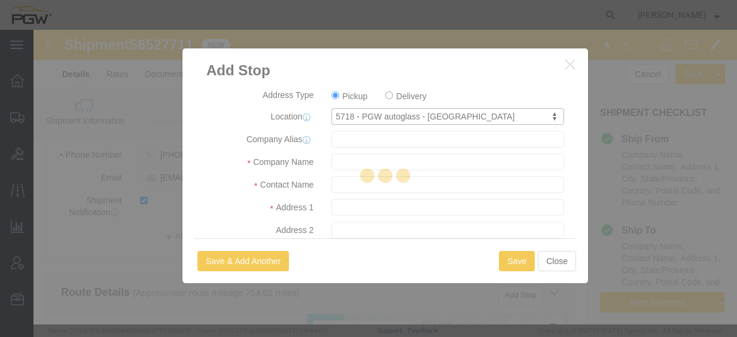
type input "Pittsburg"
type input "94565"
type input "925-685-3568"
type input "lkqsp_o_pm_5718@pgwag.com"
checkbox input "true"
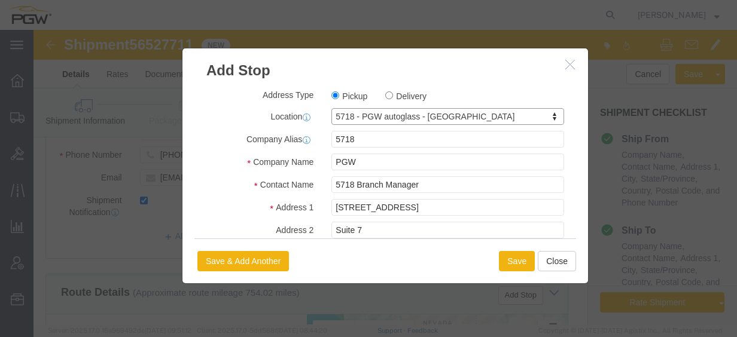
select select "CA"
click button "Save"
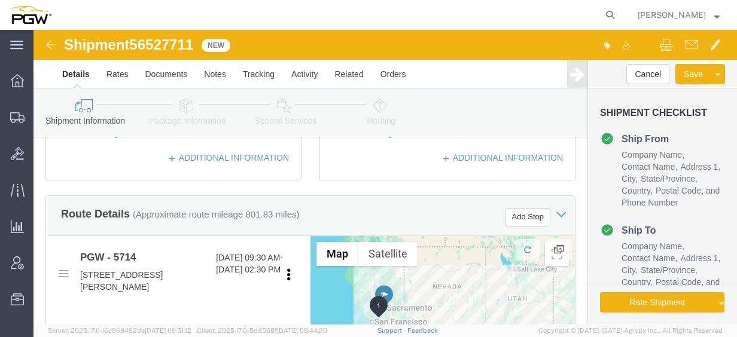
scroll to position [359, 0]
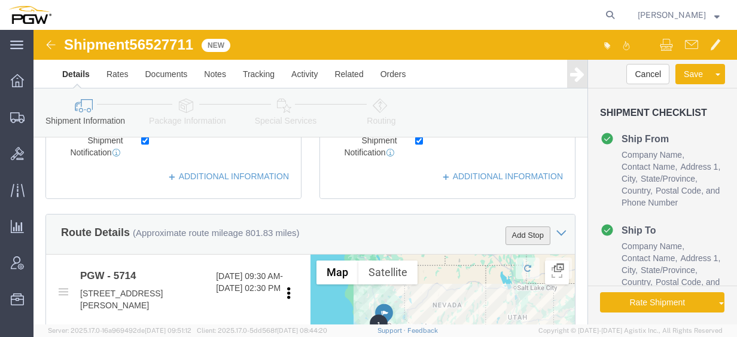
click button "Add Stop"
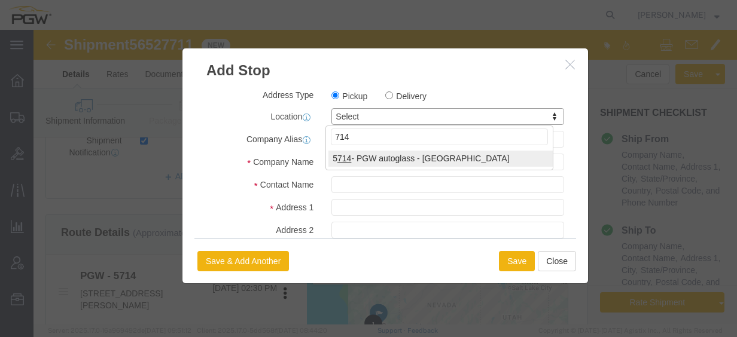
type input "714"
select select "28469"
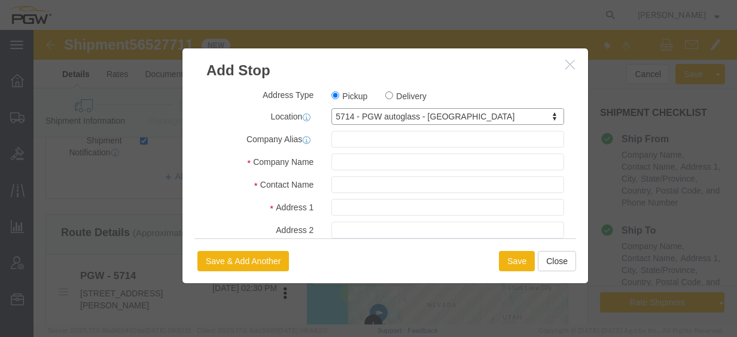
type input "5714"
type input "PGW"
type input "5714 Branch Manager"
type input "815 Professor Lane"
type input "Sacramento"
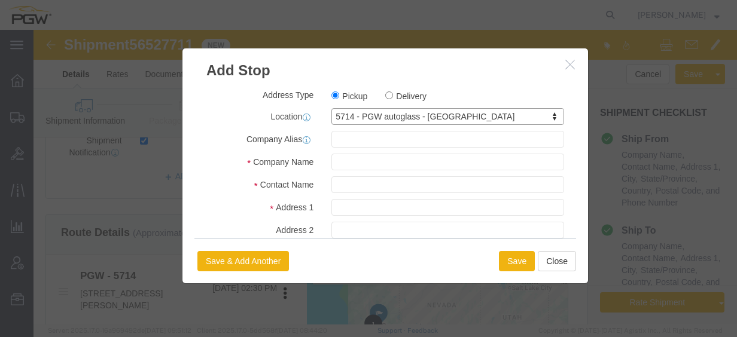
type input "95834"
type input "916-419-1853"
type input "lkqsp_o_pm_5714@pgwag.com"
checkbox input "true"
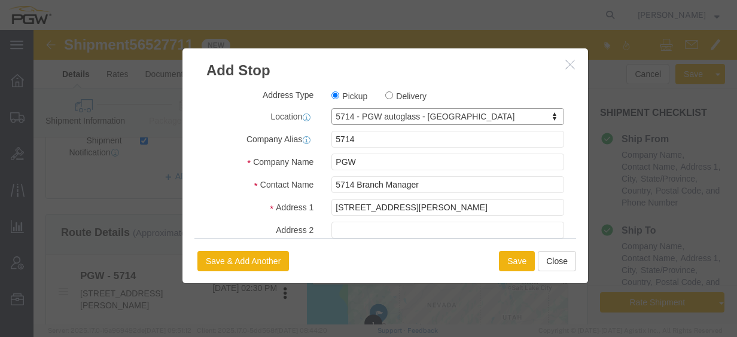
select select "CA"
click button "Save"
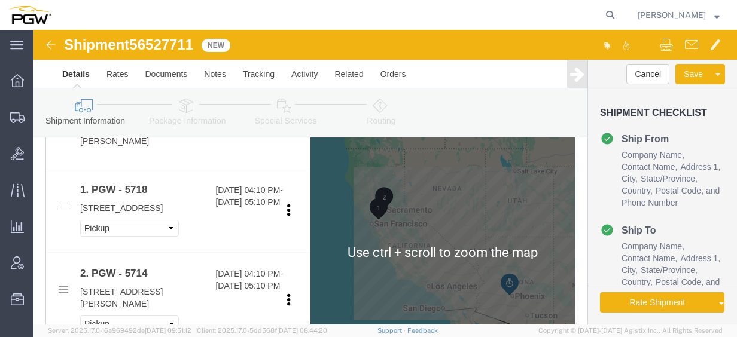
scroll to position [538, 0]
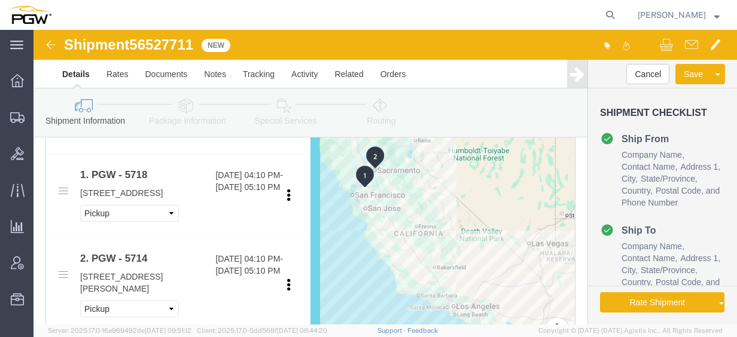
drag, startPoint x: 379, startPoint y: 208, endPoint x: 401, endPoint y: 205, distance: 22.3
click div "To navigate, press the arrow keys."
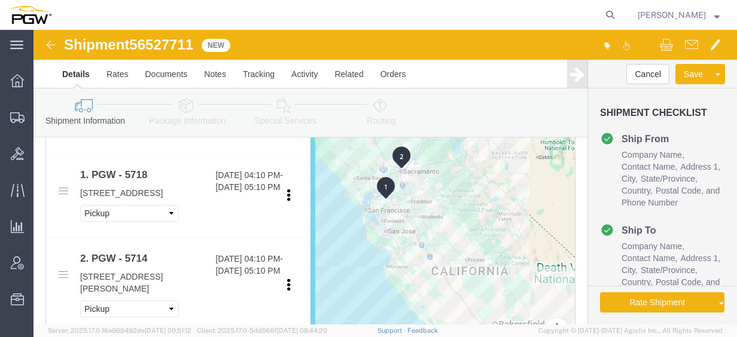
drag, startPoint x: 357, startPoint y: 173, endPoint x: 400, endPoint y: 188, distance: 45.8
click div "To navigate, press the arrow keys."
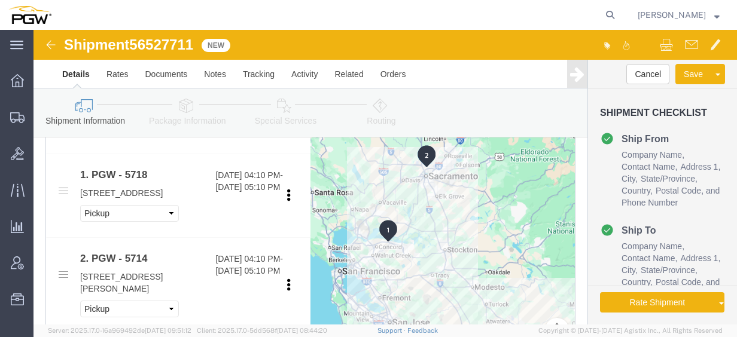
drag, startPoint x: 375, startPoint y: 163, endPoint x: 433, endPoint y: 194, distance: 65.8
click div "To navigate, press the arrow keys."
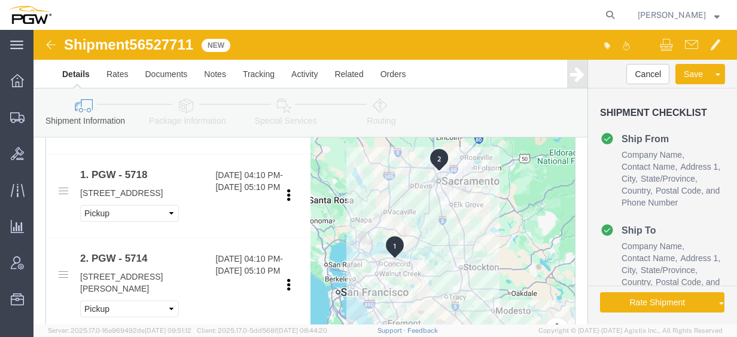
drag, startPoint x: 448, startPoint y: 211, endPoint x: 468, endPoint y: 221, distance: 23.0
click div "To navigate, press the arrow keys."
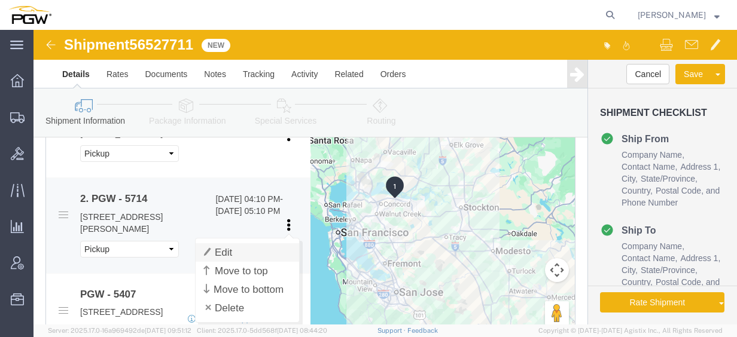
click link "Edit"
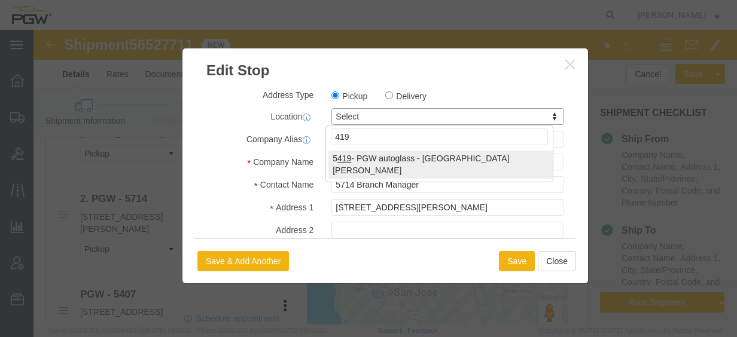
type input "419"
select select "28271"
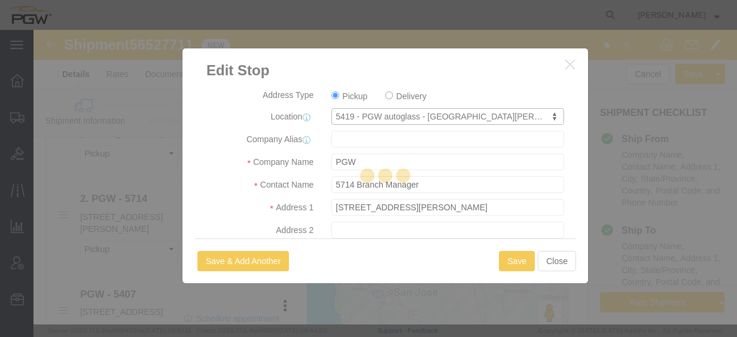
type input "5419"
type input "5419 Branch Manager"
type input "110 Component Drive"
type input "San Jose"
type input "95131"
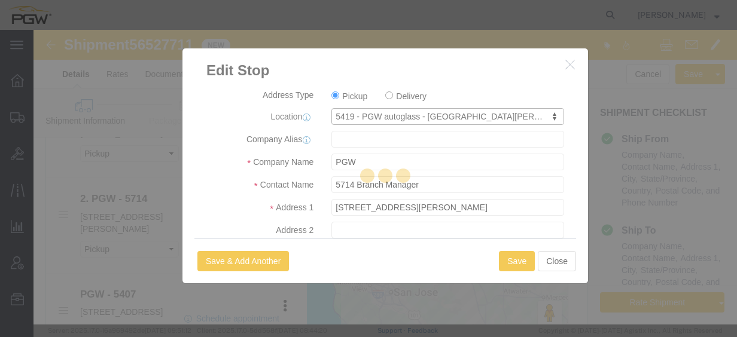
type input "408-588-1250"
type input "lkqsp_o_pm_5419@pgwag.com"
select select "CA"
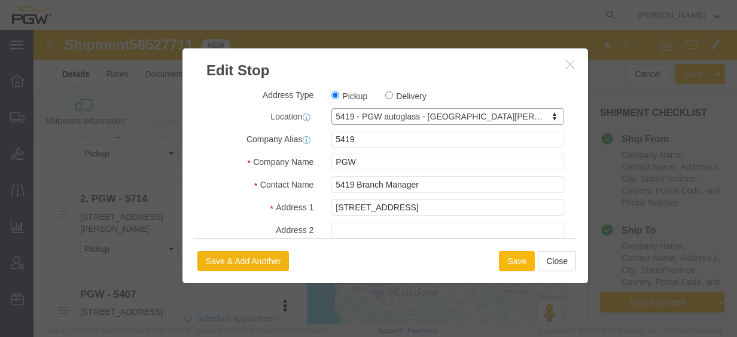
click button "Save"
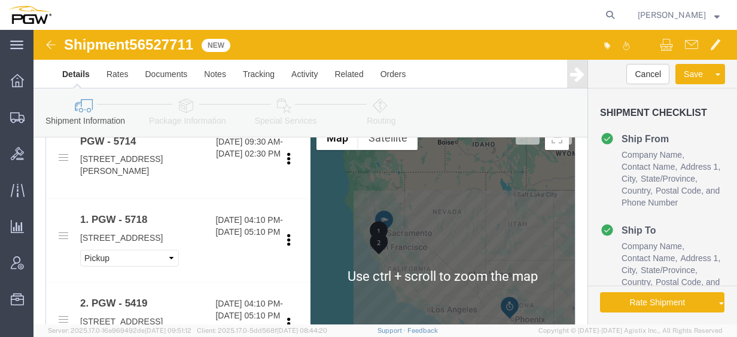
scroll to position [479, 0]
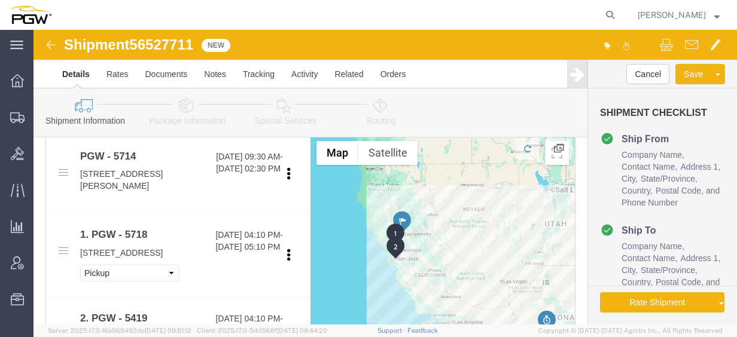
drag, startPoint x: 388, startPoint y: 225, endPoint x: 402, endPoint y: 215, distance: 17.3
click div "To navigate, press the arrow keys."
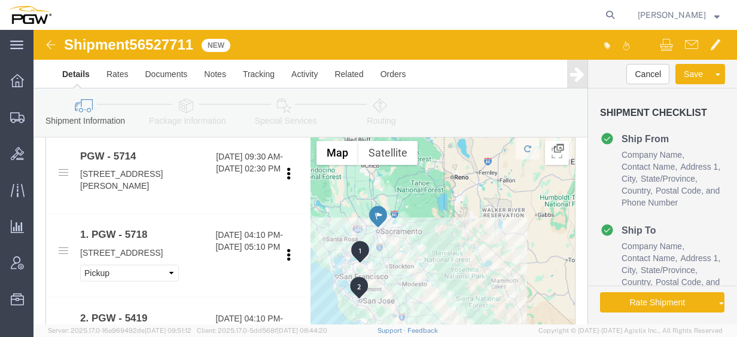
drag, startPoint x: 383, startPoint y: 227, endPoint x: 418, endPoint y: 219, distance: 35.6
click div "To navigate, press the arrow keys."
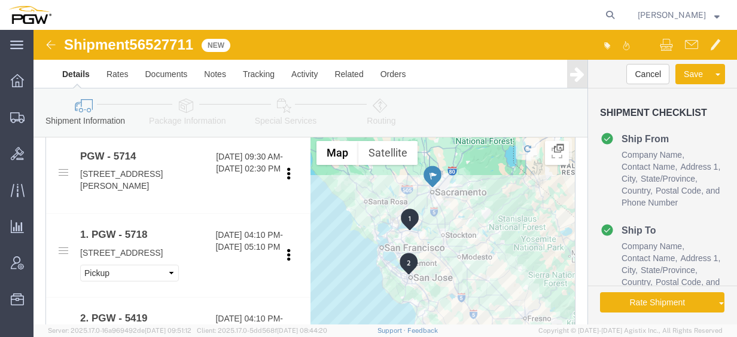
drag, startPoint x: 404, startPoint y: 244, endPoint x: 478, endPoint y: 202, distance: 85.0
click div "To navigate, press the arrow keys."
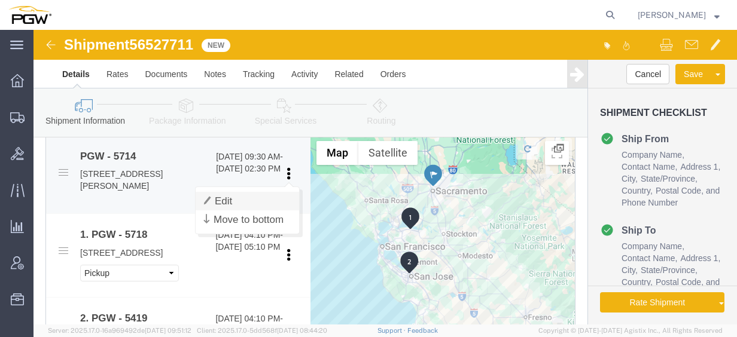
click link "Edit"
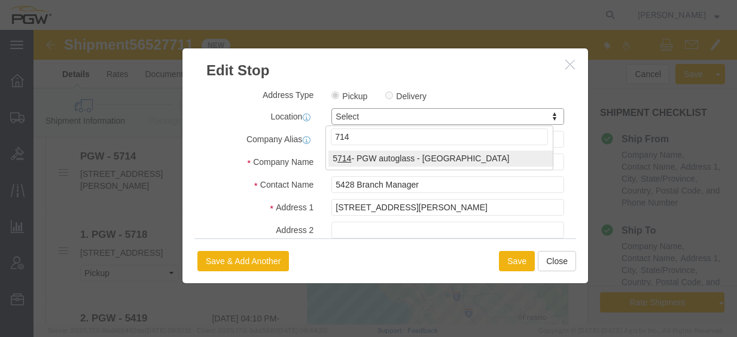
type input "714"
select select "28469"
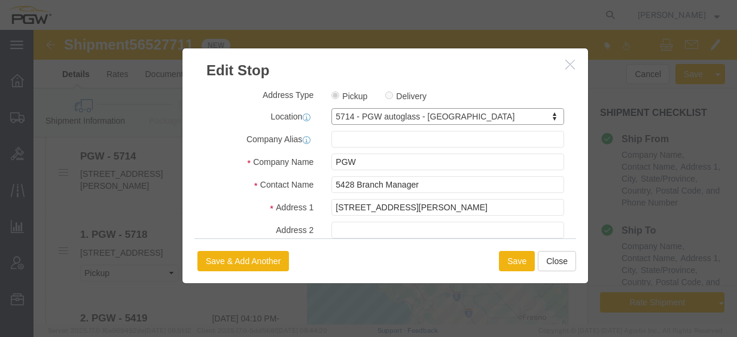
type input "5714"
type input "5714 Branch Manager"
type input "815 Professor Lane"
type input "Sacramento"
type input "95834"
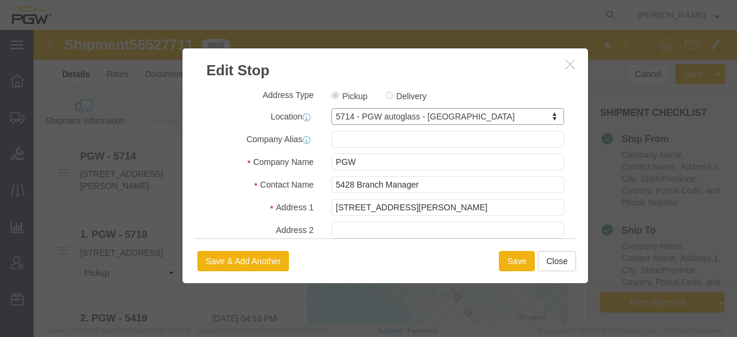
type input "916-419-1853"
type input "lkqsp_o_pm_5714@pgwag.com"
select select "CA"
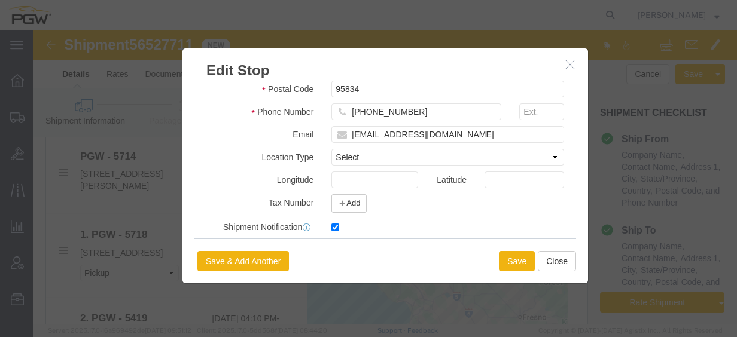
scroll to position [340, 0]
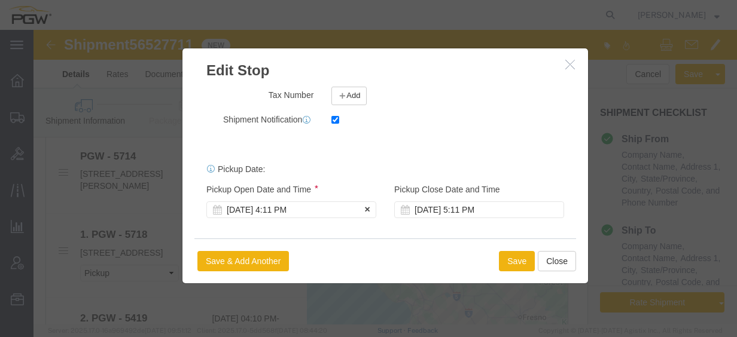
click div "Aug 18 2025 4:11 PM"
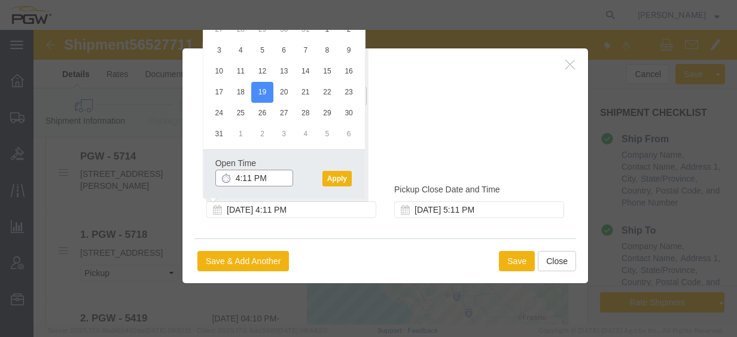
click input "4:11 PM"
type input "7:30 am"
click button "Apply"
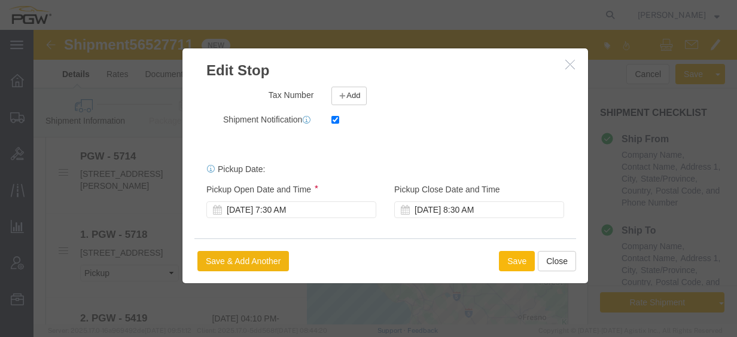
click button "Save"
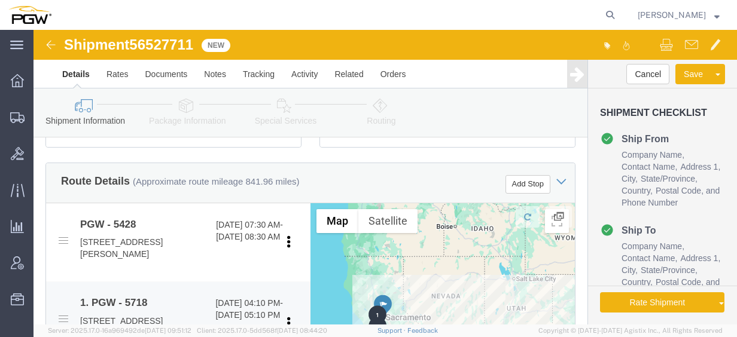
scroll to position [479, 0]
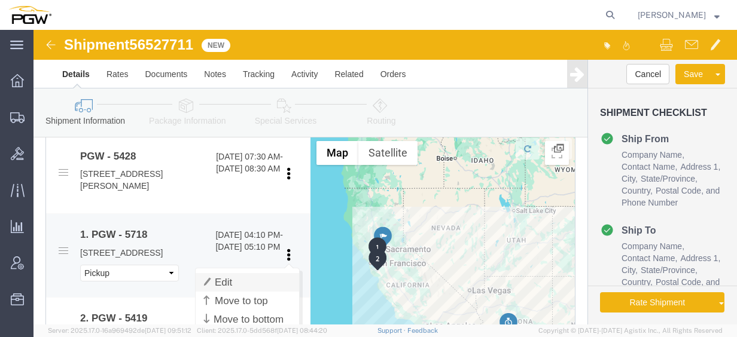
click link "Edit"
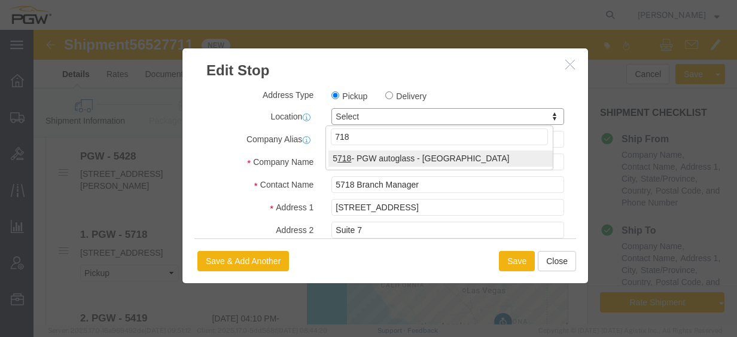
type input "718"
select select "28475"
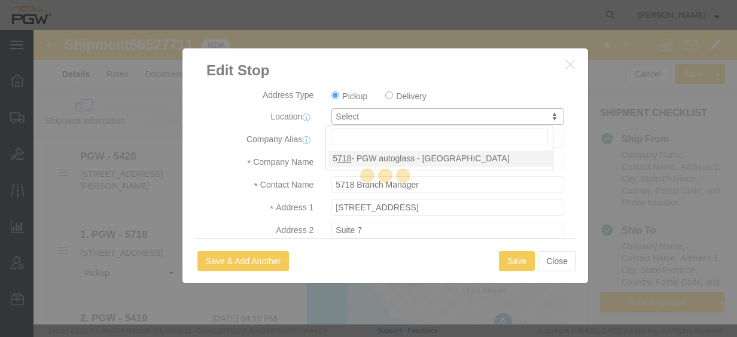
type input "5718"
select select "CA"
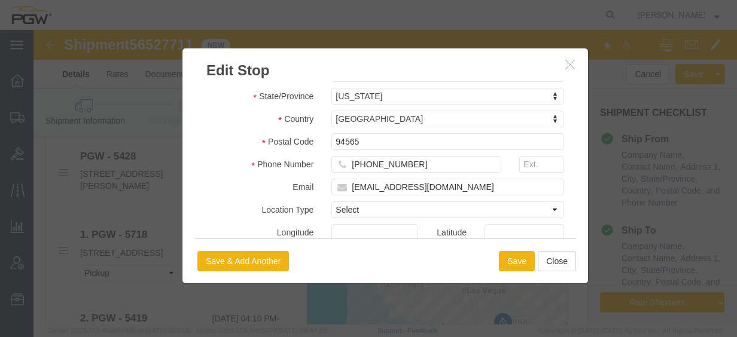
scroll to position [340, 0]
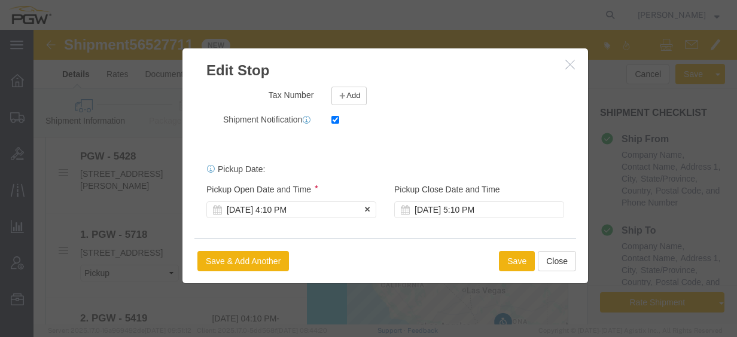
click div "Aug 18 2025 4:10 PM"
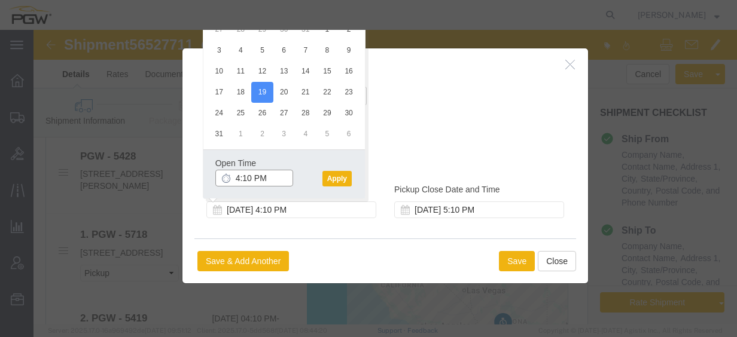
click input "4:10 PM"
type input "11:00 AM"
click button "Apply"
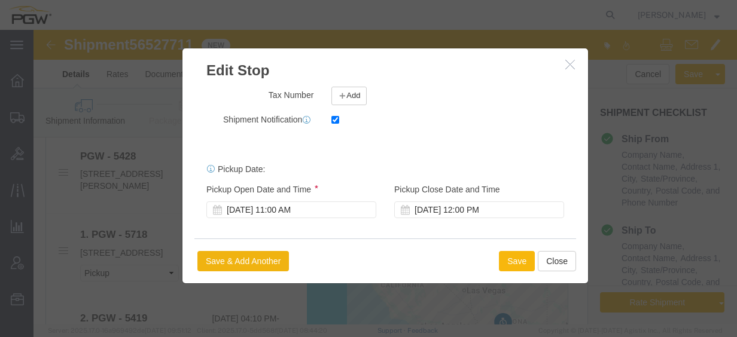
click button "Save"
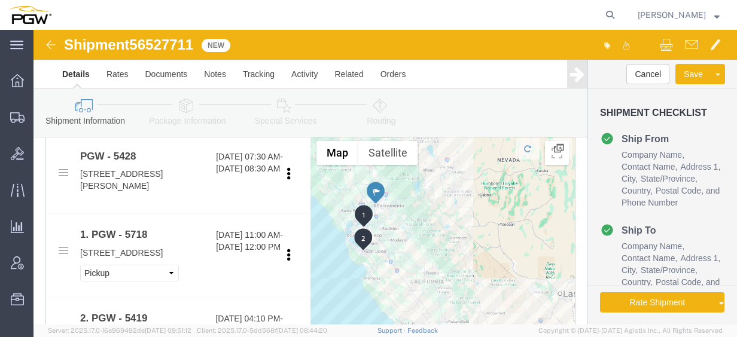
drag, startPoint x: 365, startPoint y: 253, endPoint x: 390, endPoint y: 221, distance: 40.5
click div "To navigate, press the arrow keys."
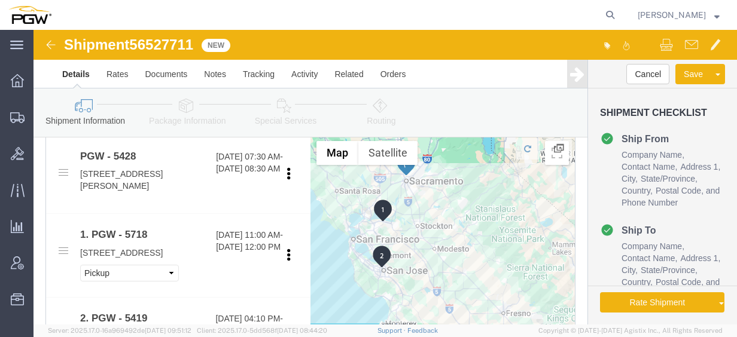
drag, startPoint x: 340, startPoint y: 216, endPoint x: 421, endPoint y: 217, distance: 80.8
click div "To navigate, press the arrow keys."
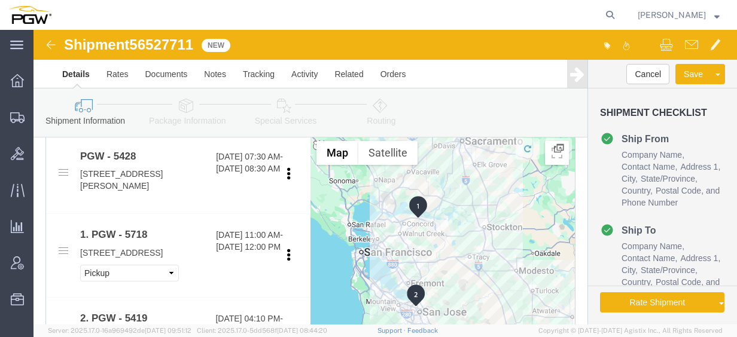
drag, startPoint x: 360, startPoint y: 208, endPoint x: 459, endPoint y: 207, distance: 99.3
click div "To navigate, press the arrow keys."
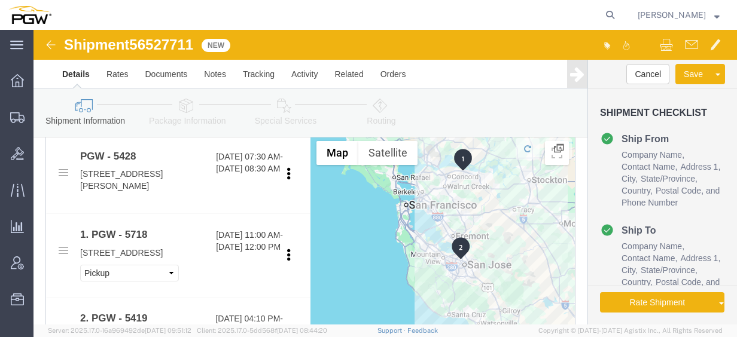
drag, startPoint x: 449, startPoint y: 221, endPoint x: 467, endPoint y: 159, distance: 64.6
click div "To navigate, press the arrow keys."
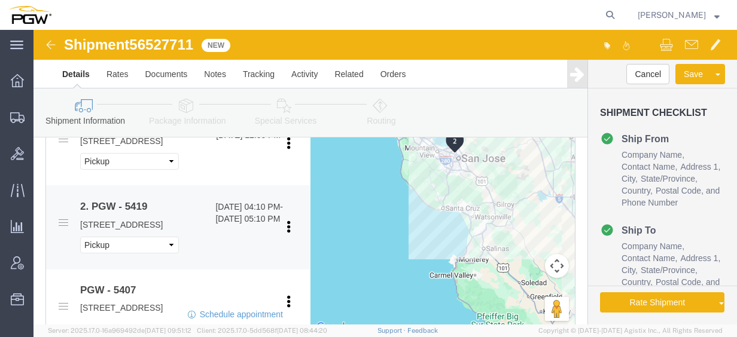
scroll to position [598, 0]
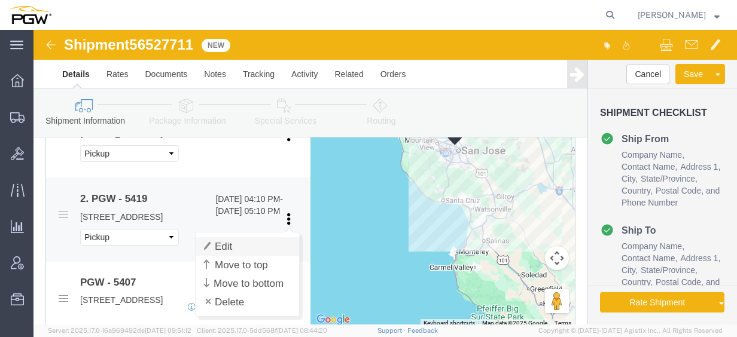
click link "Edit"
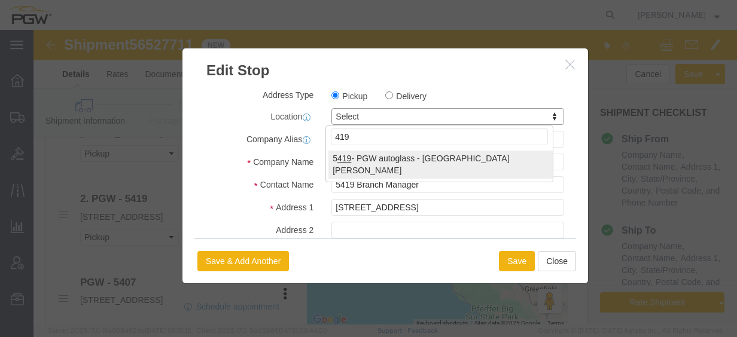
type input "419"
select select "28271"
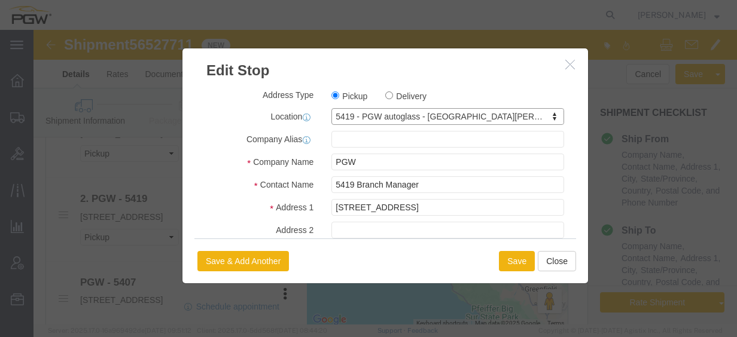
type input "5419"
select select "CA"
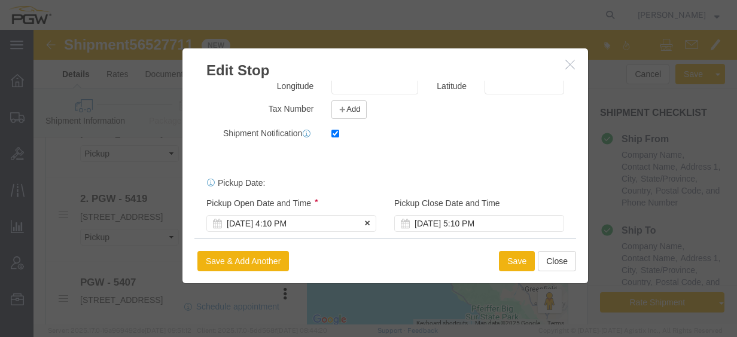
scroll to position [340, 0]
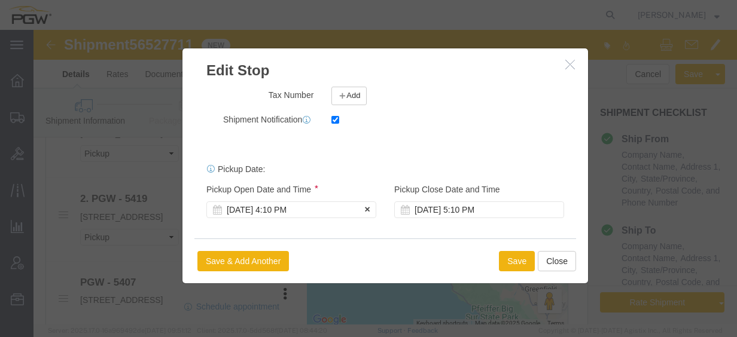
click div "Aug 18 2025 4:10 PM"
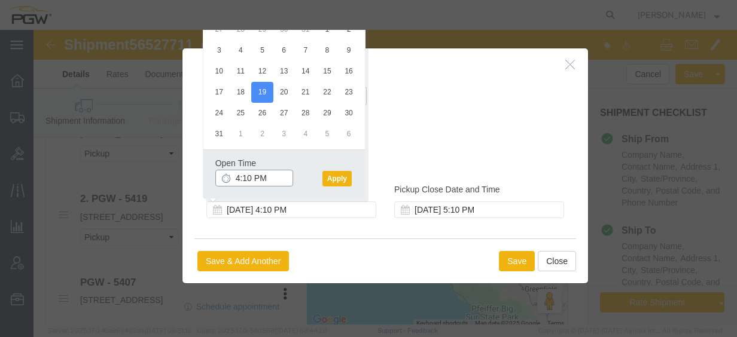
click input "4:10 PM"
type input "2:30 PM"
click div "Open Time 2:30 PM Aug 19 2025 4:10 PM - Aug 19 2025 4:10 PM Cancel Apply"
click button "Apply"
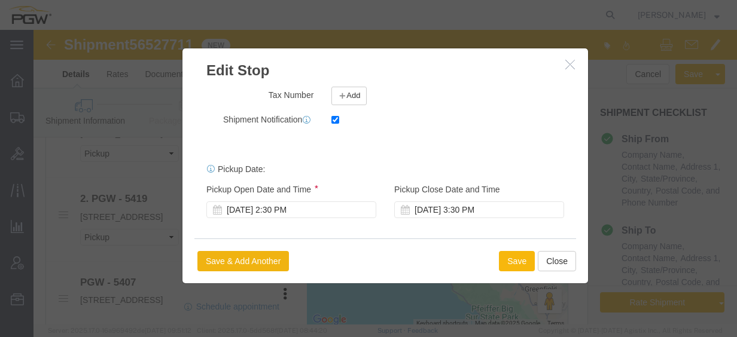
click button "Save"
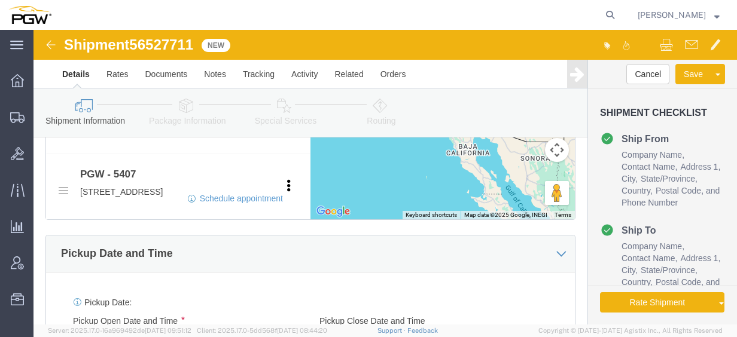
scroll to position [718, 0]
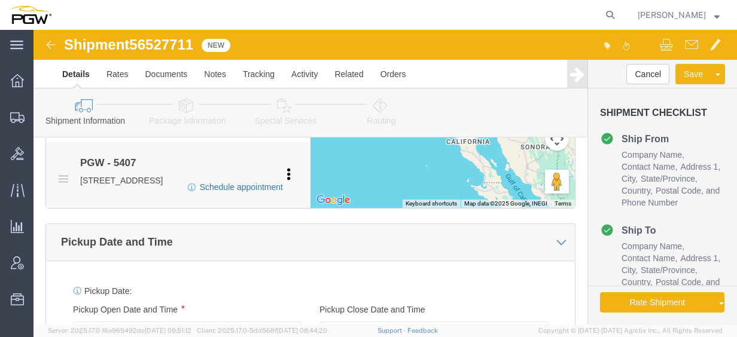
click link "Schedule appointment"
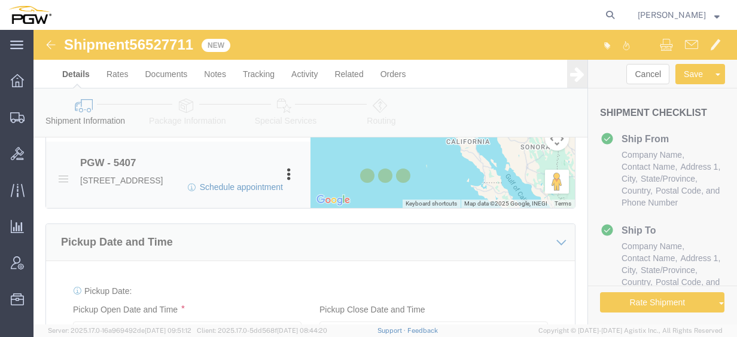
type input "delivery 56527711"
type input "08/18/2025"
type input "3:30 PM"
type input "56527711"
select select
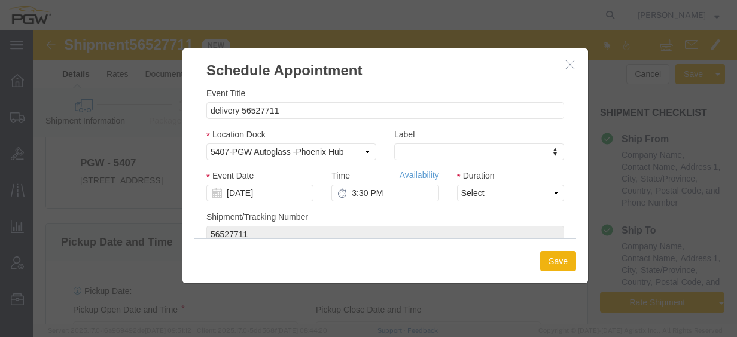
click icon "button"
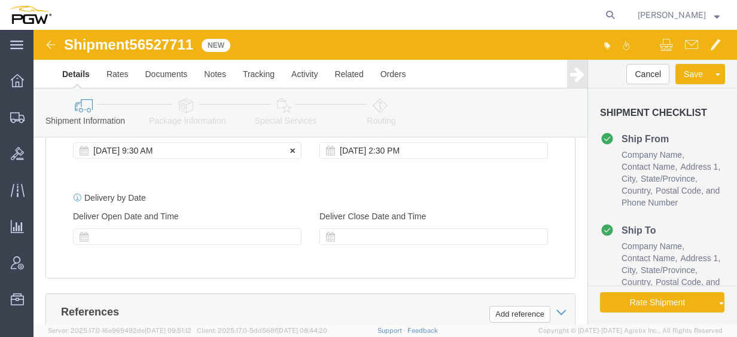
click div "Aug 18 2025 9:30 AM"
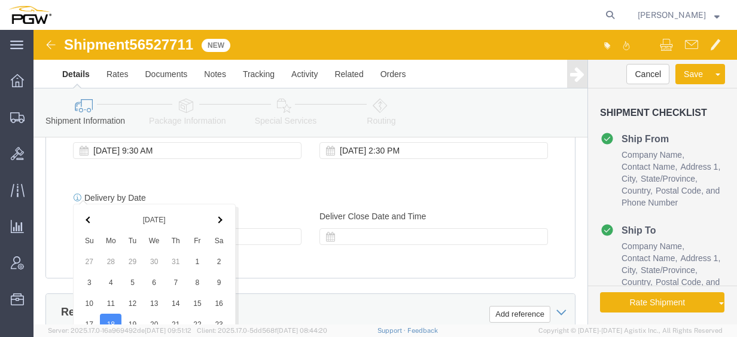
scroll to position [1128, 0]
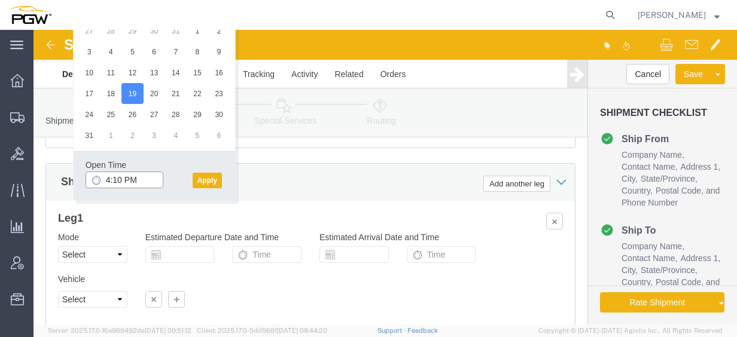
click input "4:10 PM"
type input "7:30 AM"
click button "Apply"
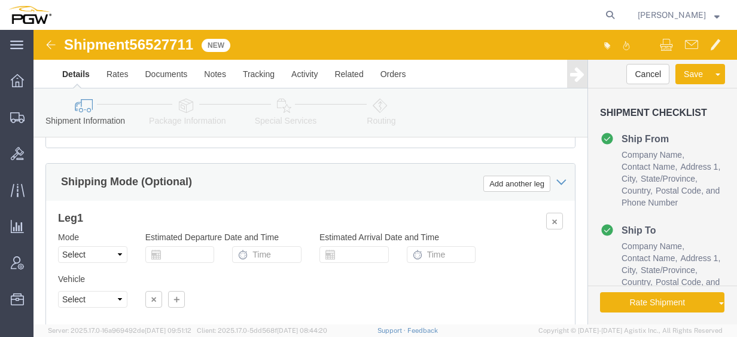
click span "56527711"
copy span "56527711"
drag, startPoint x: 138, startPoint y: 132, endPoint x: 149, endPoint y: 130, distance: 10.9
click input "54833650"
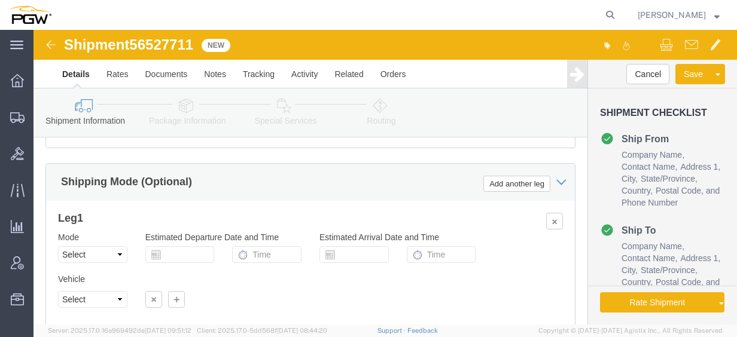
drag, startPoint x: 149, startPoint y: 130, endPoint x: 7, endPoint y: 126, distance: 142.5
click div "Select Account Type Activity ID Airline Appointment Number ASN Batch Request # …"
paste input "6527711"
click input "56527711"
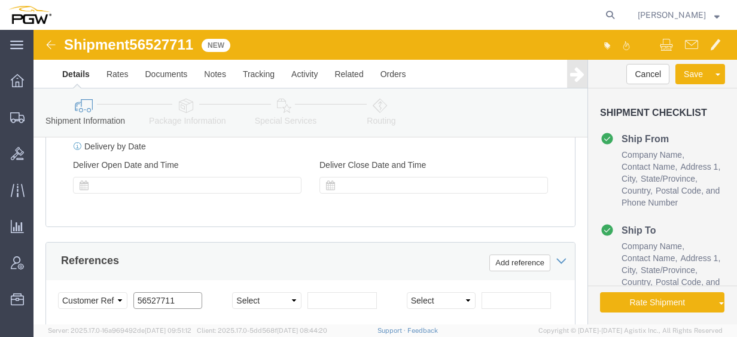
type input "56527711"
click div
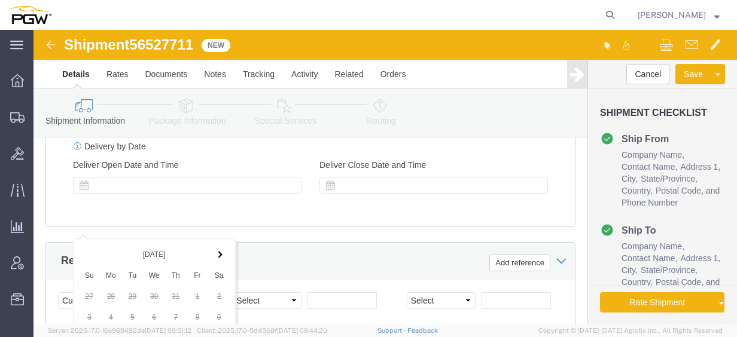
scroll to position [1215, 0]
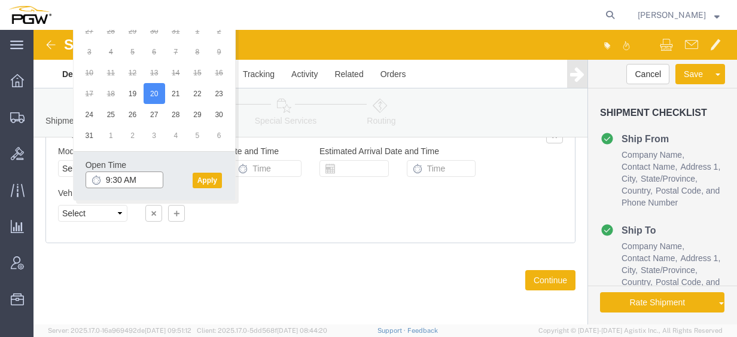
click input "9:30 AM"
type input "8:30 AM"
click button "Apply"
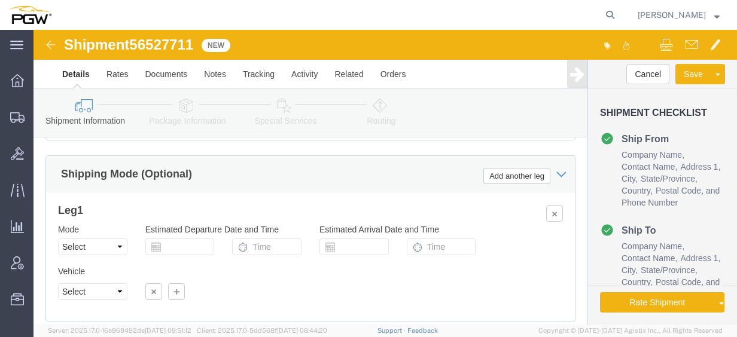
scroll to position [1155, 0]
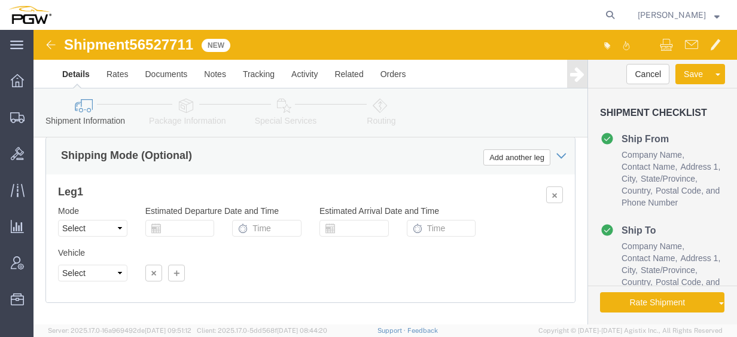
click icon
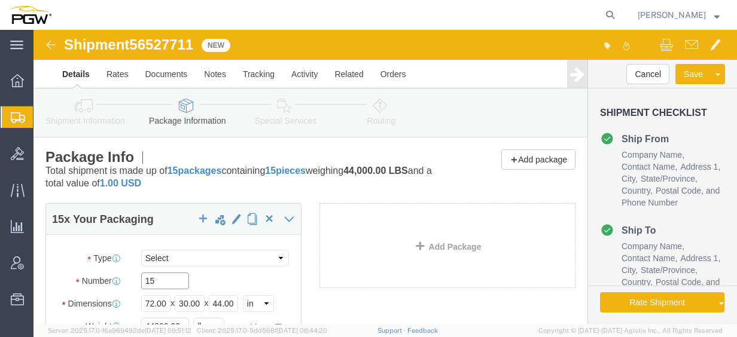
click input "15"
drag, startPoint x: 136, startPoint y: 250, endPoint x: 52, endPoint y: 244, distance: 84.6
click div "Number 15"
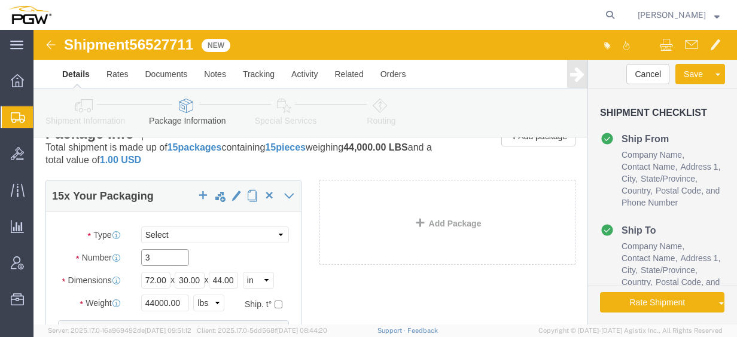
scroll to position [60, 0]
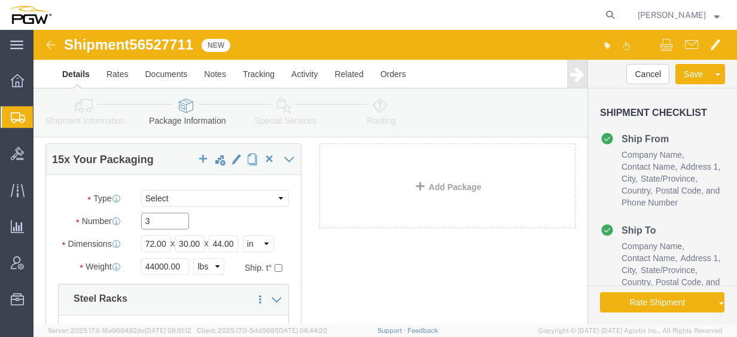
type input "3"
click input "44000.00"
drag, startPoint x: 148, startPoint y: 235, endPoint x: 48, endPoint y: 229, distance: 100.7
click div "Weight 44000.00 Select kgs lbs Ship. t°"
type input "8000.00"
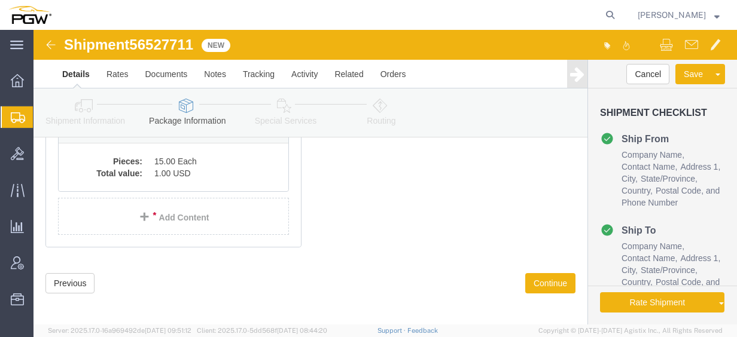
scroll to position [237, 0]
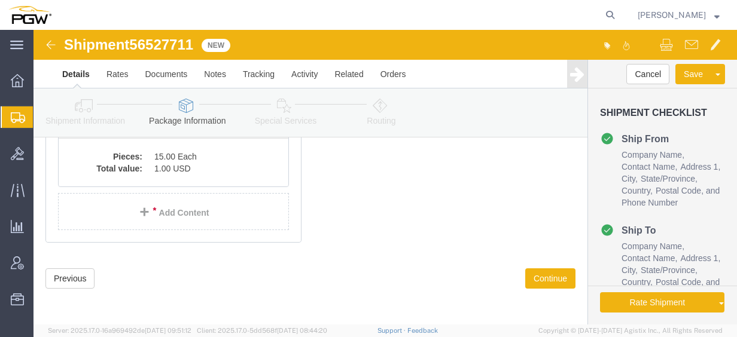
click dd "15.00 Each"
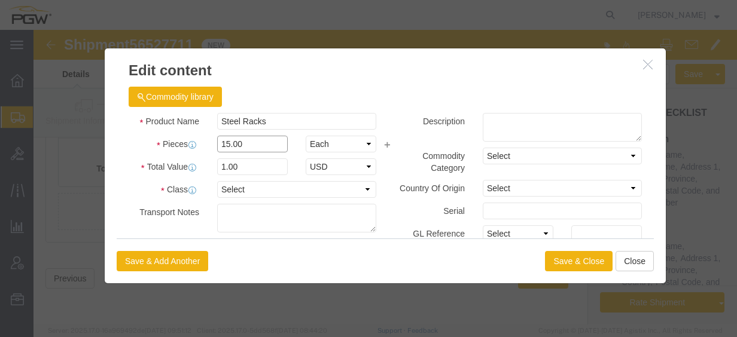
click input "15.00"
drag, startPoint x: 232, startPoint y: 115, endPoint x: 75, endPoint y: 114, distance: 156.8
click div "Pieces 15.00 Select Bag Barrels 100Board Feet Bottle Box Blister Pack Carats Ca…"
type input "3.00"
click input "0.2"
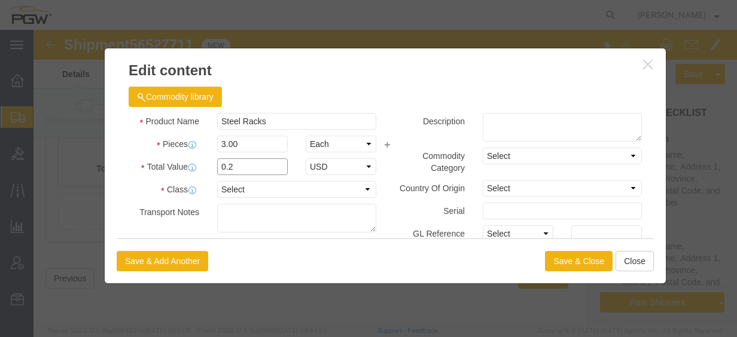
drag, startPoint x: 213, startPoint y: 138, endPoint x: 57, endPoint y: 121, distance: 156.4
click div "Commodity library Product Name Steel Racks Pieces 3.00 Select Bag Barrels 100Bo…"
type input "1.00"
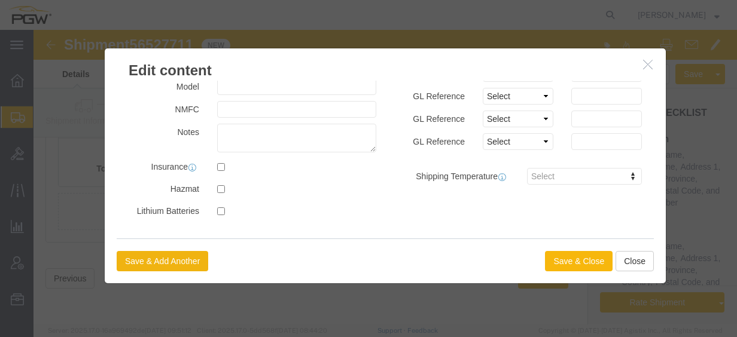
click button "Save & Close"
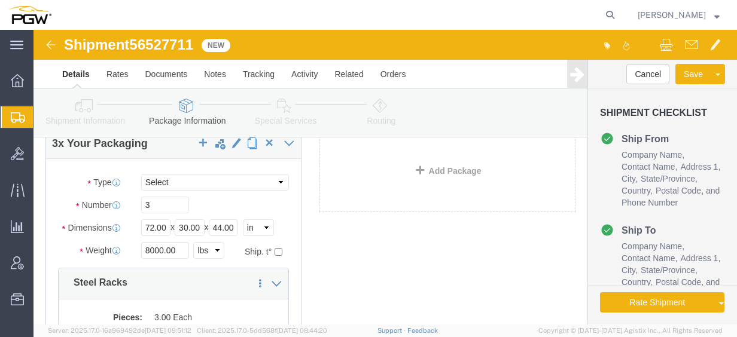
scroll to position [57, 0]
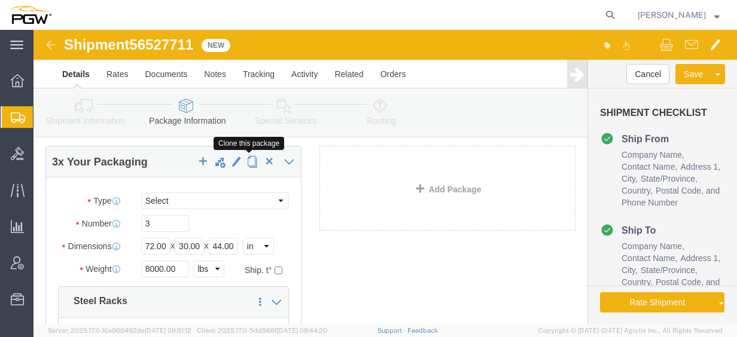
click span "button"
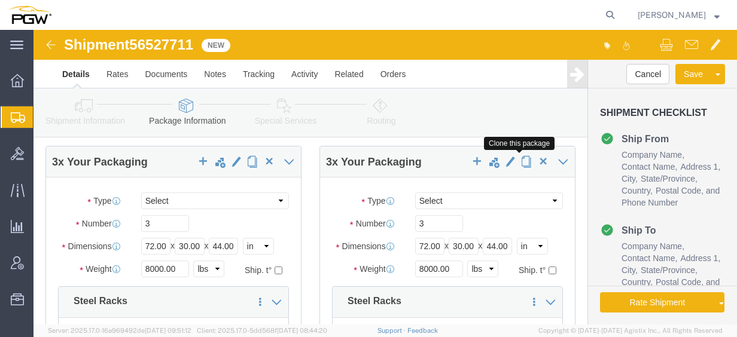
click span "button"
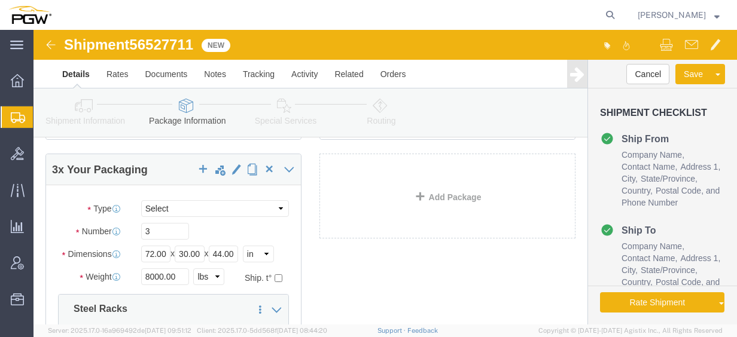
scroll to position [359, 0]
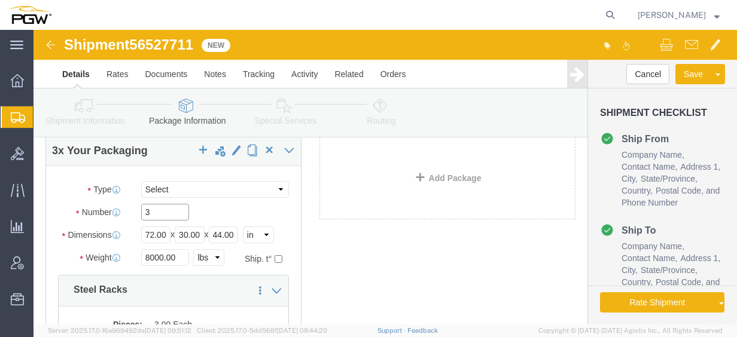
click input "3"
drag, startPoint x: 136, startPoint y: 185, endPoint x: 44, endPoint y: 169, distance: 94.1
click div "Package Type Select Bale(s) Basket(s) Bolt(s) Bottle(s) Buckets Bulk Bundle(s) …"
type input "9"
click input "8000.00"
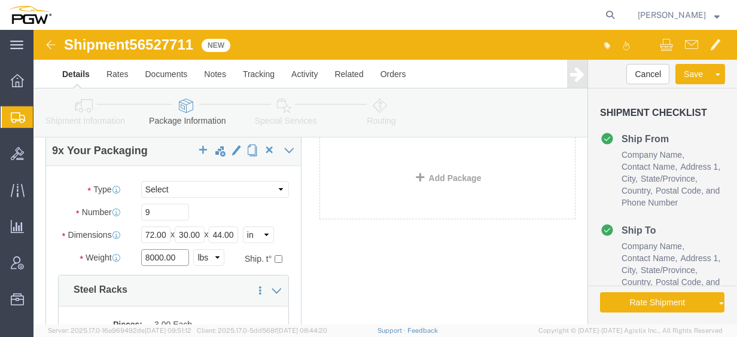
drag, startPoint x: 148, startPoint y: 225, endPoint x: 32, endPoint y: 220, distance: 116.2
click div "Package Type Select Bale(s) Basket(s) Bolt(s) Bottle(s) Buckets Bulk Bundle(s) …"
click input "9"
click input "8000.00"
drag, startPoint x: 144, startPoint y: 226, endPoint x: 19, endPoint y: 210, distance: 125.5
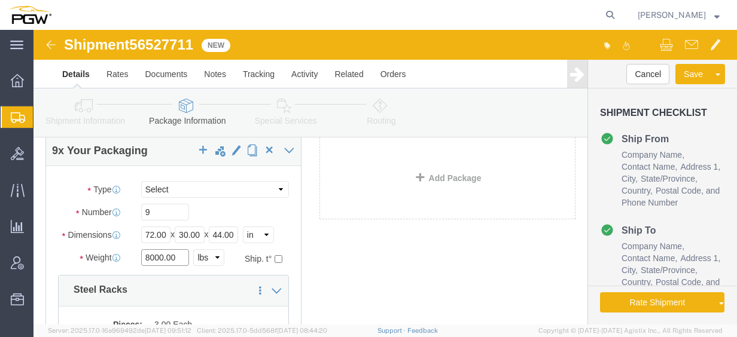
click div "Package Type Select Bale(s) Basket(s) Bolt(s) Bottle(s) Buckets Bulk Bundle(s) …"
click input "26"
drag, startPoint x: 136, startPoint y: 227, endPoint x: 67, endPoint y: 223, distance: 69.6
click div "Weight 26 Select kgs lbs Ship. t°"
click input "26"
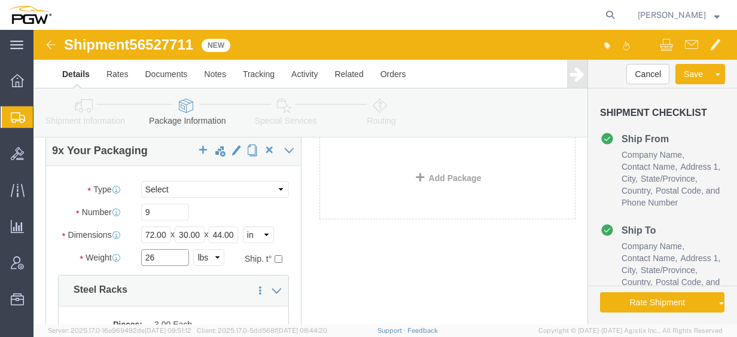
drag, startPoint x: 129, startPoint y: 230, endPoint x: 81, endPoint y: 226, distance: 48.0
click div "Weight 26 Select kgs lbs Ship. t°"
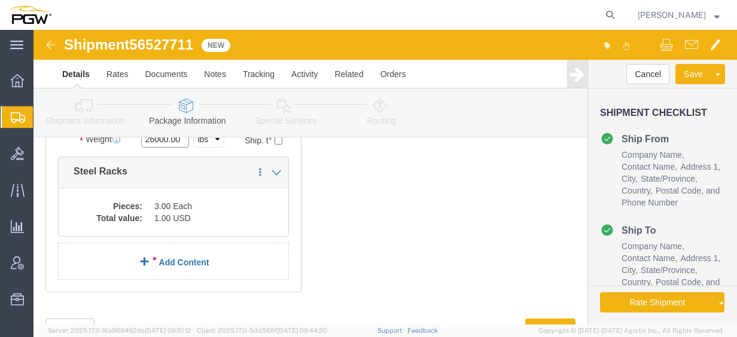
scroll to position [479, 0]
type input "26000.00"
click dd "1.00 USD"
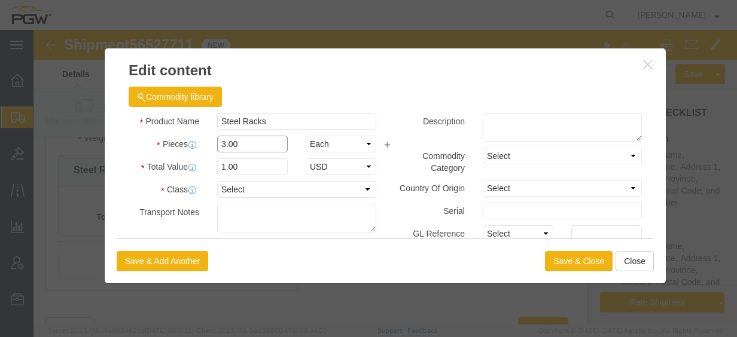
click input "3.00"
drag, startPoint x: 214, startPoint y: 117, endPoint x: 98, endPoint y: 101, distance: 117.9
click div "Product Name Steel Racks Pieces 3.00 Select Bag Barrels 100Board Feet Bottle Bo…"
type input "9.00"
click input "3"
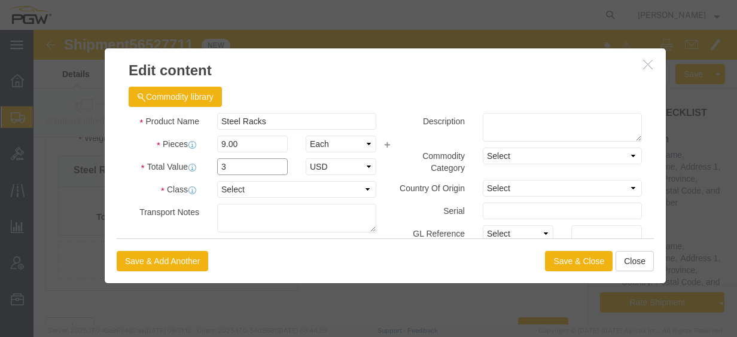
drag, startPoint x: 226, startPoint y: 138, endPoint x: 30, endPoint y: 122, distance: 196.9
click div "Edit content Commodity library Product Name Steel Racks Pieces 9.00 Select Bag …"
type input "1.00"
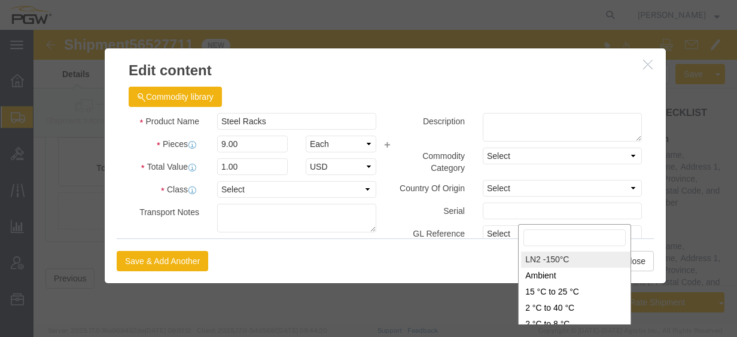
scroll to position [183, 0]
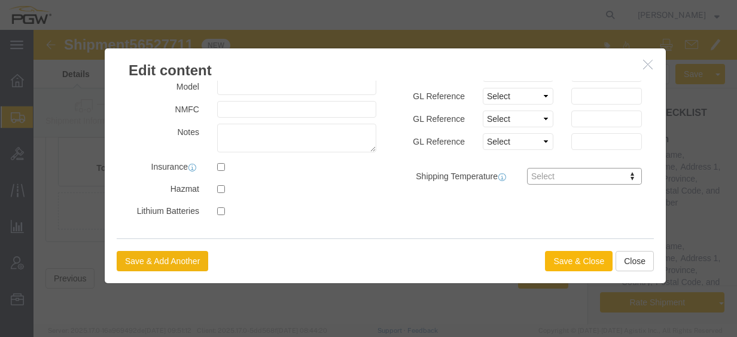
click button "Save & Close"
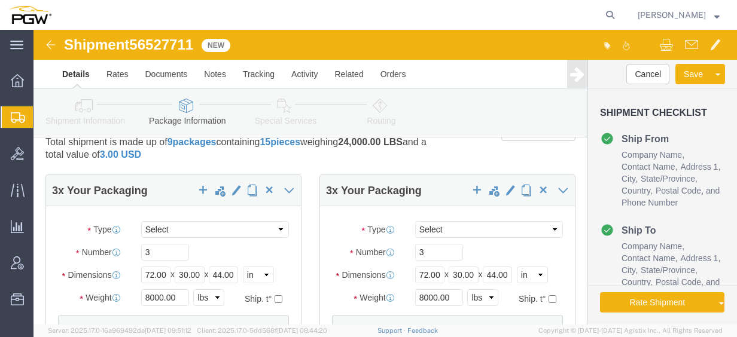
scroll to position [0, 0]
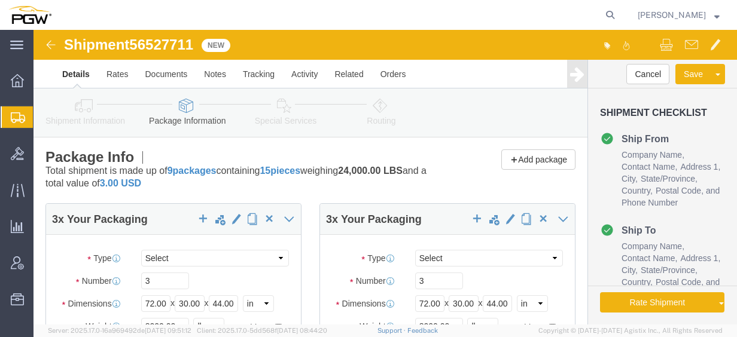
click div "Package Info Total shipment is made up of 9 packages containing 15 pieces weigh…"
click icon
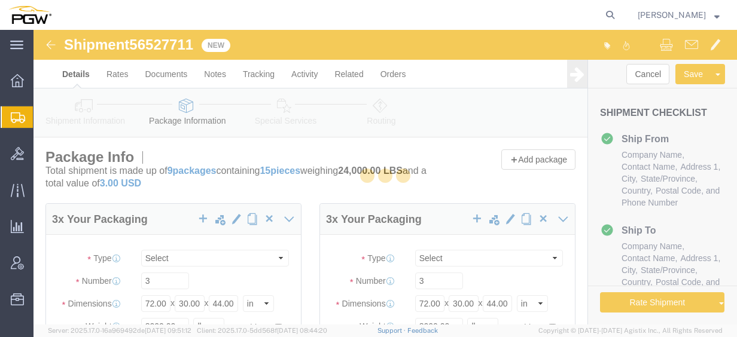
select select
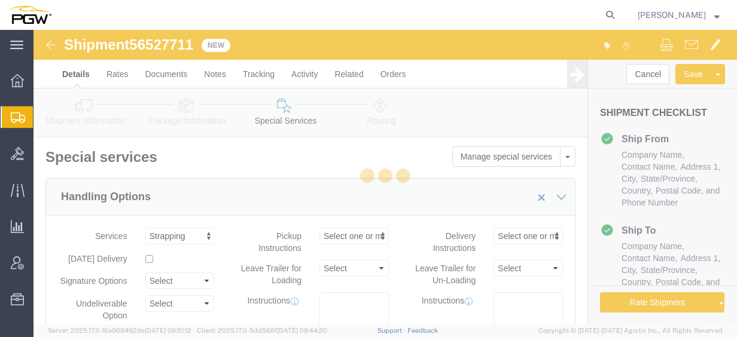
select select "COSTCENTER"
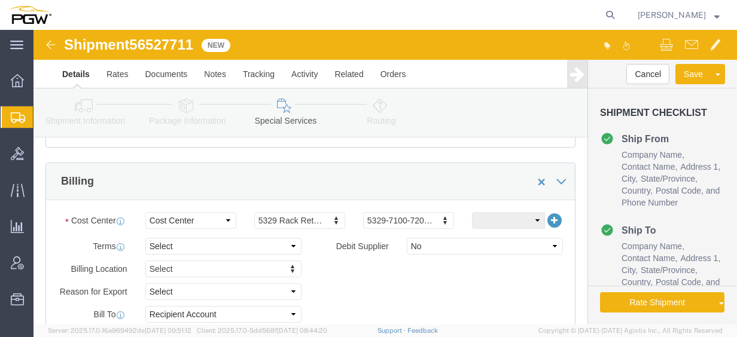
scroll to position [598, 0]
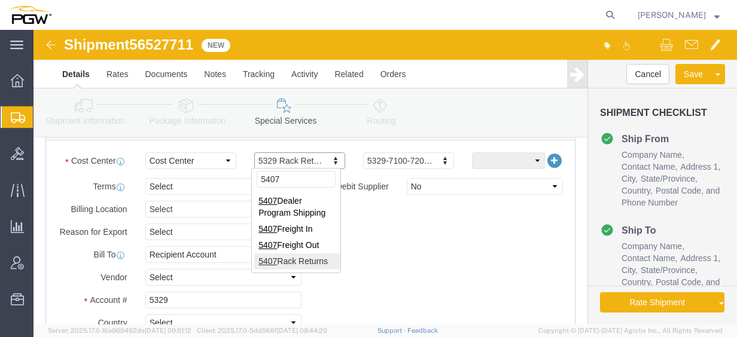
type input "5407"
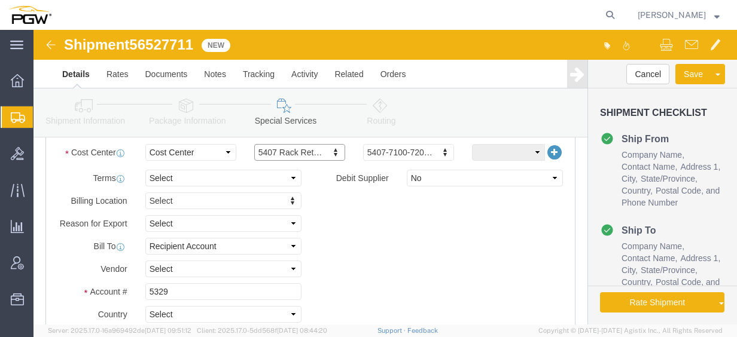
scroll to position [718, 0]
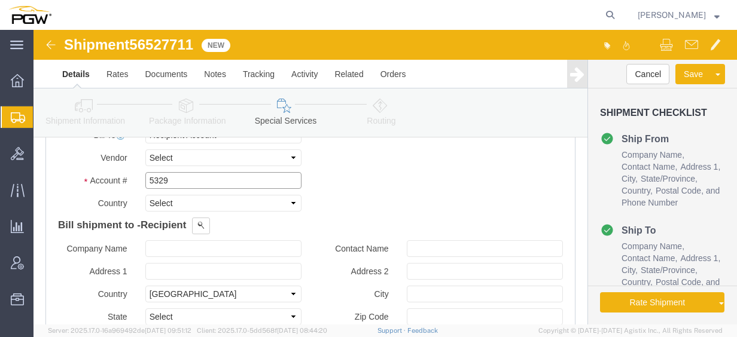
click input "5329"
drag, startPoint x: 150, startPoint y: 149, endPoint x: 39, endPoint y: 142, distance: 110.9
click div "Account # 5329"
type input "5407"
click link "Routing"
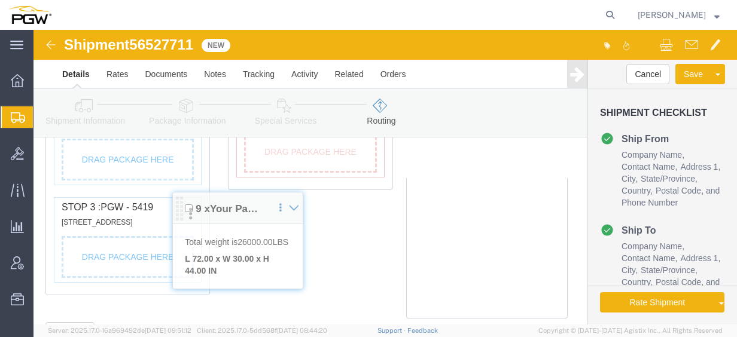
scroll to position [708, 0]
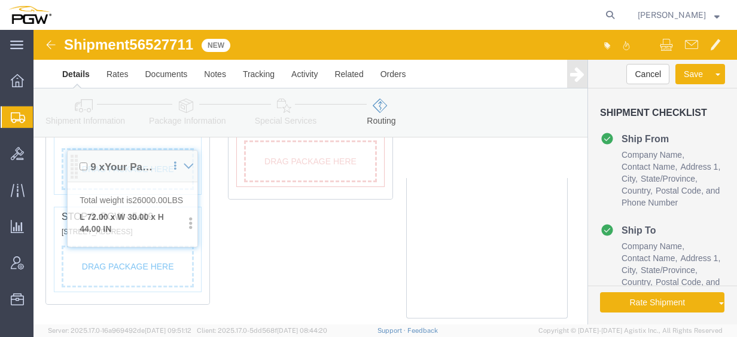
click div "Pickups + Add Stop From : PGW - 5714 815 Professor Lane, Sacramento, CA, 95834,…"
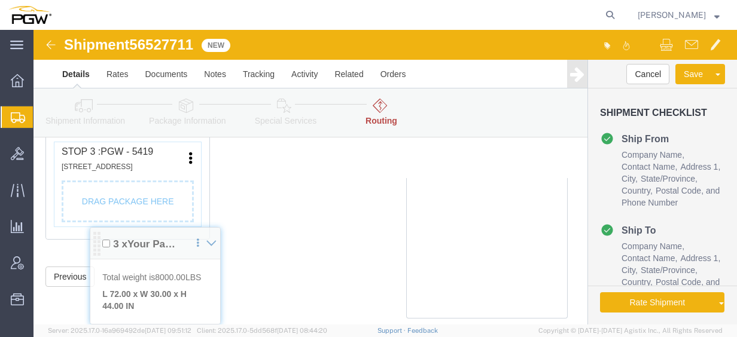
scroll to position [827, 0]
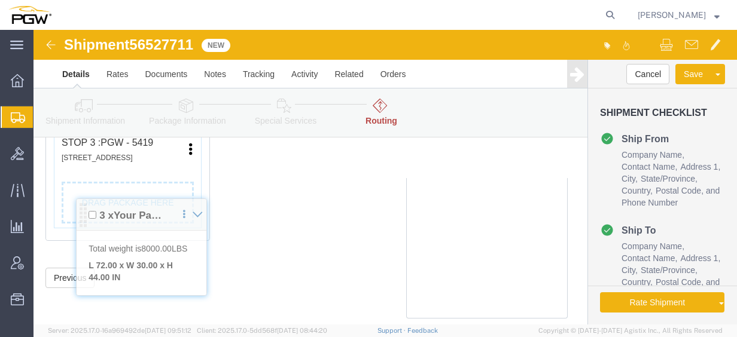
drag, startPoint x: 31, startPoint y: 202, endPoint x: 46, endPoint y: 181, distance: 25.7
click div "Pickups + Add Stop From : PGW - 5714 815 Professor Lane, Sacramento, CA, 95834,…"
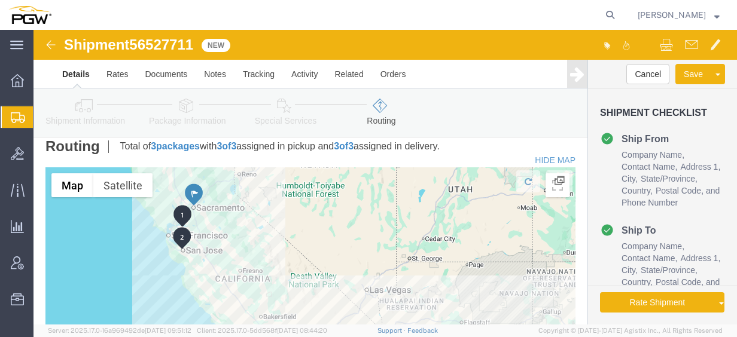
scroll to position [359, 0]
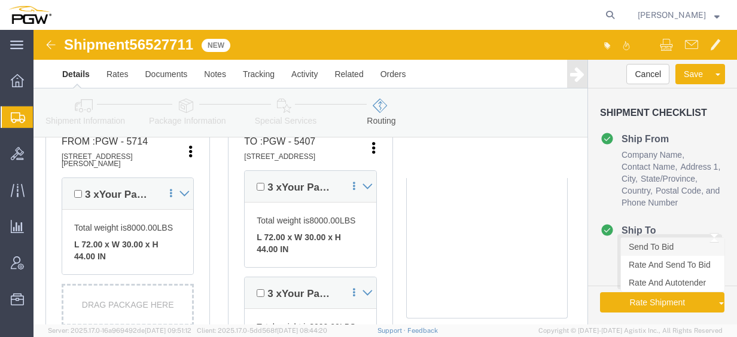
click link "Send To Bid"
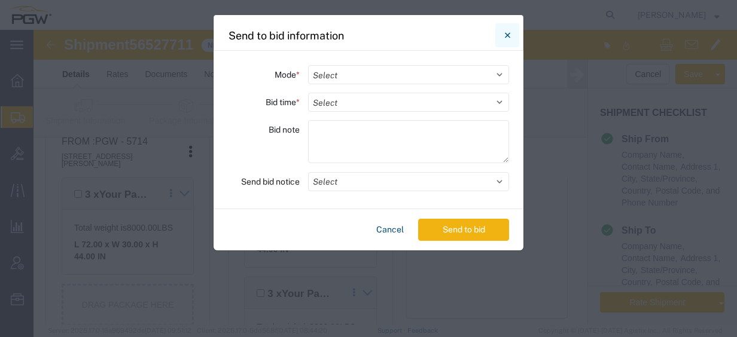
click at [510, 31] on icon "Close" at bounding box center [507, 35] width 5 height 14
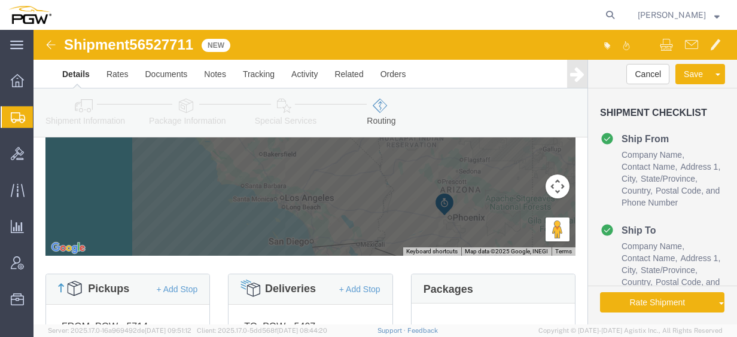
scroll to position [179, 0]
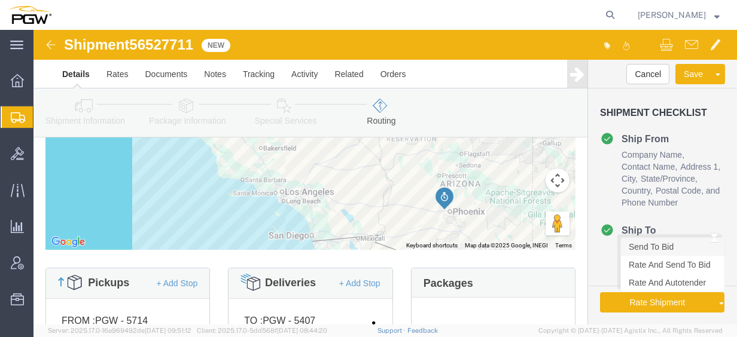
click link "Send To Bid"
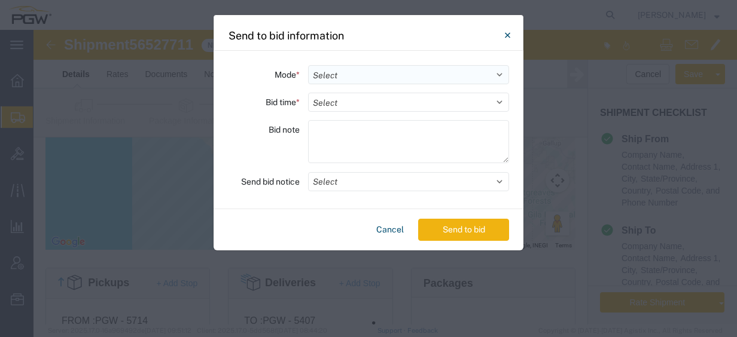
click at [347, 77] on select "Select Small Parcel Truckload Air Rail Less than Truckload Ocean Freight Multi-…" at bounding box center [408, 74] width 201 height 19
select select "TL"
click at [308, 65] on select "Select Small Parcel Truckload Air Rail Less than Truckload Ocean Freight Multi-…" at bounding box center [408, 74] width 201 height 19
click at [367, 98] on select "Select 30 Min (Rush) 1 Hour (Rush) 2 Hours (Rush) 4 Hours (Rush) 8 Hours (Rush)…" at bounding box center [408, 102] width 201 height 19
select select "16"
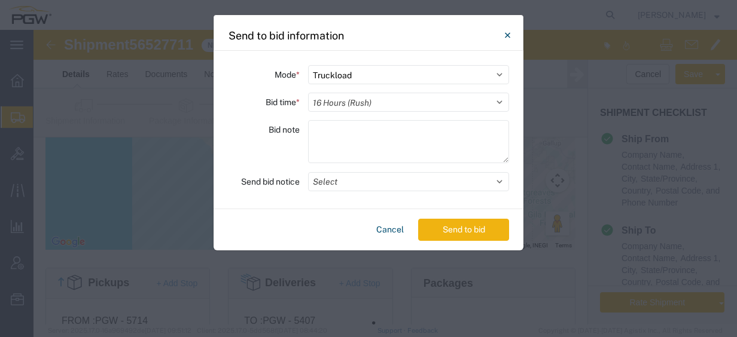
click at [308, 93] on select "Select 30 Min (Rush) 1 Hour (Rush) 2 Hours (Rush) 4 Hours (Rush) 8 Hours (Rush)…" at bounding box center [408, 102] width 201 height 19
click at [443, 227] on button "Send to bid" at bounding box center [463, 230] width 91 height 22
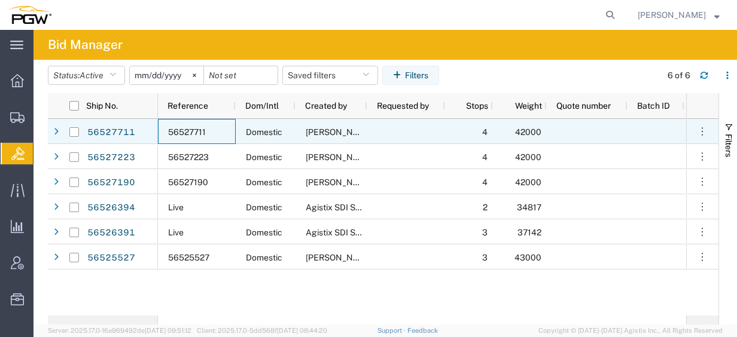
drag, startPoint x: 169, startPoint y: 130, endPoint x: 209, endPoint y: 129, distance: 40.1
click at [209, 129] on div "56527711" at bounding box center [197, 131] width 78 height 25
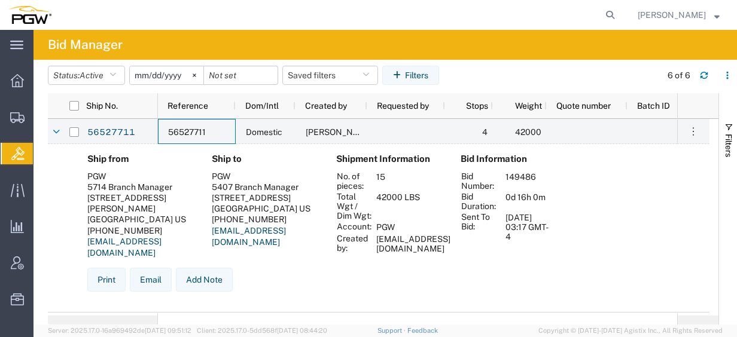
click at [42, 151] on span "Bids" at bounding box center [38, 154] width 10 height 24
click at [124, 130] on link "56527711" at bounding box center [111, 132] width 49 height 19
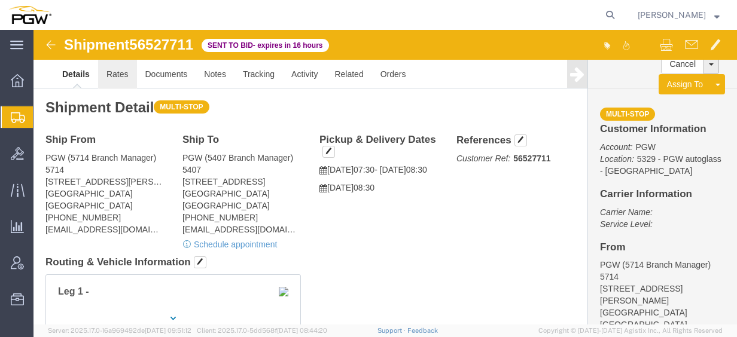
click link "Rates"
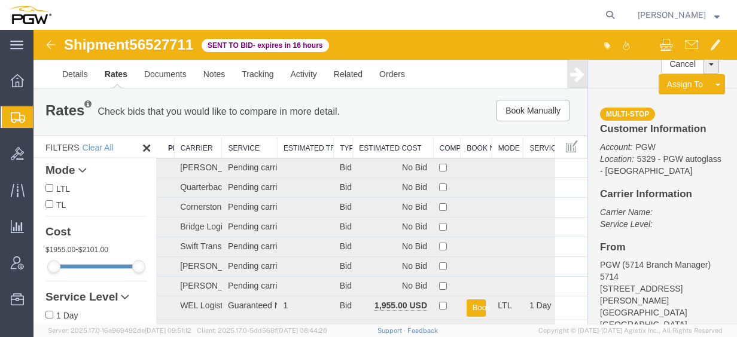
click at [372, 146] on th "Estimated Cost" at bounding box center [393, 147] width 80 height 22
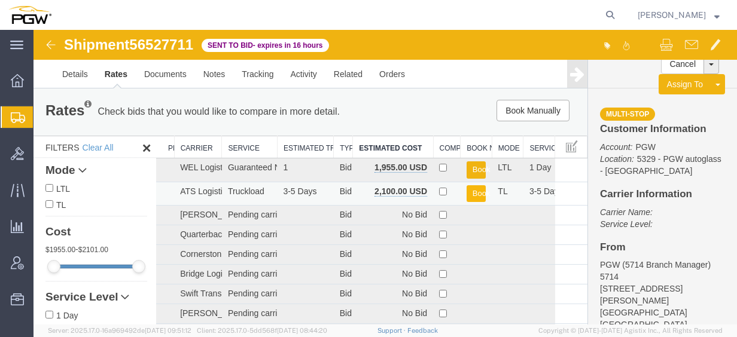
click at [473, 197] on button "Book" at bounding box center [477, 193] width 20 height 17
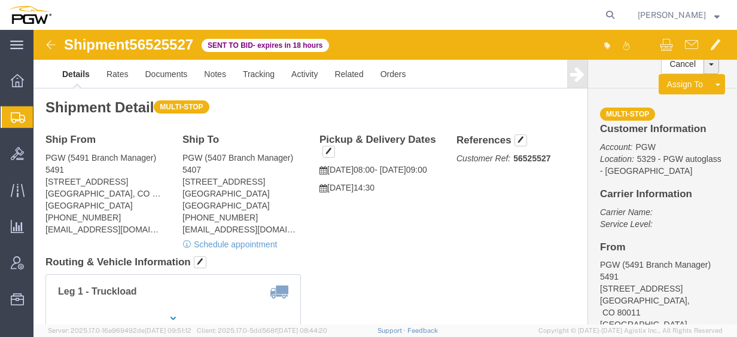
click h4 "Routing & Vehicle Information"
click link "Rates"
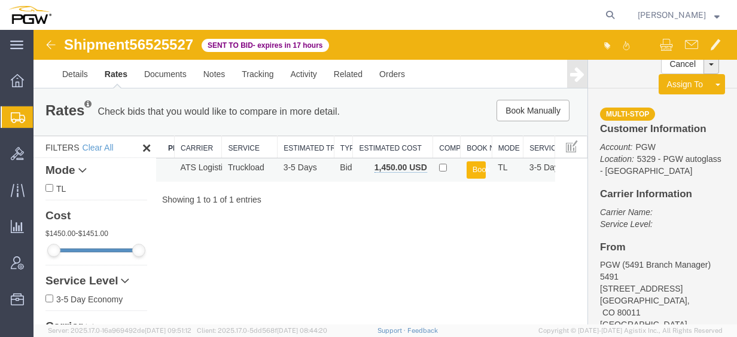
click at [471, 171] on button "Book" at bounding box center [477, 170] width 20 height 17
